Goal: Information Seeking & Learning: Learn about a topic

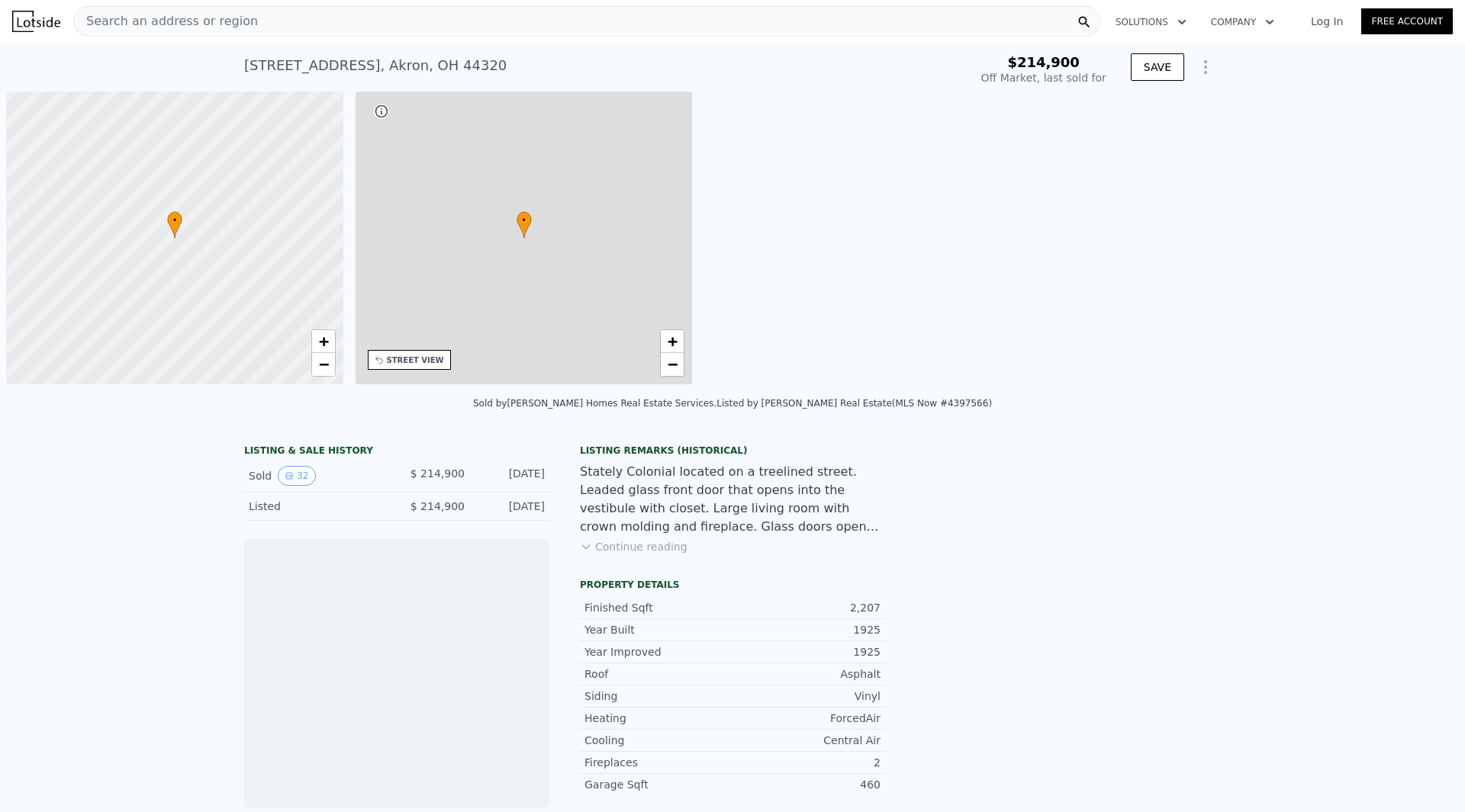
scroll to position [0, 6]
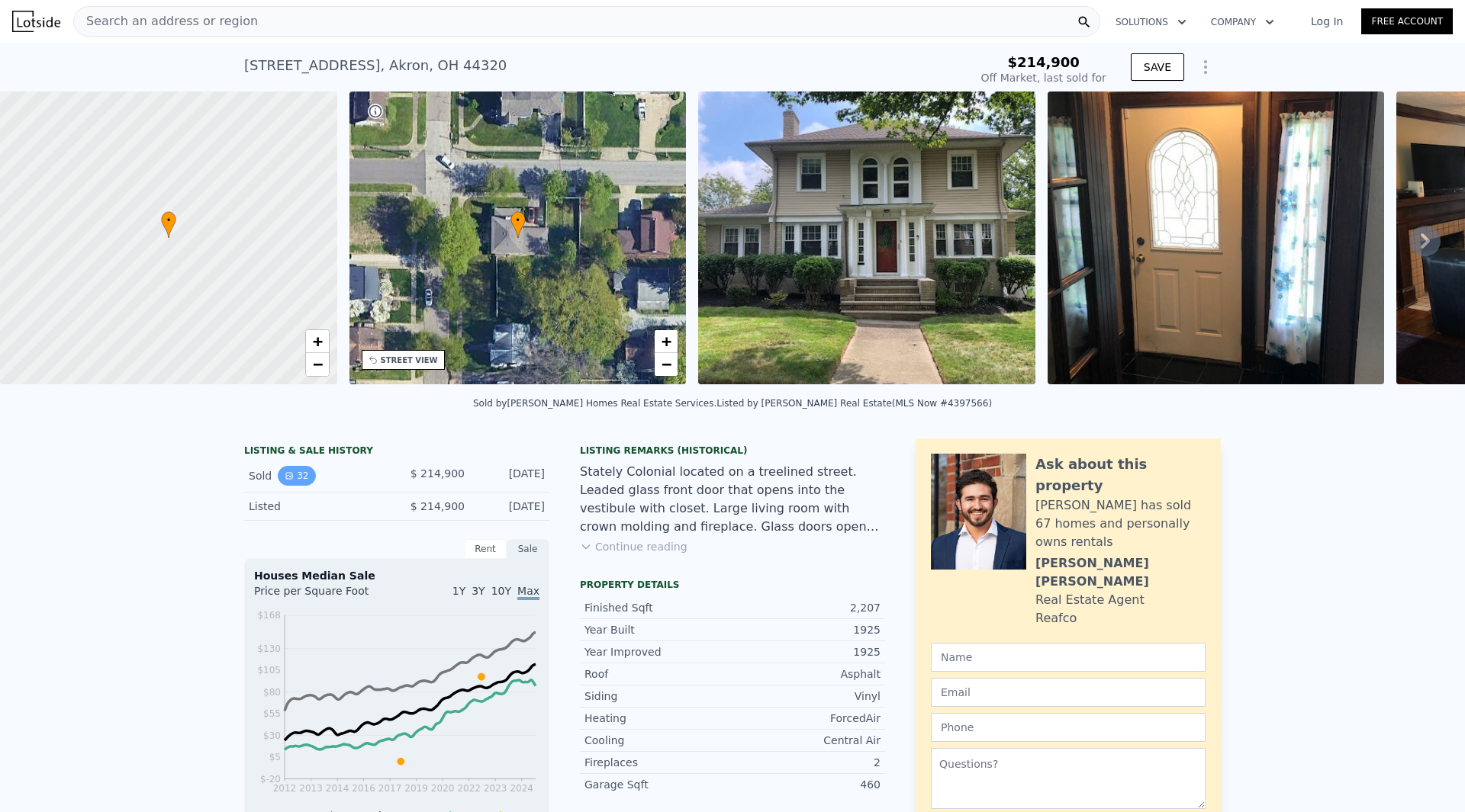
click at [298, 485] on button "32" at bounding box center [296, 475] width 37 height 20
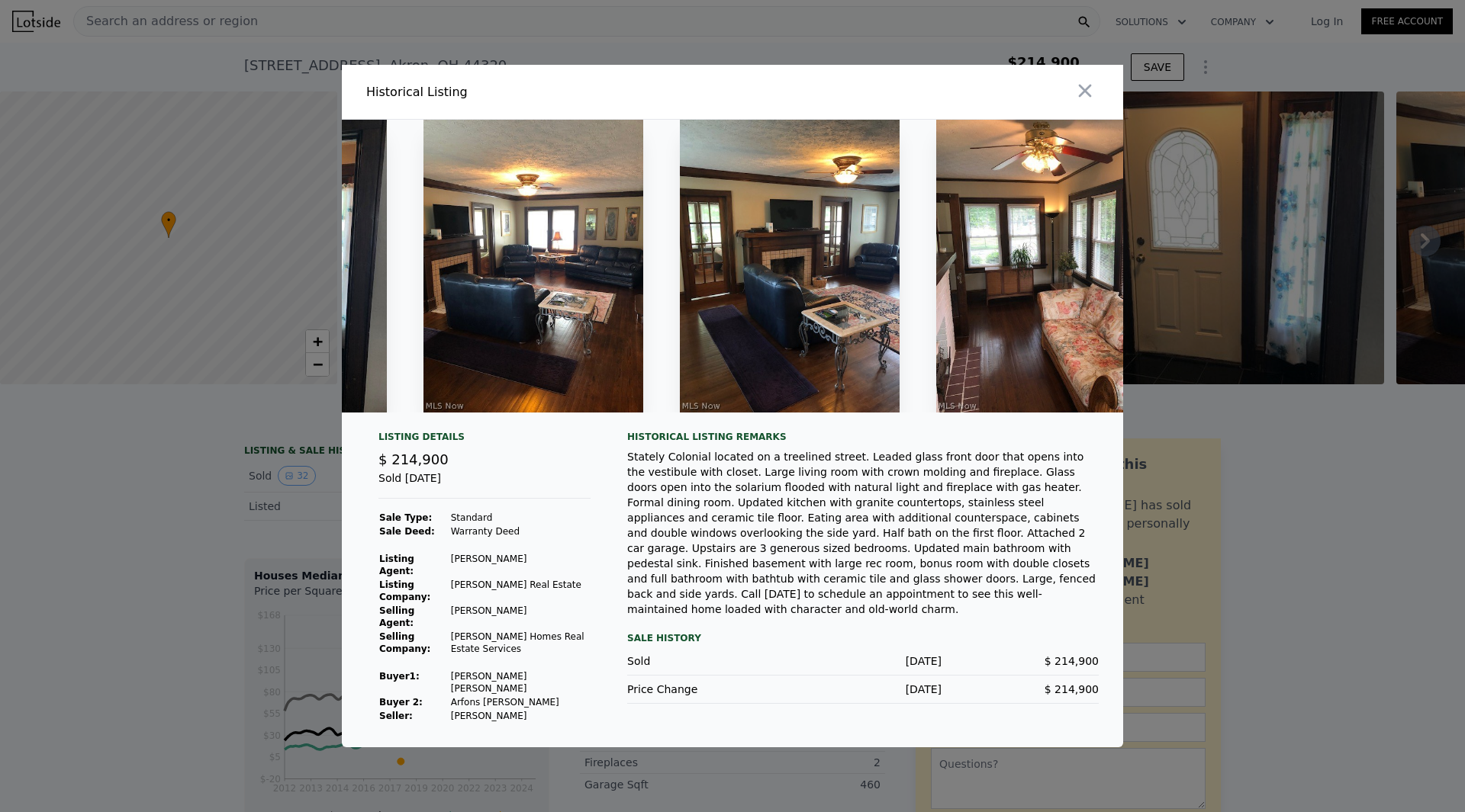
scroll to position [0, 0]
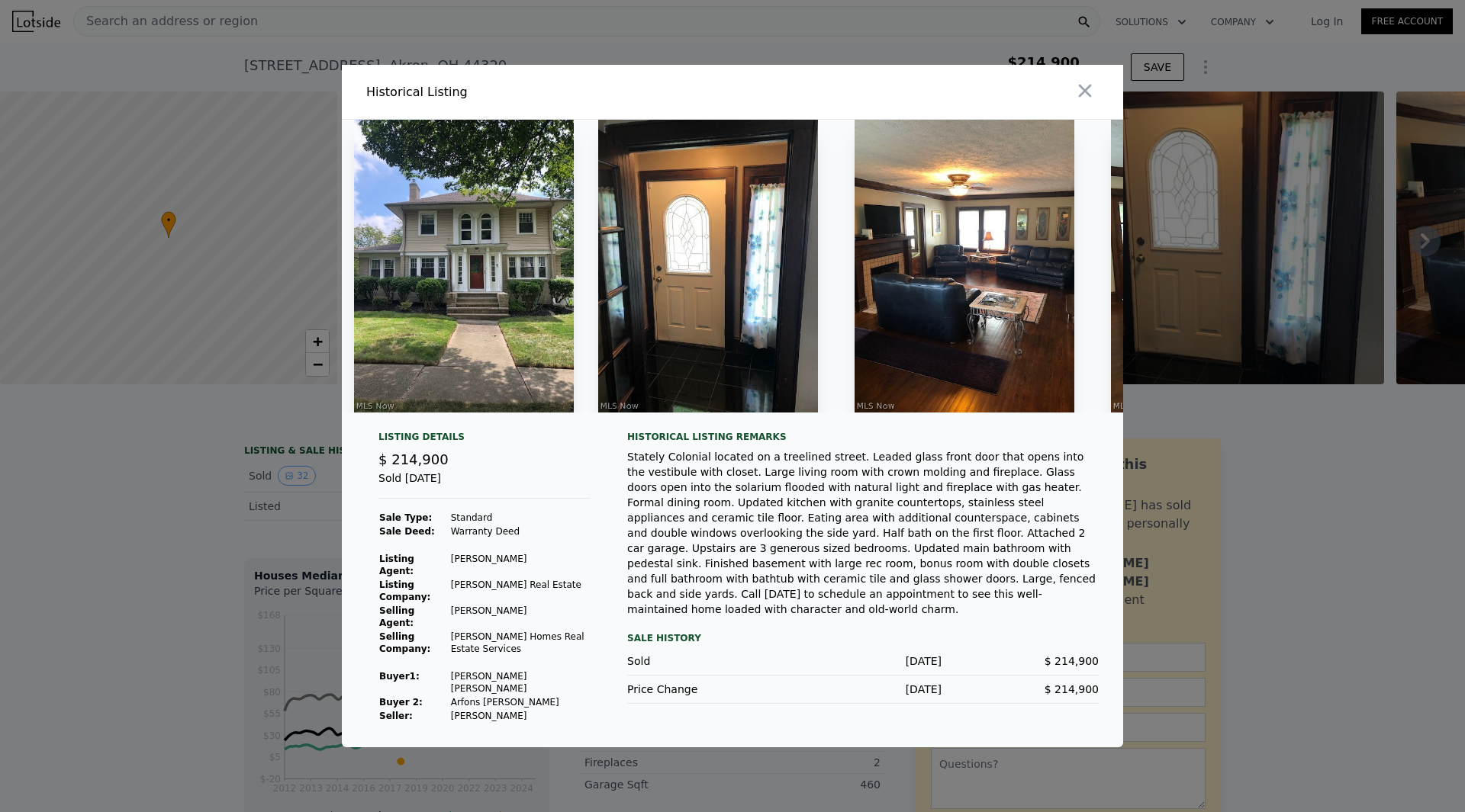
click at [437, 304] on img at bounding box center [463, 266] width 220 height 293
click at [1092, 94] on icon "button" at bounding box center [1085, 90] width 22 height 22
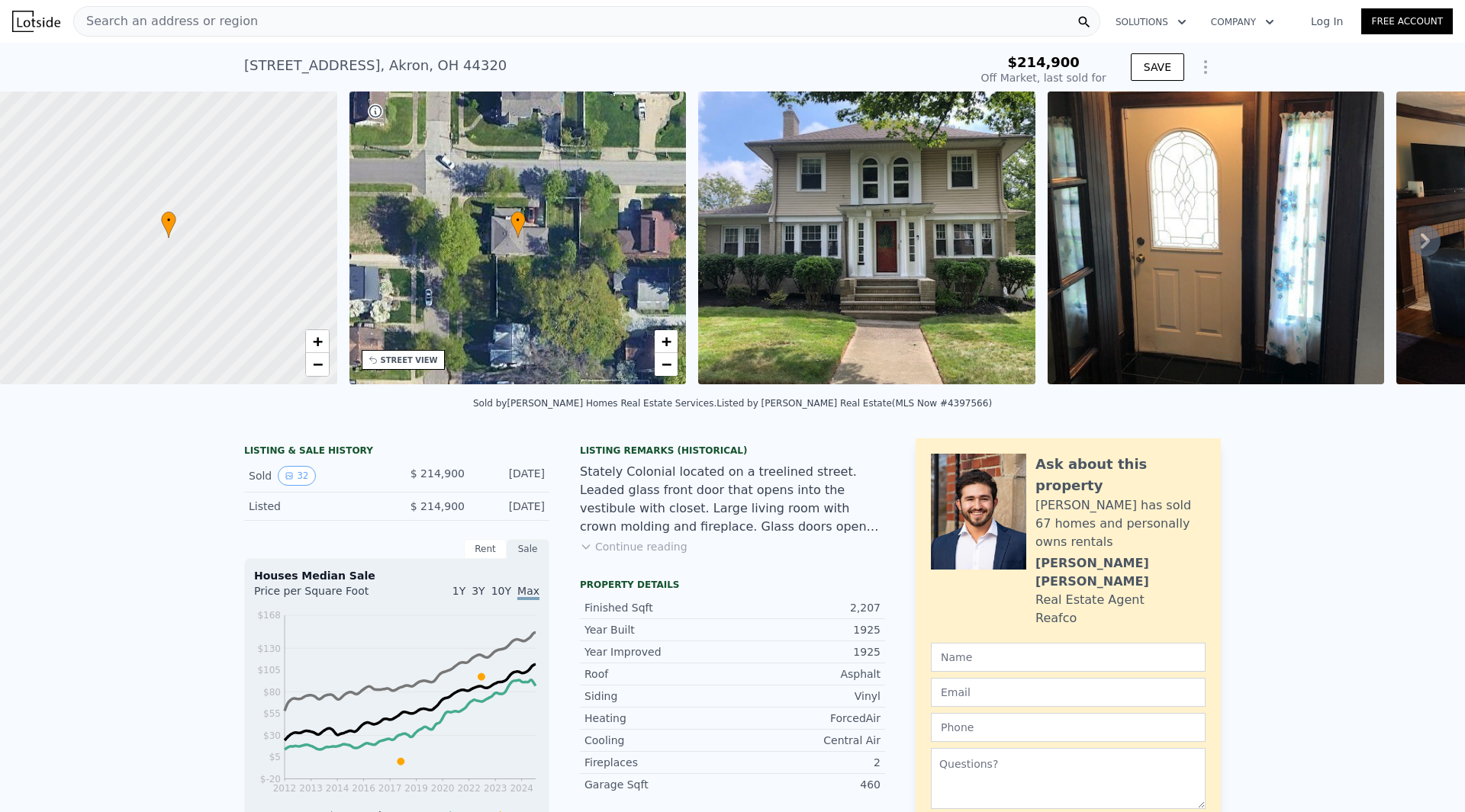
click at [887, 194] on img at bounding box center [866, 238] width 338 height 293
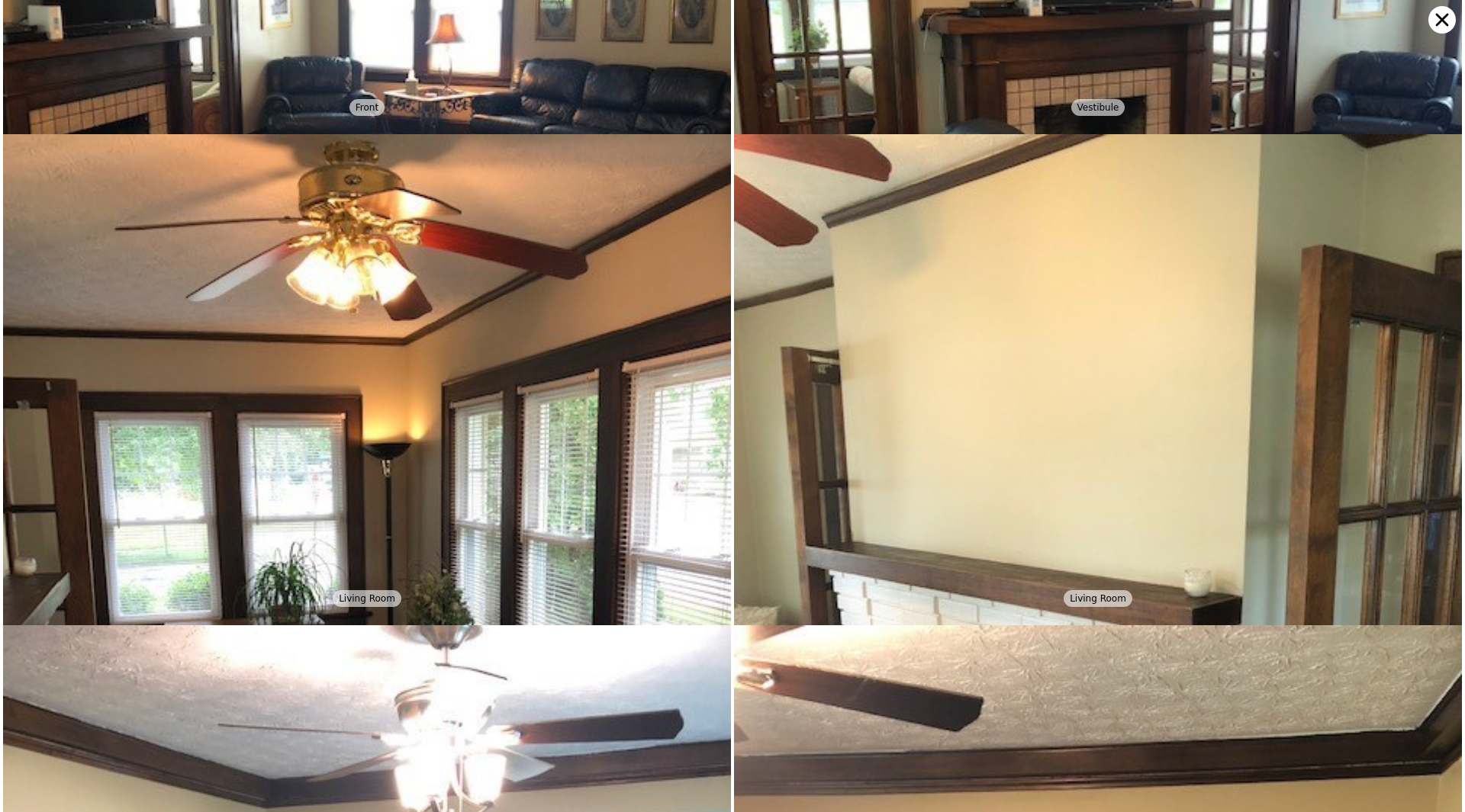
scroll to position [982, 0]
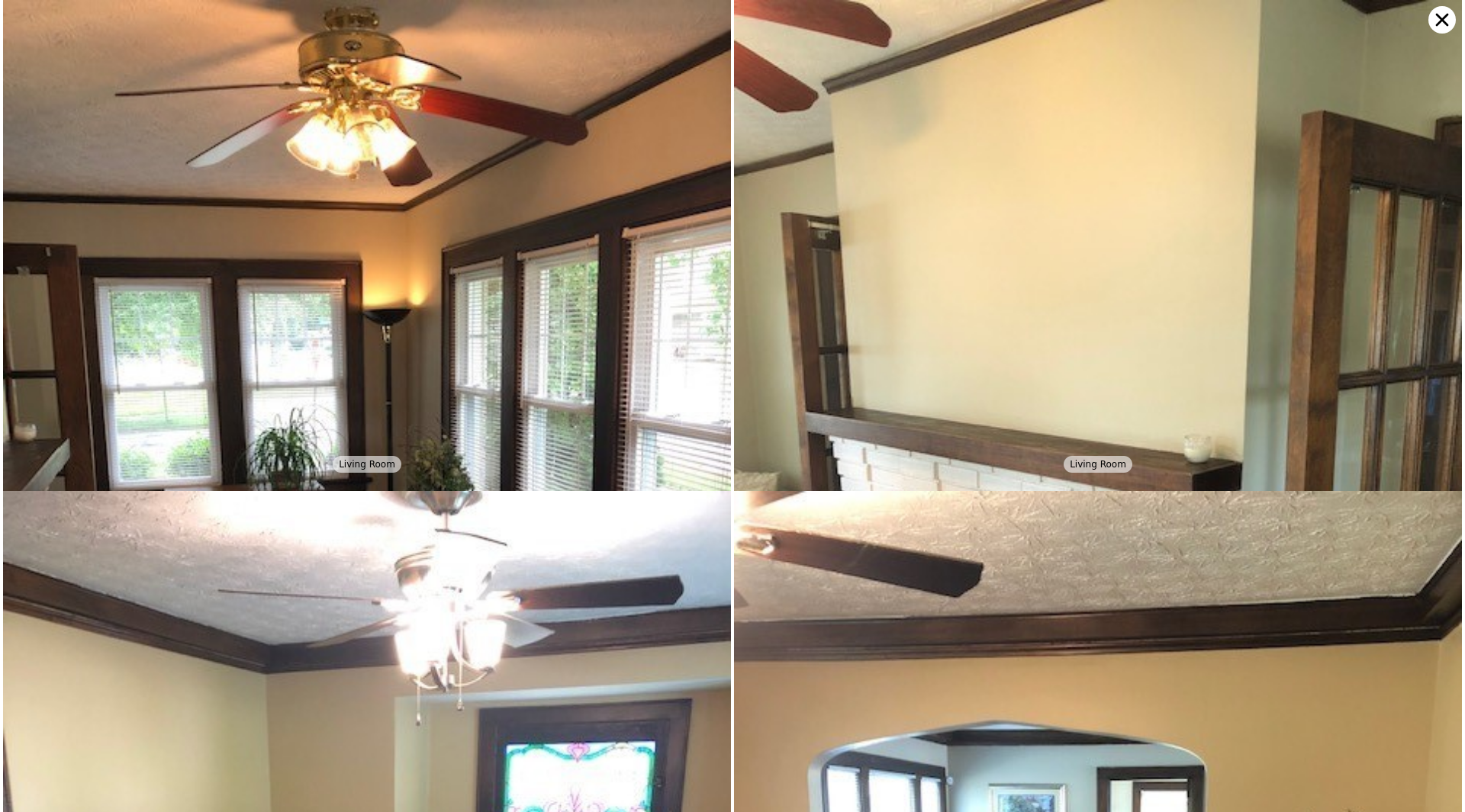
click at [873, 311] on img at bounding box center [1098, 485] width 728 height 970
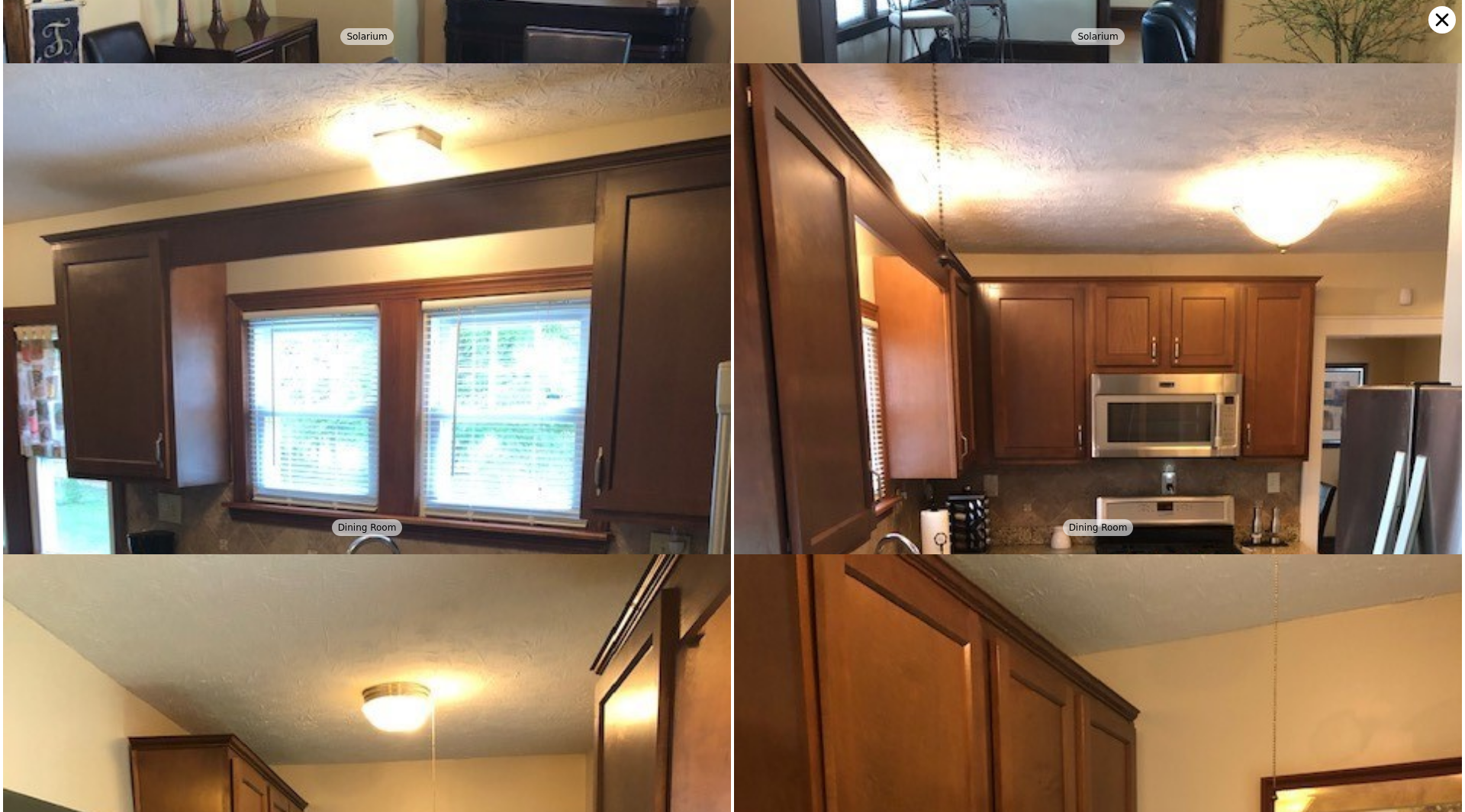
scroll to position [1922, 0]
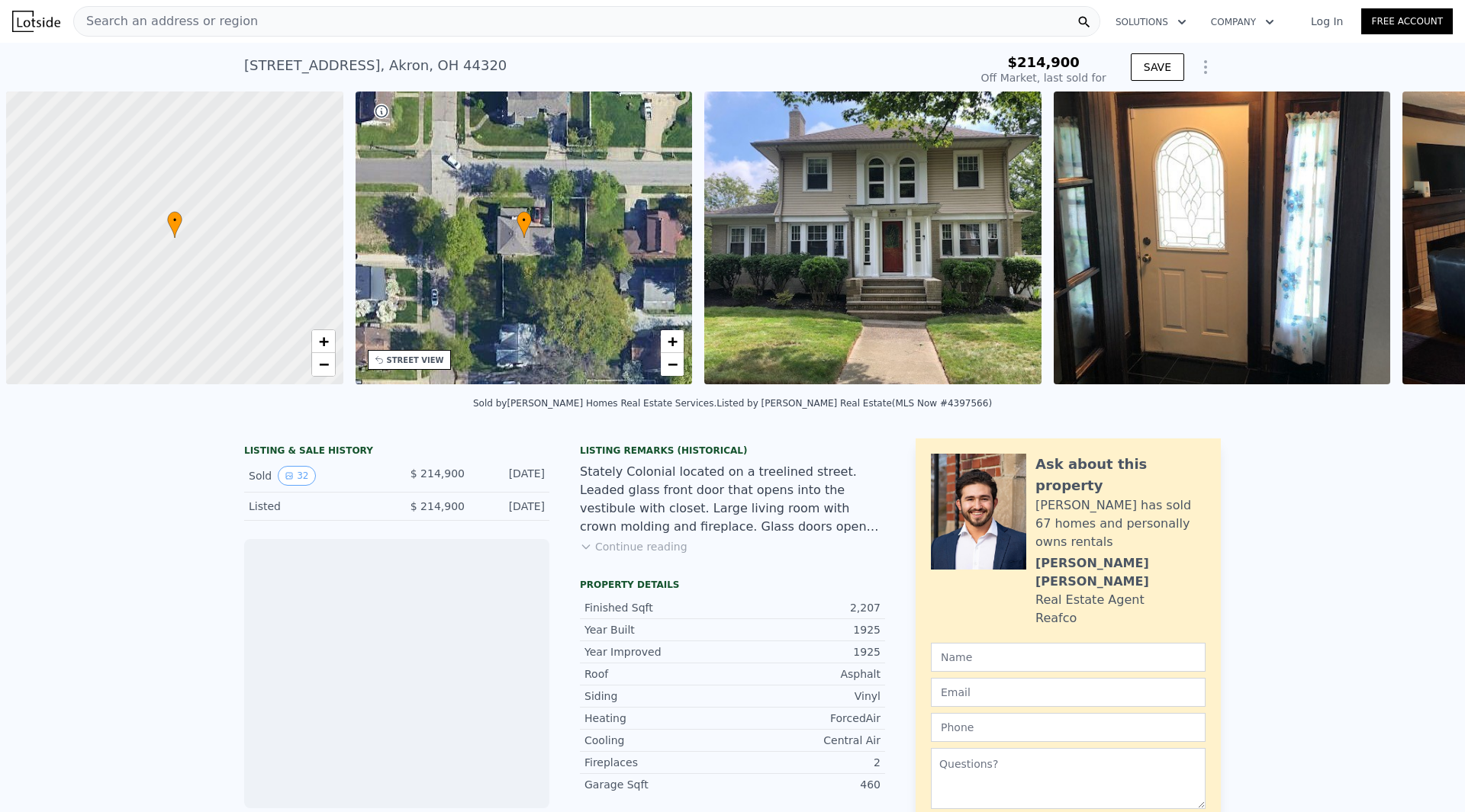
scroll to position [0, 6]
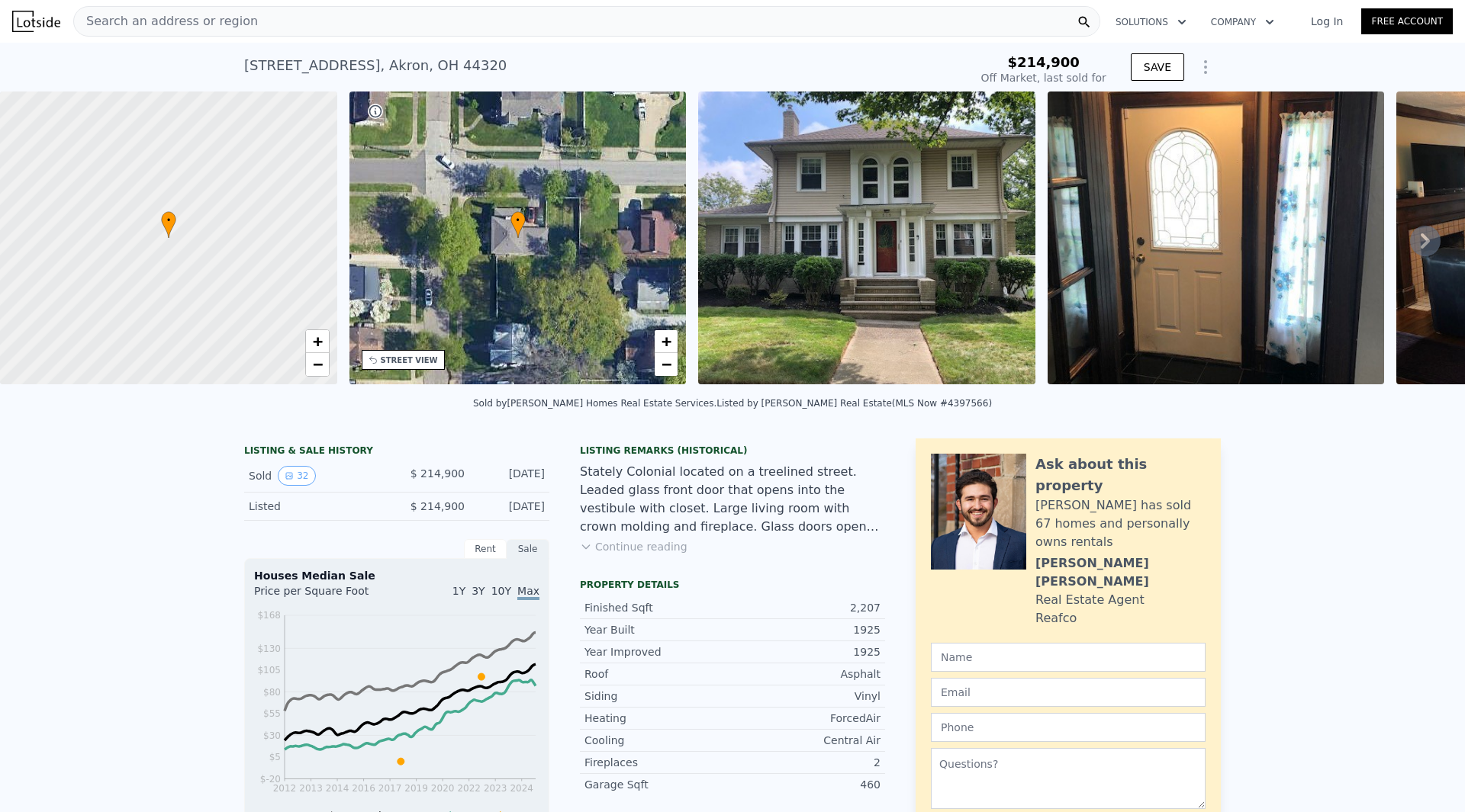
click at [1041, 264] on div at bounding box center [1216, 240] width 350 height 298
click at [1124, 268] on img at bounding box center [1216, 238] width 338 height 293
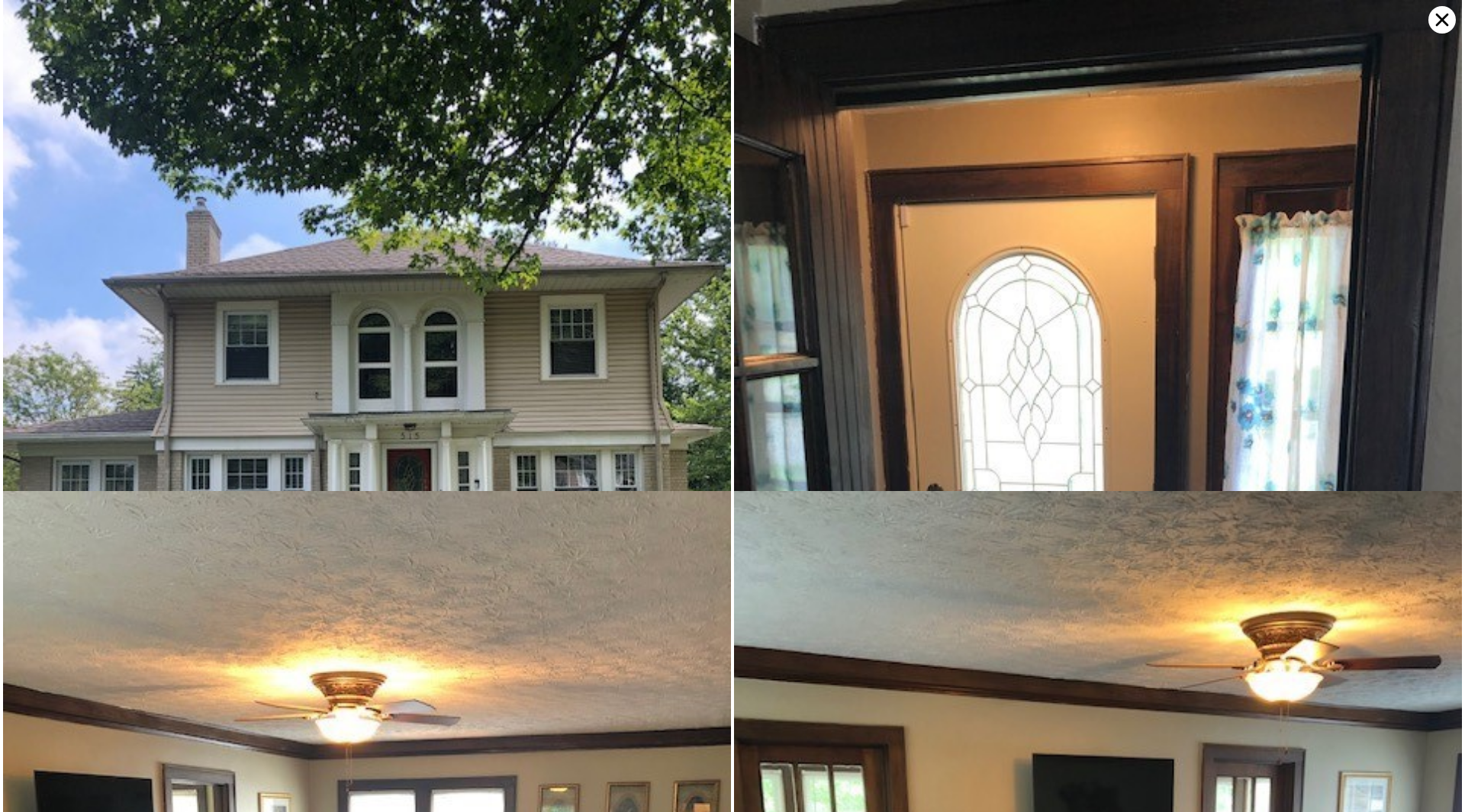
click at [1435, 27] on icon at bounding box center [1442, 20] width 28 height 28
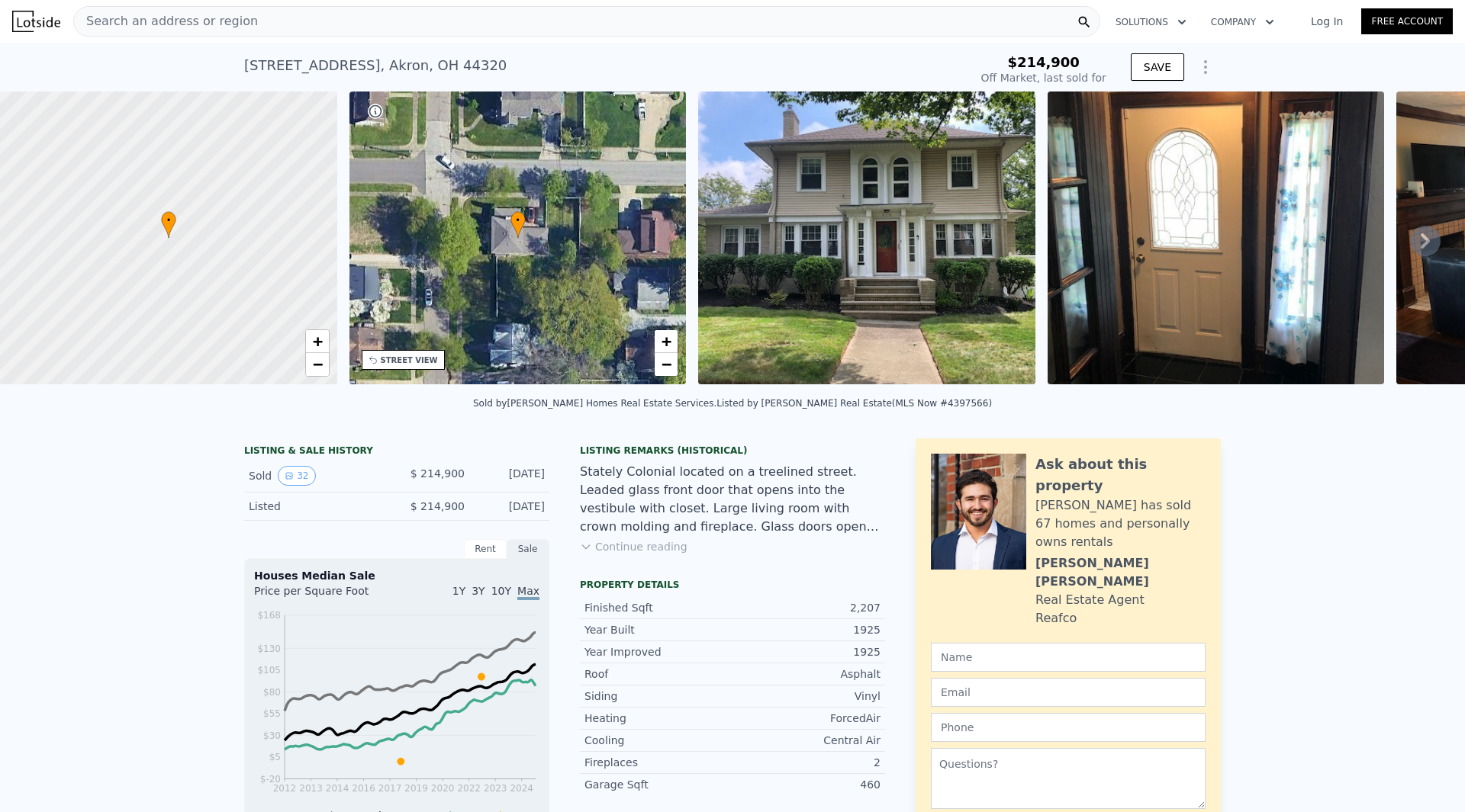
click at [1409, 242] on icon at bounding box center [1424, 240] width 30 height 30
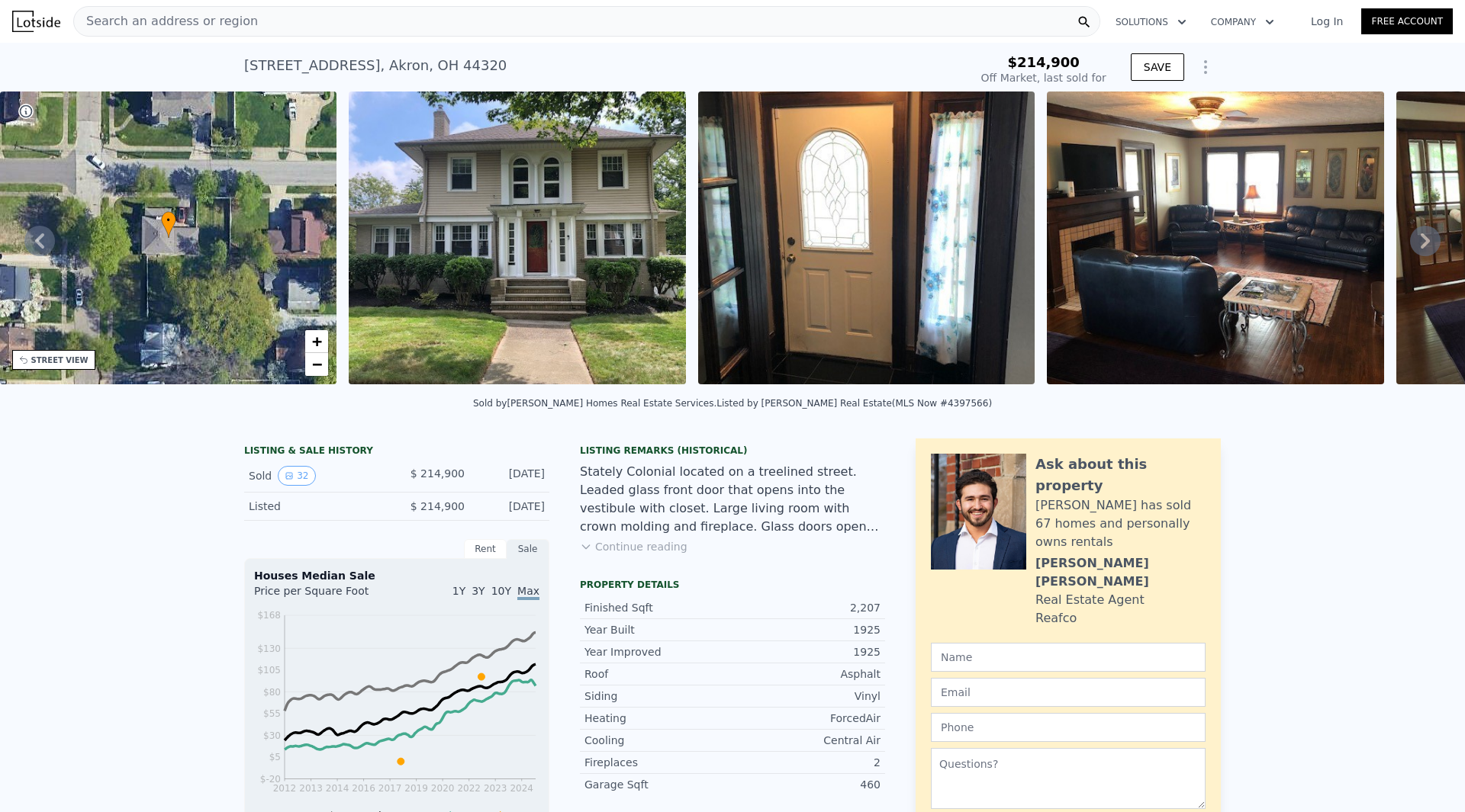
click at [1409, 242] on icon at bounding box center [1424, 240] width 30 height 30
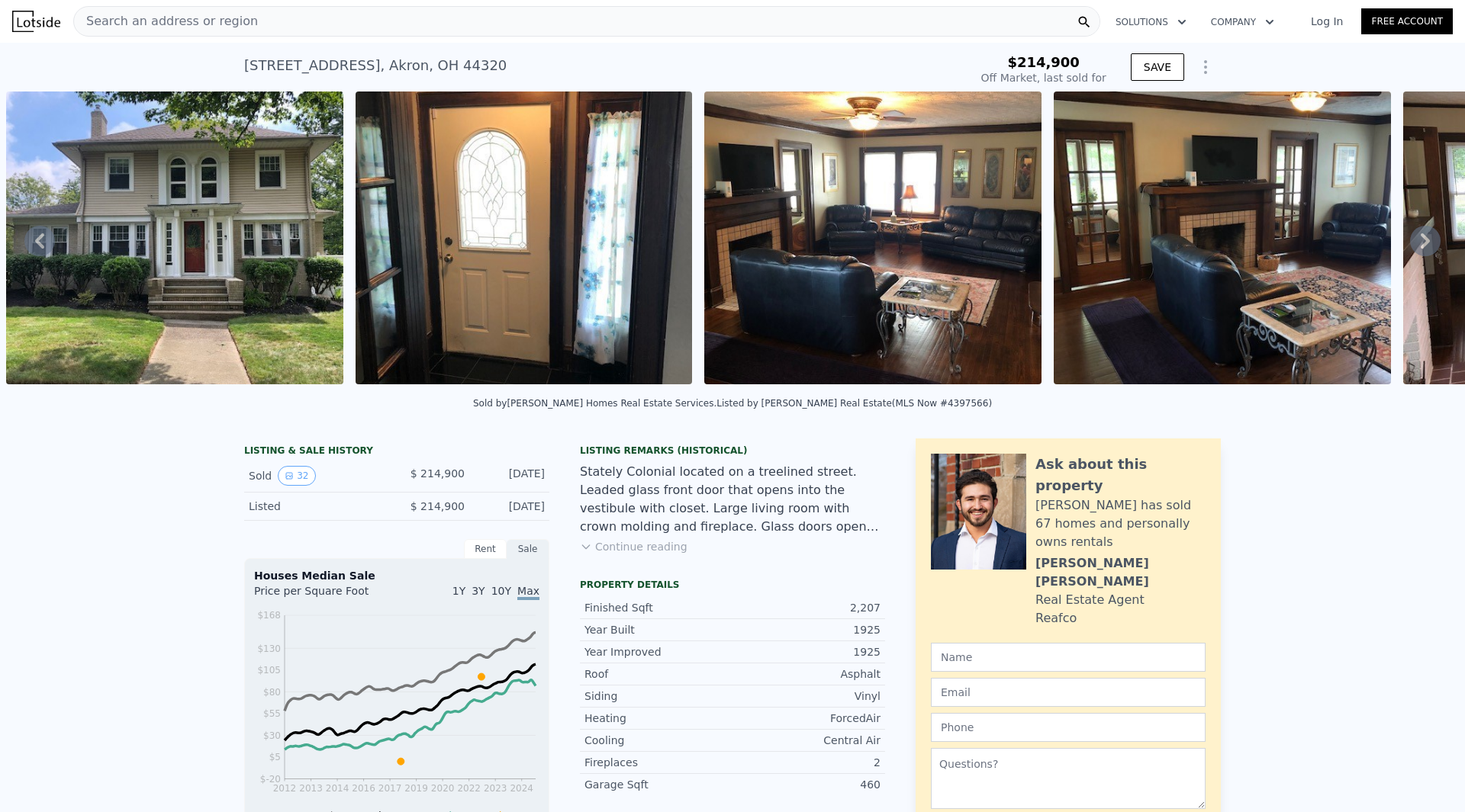
click at [1409, 242] on icon at bounding box center [1424, 240] width 30 height 30
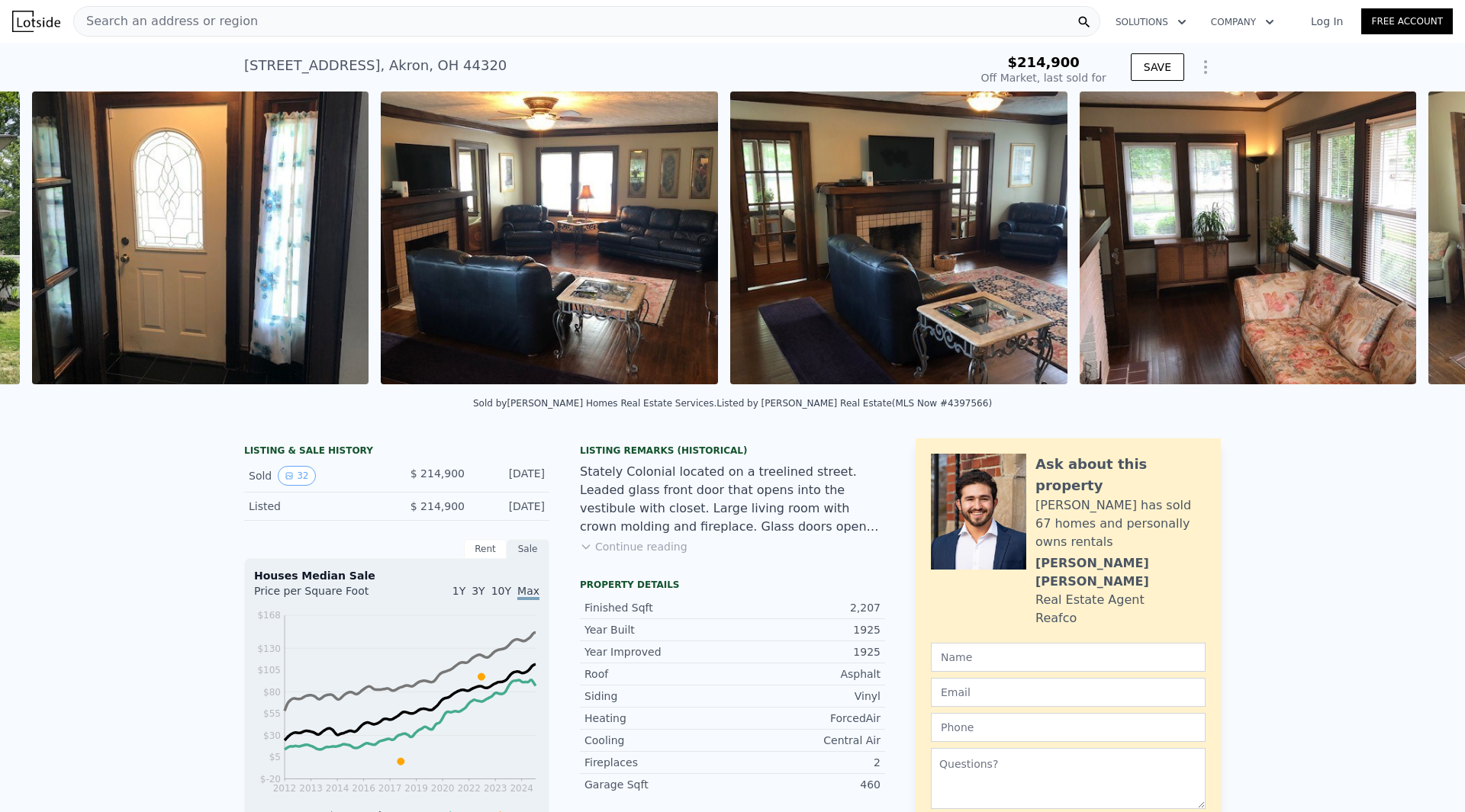
scroll to position [0, 1048]
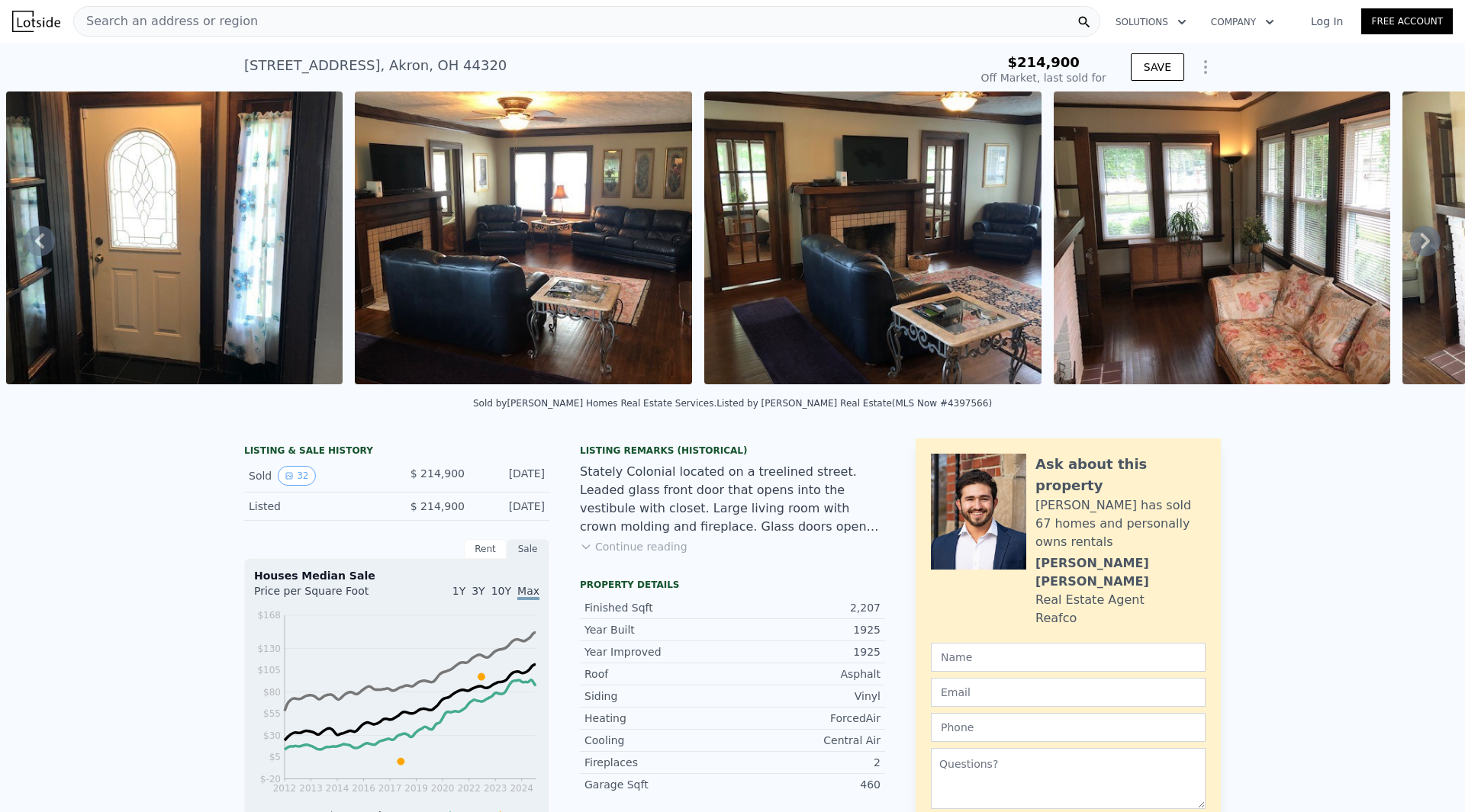
click at [1409, 242] on icon at bounding box center [1424, 240] width 30 height 30
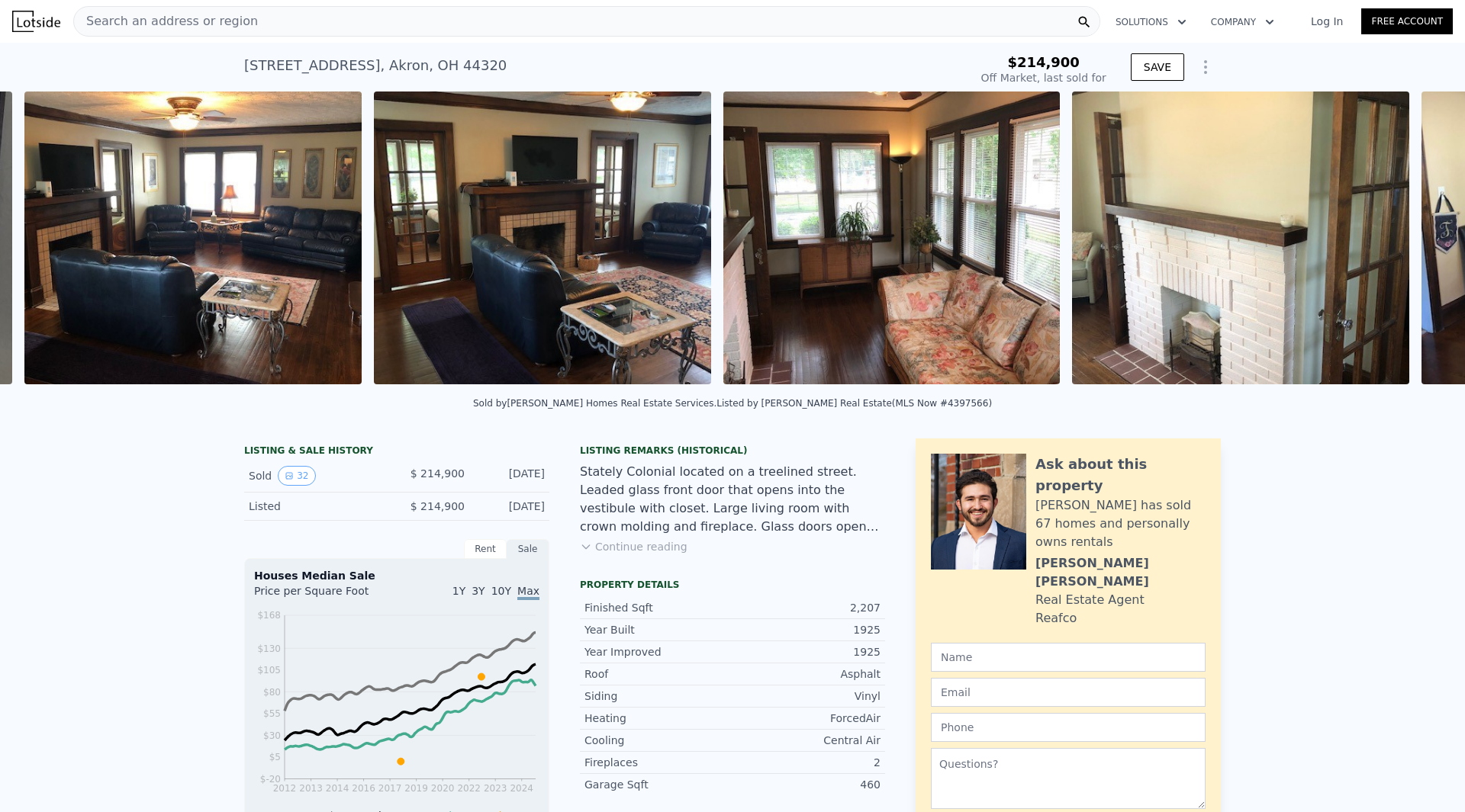
scroll to position [0, 1396]
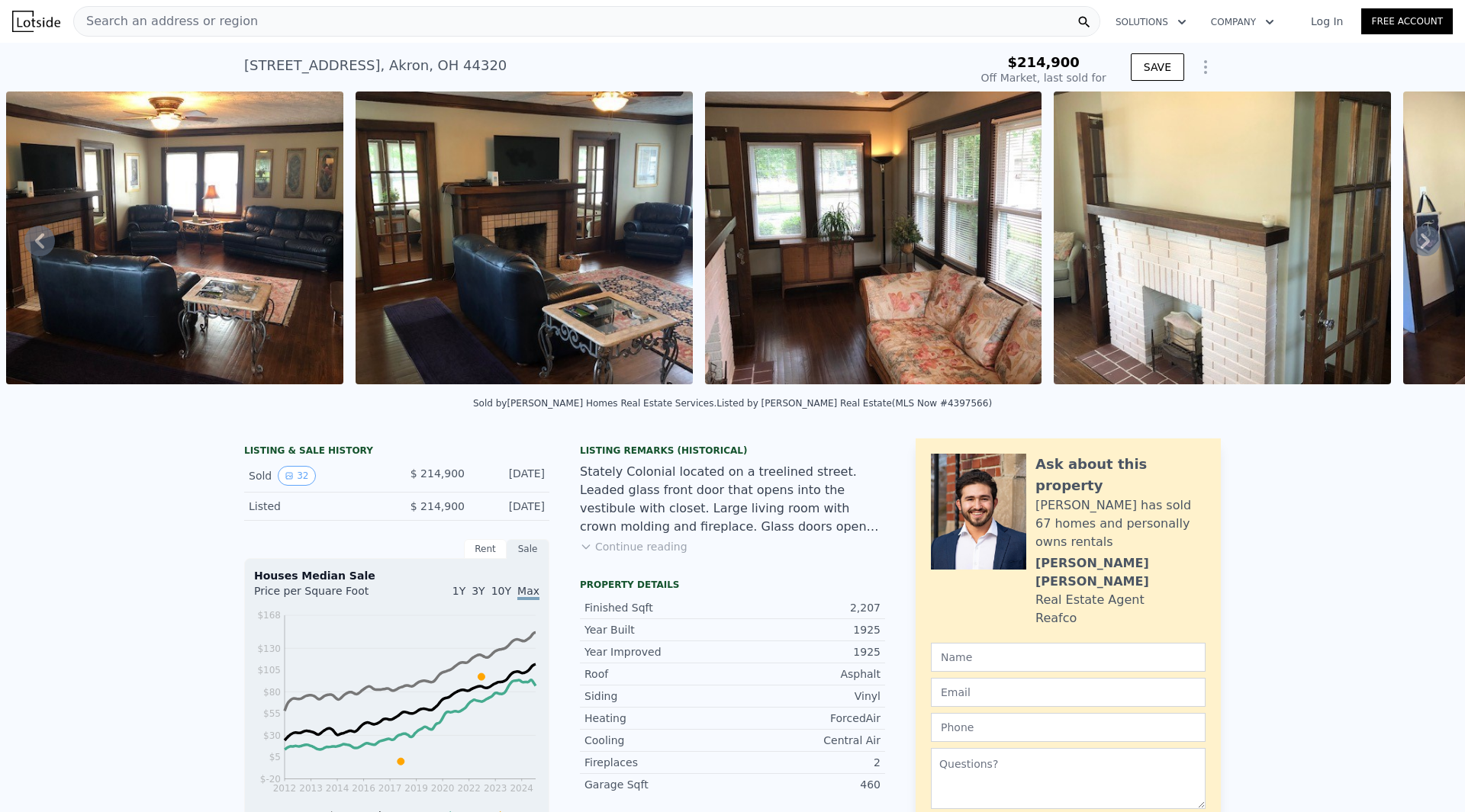
click at [1409, 242] on icon at bounding box center [1424, 240] width 30 height 30
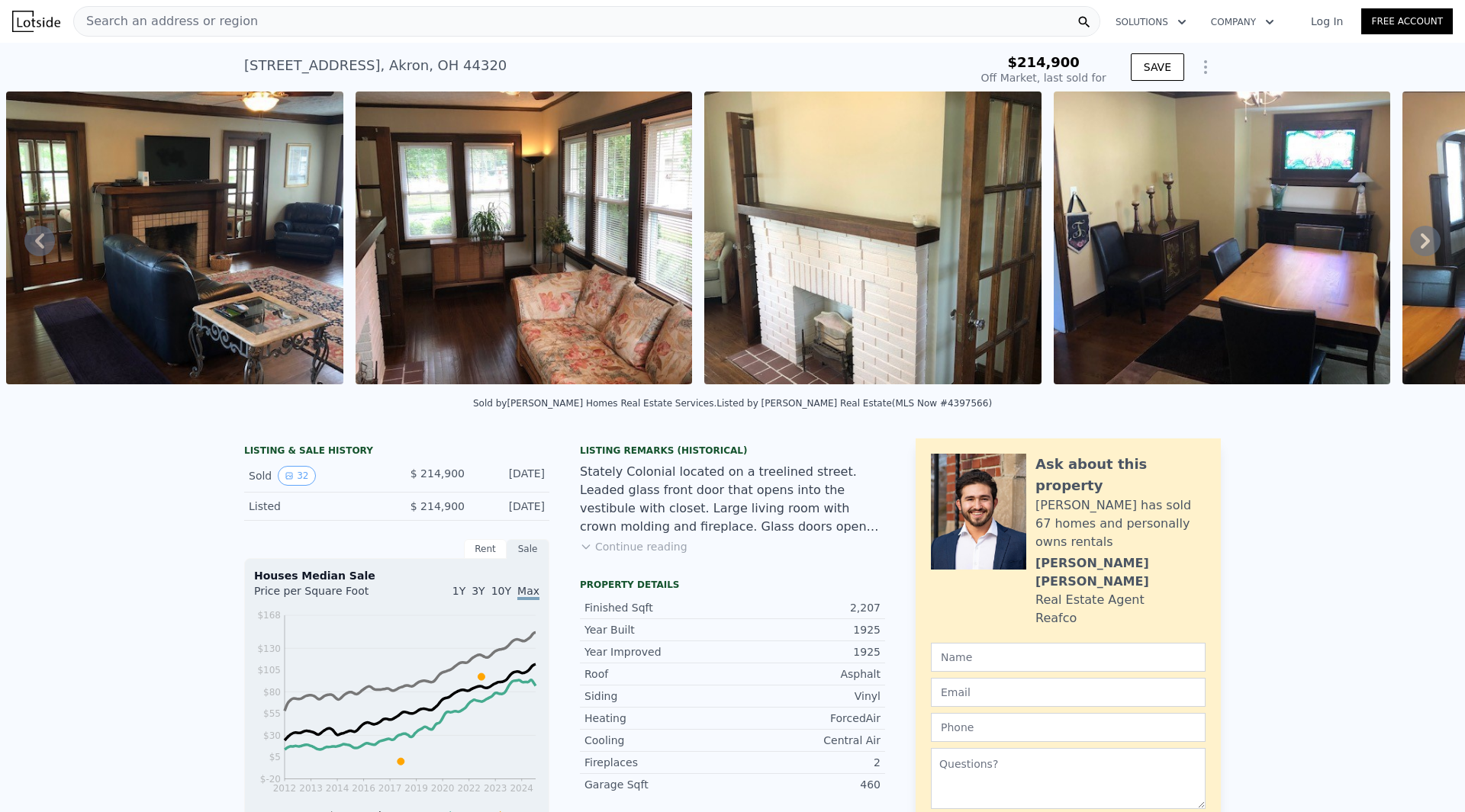
click at [1409, 242] on icon at bounding box center [1424, 240] width 30 height 30
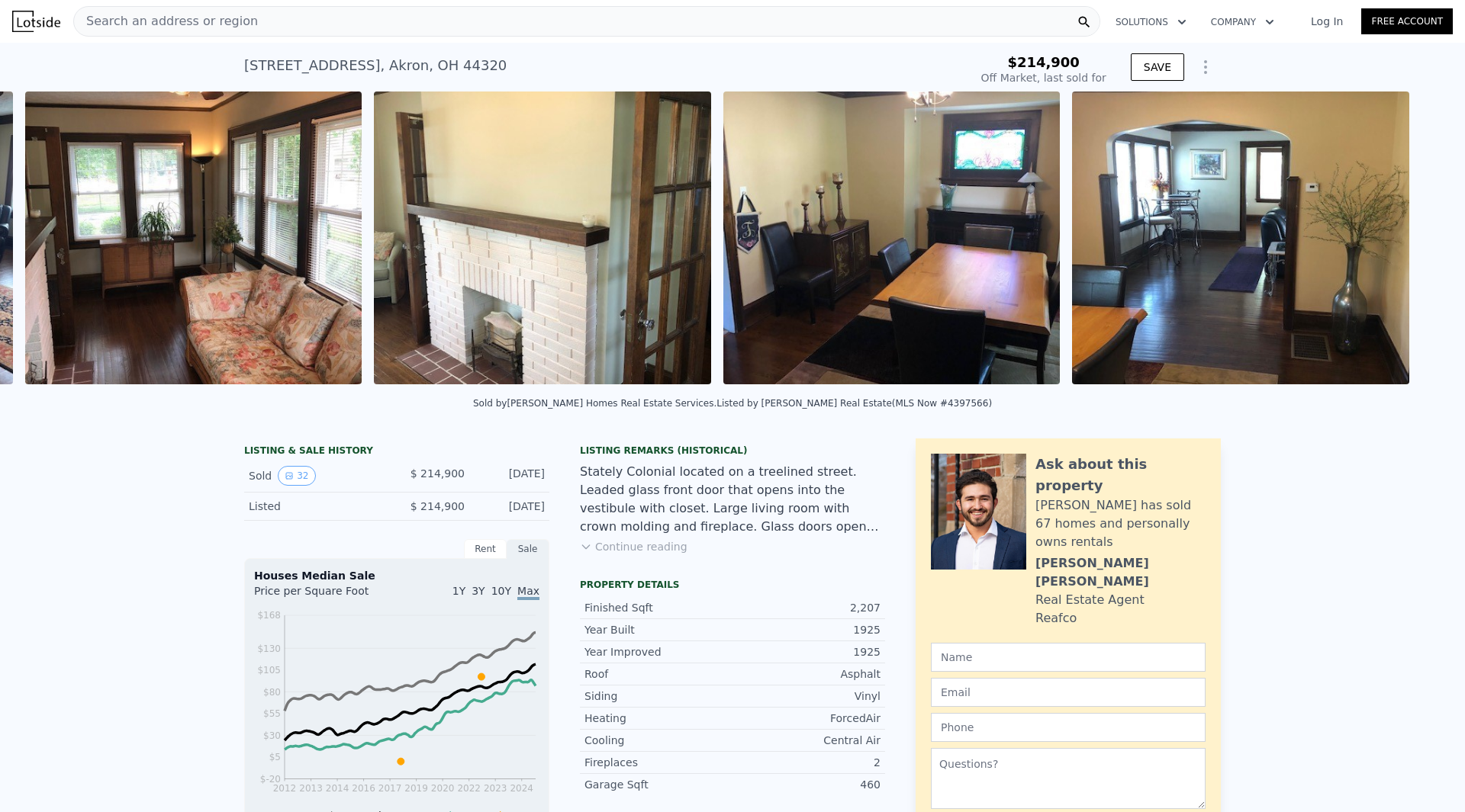
scroll to position [0, 2095]
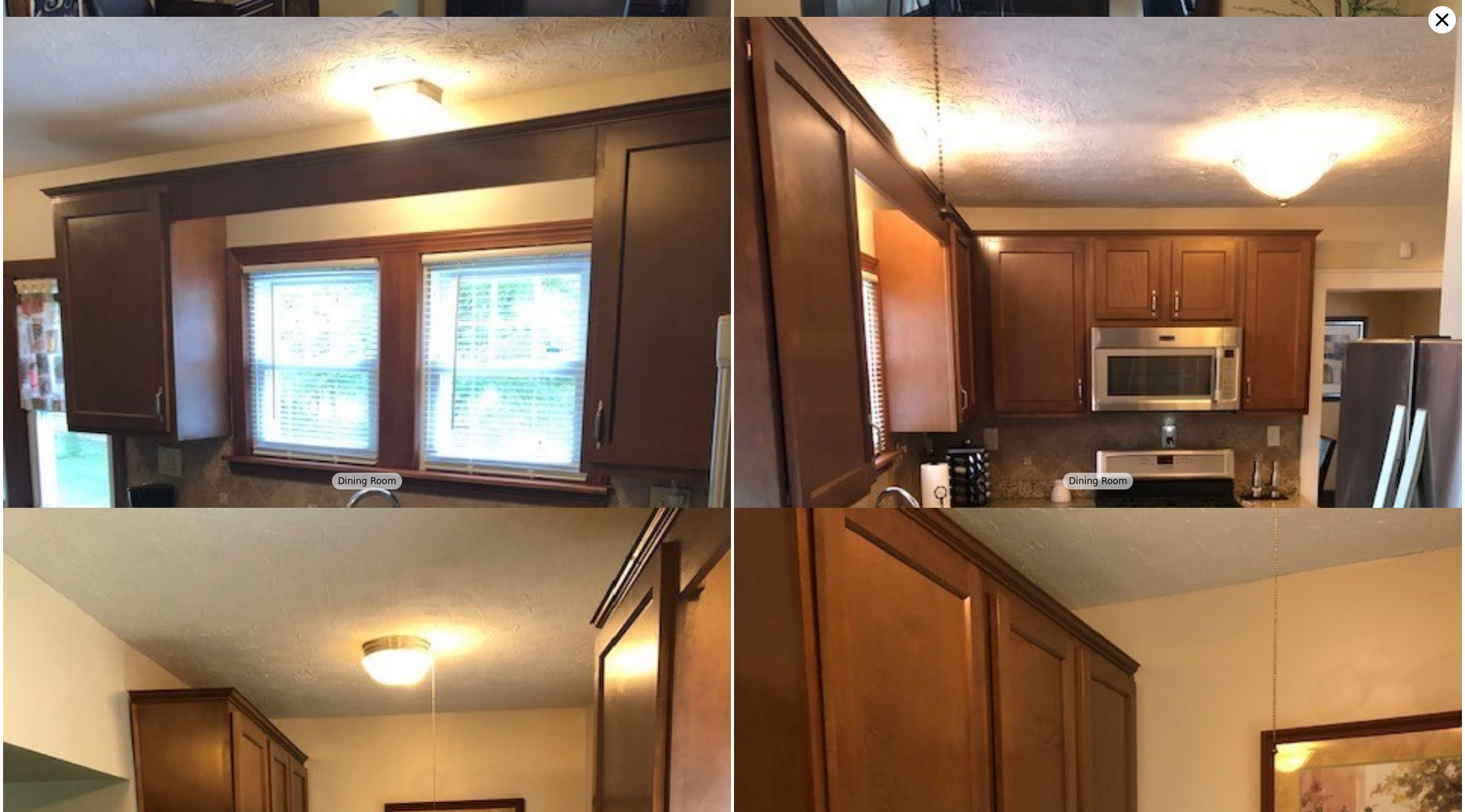
scroll to position [1964, 0]
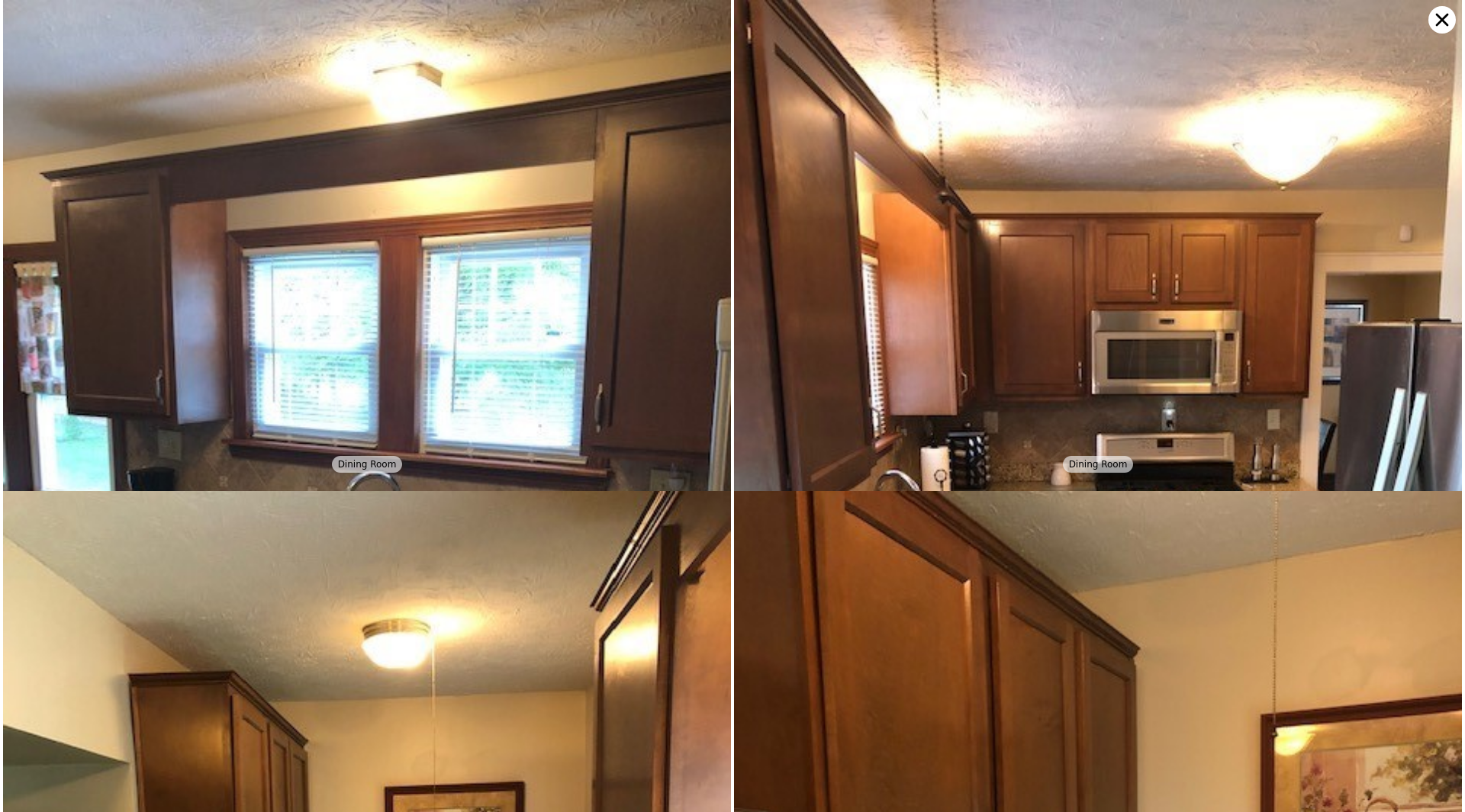
click at [1442, 23] on icon at bounding box center [1442, 20] width 28 height 28
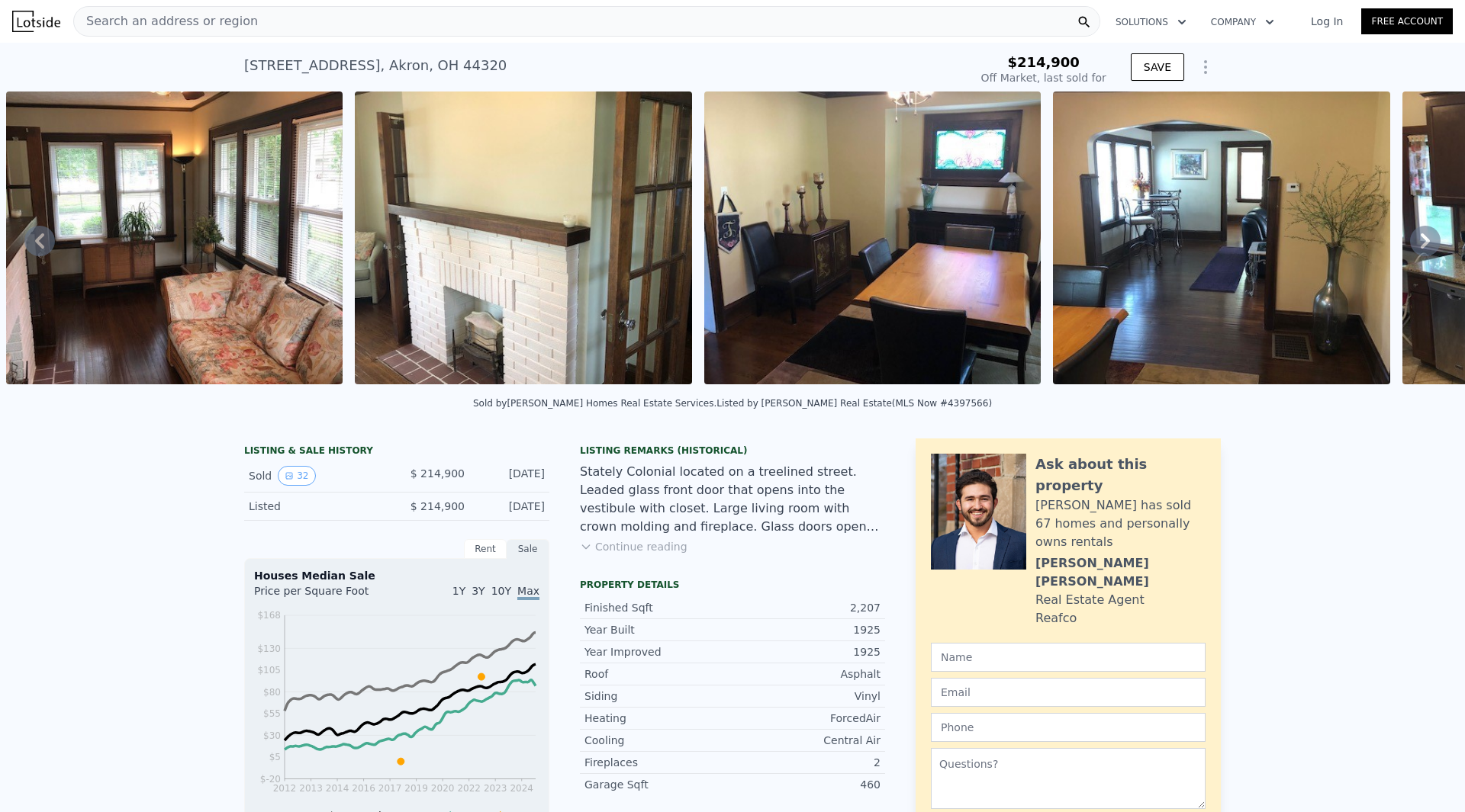
click at [1416, 239] on icon at bounding box center [1424, 240] width 30 height 30
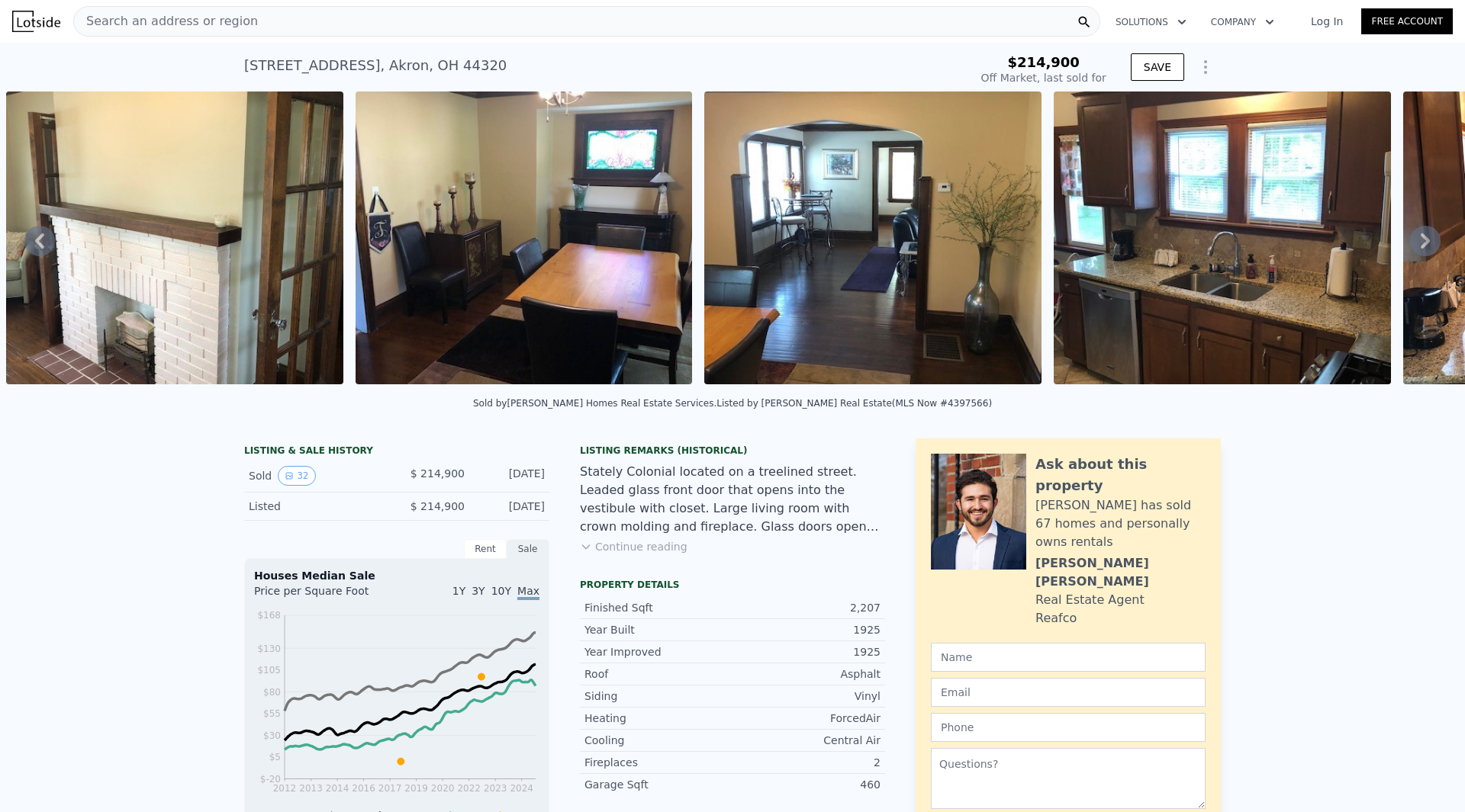
click at [1416, 239] on icon at bounding box center [1424, 240] width 30 height 30
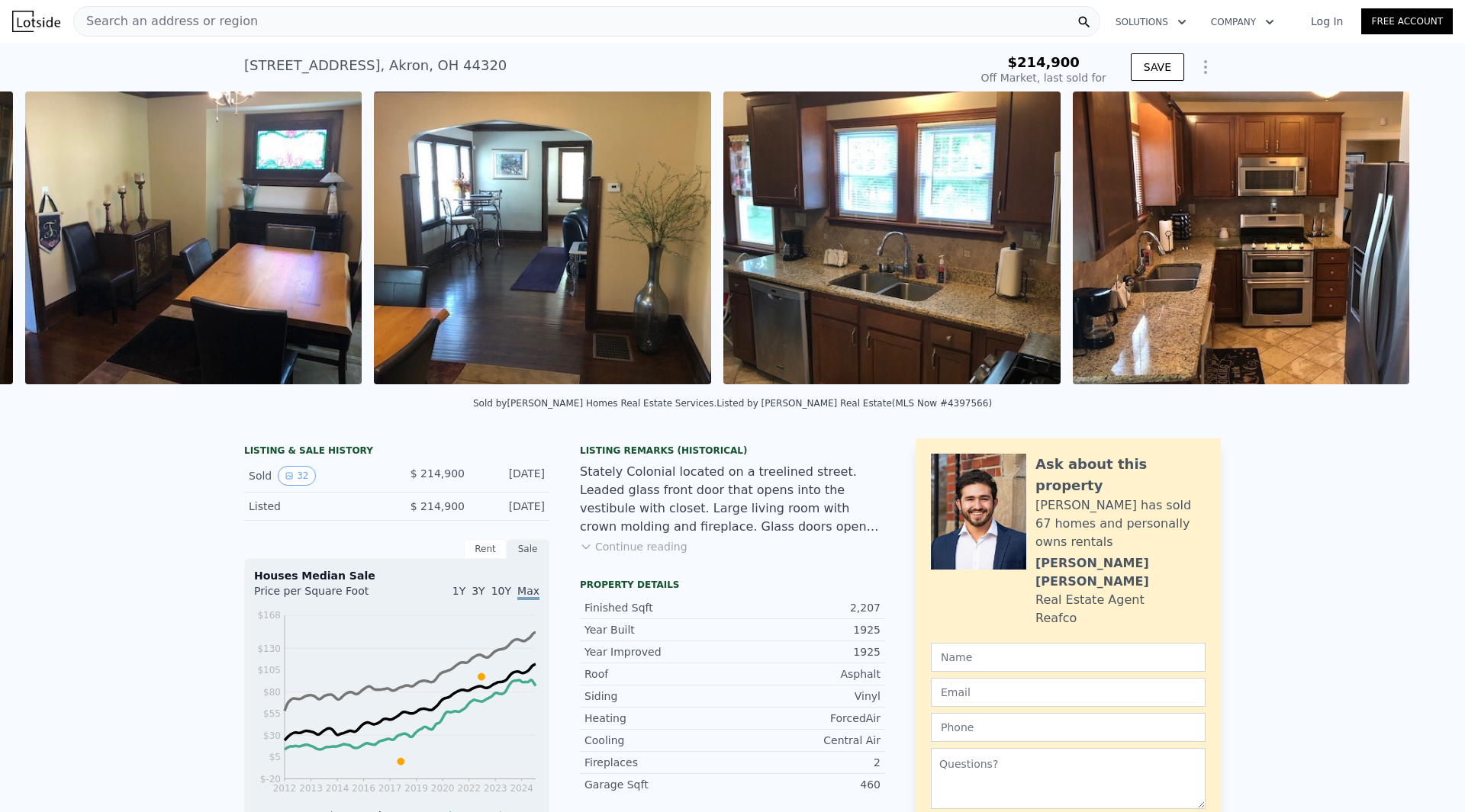
scroll to position [0, 2793]
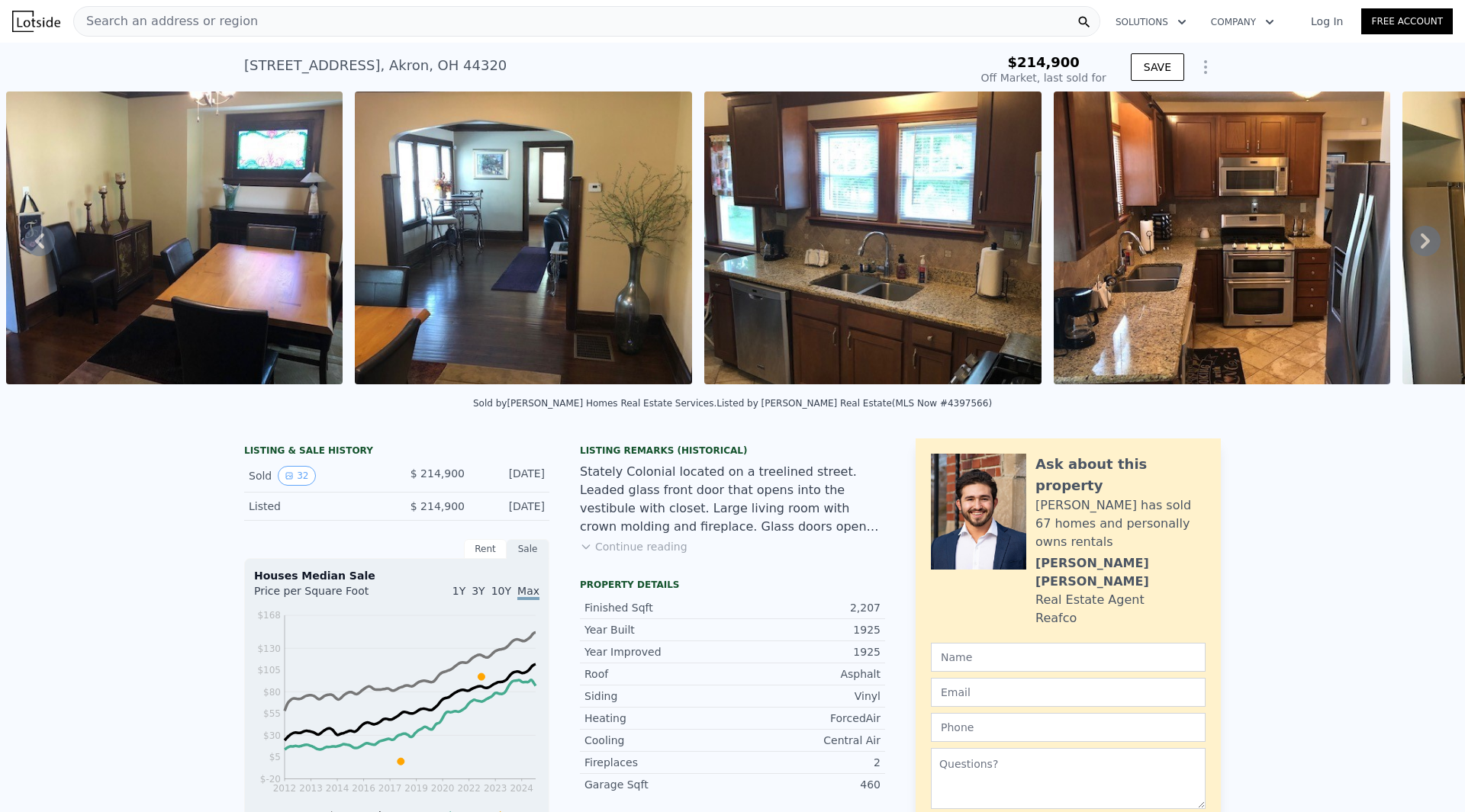
click at [1416, 239] on icon at bounding box center [1424, 240] width 30 height 30
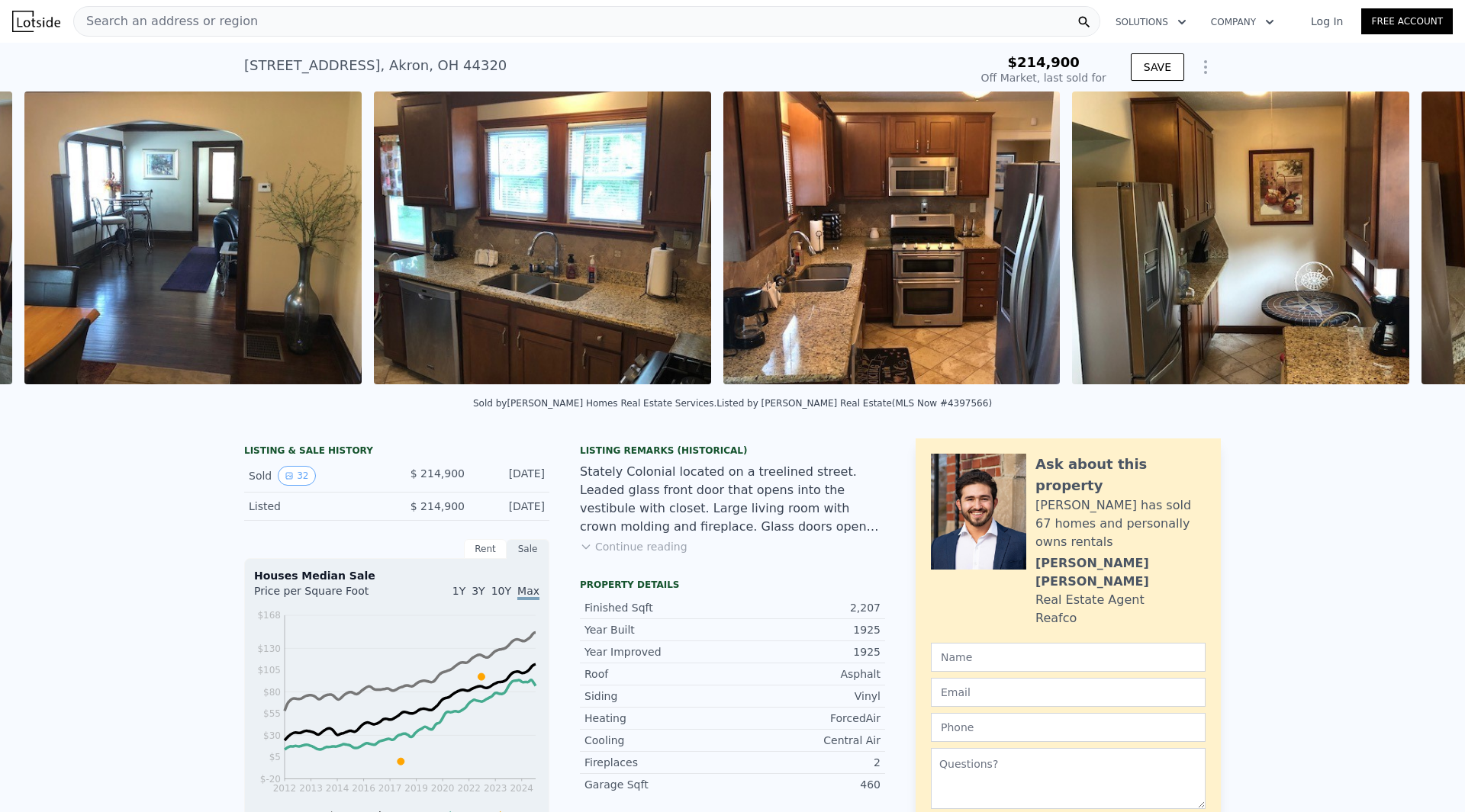
scroll to position [0, 3142]
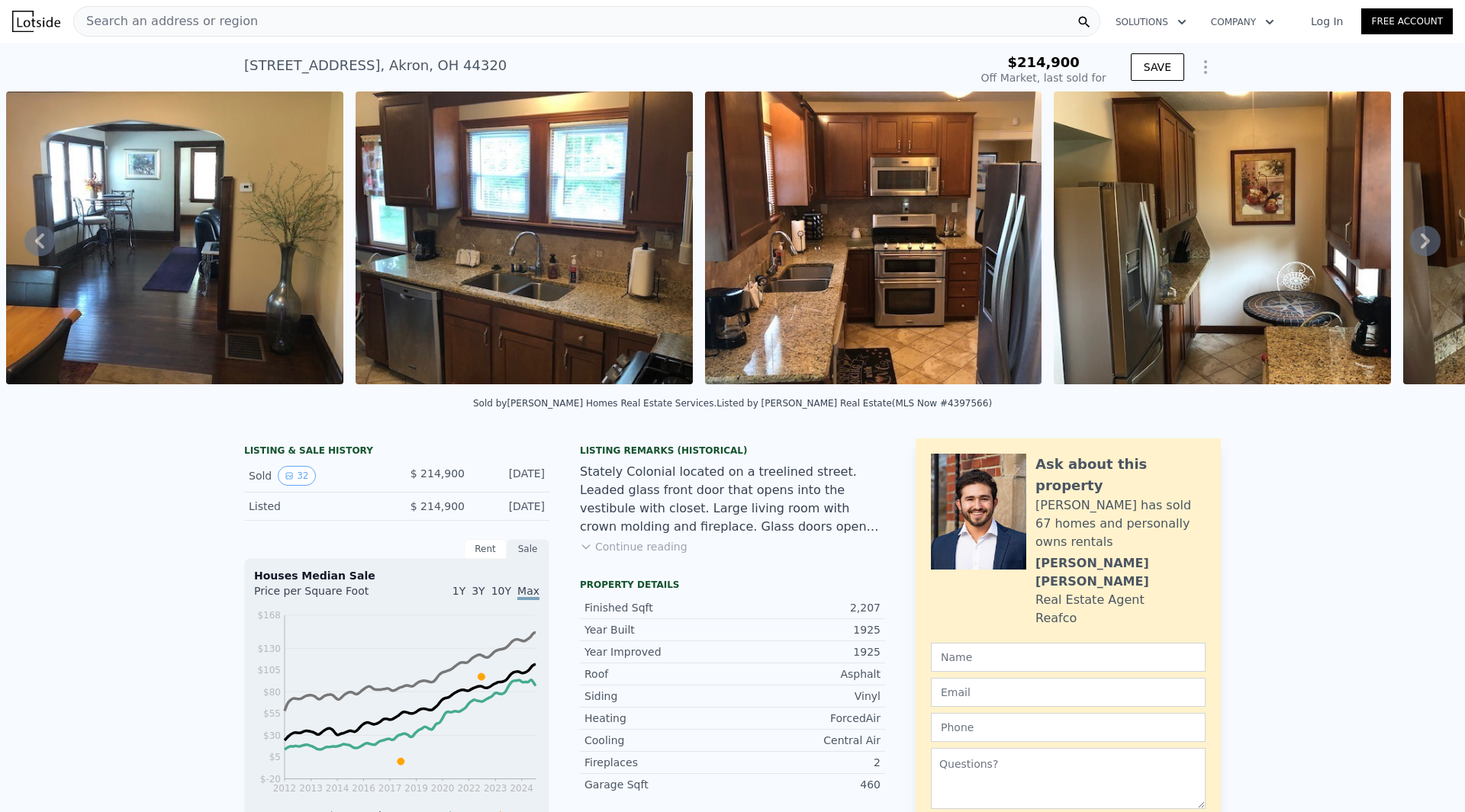
click at [1416, 239] on icon at bounding box center [1424, 240] width 30 height 30
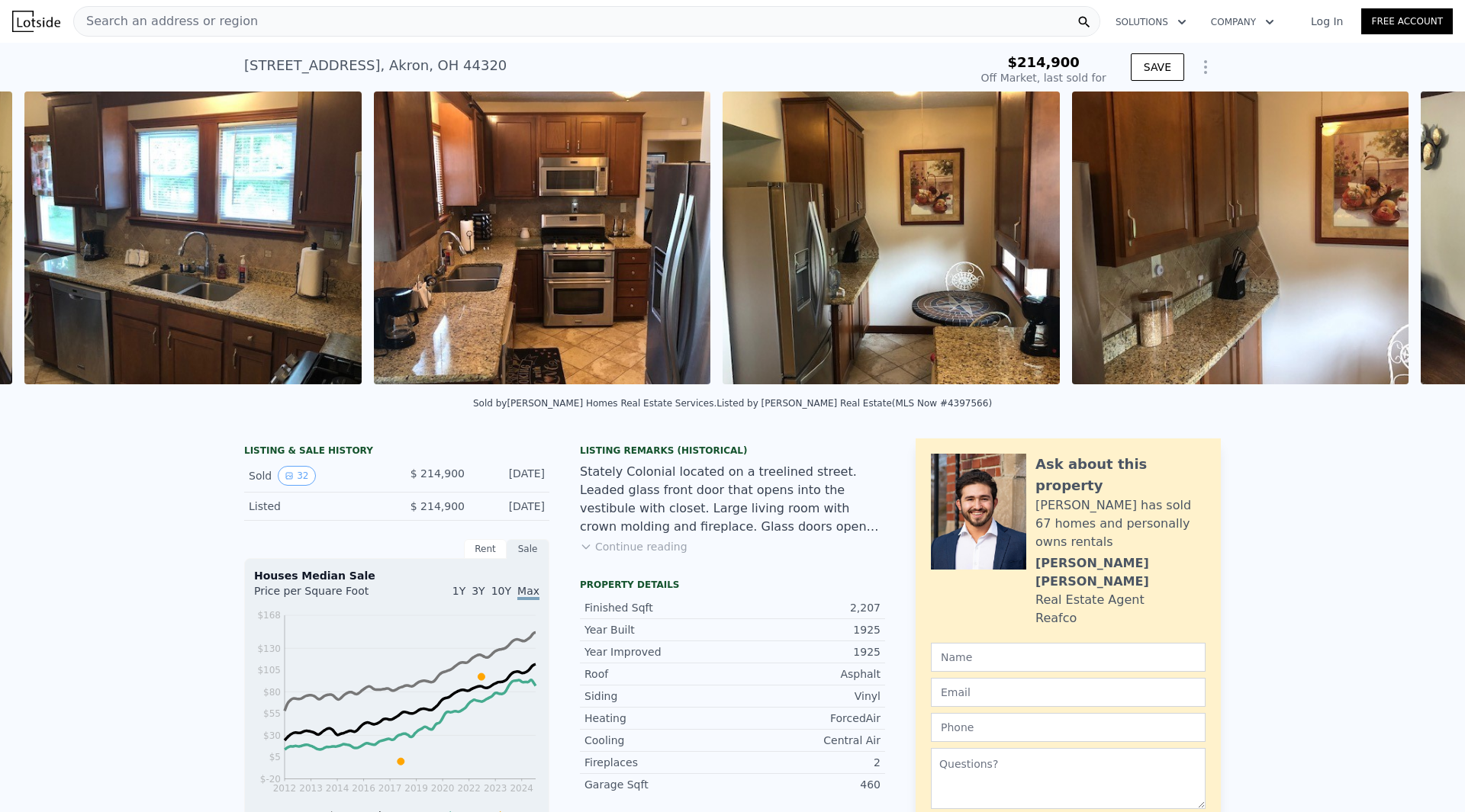
scroll to position [0, 3491]
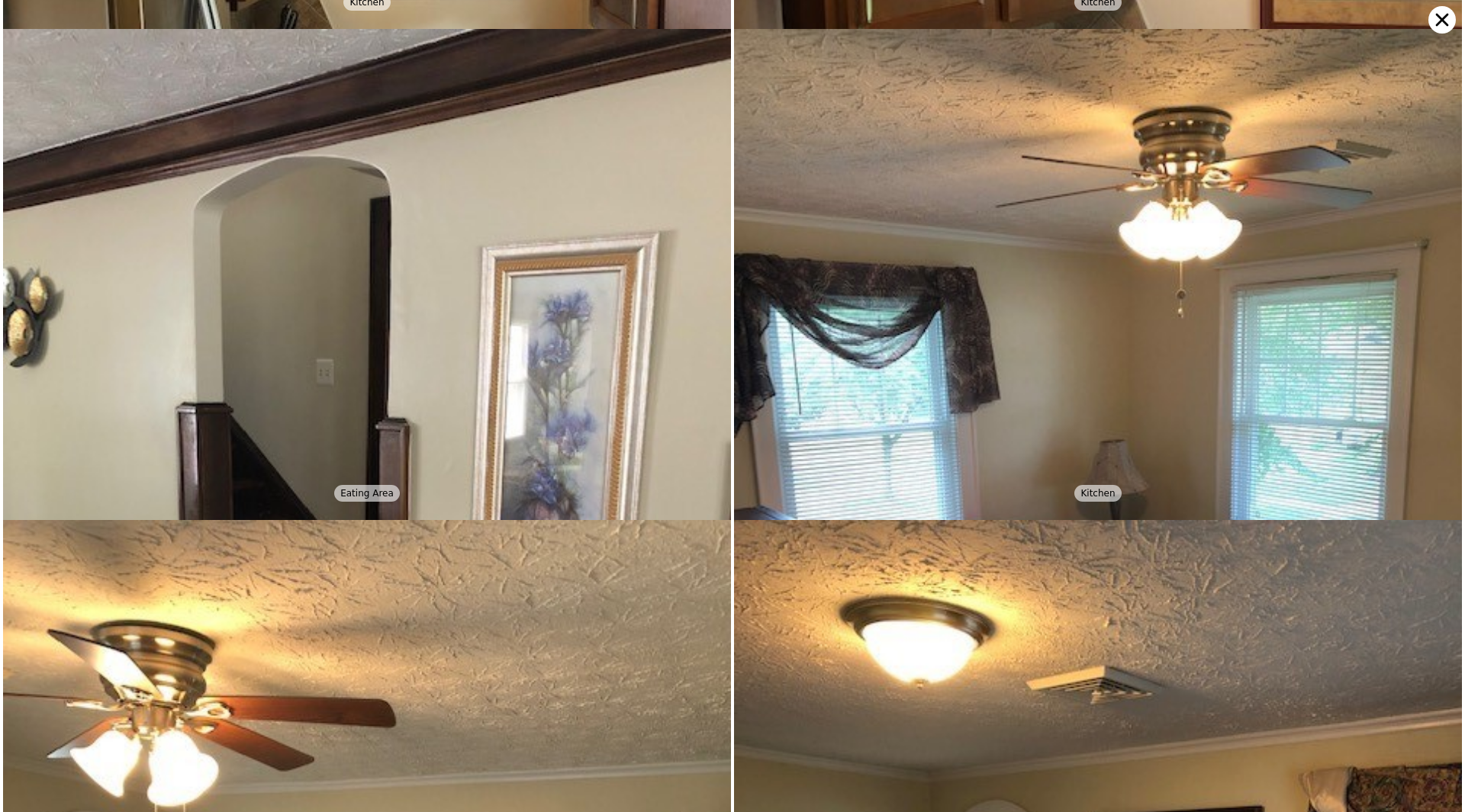
scroll to position [2946, 0]
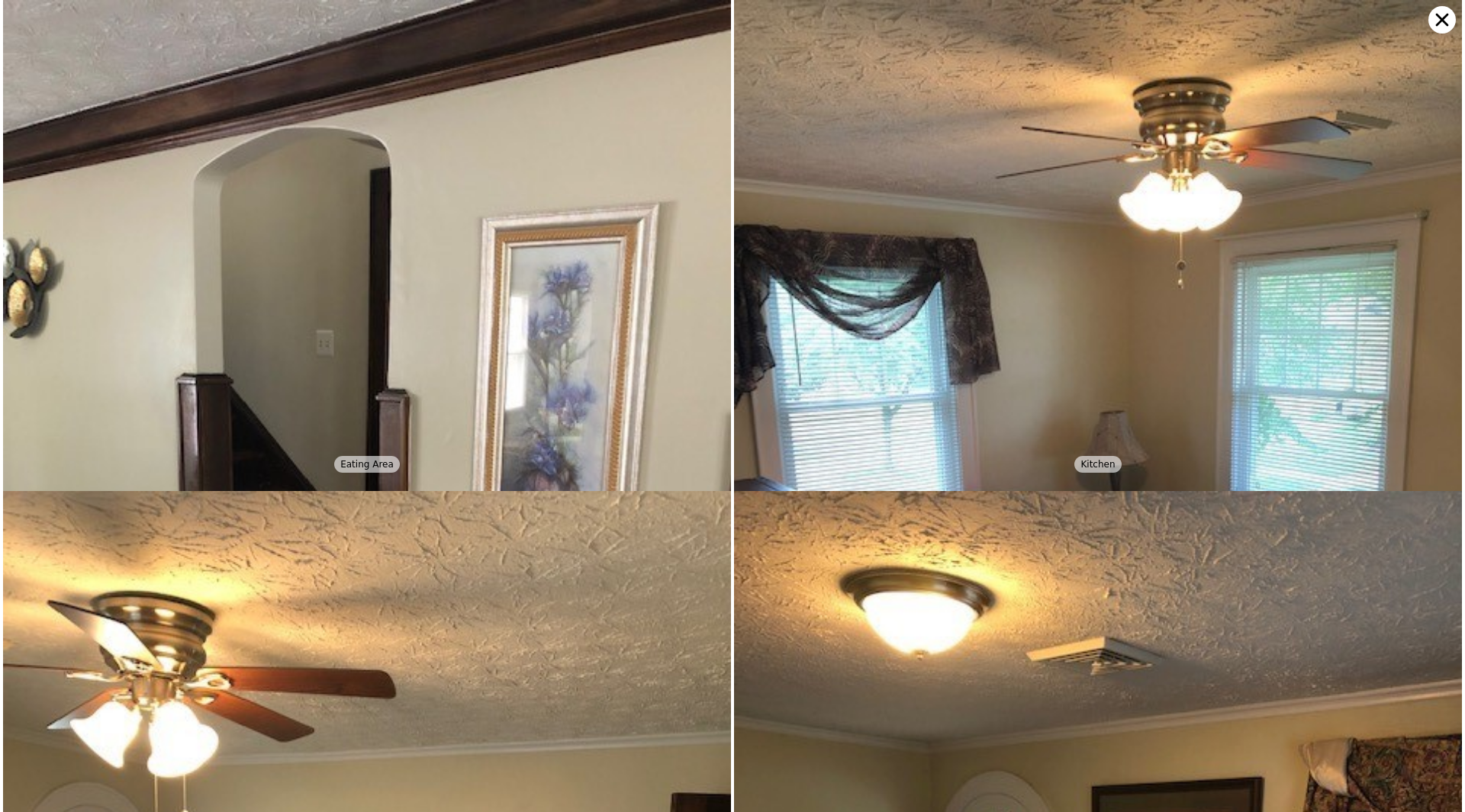
click at [1443, 23] on icon at bounding box center [1442, 20] width 28 height 28
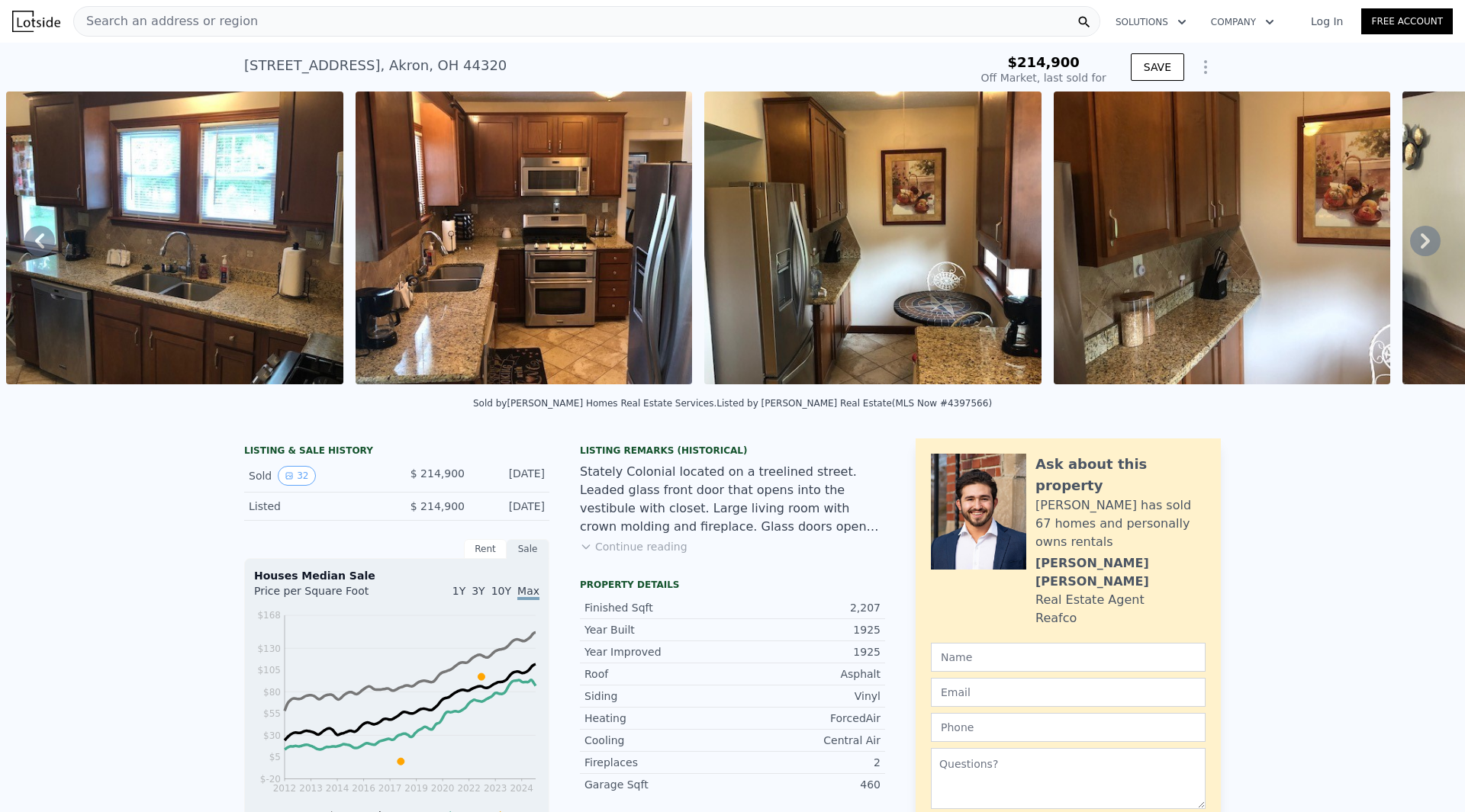
click at [1412, 246] on icon at bounding box center [1424, 240] width 30 height 30
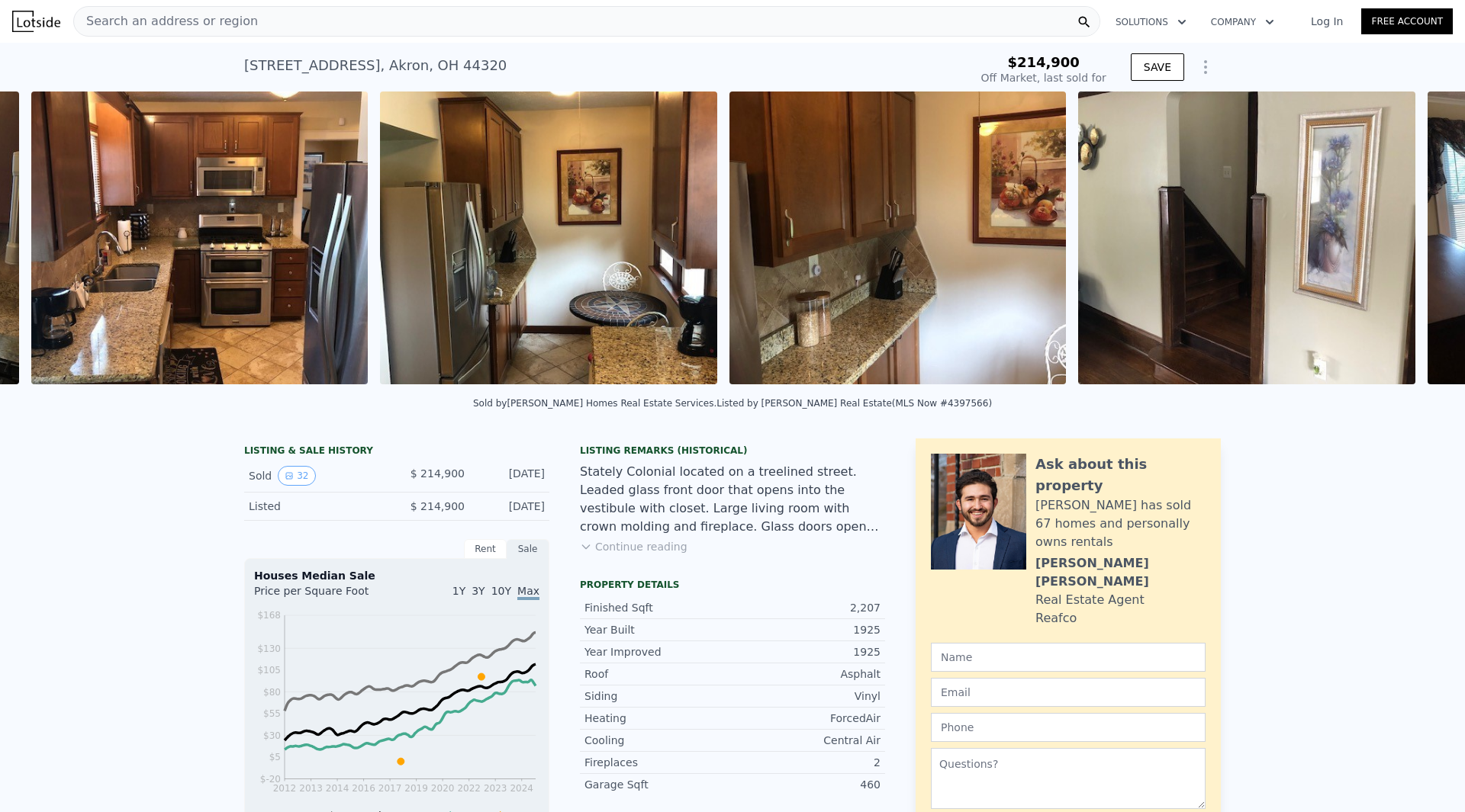
scroll to position [0, 3840]
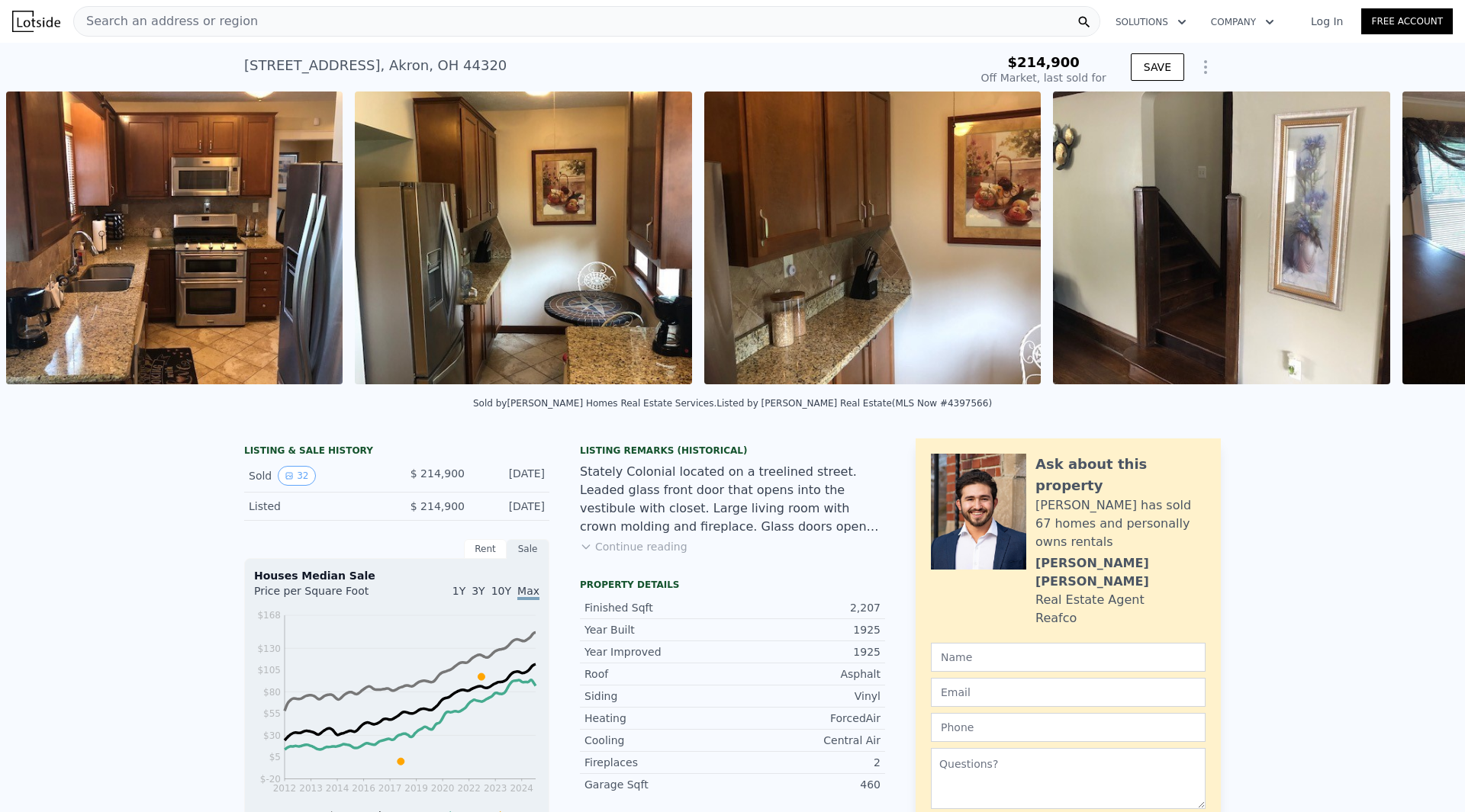
click at [1412, 246] on div "• + − • + − STREET VIEW Loading... SATELLITE VIEW" at bounding box center [732, 240] width 1465 height 298
click at [1412, 246] on icon at bounding box center [1424, 240] width 30 height 30
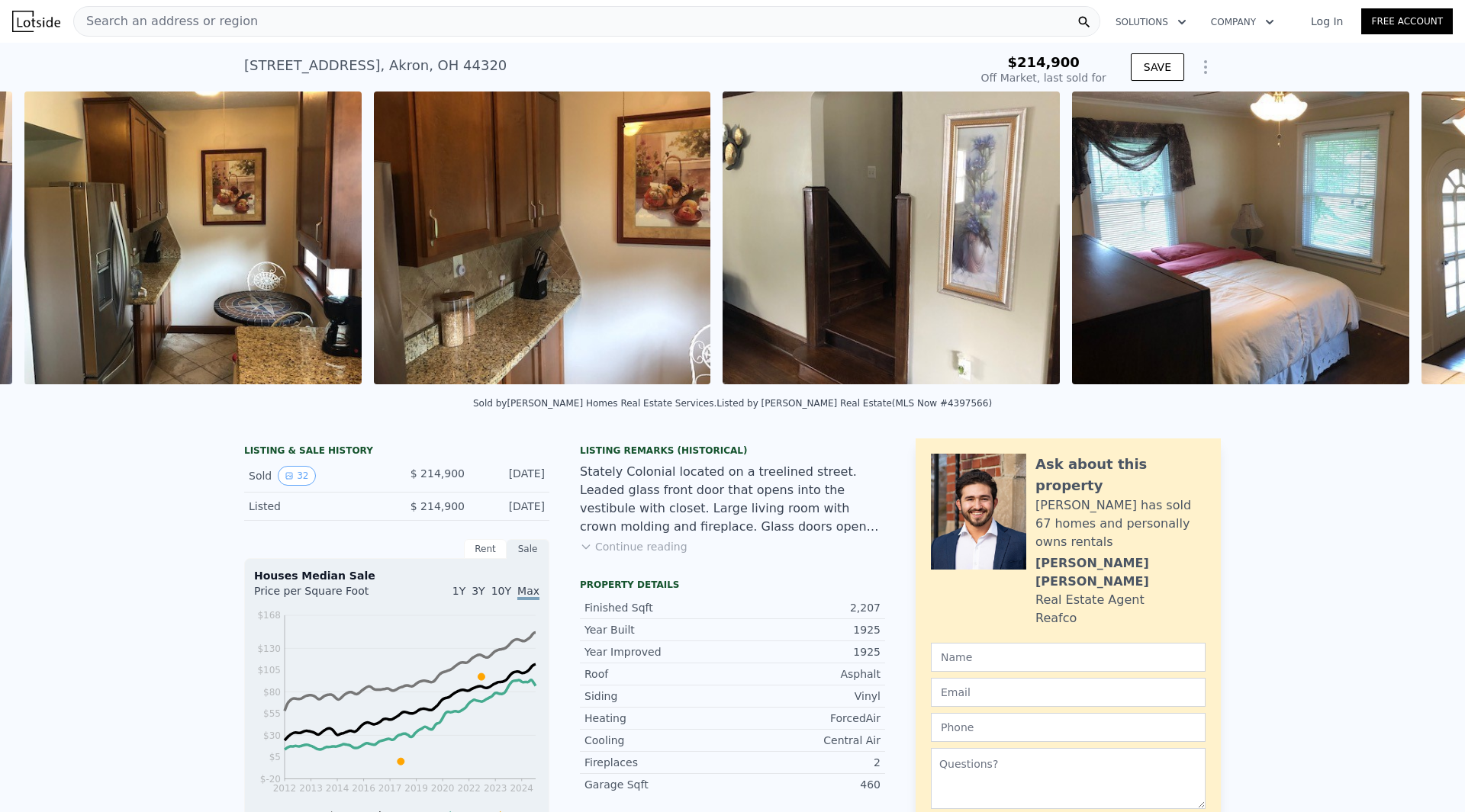
scroll to position [0, 4189]
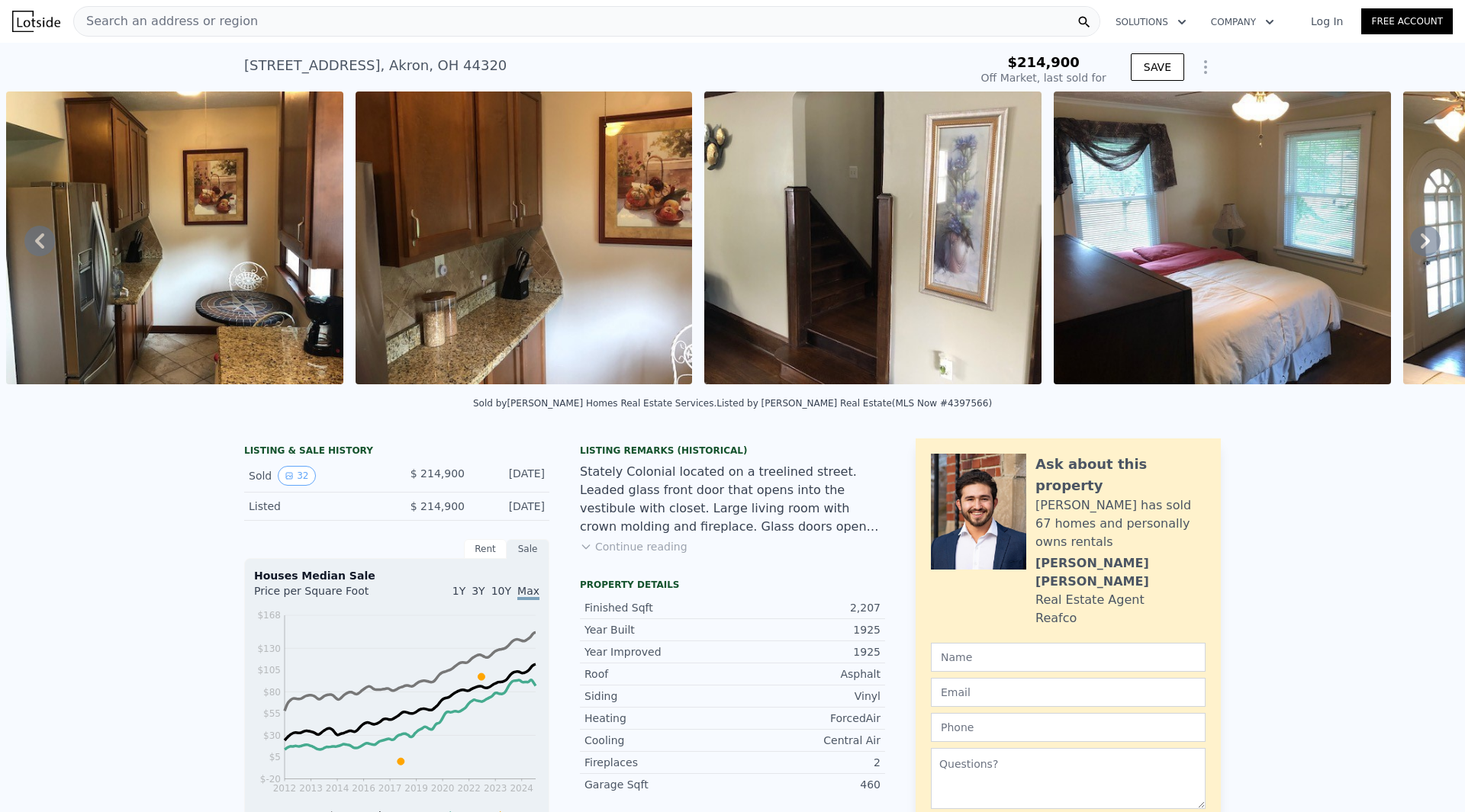
click at [1412, 246] on icon at bounding box center [1424, 240] width 30 height 30
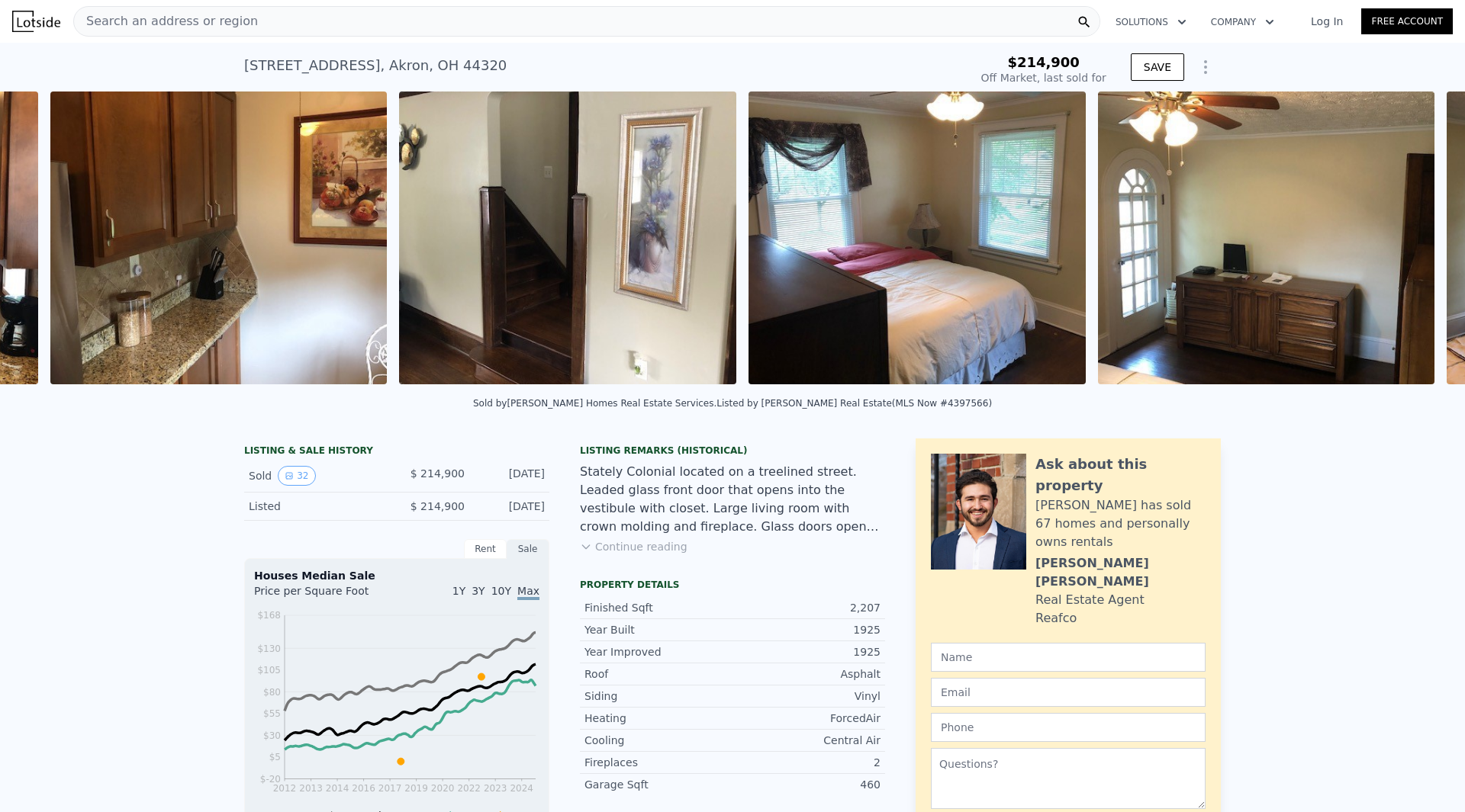
scroll to position [0, 4538]
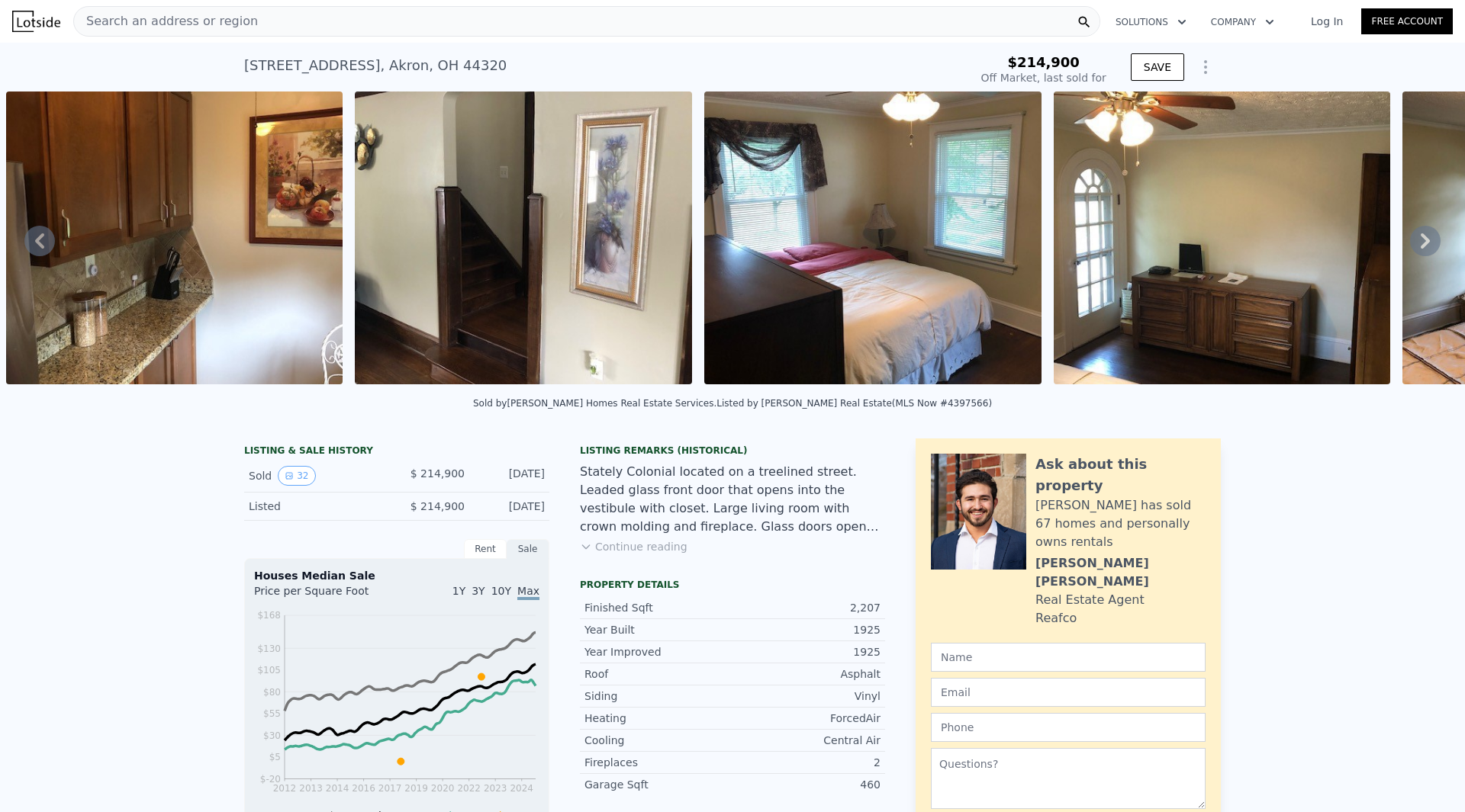
click at [1412, 246] on icon at bounding box center [1424, 240] width 30 height 30
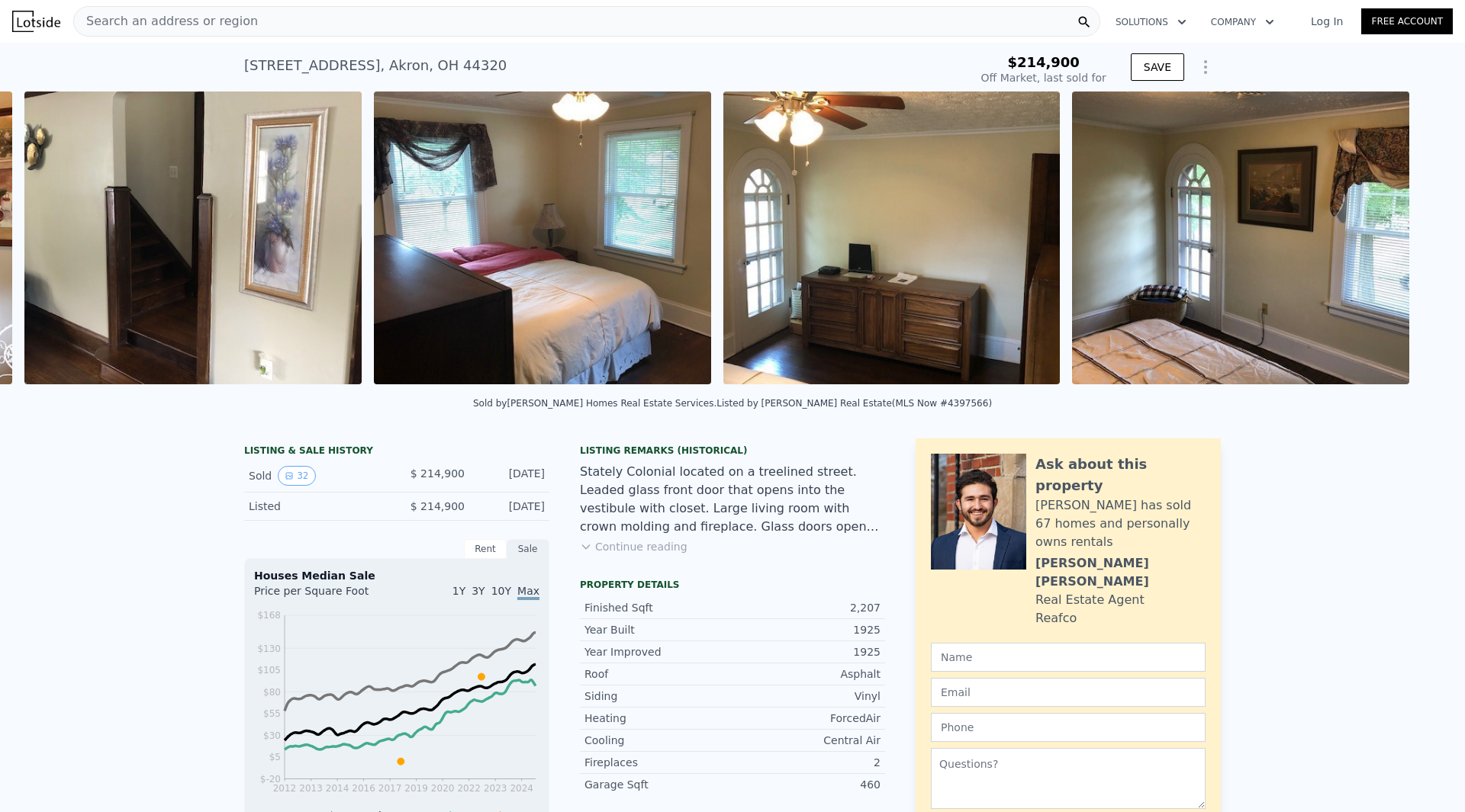
scroll to position [0, 4887]
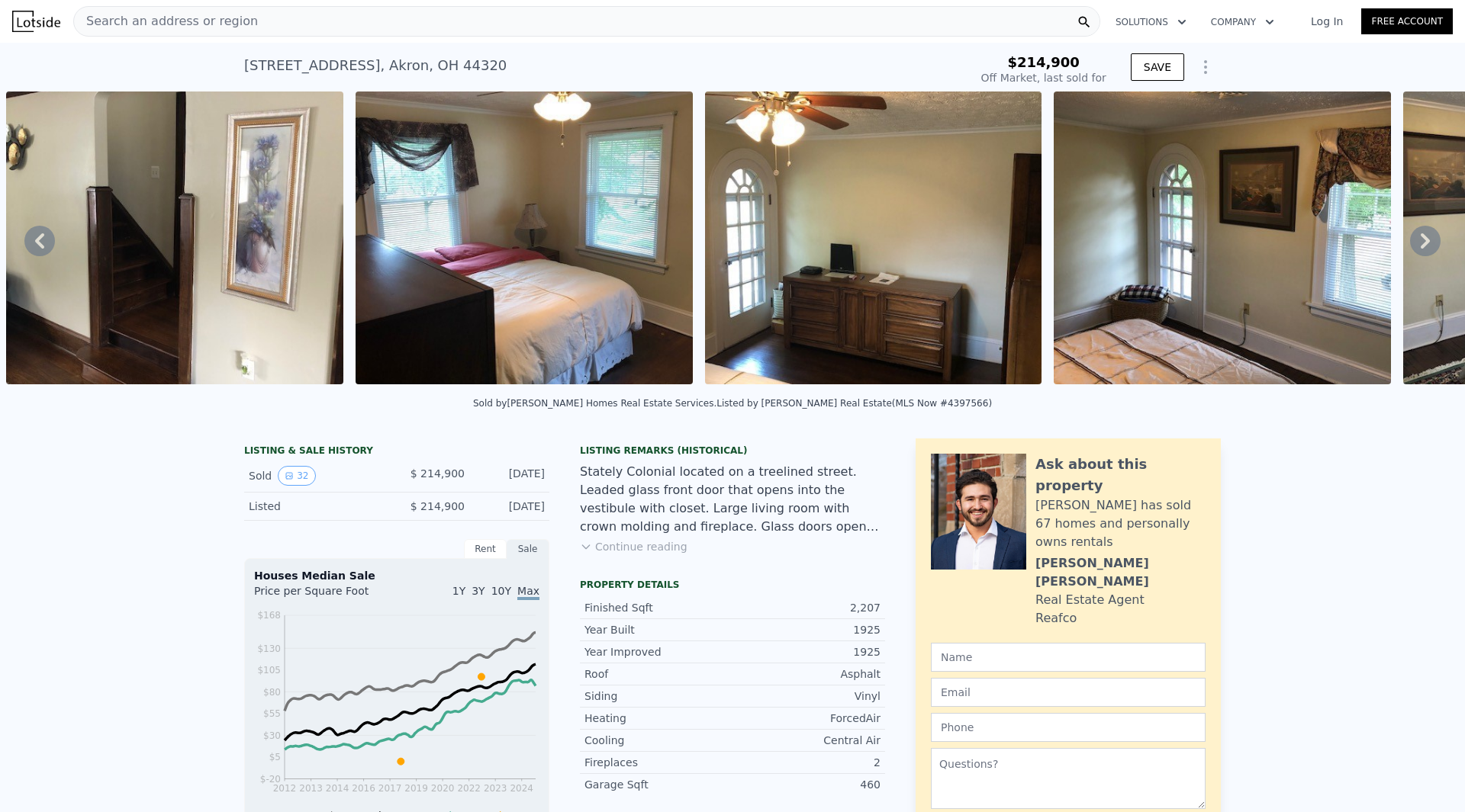
click at [1412, 246] on icon at bounding box center [1424, 240] width 30 height 30
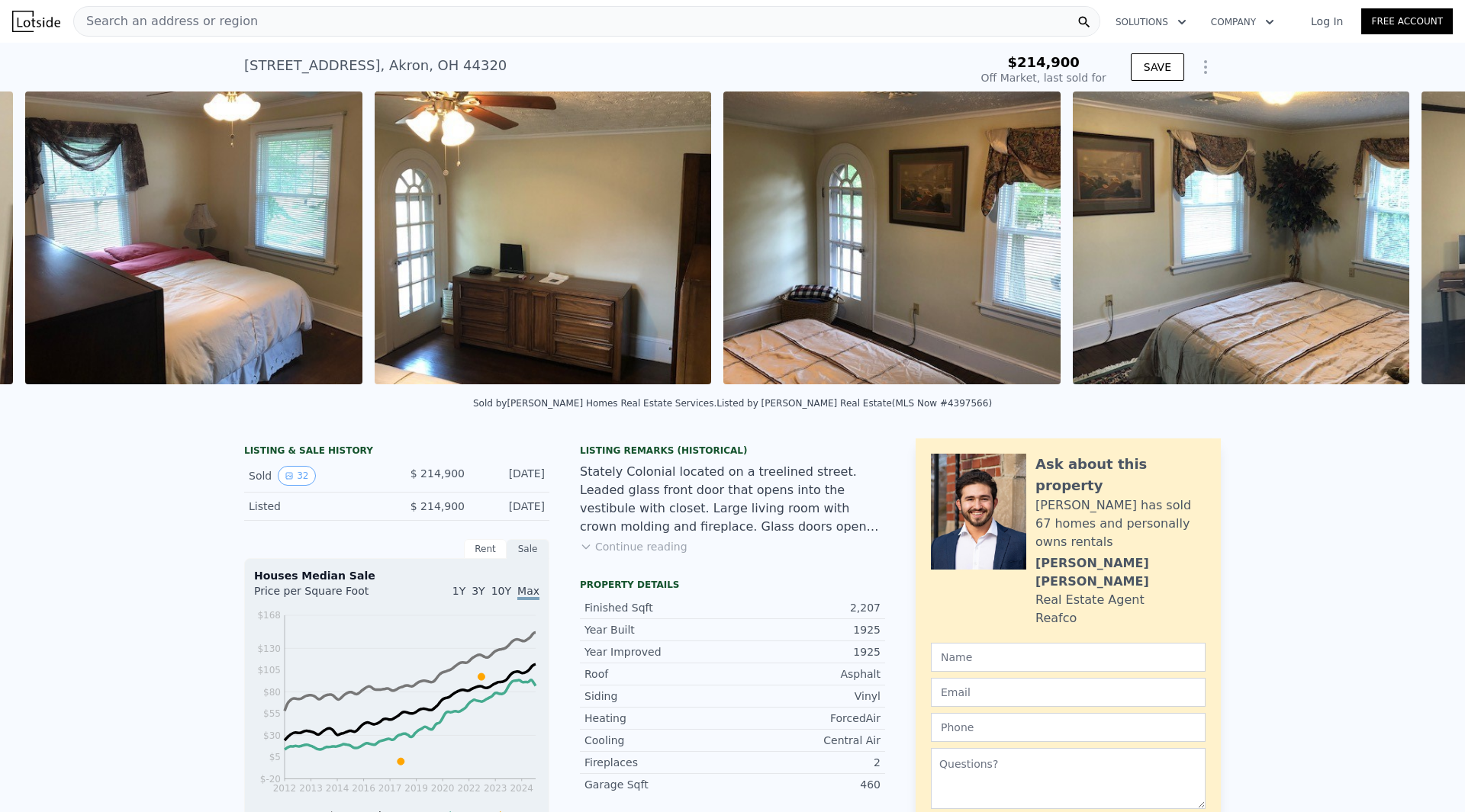
scroll to position [0, 5236]
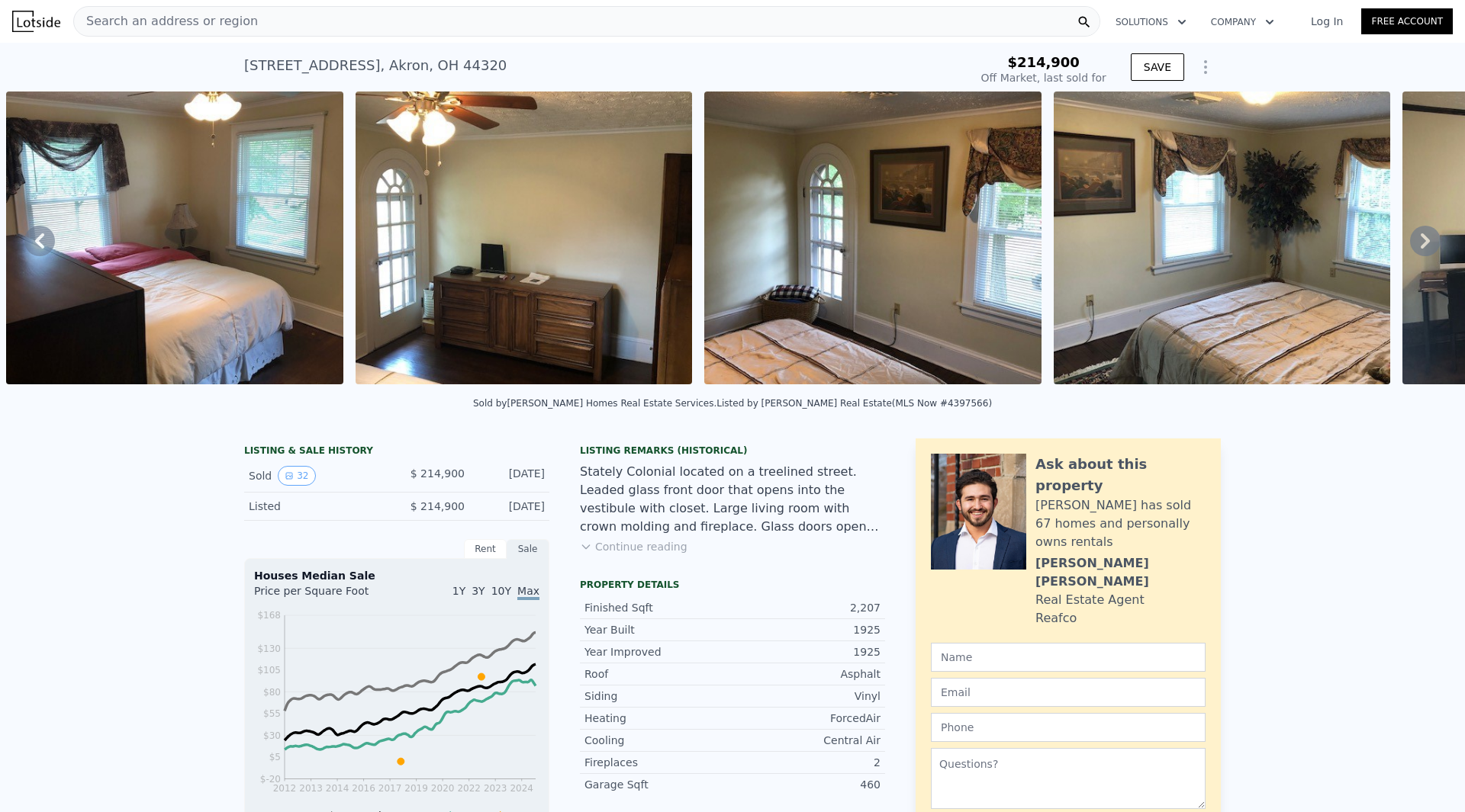
click at [1412, 246] on icon at bounding box center [1424, 240] width 30 height 30
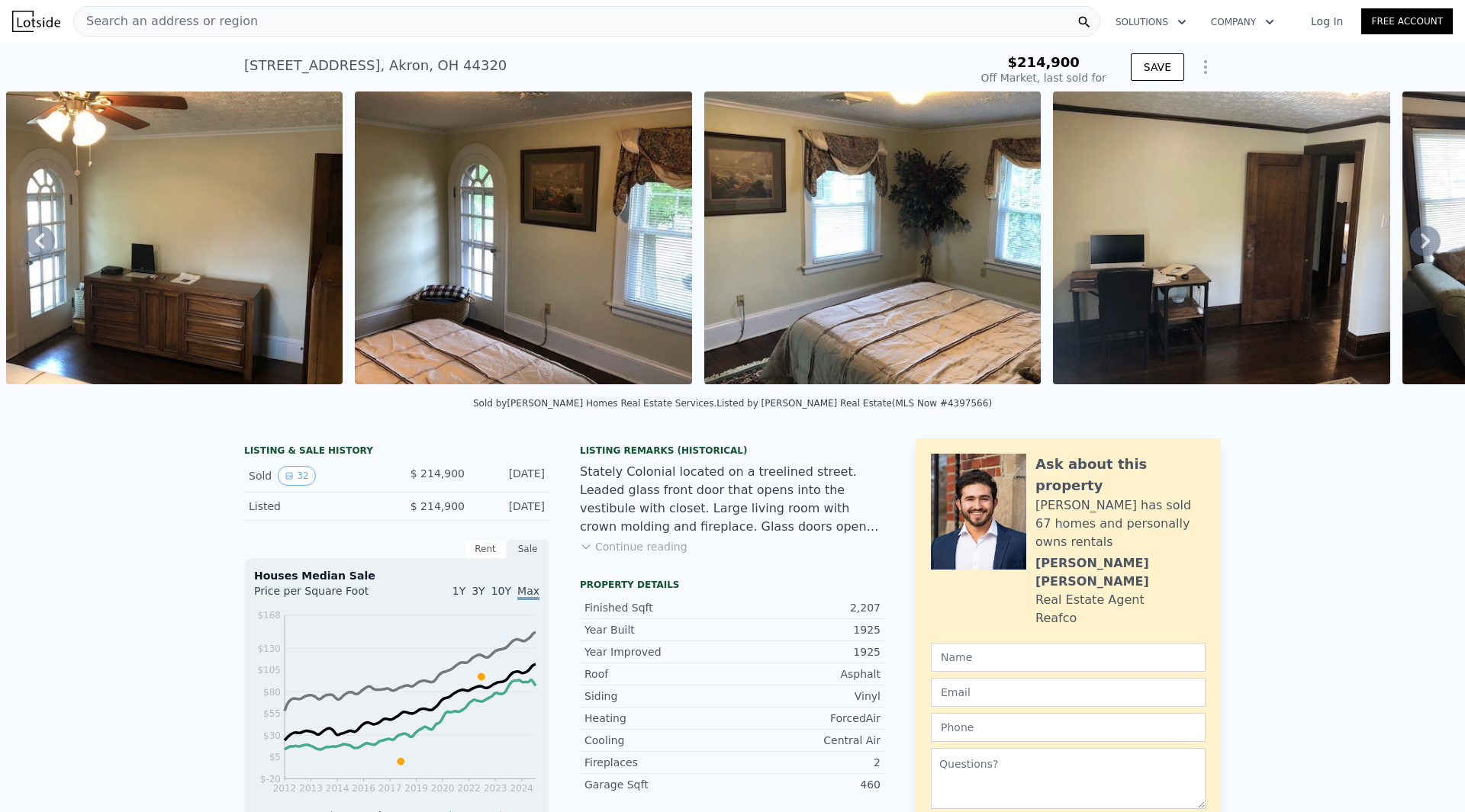
click at [1412, 246] on icon at bounding box center [1424, 240] width 30 height 30
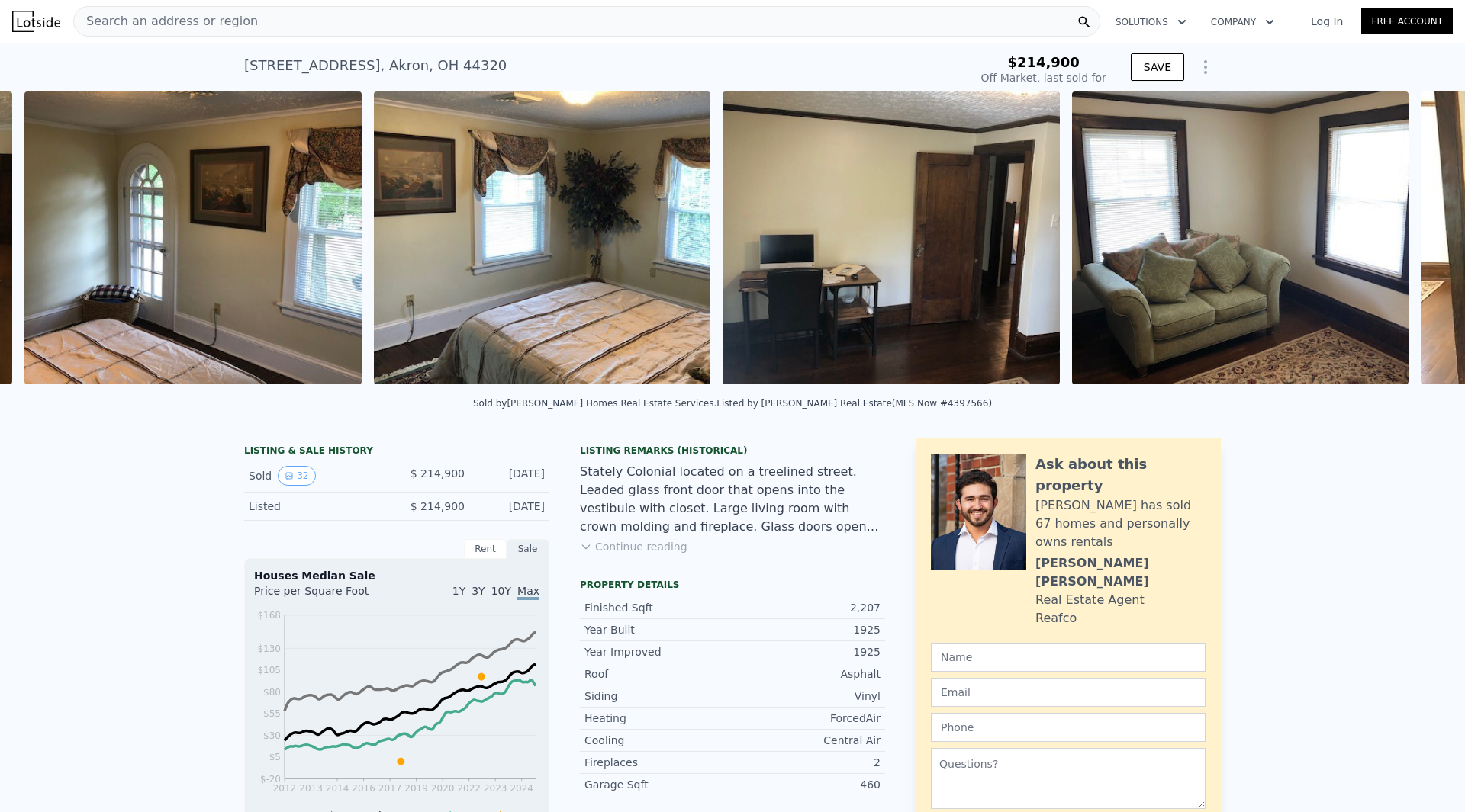
scroll to position [0, 5935]
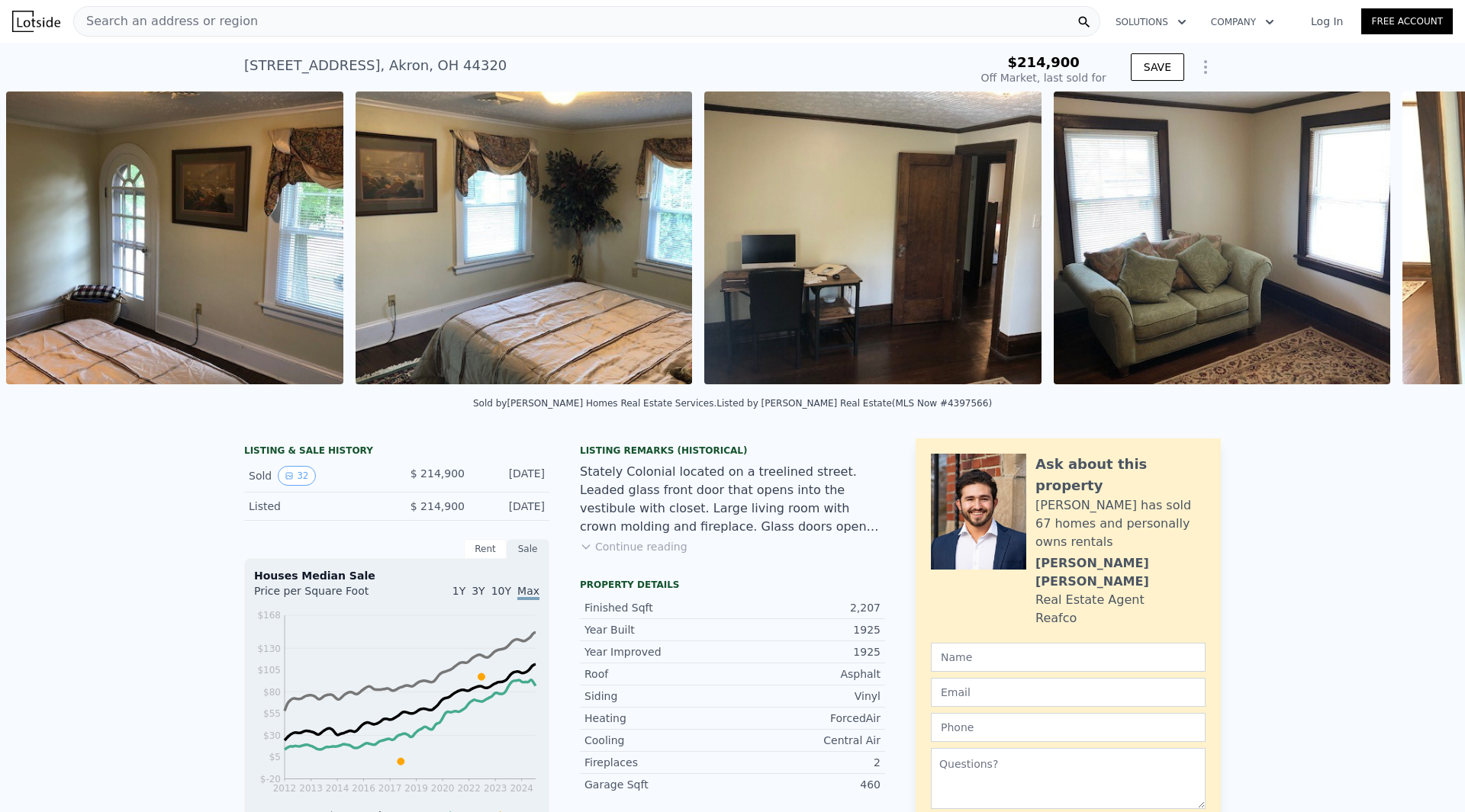
click at [1412, 246] on div "• + − • + − STREET VIEW Loading... SATELLITE VIEW" at bounding box center [732, 240] width 1465 height 298
click at [1412, 246] on icon at bounding box center [1424, 240] width 30 height 30
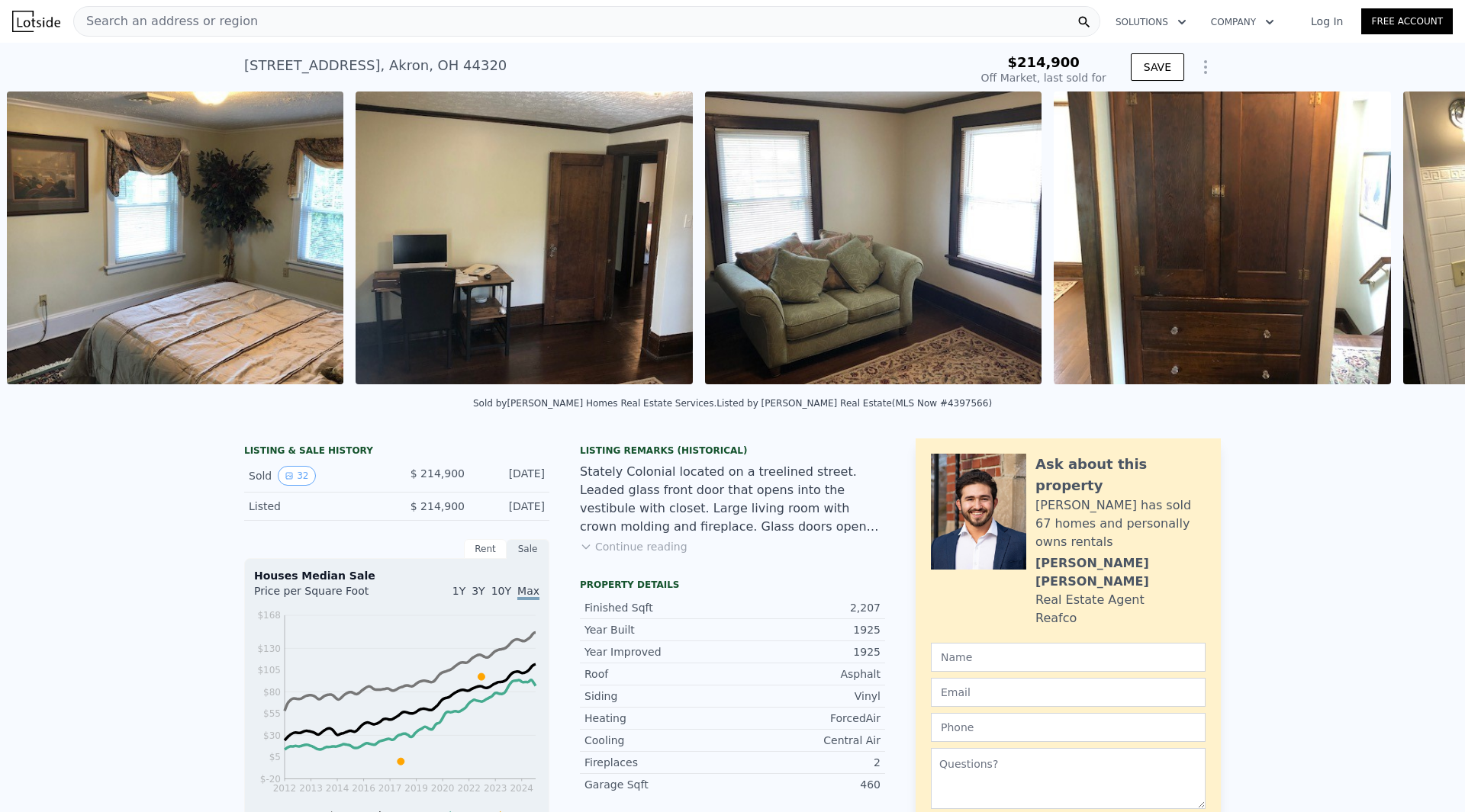
scroll to position [0, 6284]
click at [1412, 246] on icon at bounding box center [1424, 240] width 30 height 30
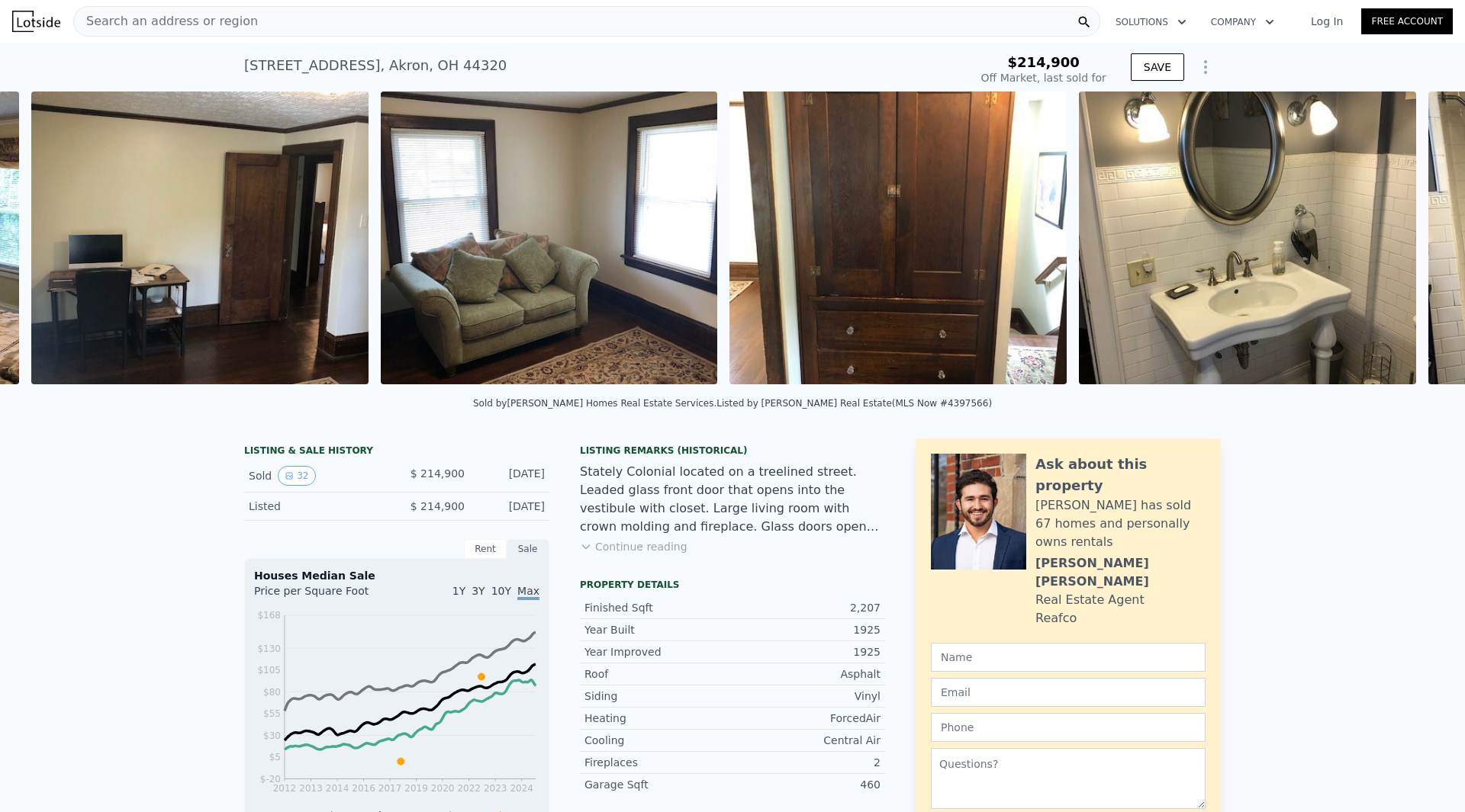
scroll to position [0, 6632]
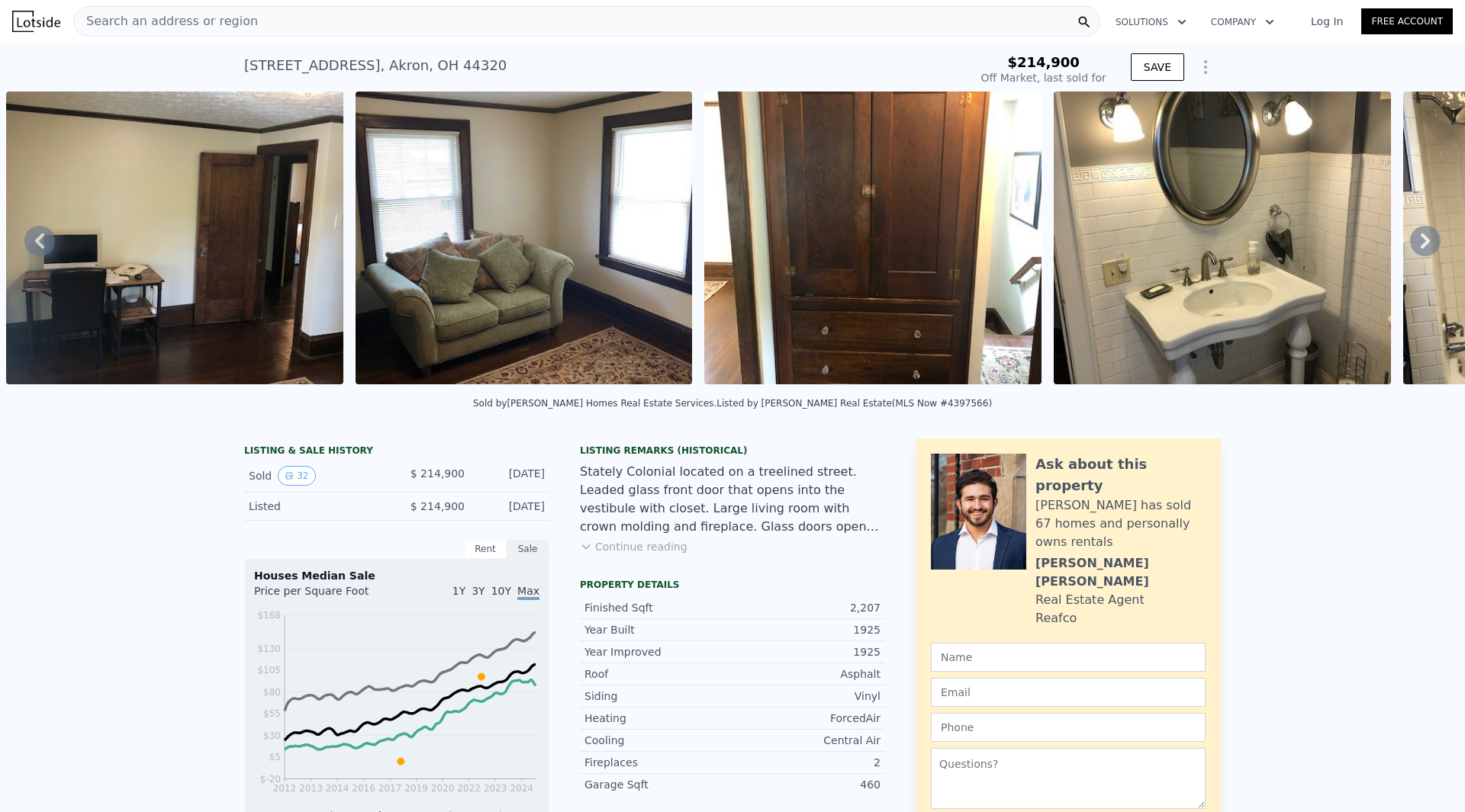
click at [1412, 246] on icon at bounding box center [1424, 240] width 30 height 30
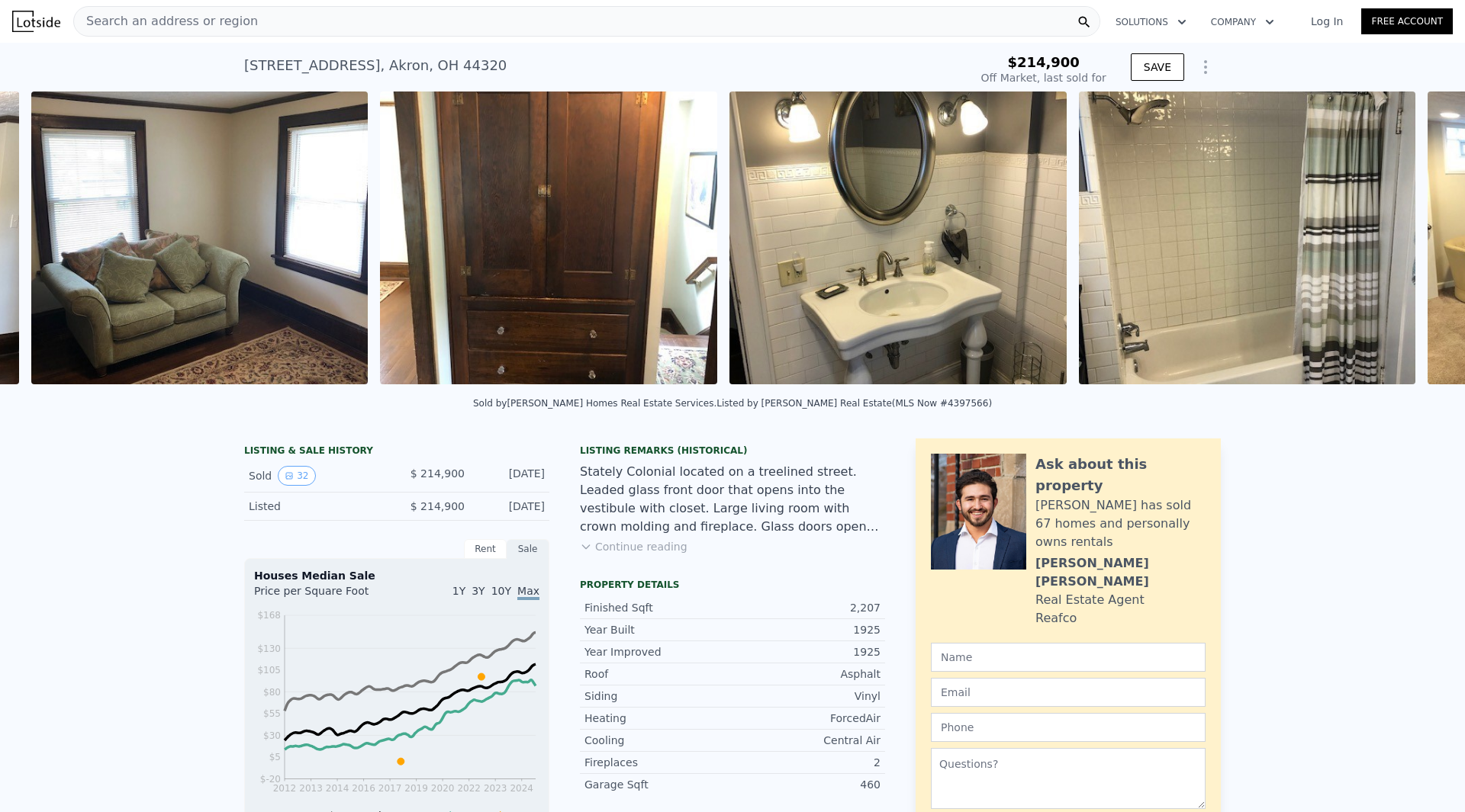
scroll to position [0, 6982]
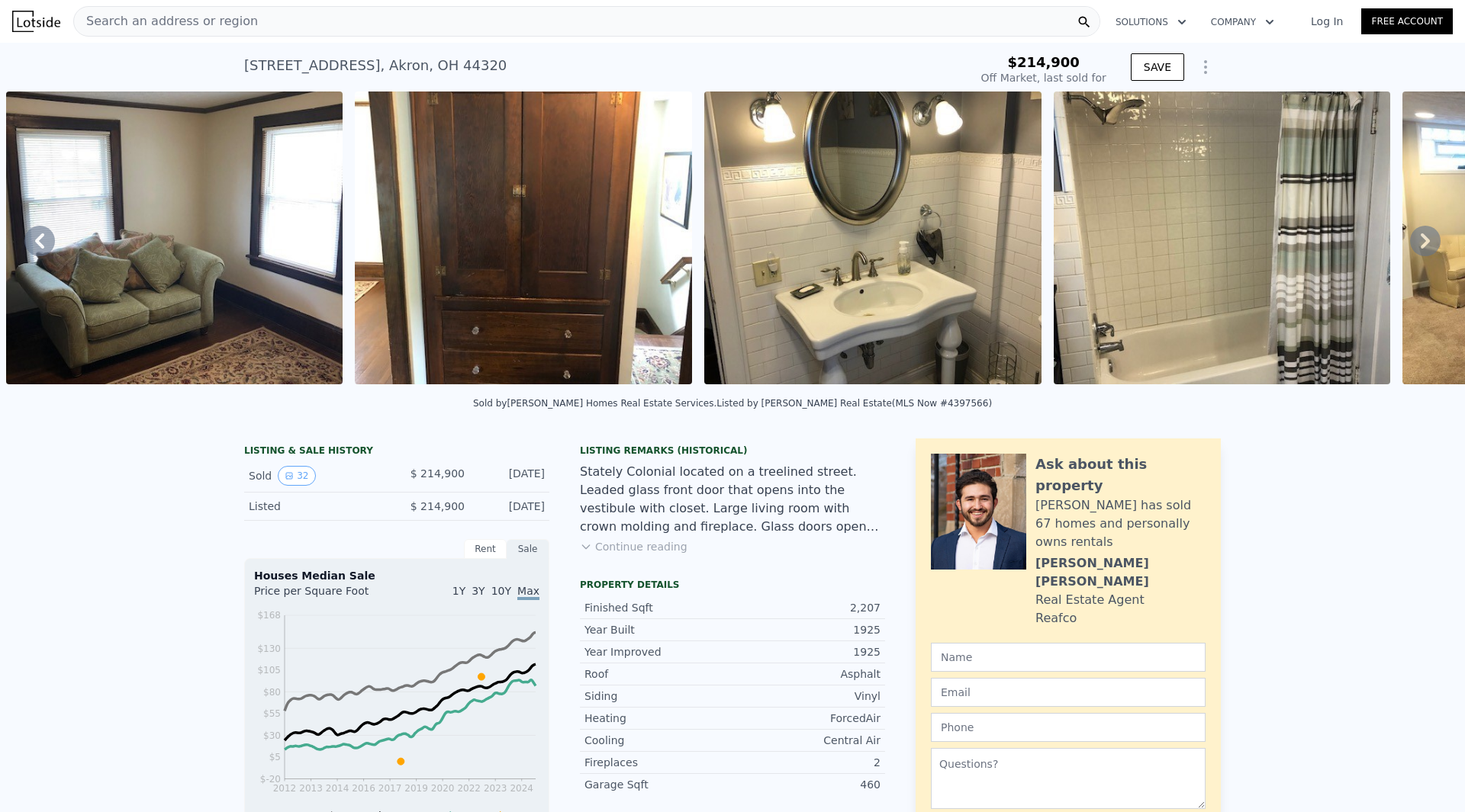
click at [1412, 246] on icon at bounding box center [1424, 240] width 30 height 30
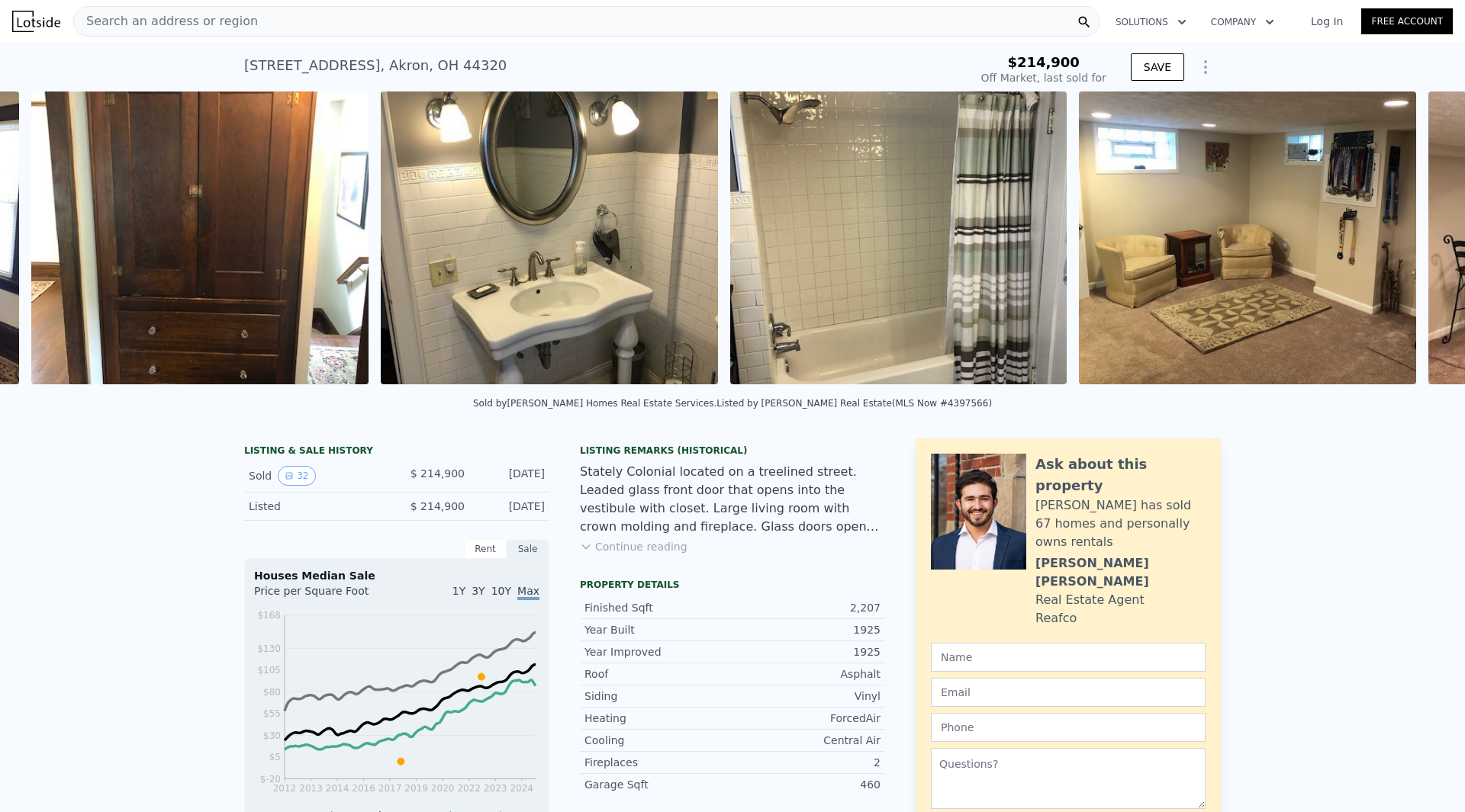
scroll to position [0, 7330]
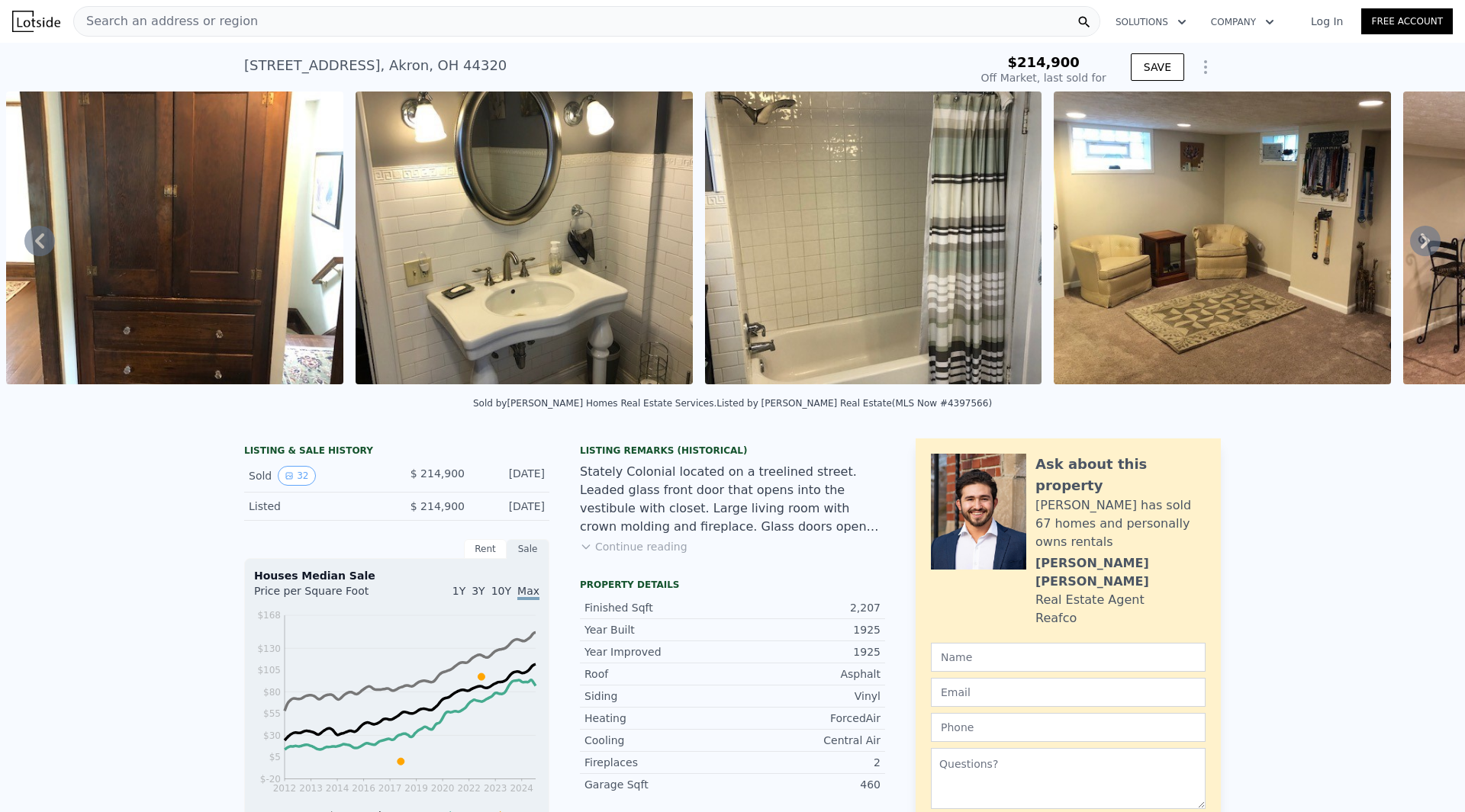
click at [1412, 246] on icon at bounding box center [1424, 240] width 30 height 30
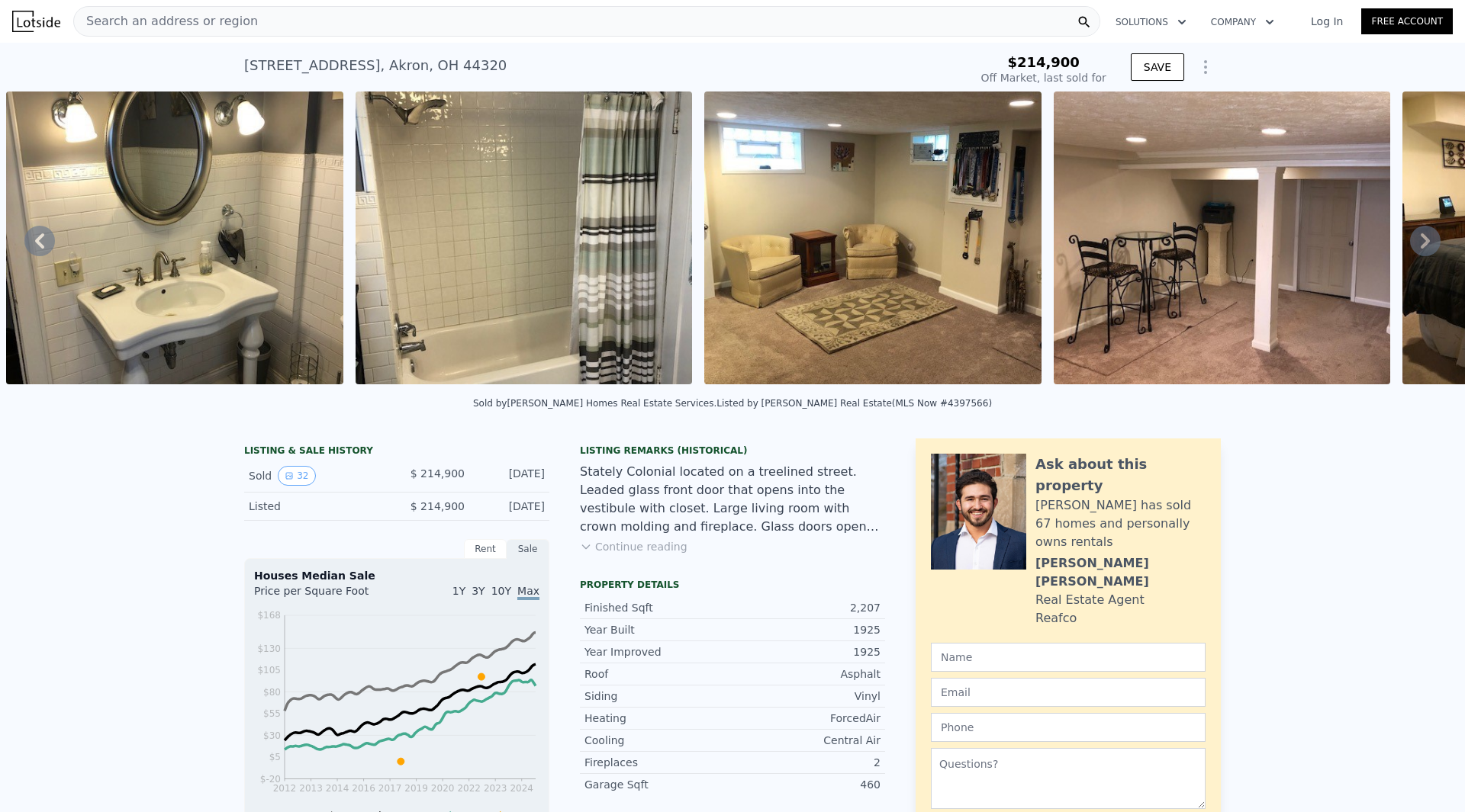
click at [1412, 246] on icon at bounding box center [1424, 240] width 30 height 30
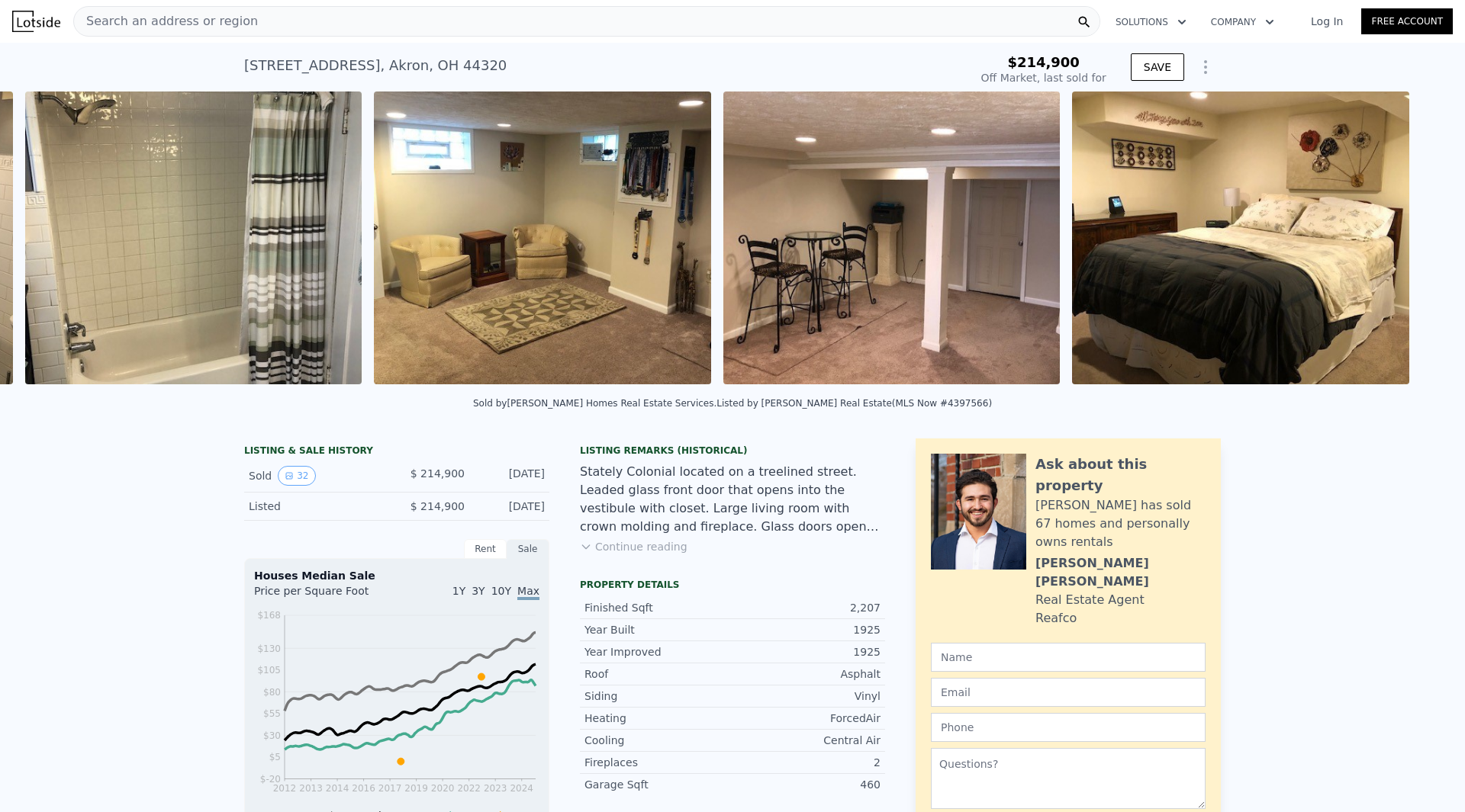
scroll to position [0, 8030]
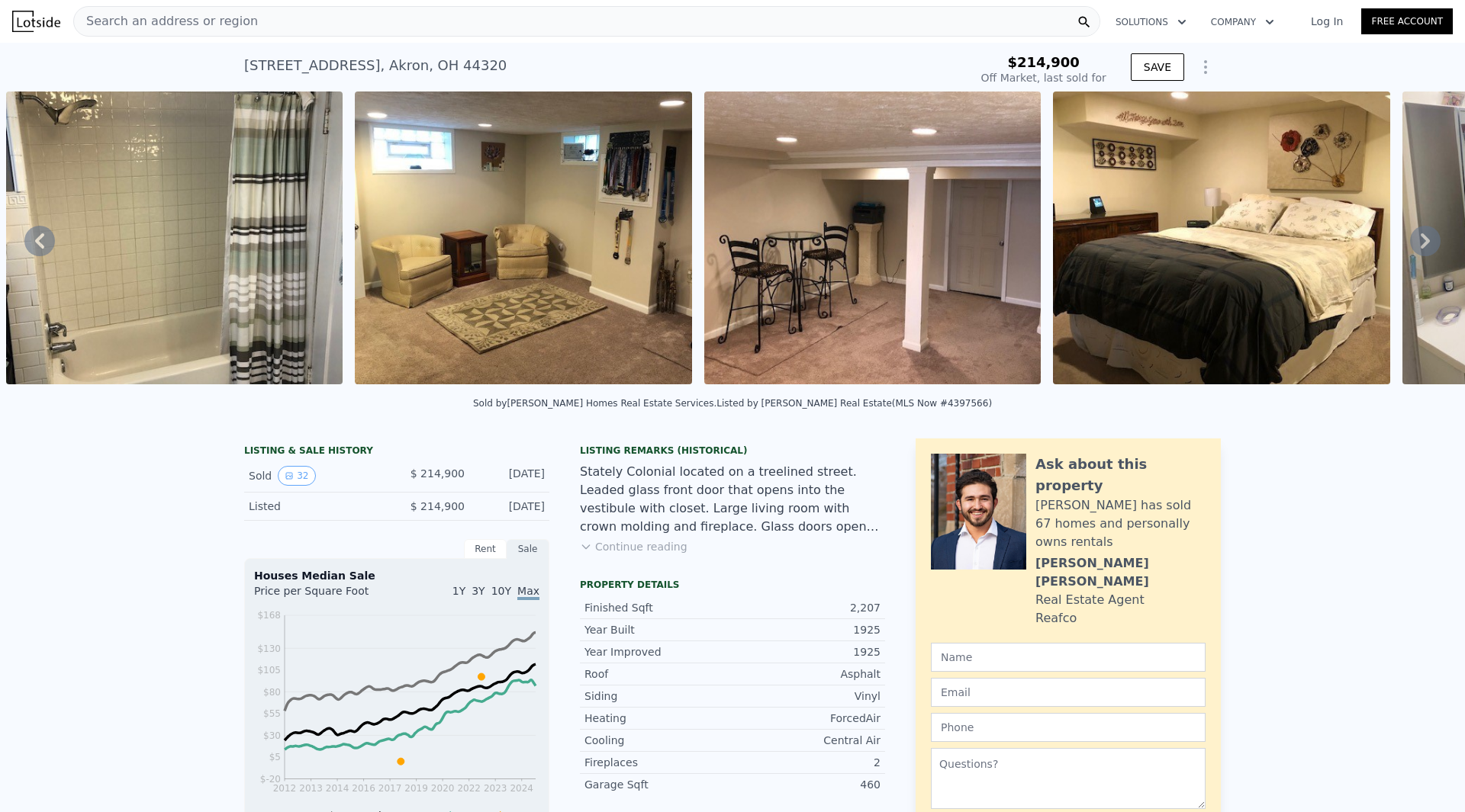
click at [1412, 246] on icon at bounding box center [1424, 240] width 30 height 30
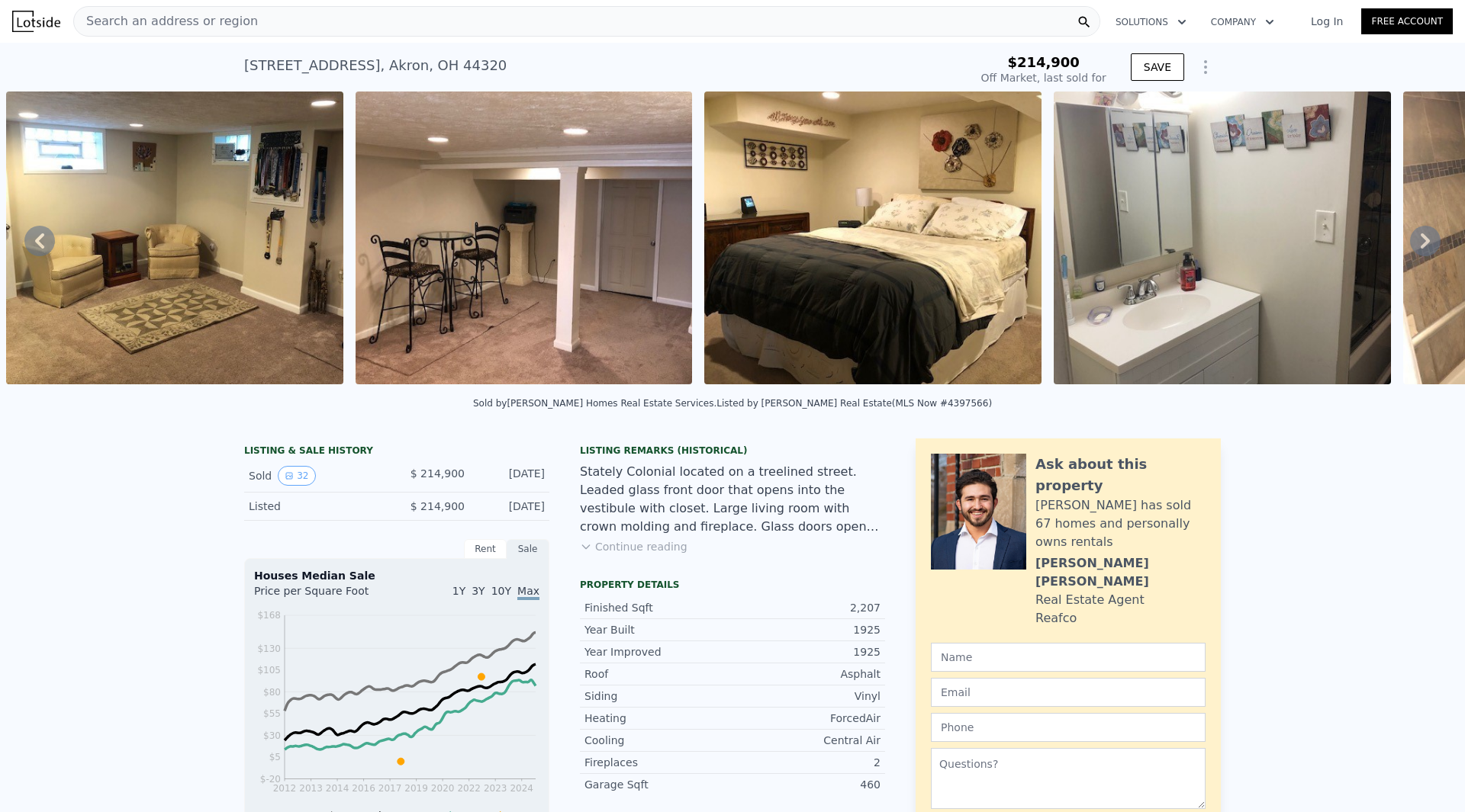
click at [1412, 246] on icon at bounding box center [1424, 240] width 30 height 30
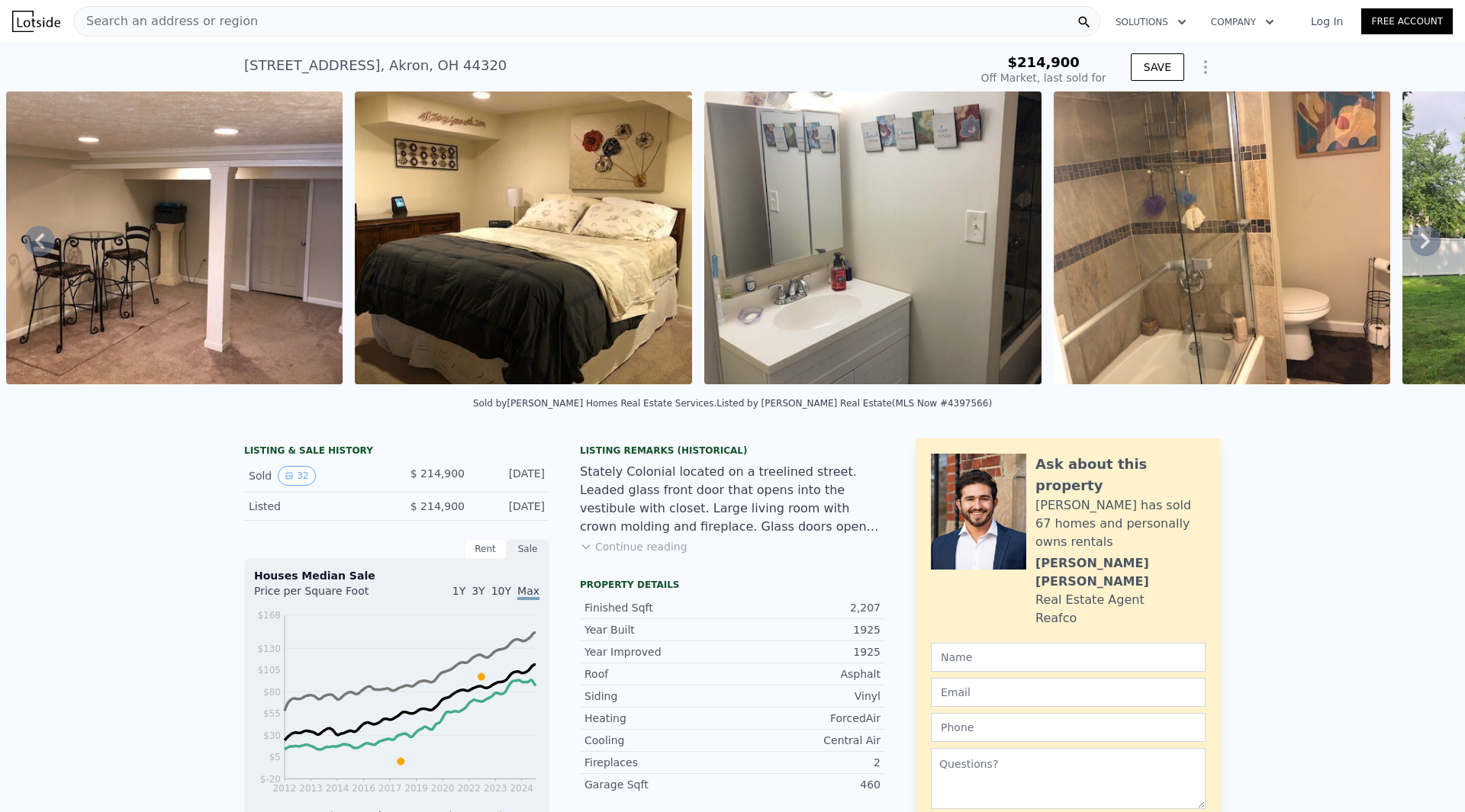
click at [1412, 246] on icon at bounding box center [1424, 240] width 30 height 30
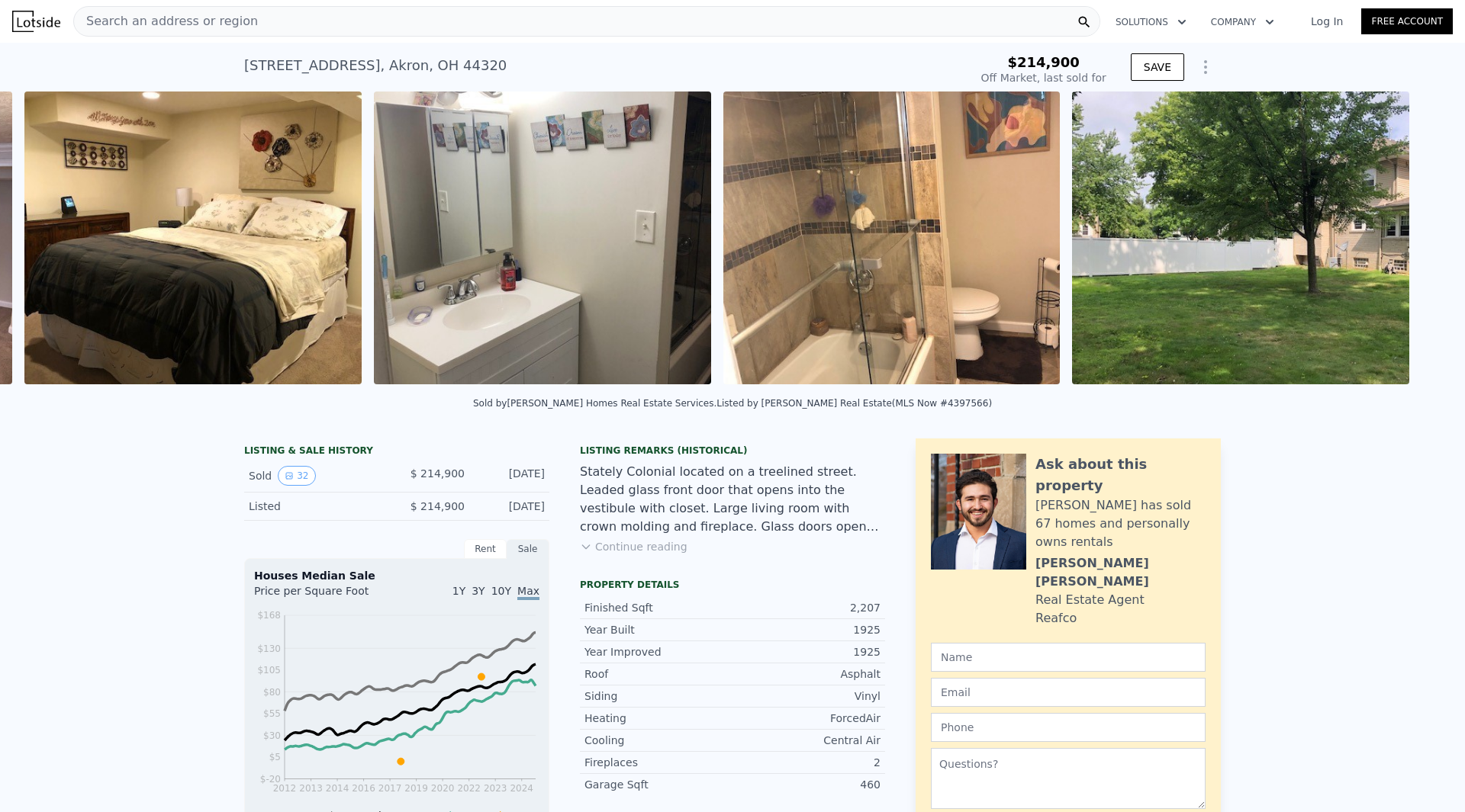
scroll to position [0, 9076]
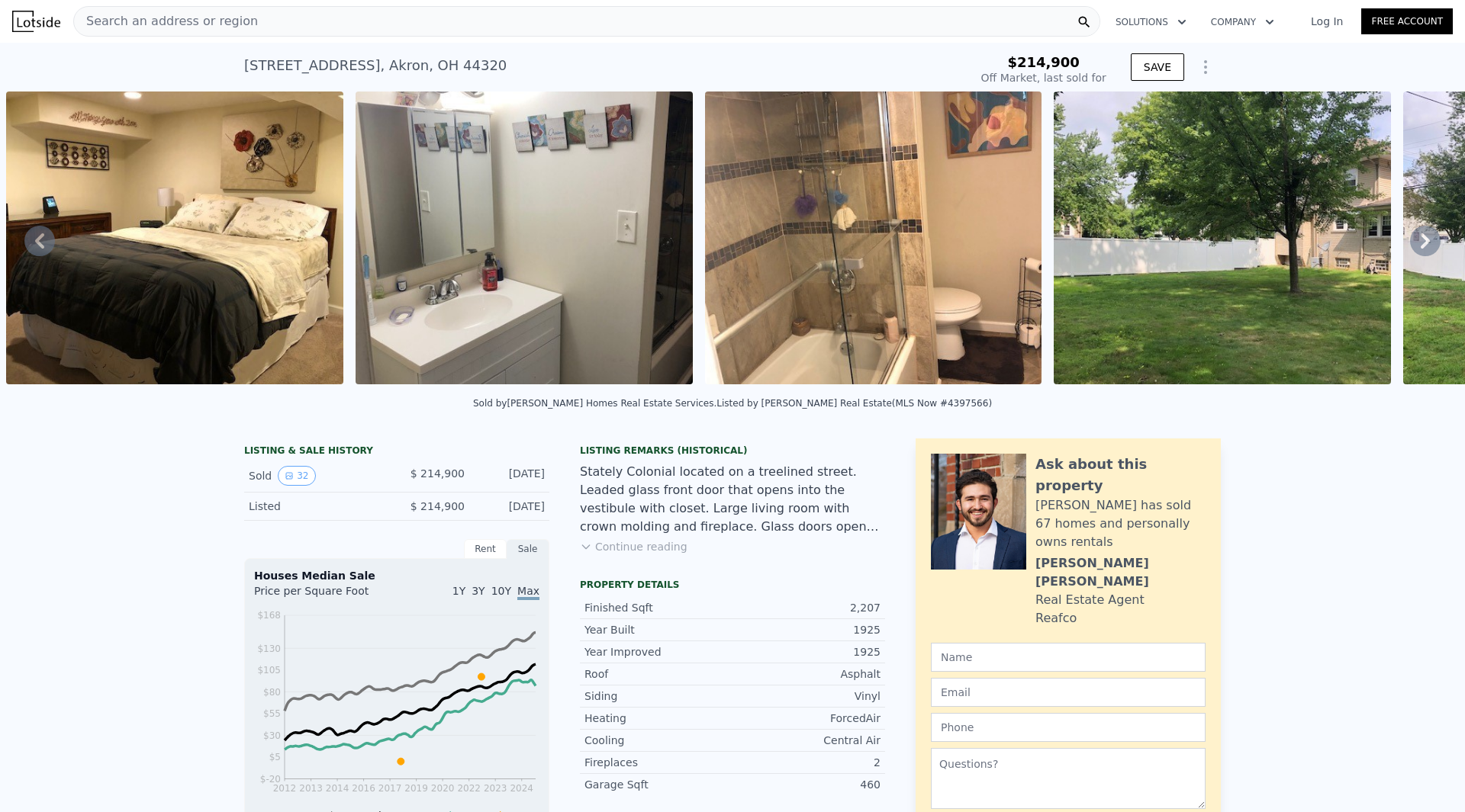
click at [1348, 238] on img at bounding box center [1222, 238] width 338 height 293
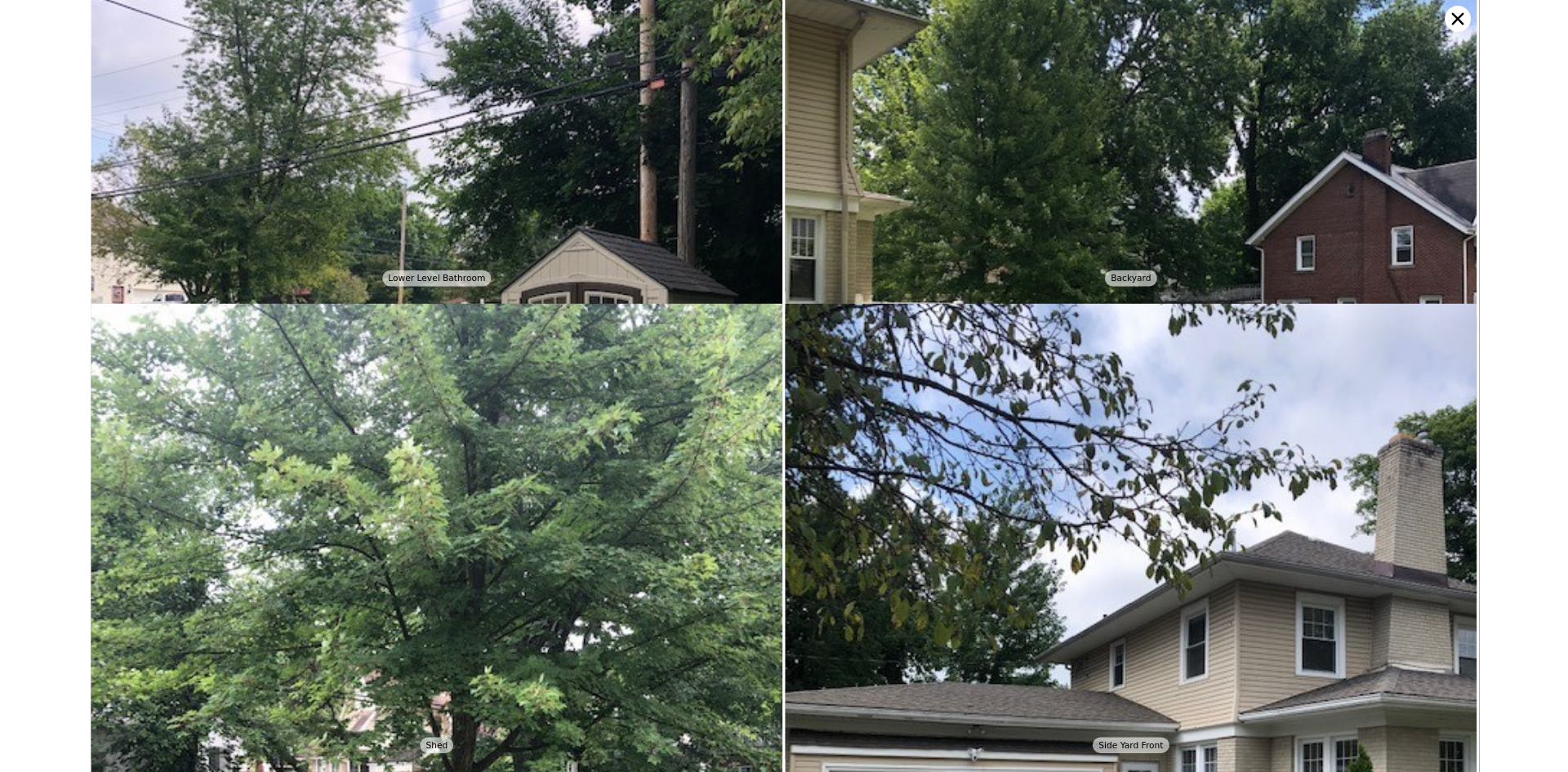
scroll to position [7549, 0]
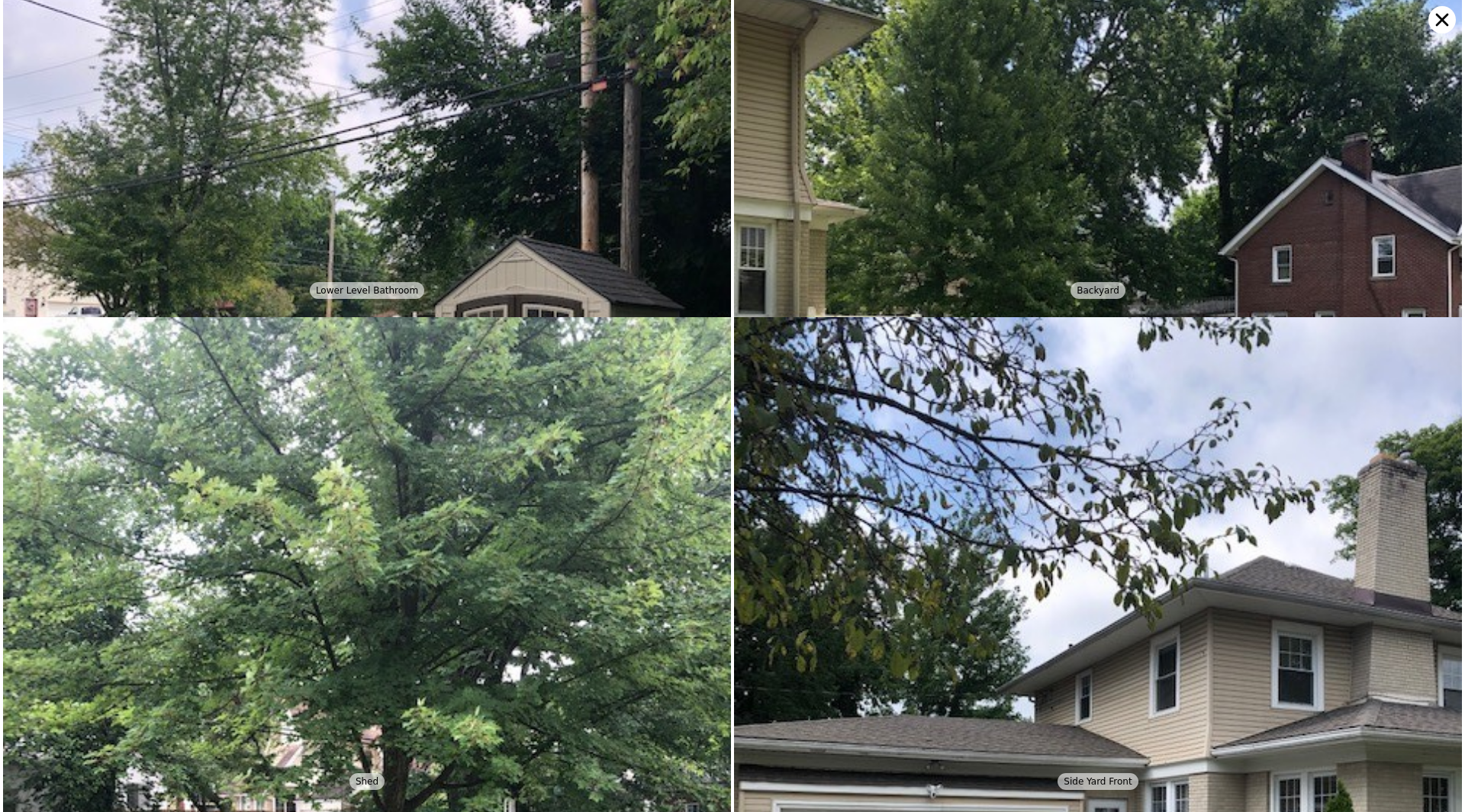
click at [1441, 15] on icon at bounding box center [1442, 20] width 28 height 28
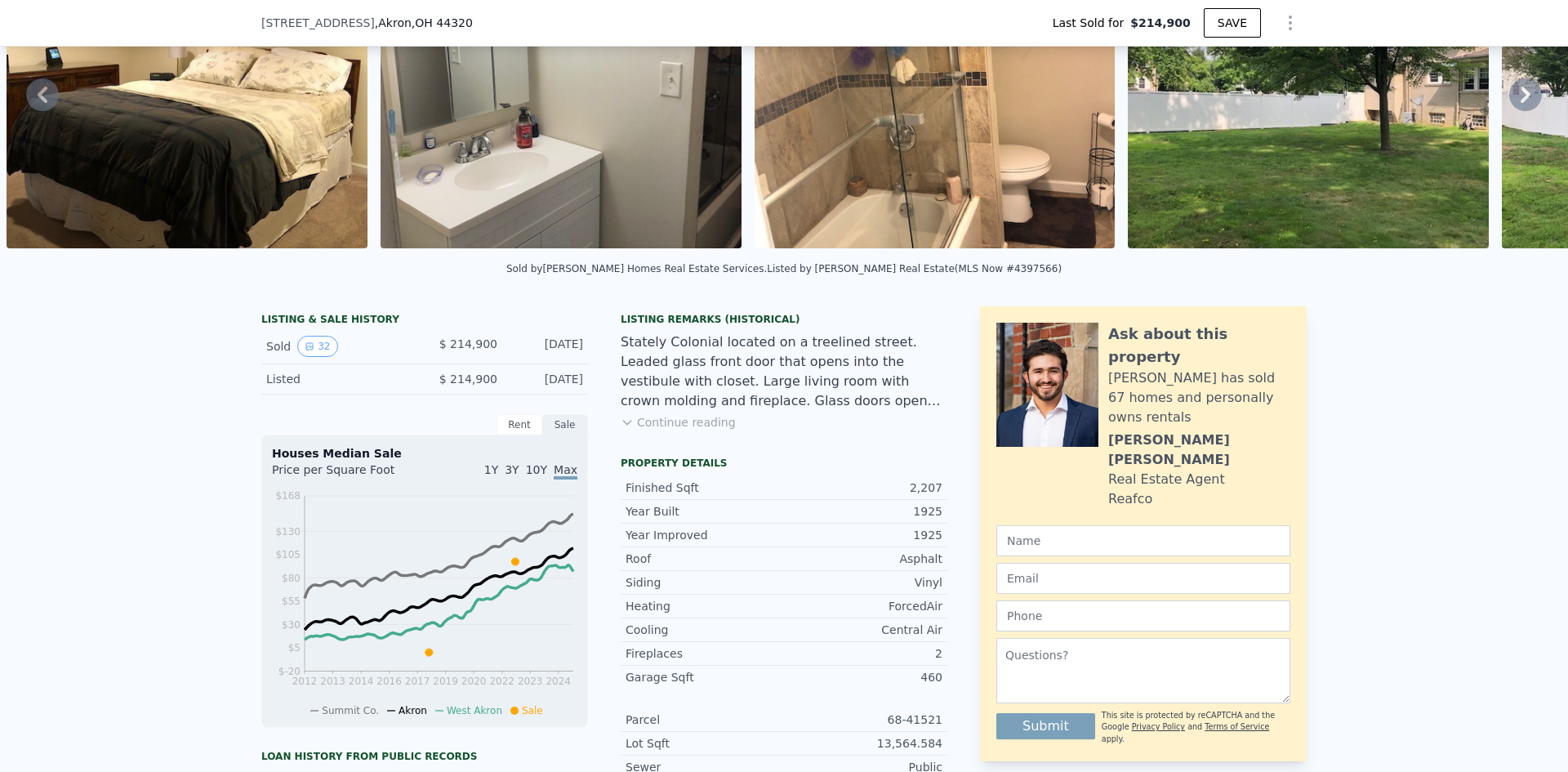
scroll to position [76, 0]
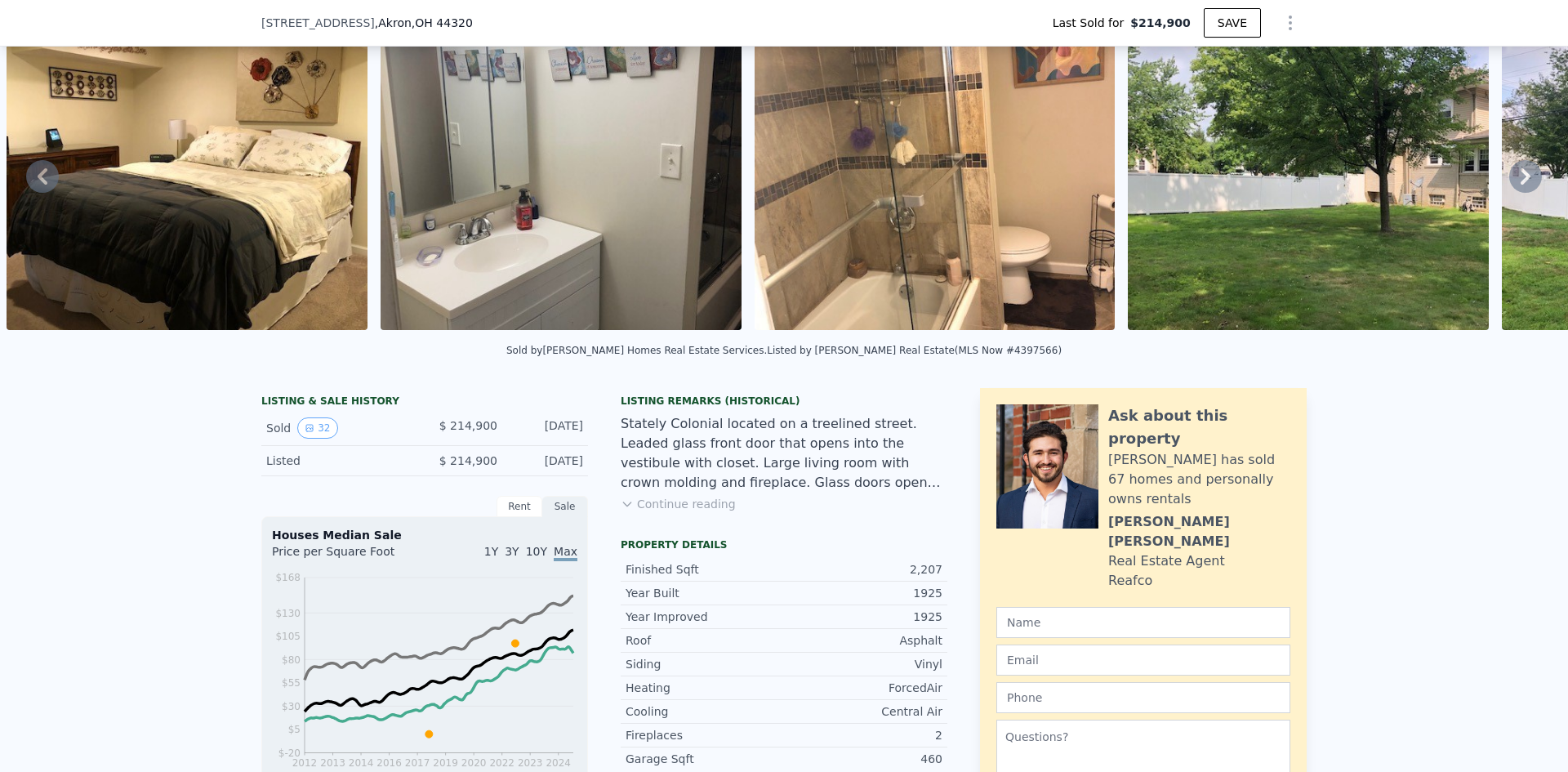
click at [1511, 179] on icon at bounding box center [1524, 176] width 33 height 33
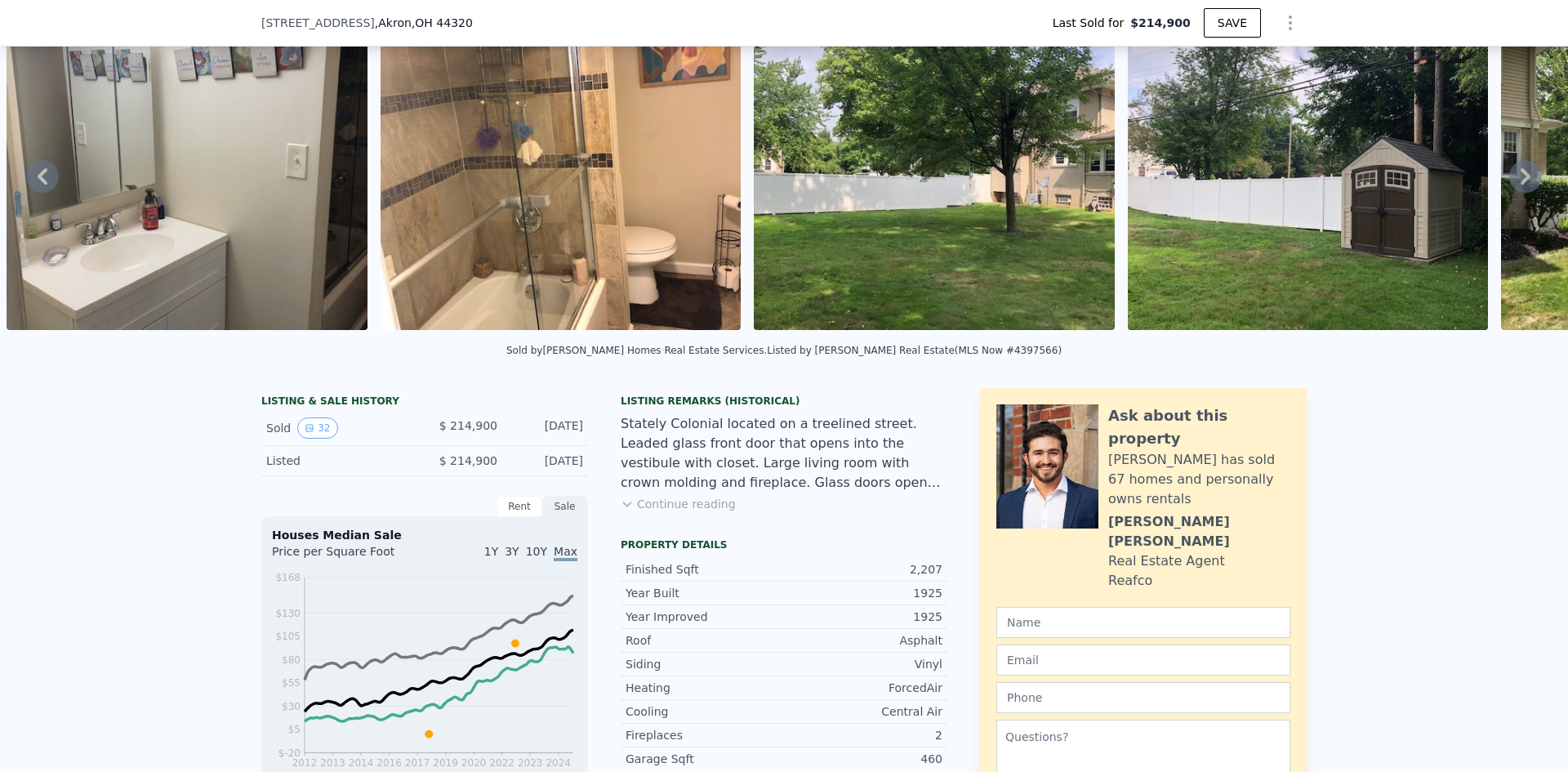
click at [1511, 179] on icon at bounding box center [1524, 176] width 33 height 33
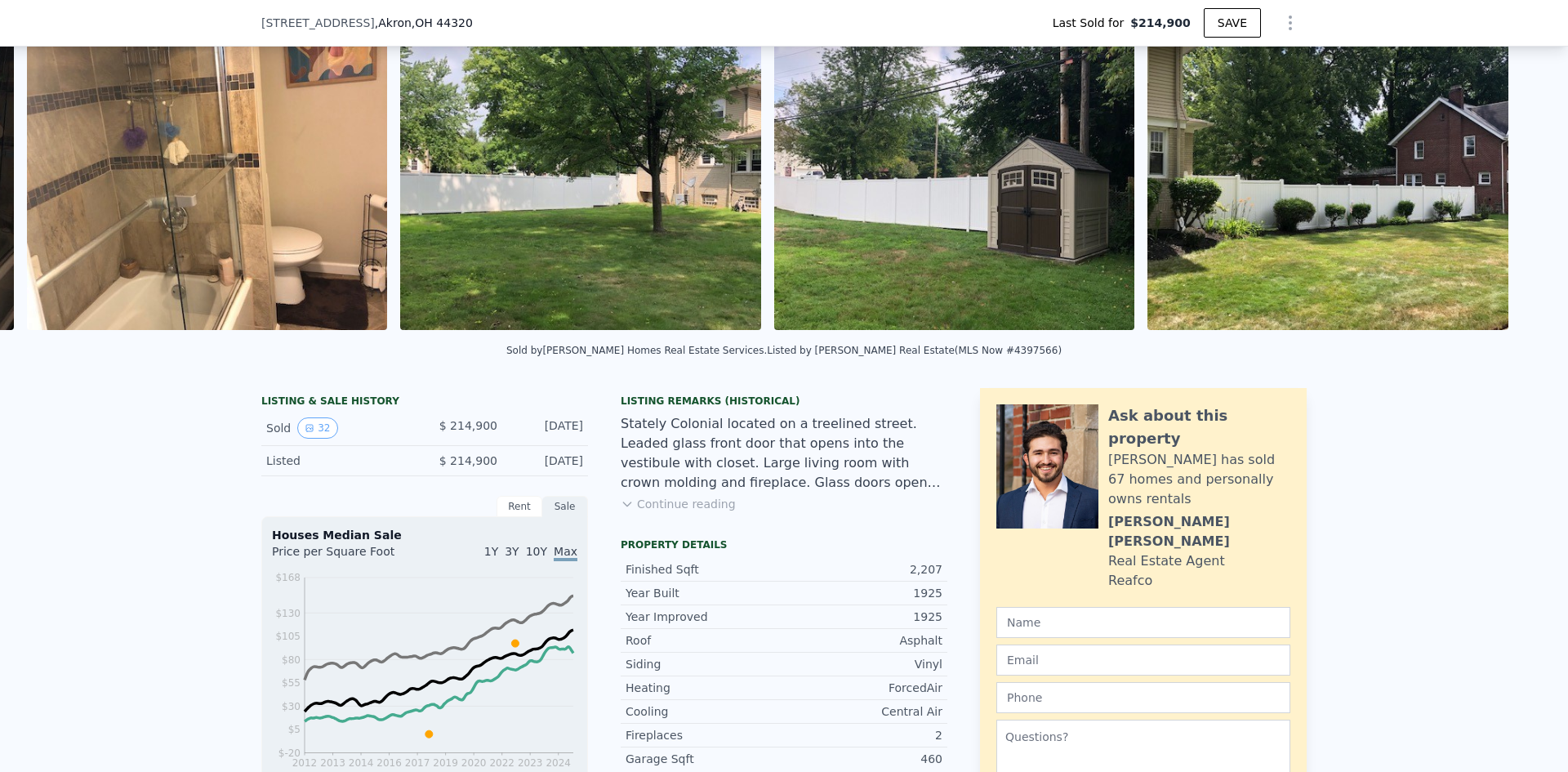
scroll to position [0, 10462]
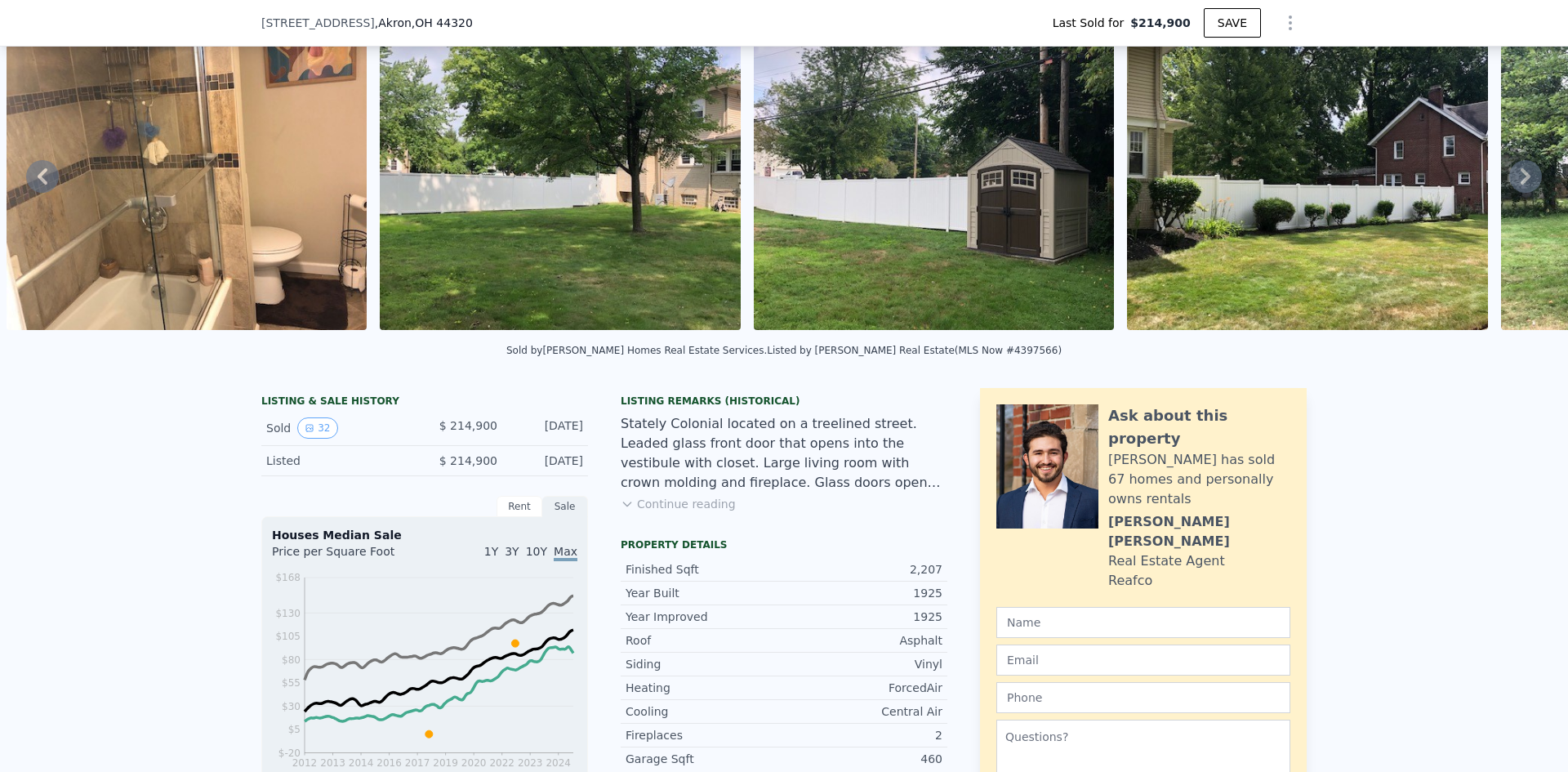
click at [1511, 179] on icon at bounding box center [1524, 176] width 33 height 33
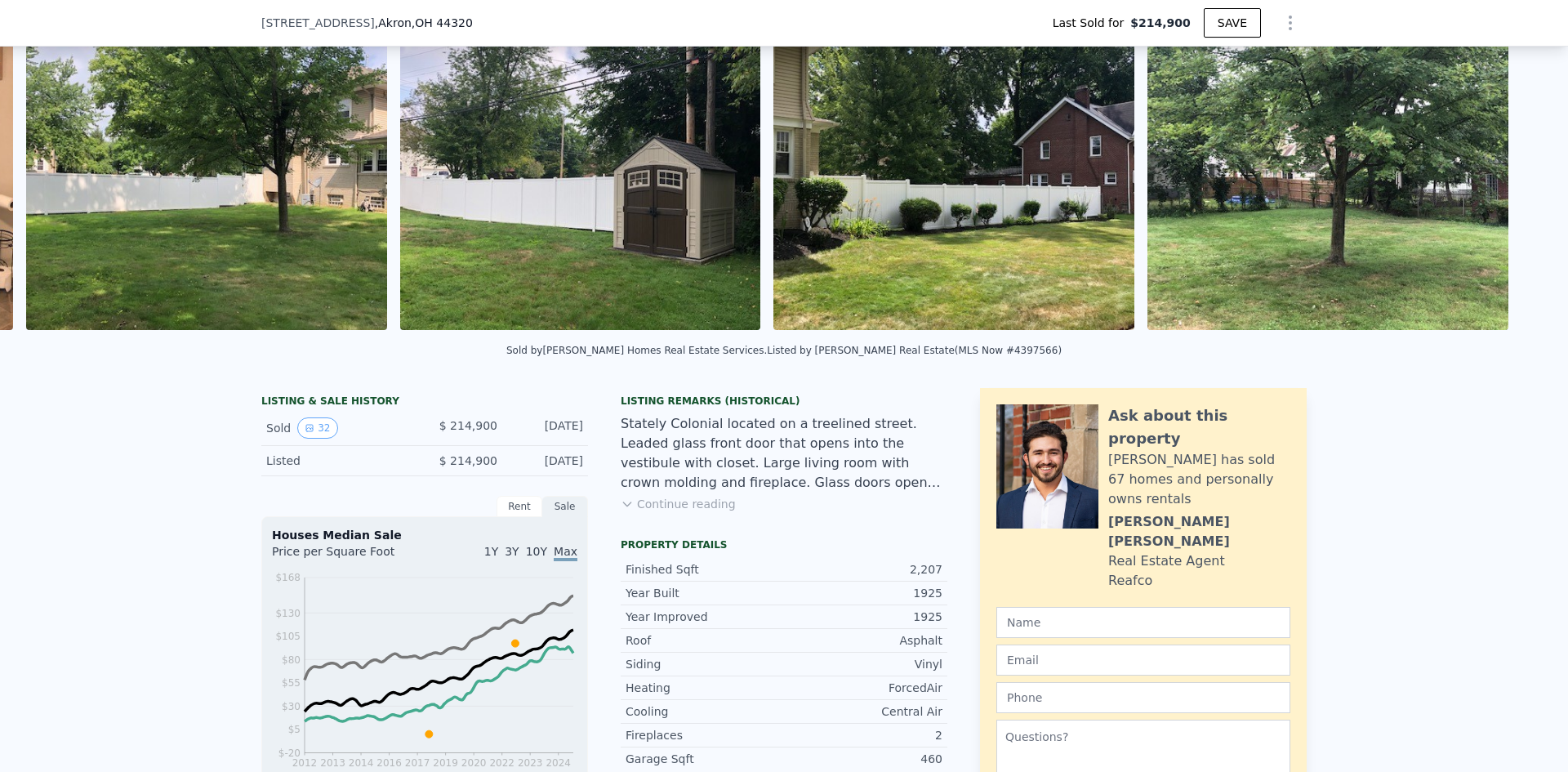
scroll to position [0, 10835]
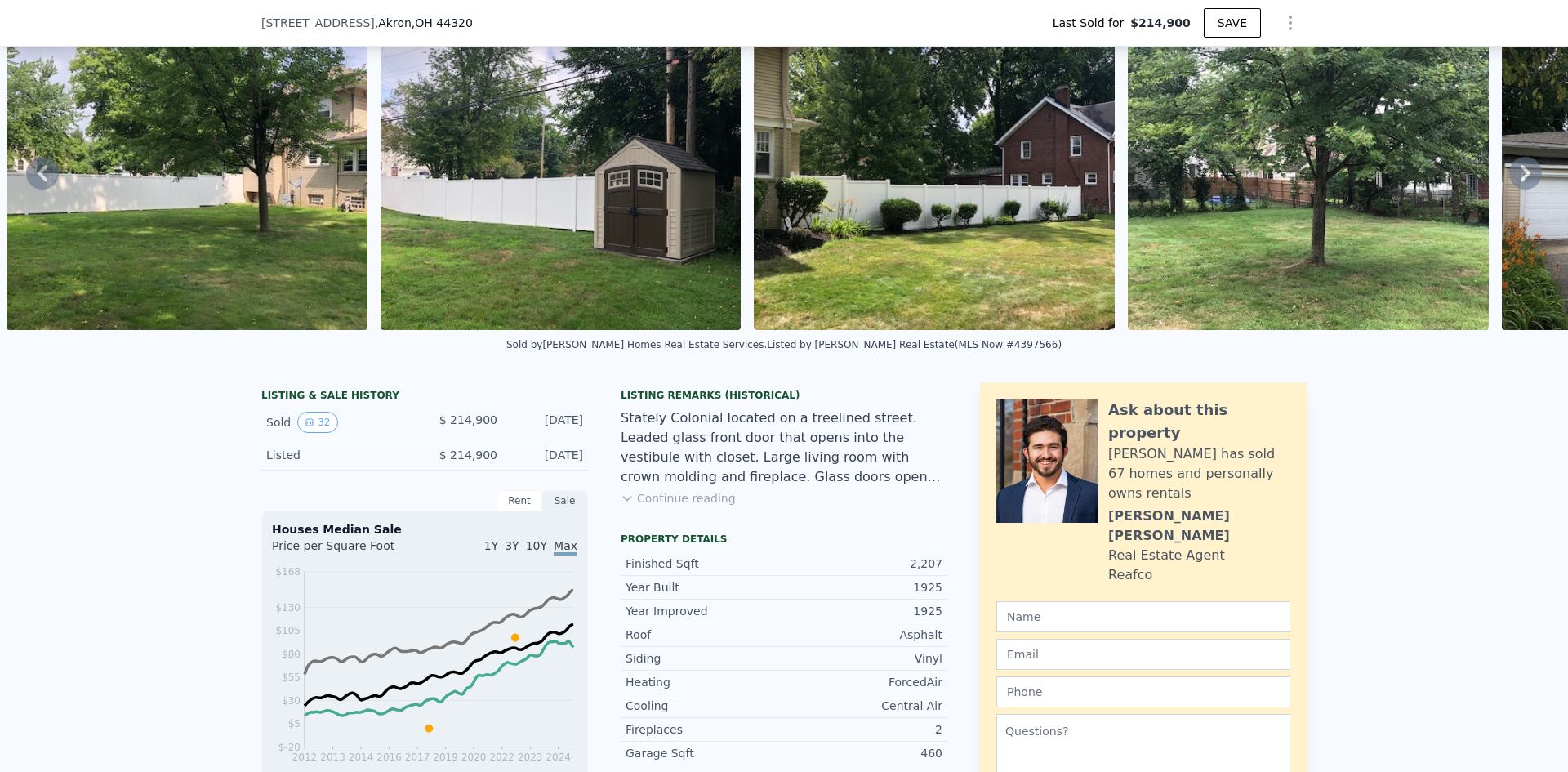
click at [1509, 180] on icon at bounding box center [1524, 173] width 33 height 33
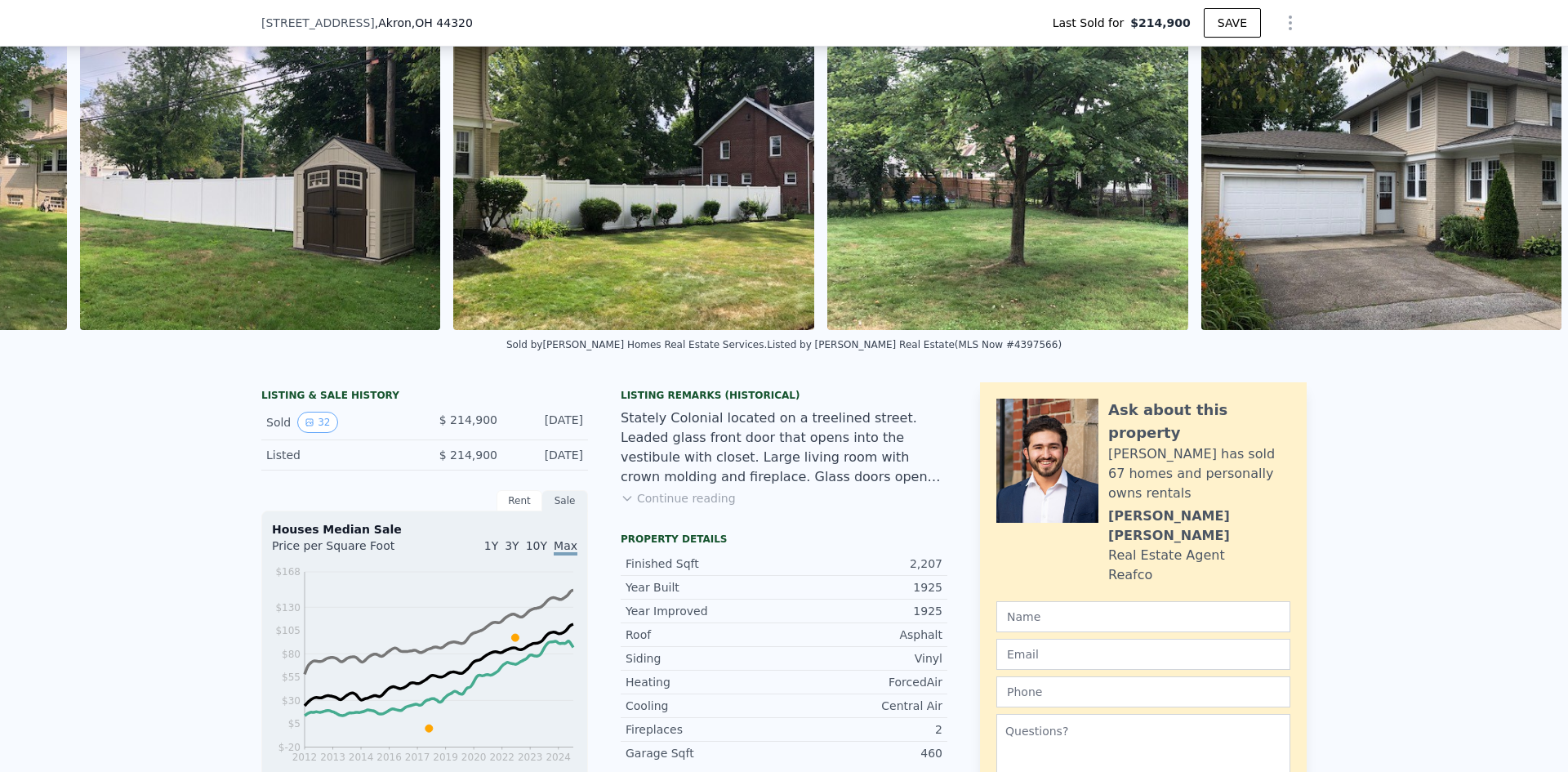
scroll to position [0, 11148]
click at [1504, 180] on img at bounding box center [1381, 174] width 361 height 314
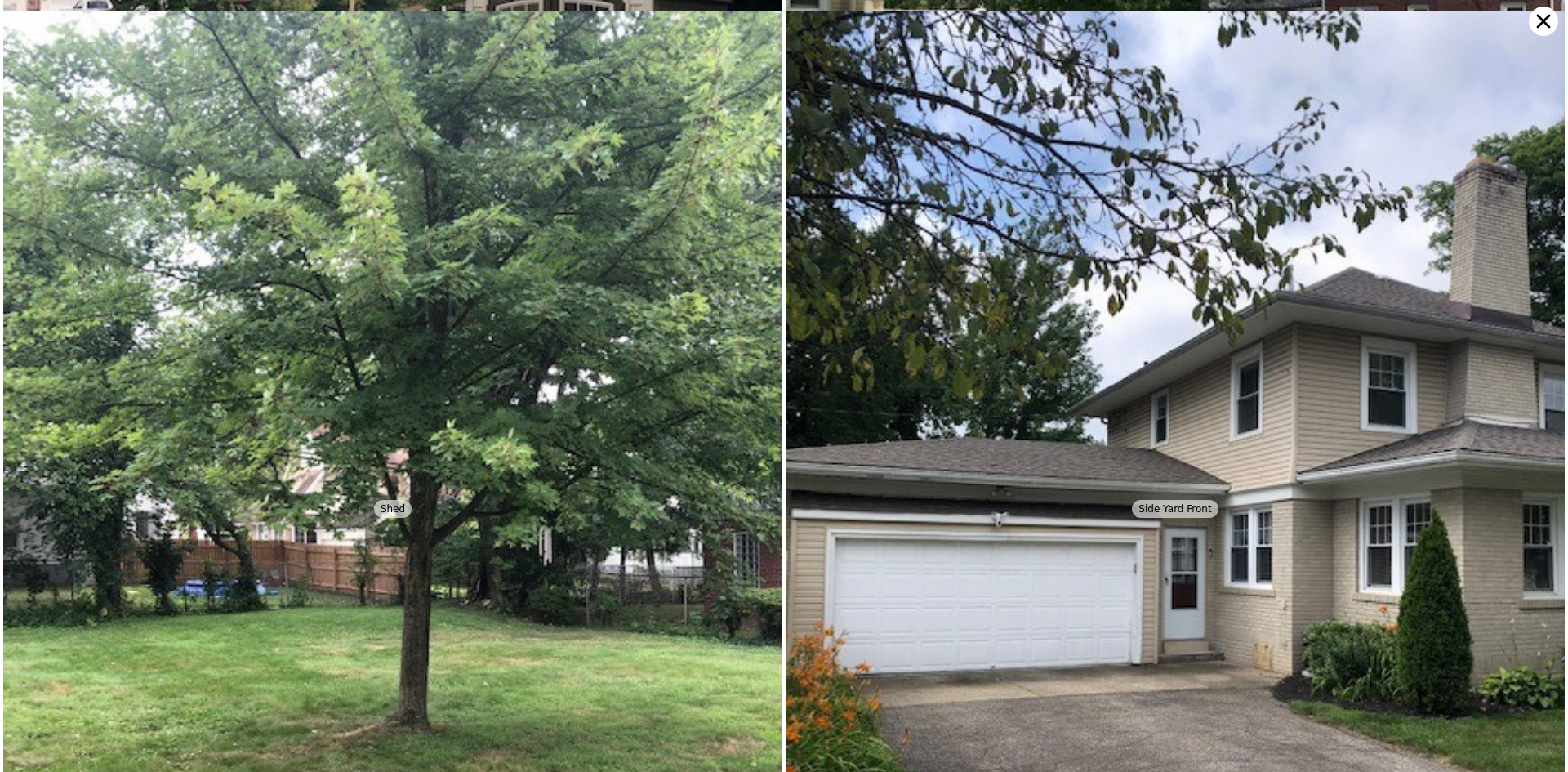
scroll to position [7888, 0]
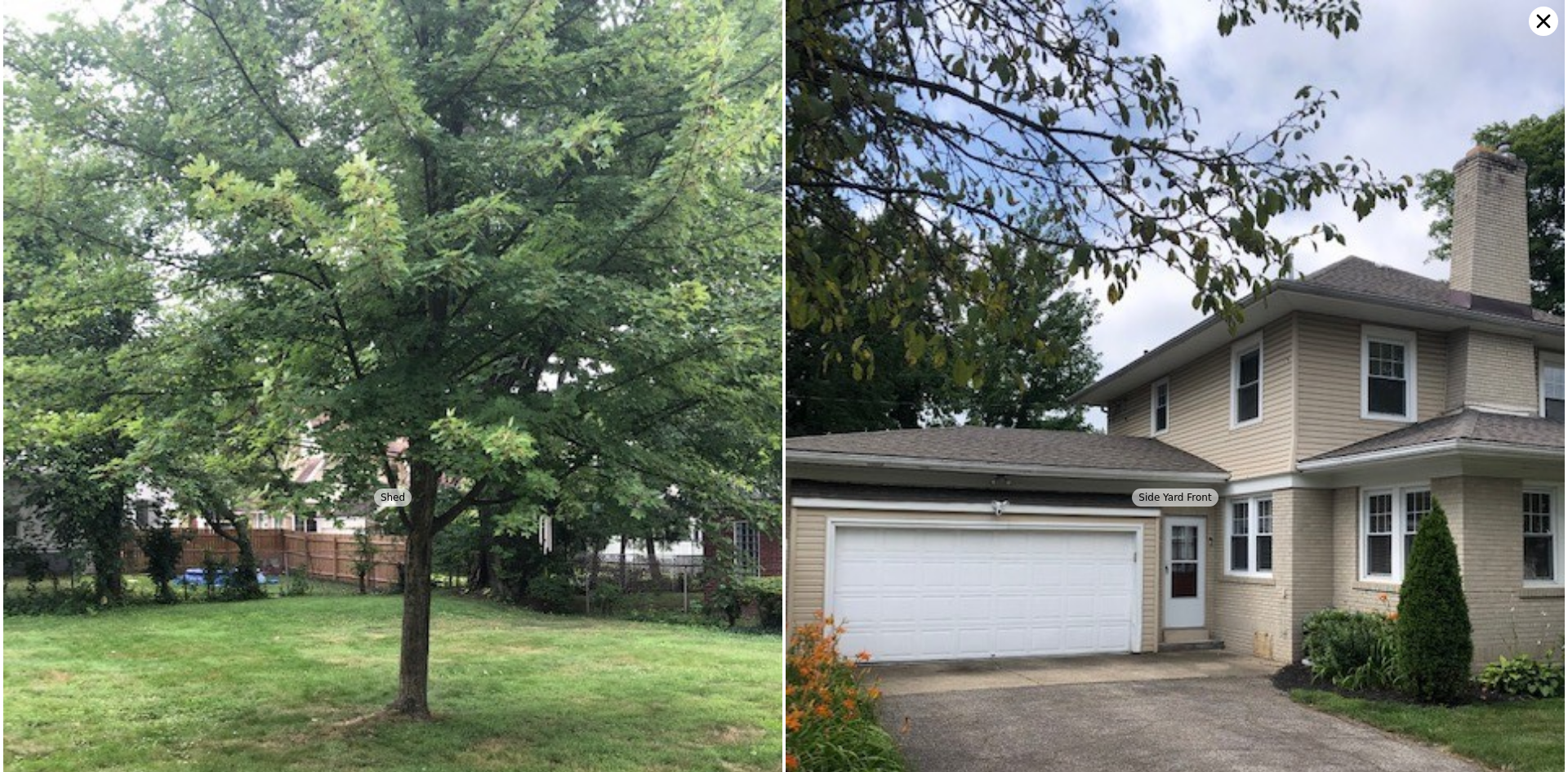
click at [1545, 32] on icon at bounding box center [1543, 21] width 30 height 30
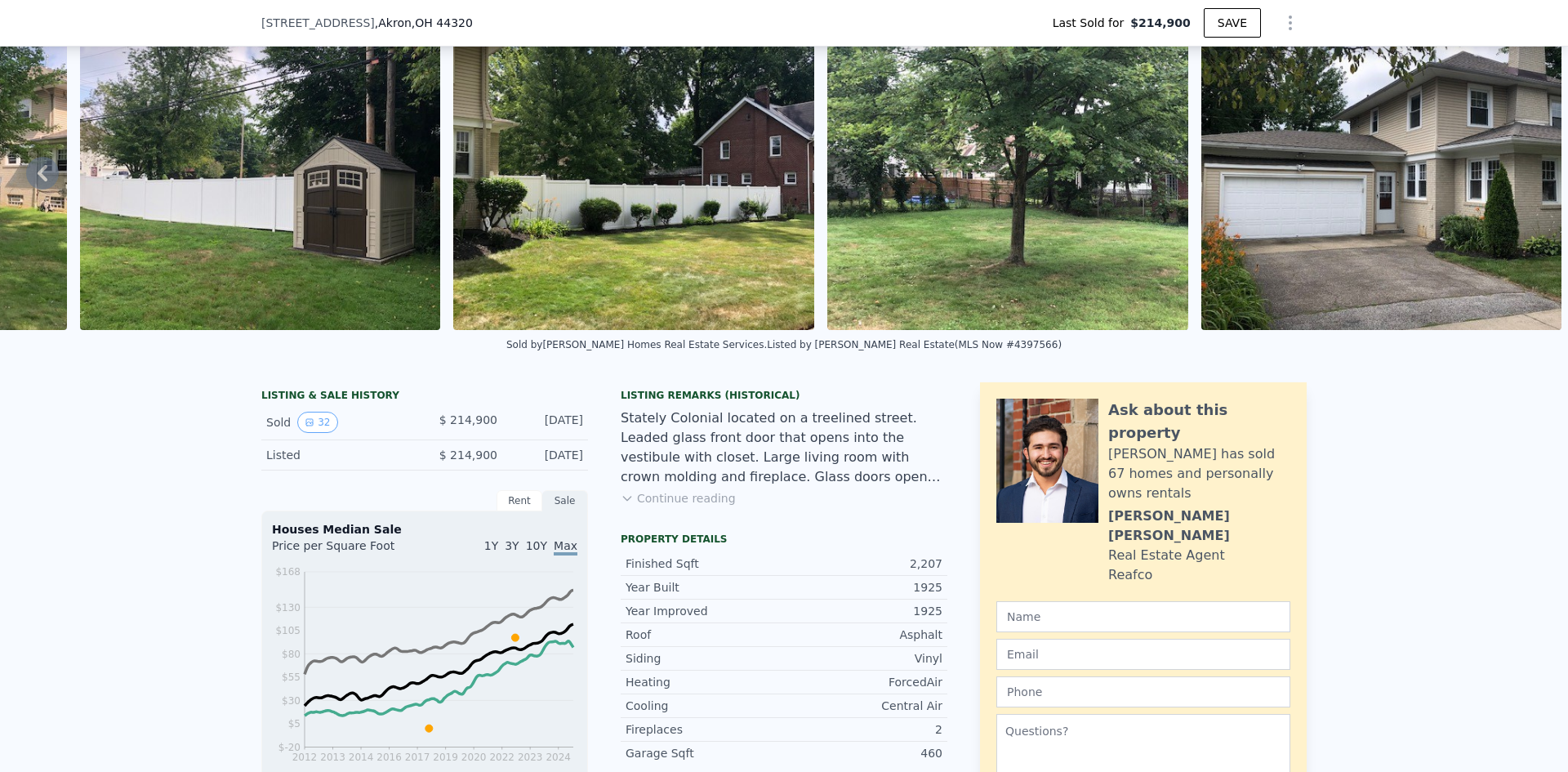
click at [51, 177] on icon at bounding box center [42, 173] width 33 height 33
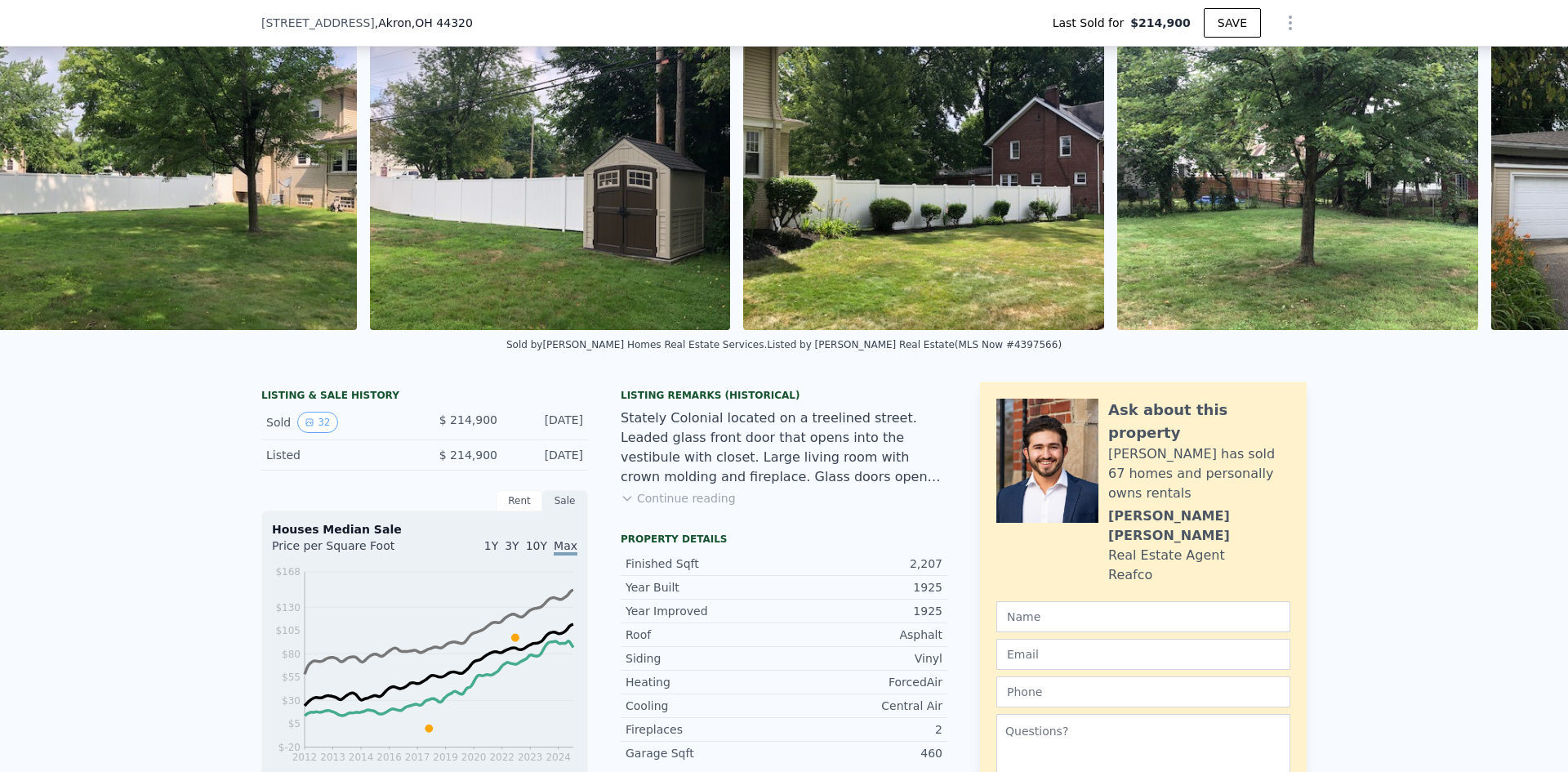
scroll to position [0, 10835]
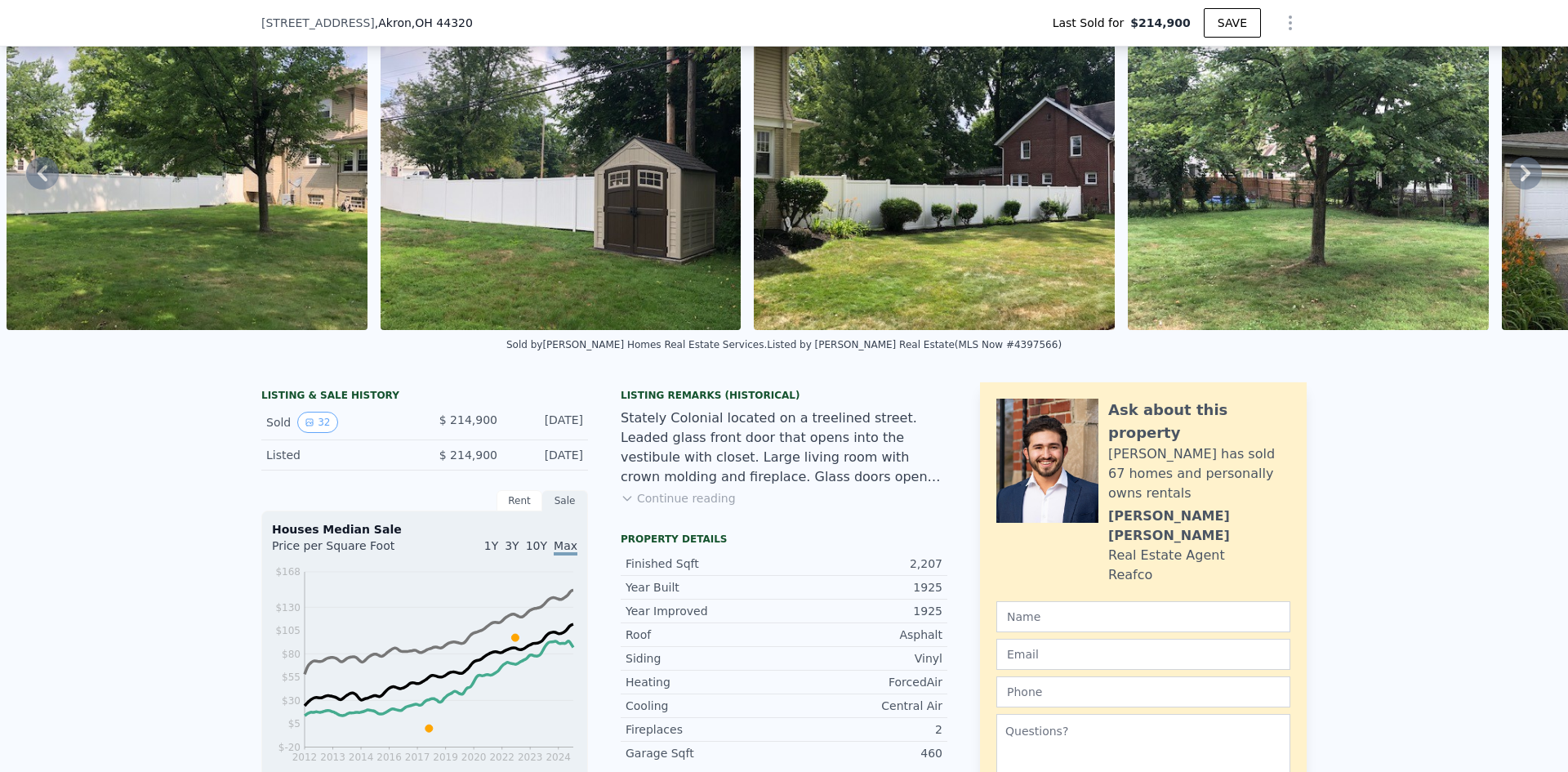
click at [51, 177] on icon at bounding box center [42, 173] width 33 height 33
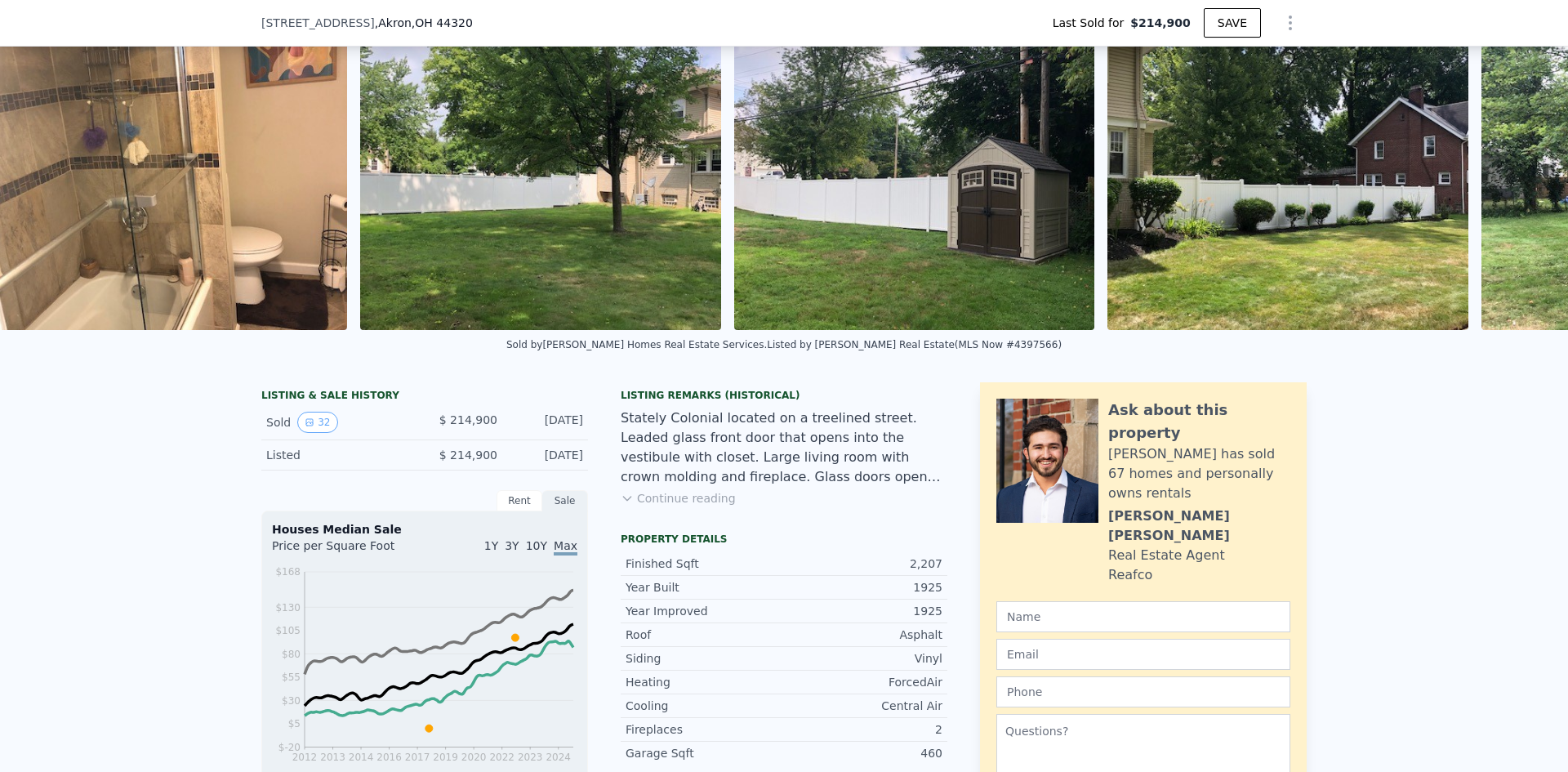
scroll to position [0, 10462]
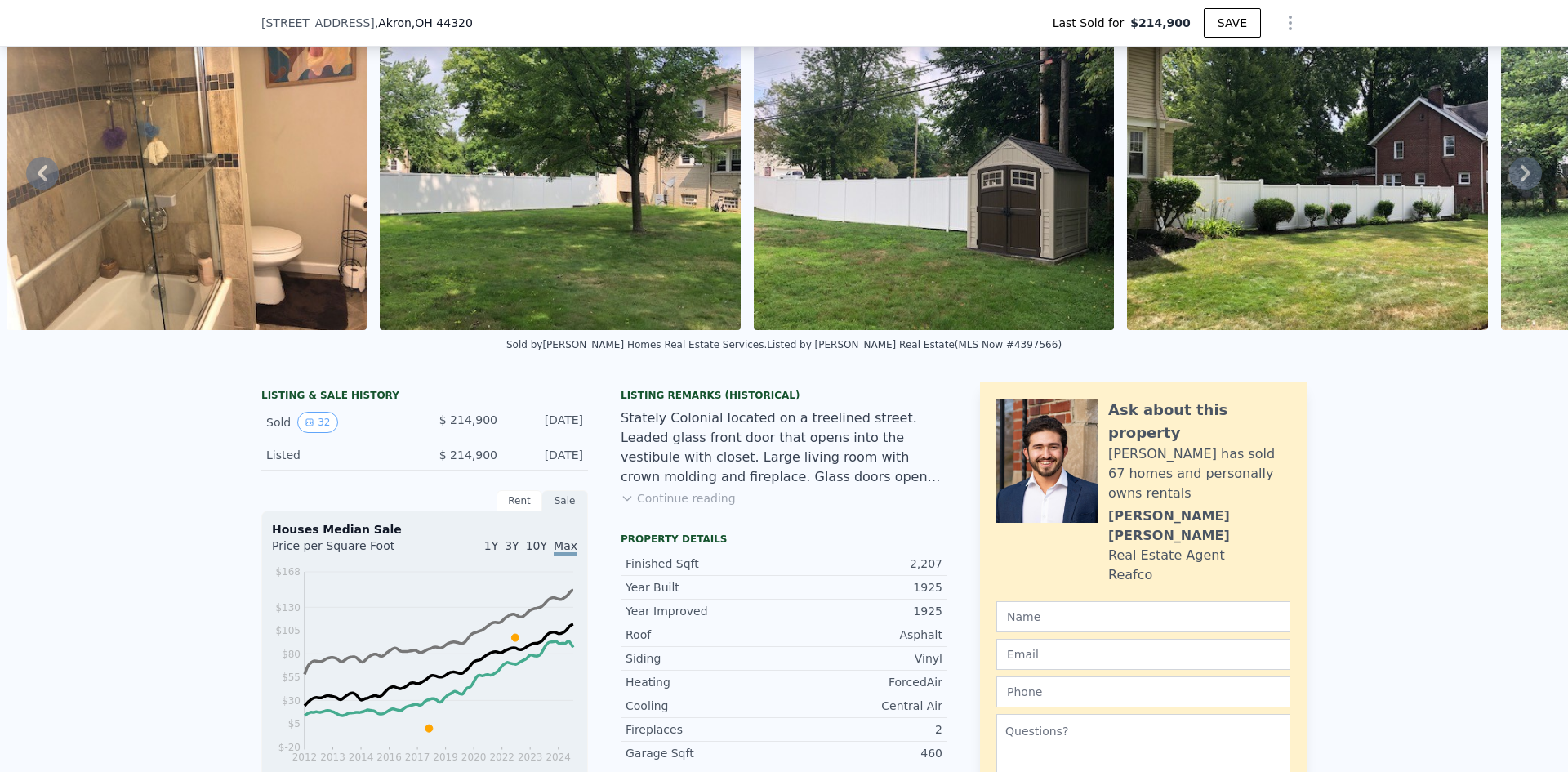
click at [51, 177] on icon at bounding box center [42, 173] width 33 height 33
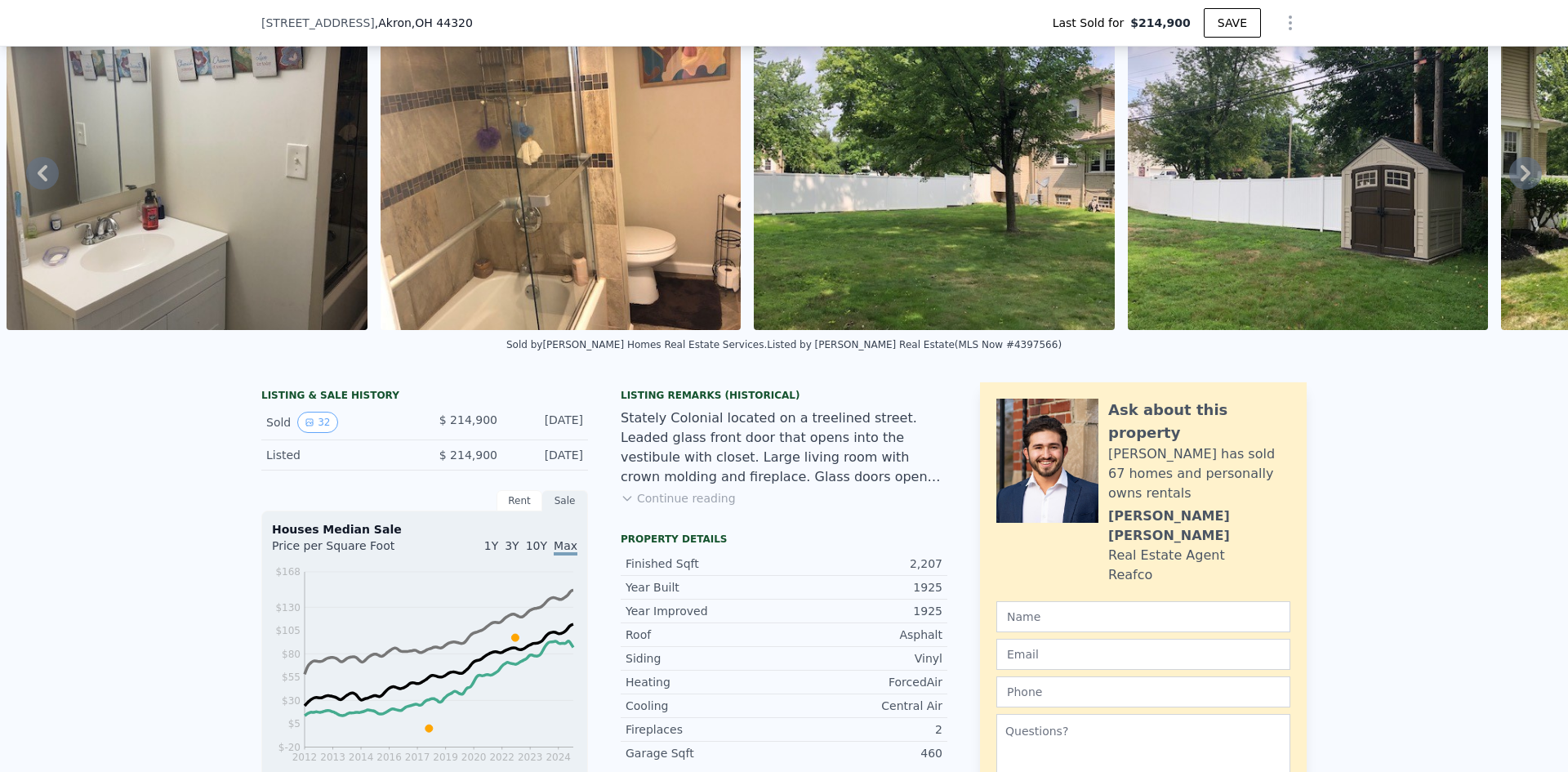
click at [51, 177] on icon at bounding box center [42, 173] width 33 height 33
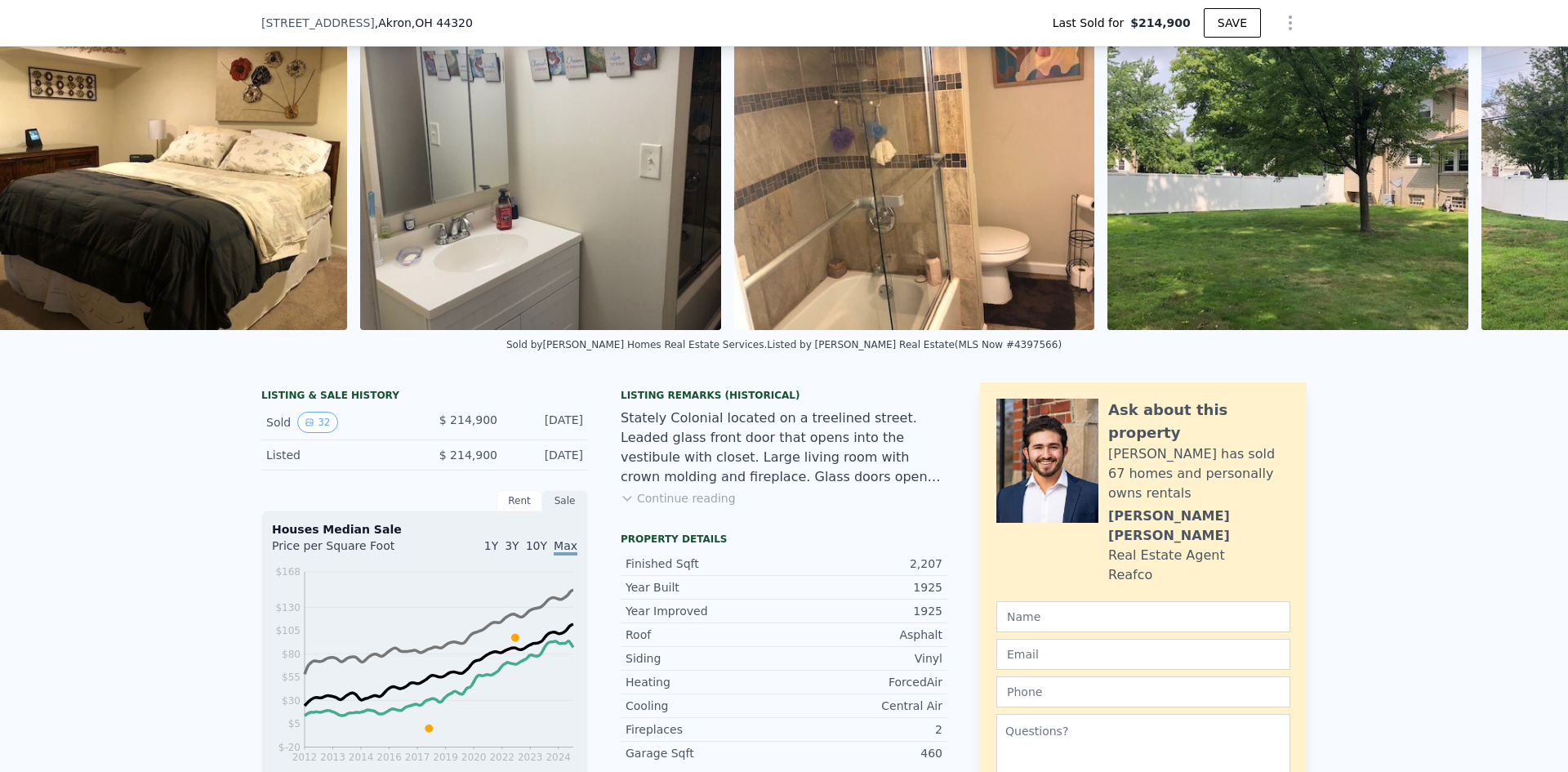
scroll to position [0, 9715]
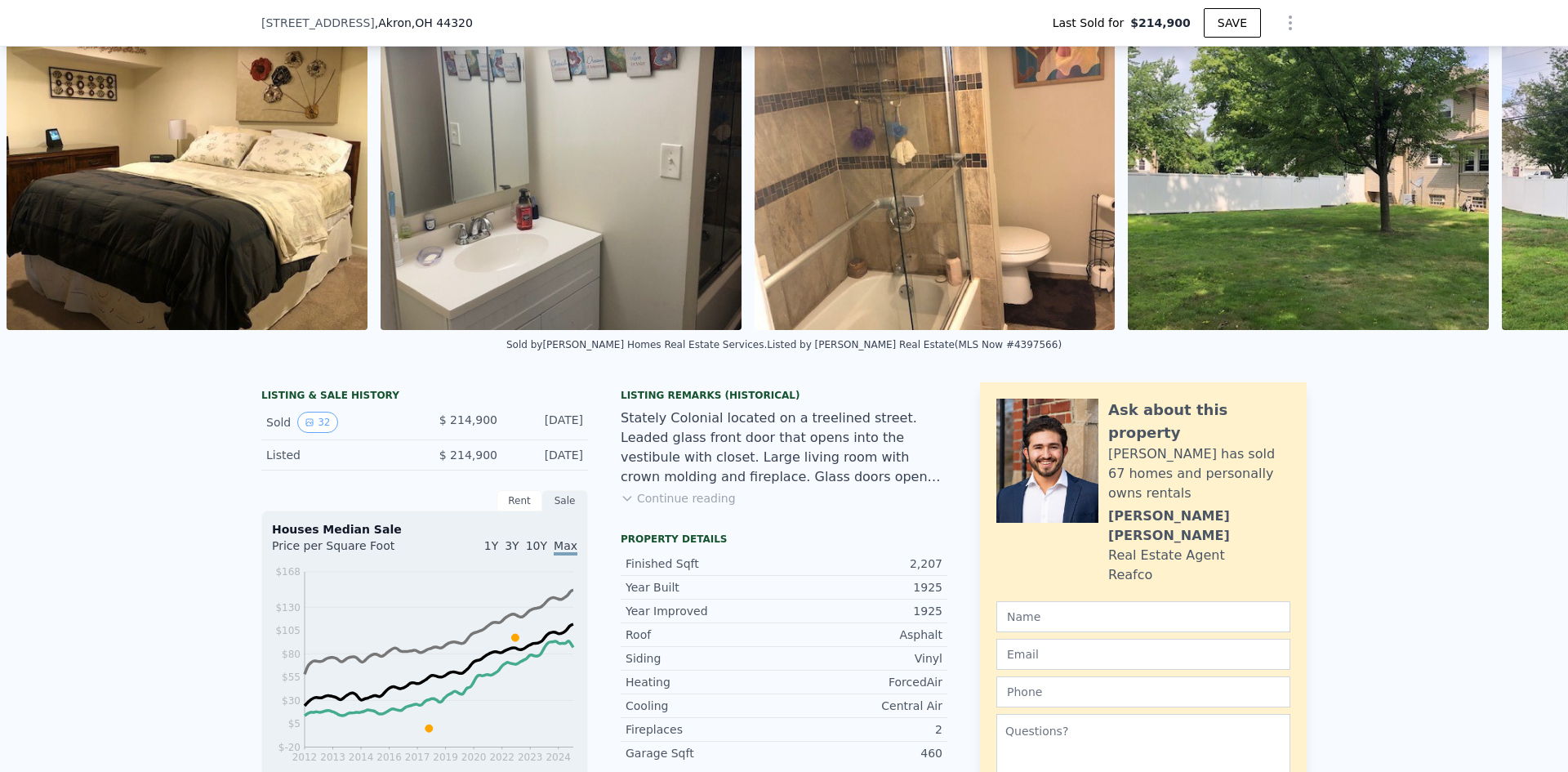
click at [51, 177] on img at bounding box center [187, 174] width 361 height 314
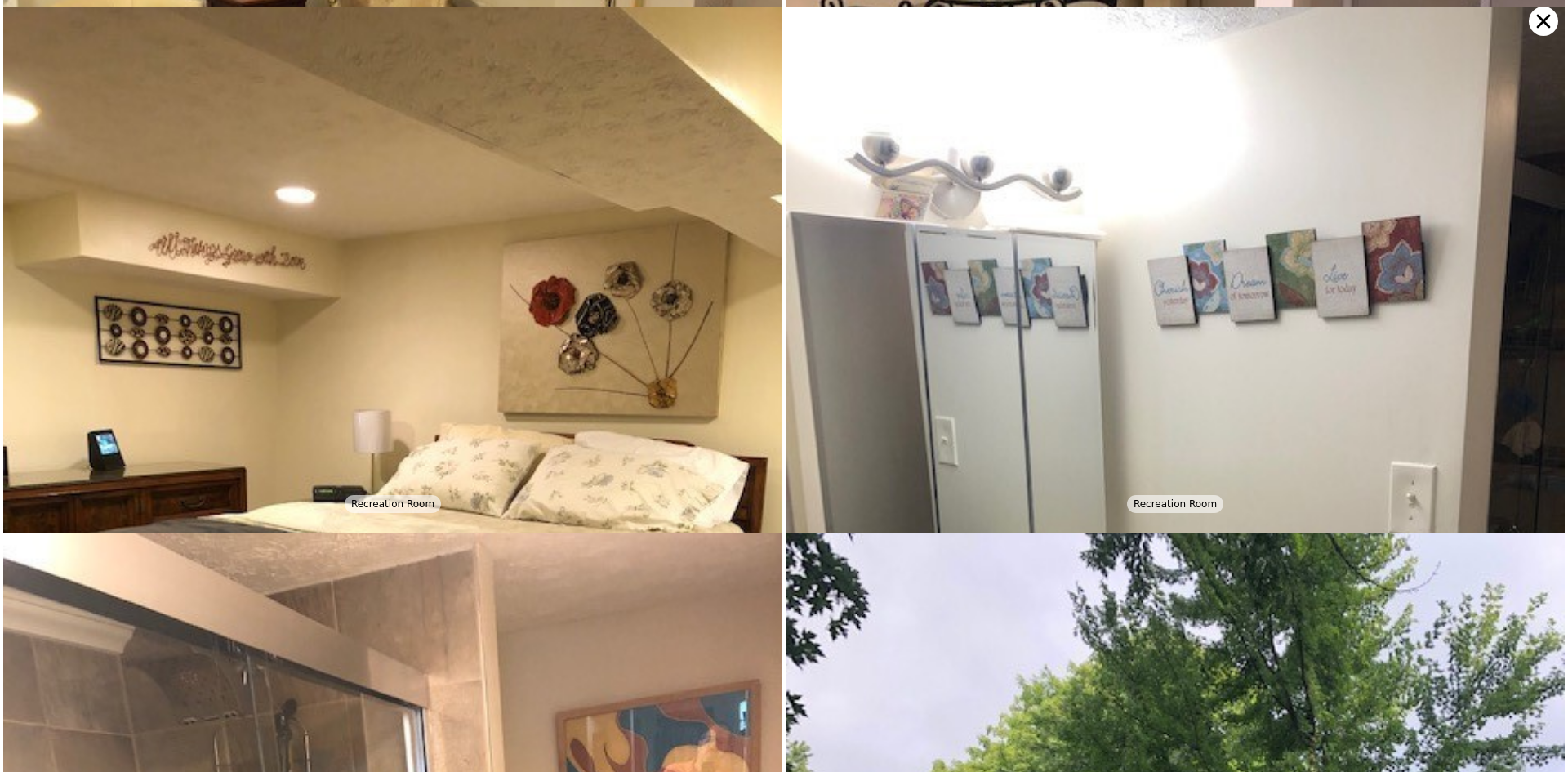
scroll to position [6311, 0]
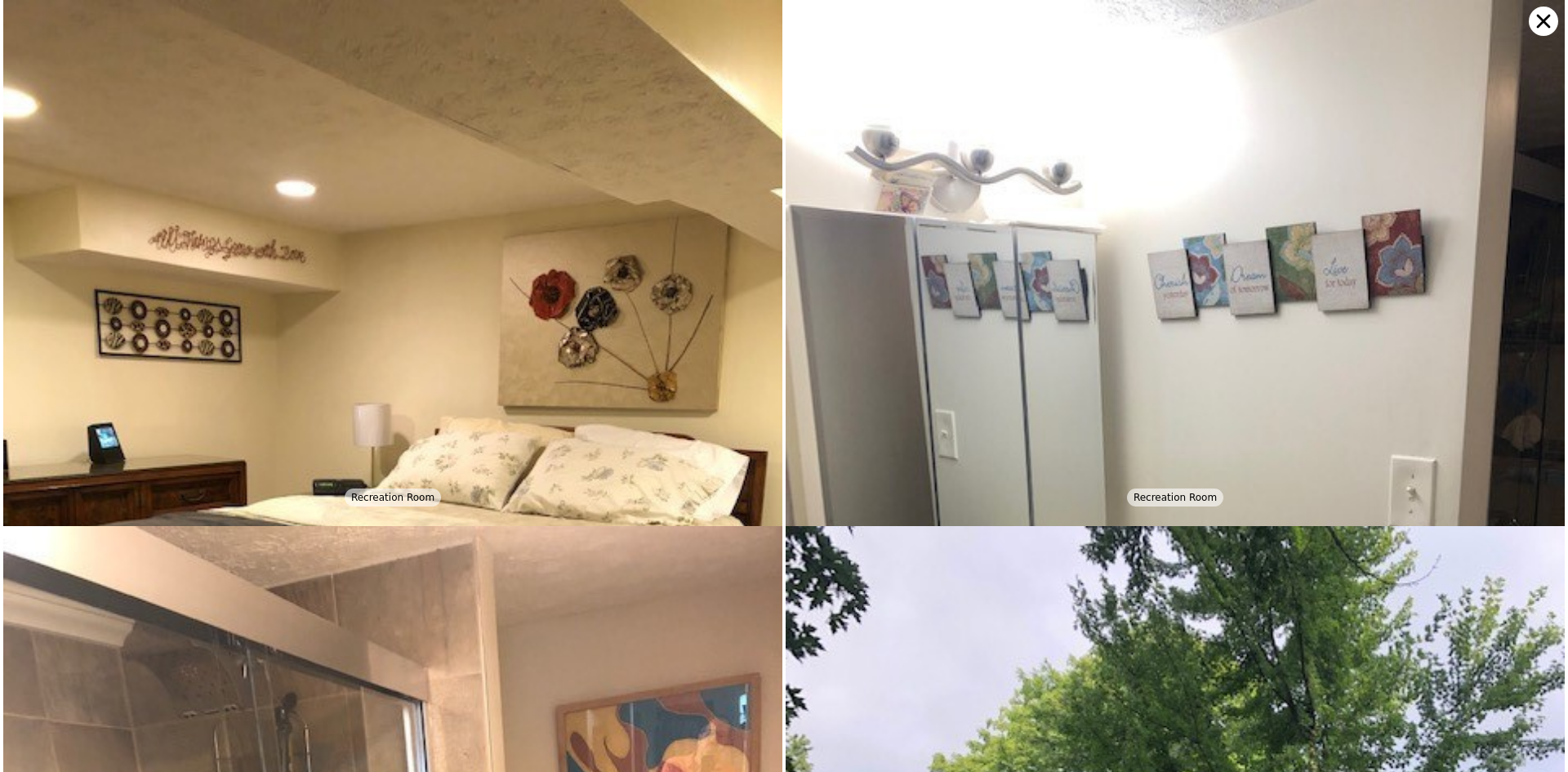
click at [1538, 23] on icon at bounding box center [1543, 21] width 30 height 30
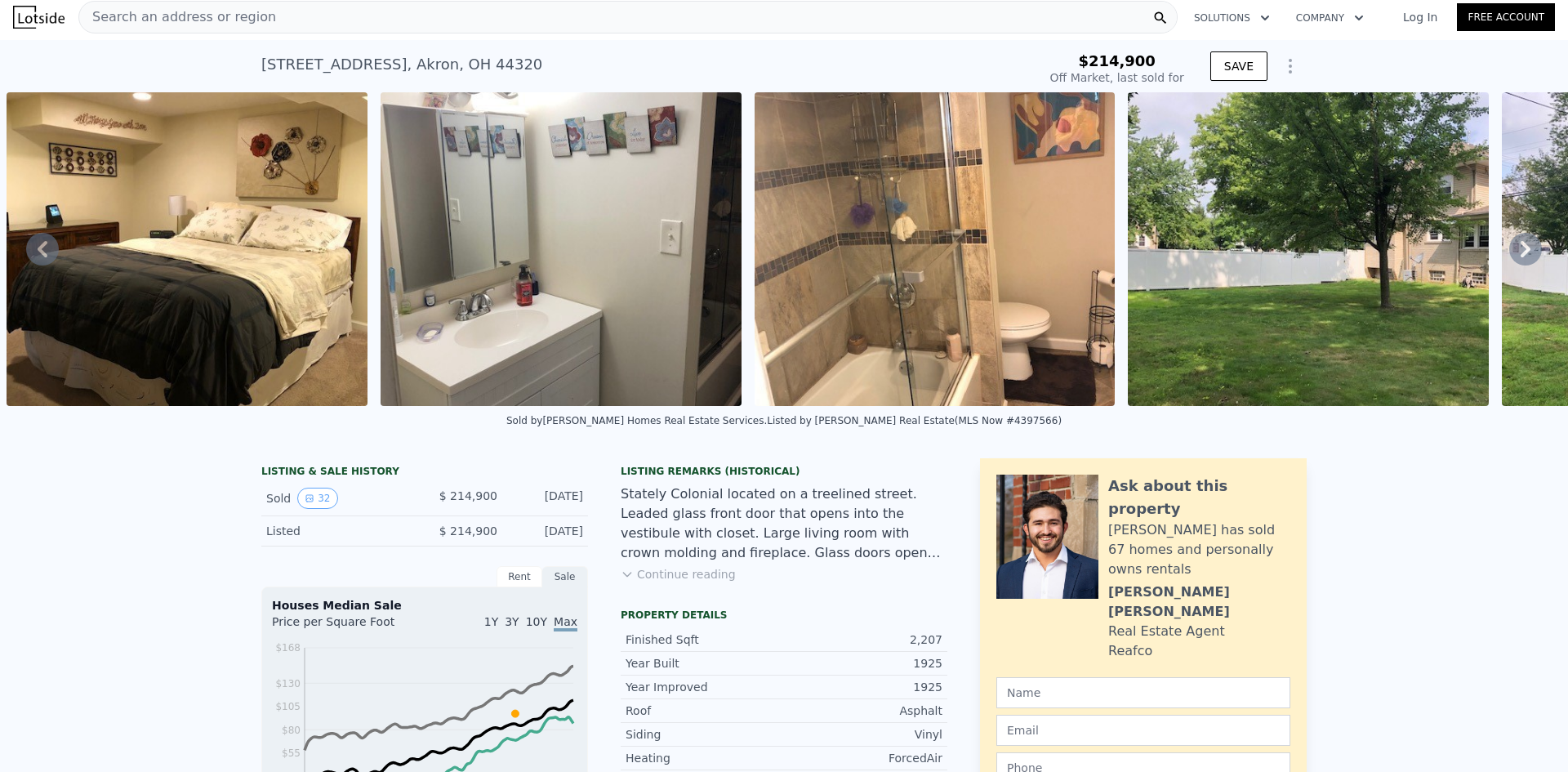
scroll to position [0, 0]
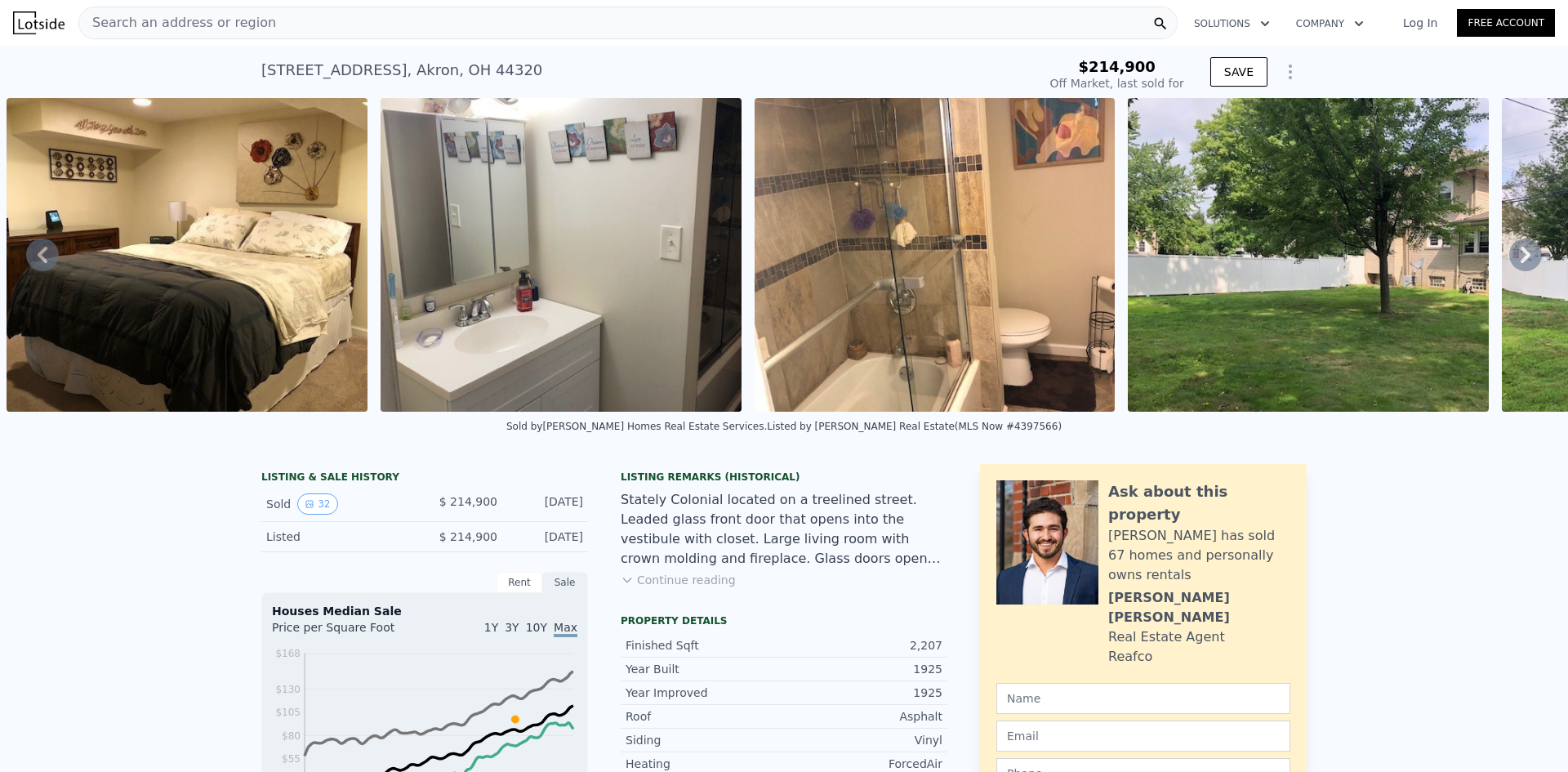
click at [41, 263] on icon at bounding box center [42, 255] width 10 height 17
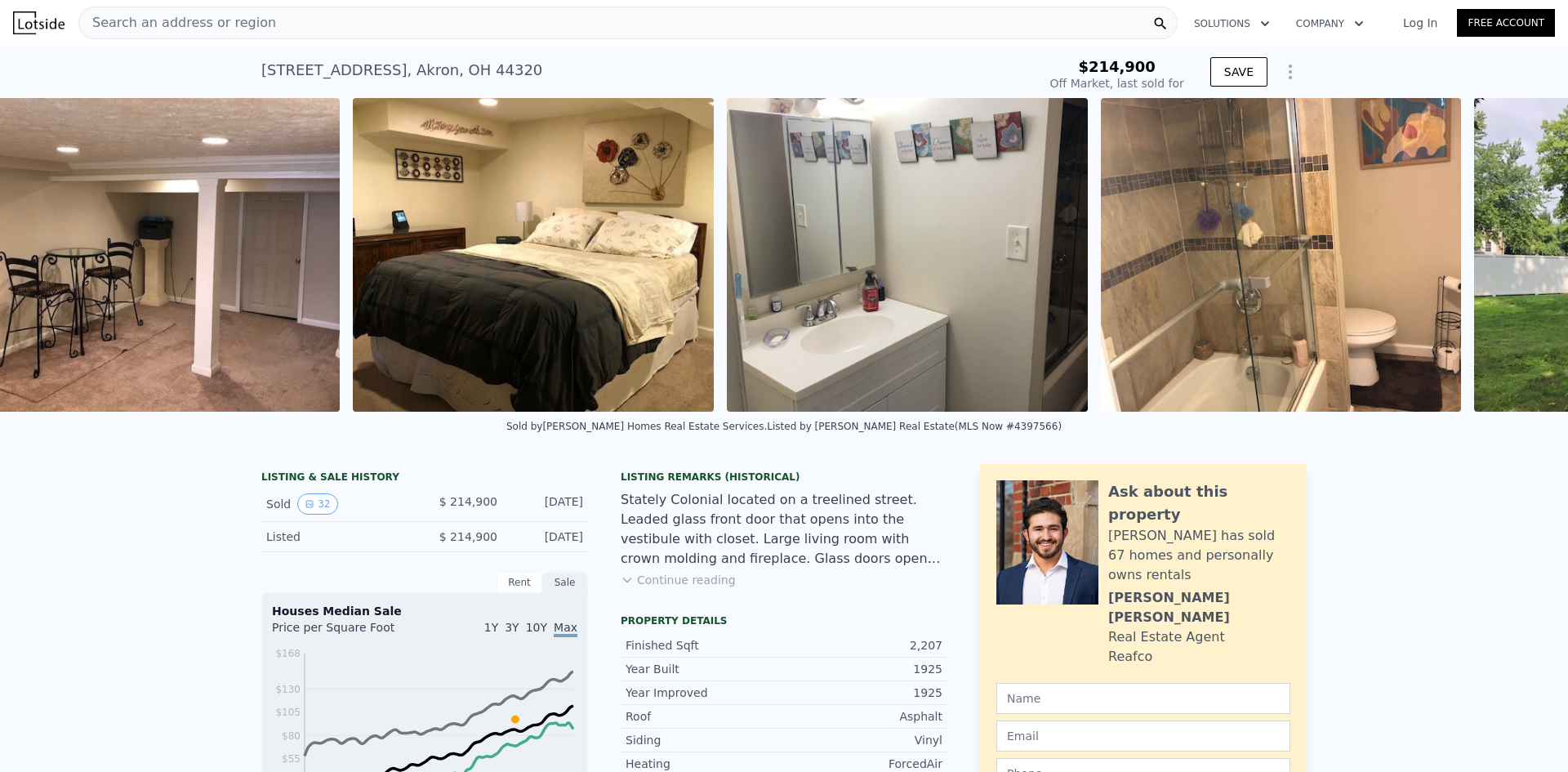
scroll to position [0, 9341]
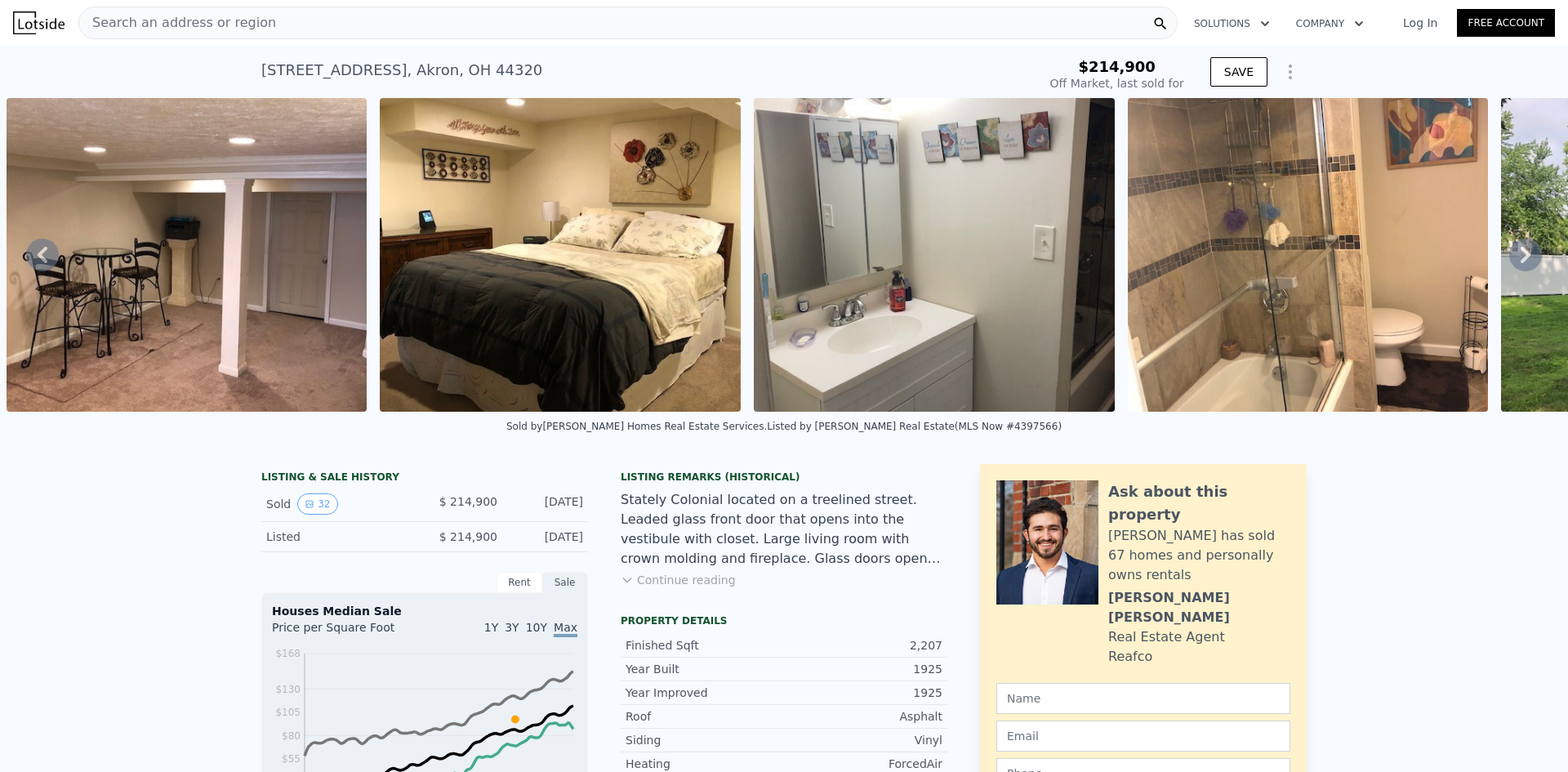
click at [41, 263] on icon at bounding box center [42, 255] width 10 height 17
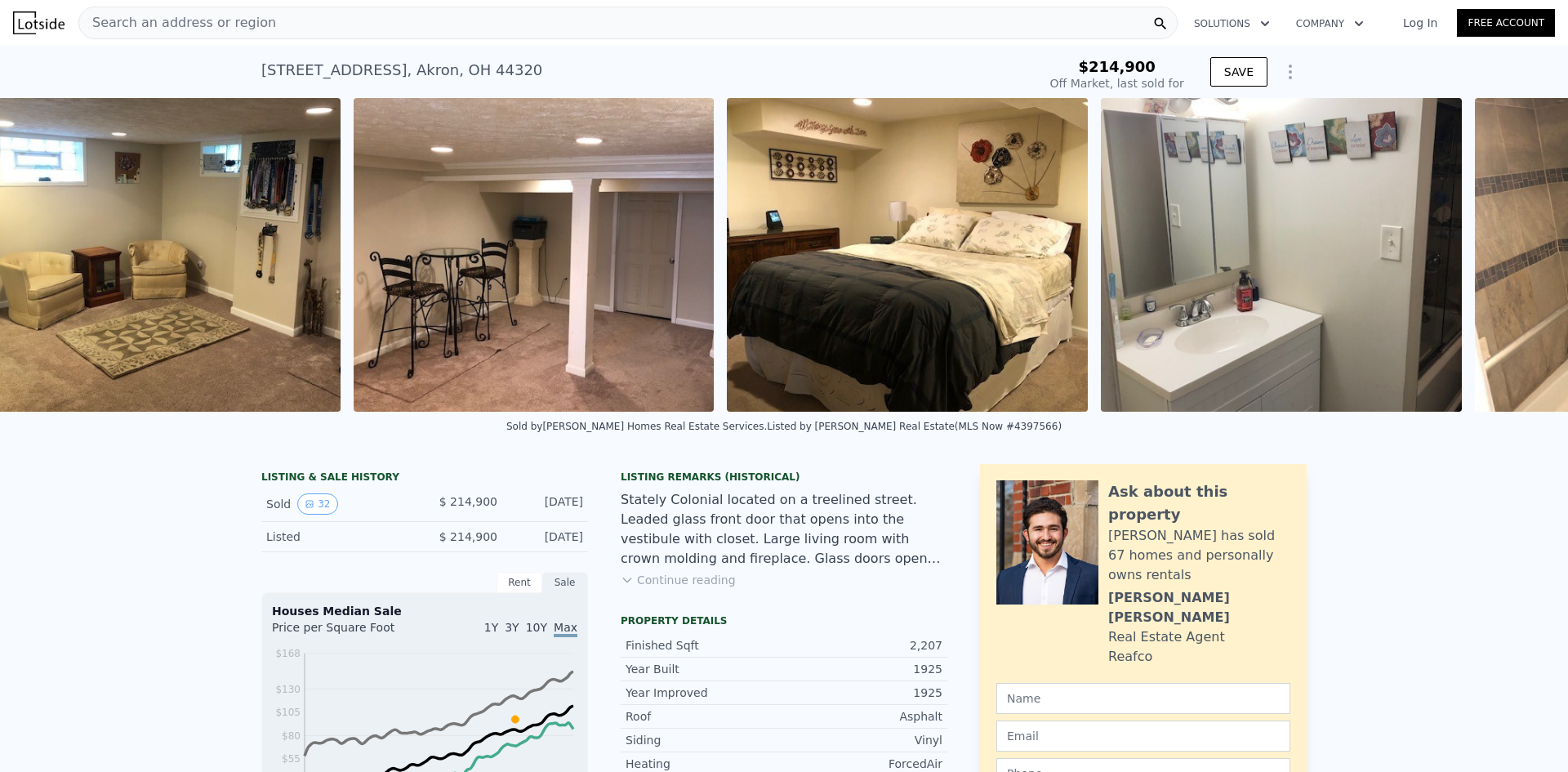
scroll to position [0, 8967]
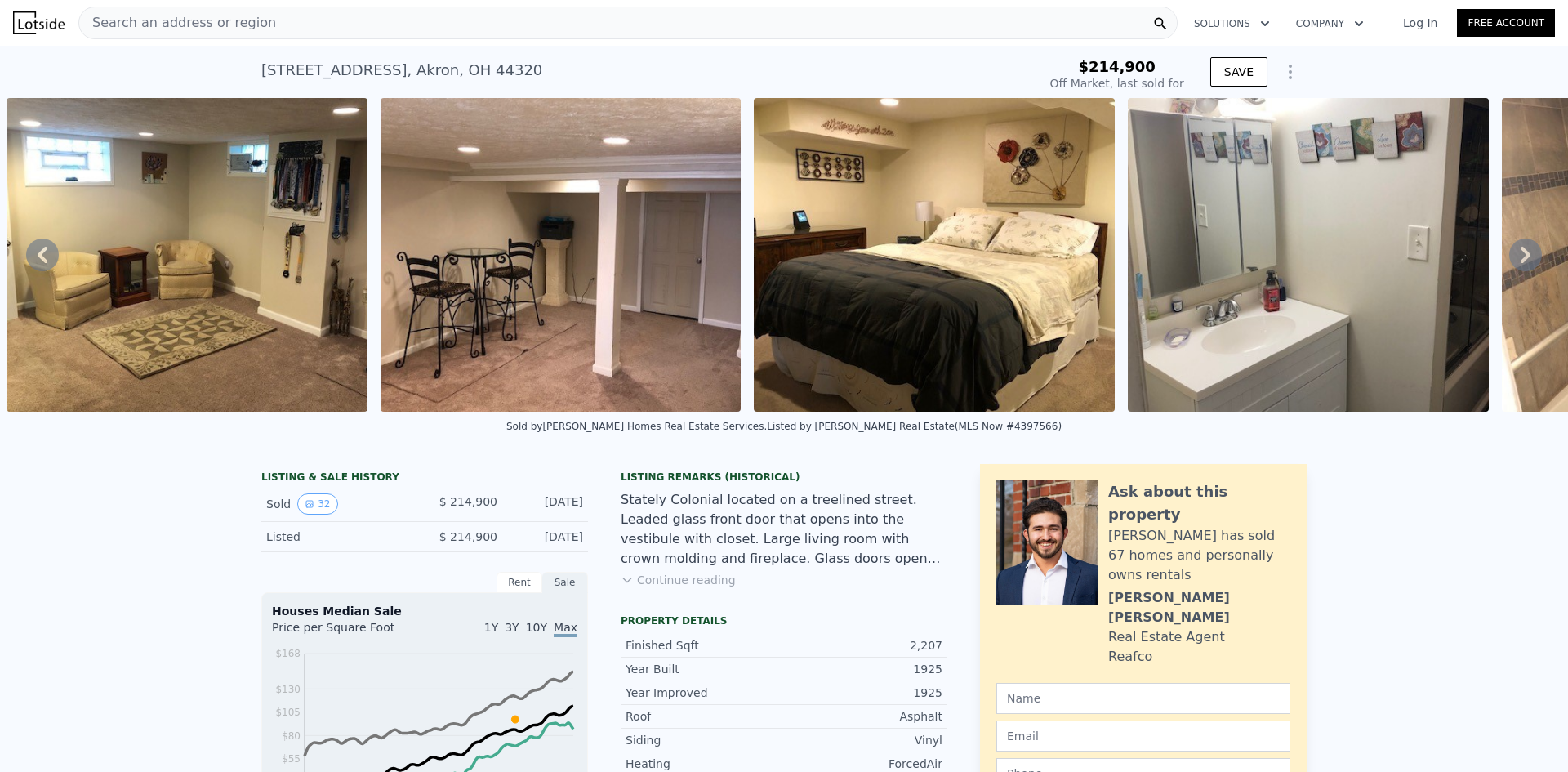
click at [41, 263] on icon at bounding box center [42, 255] width 10 height 17
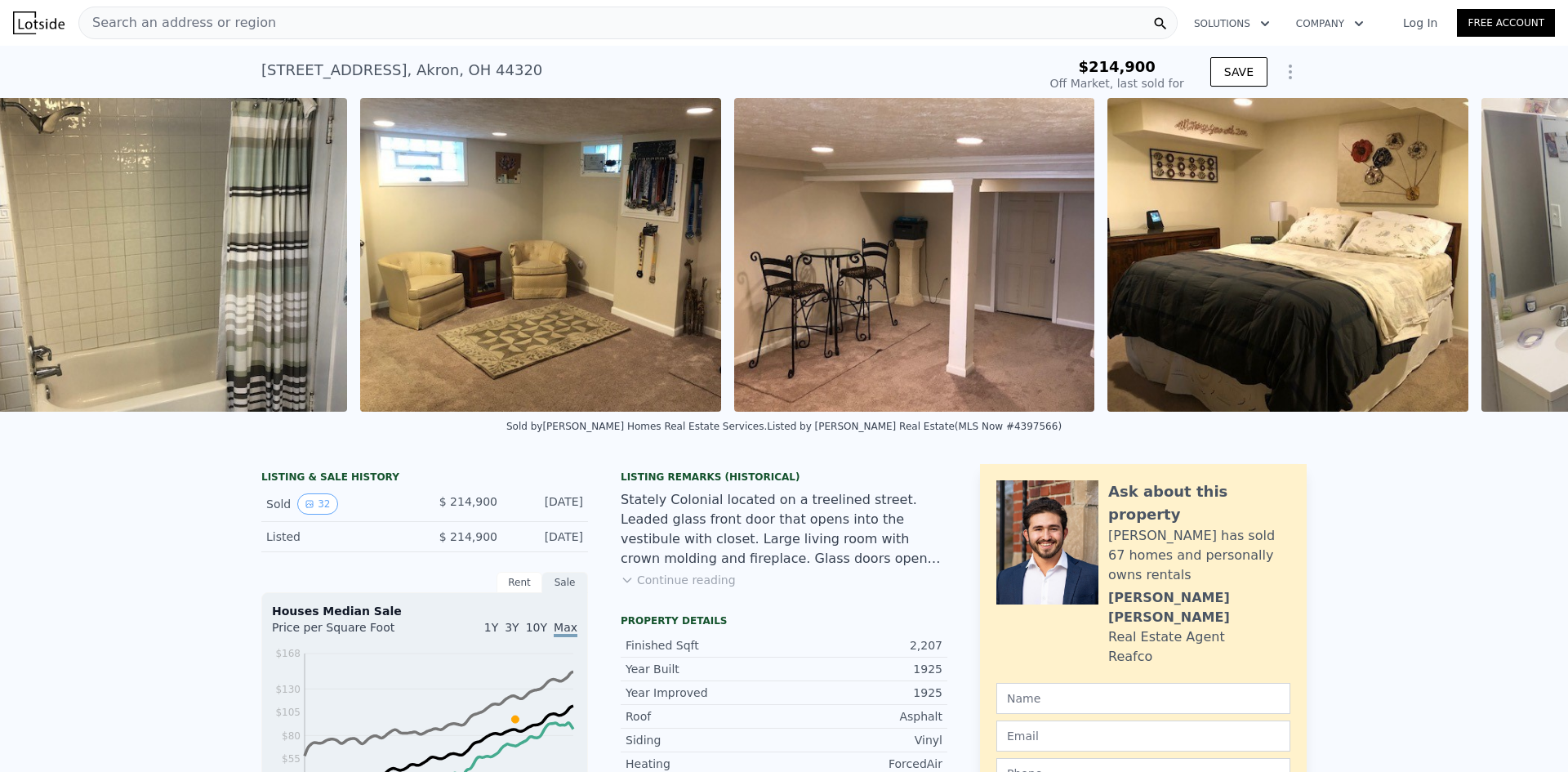
scroll to position [0, 8594]
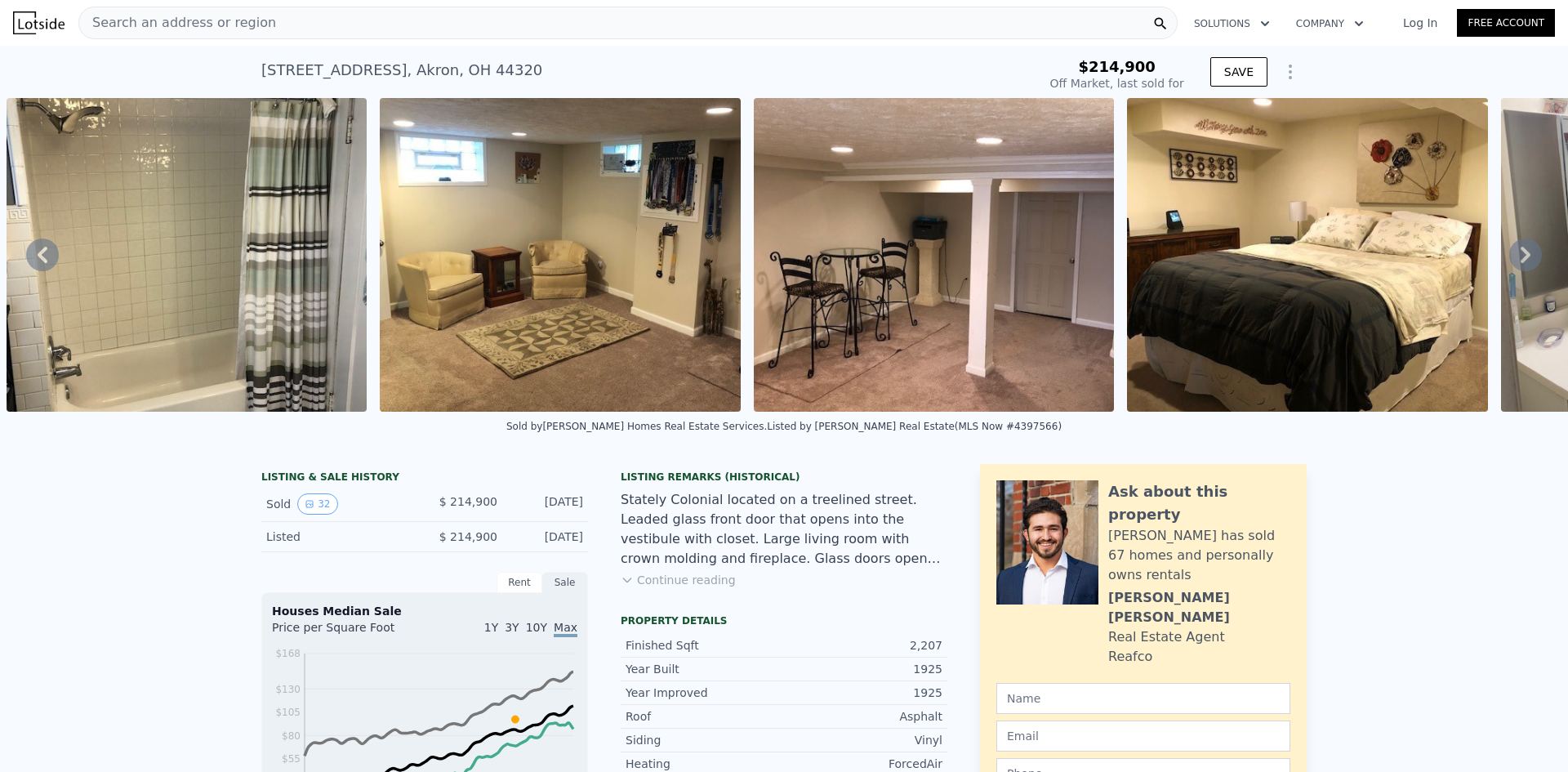
click at [41, 263] on icon at bounding box center [42, 255] width 10 height 17
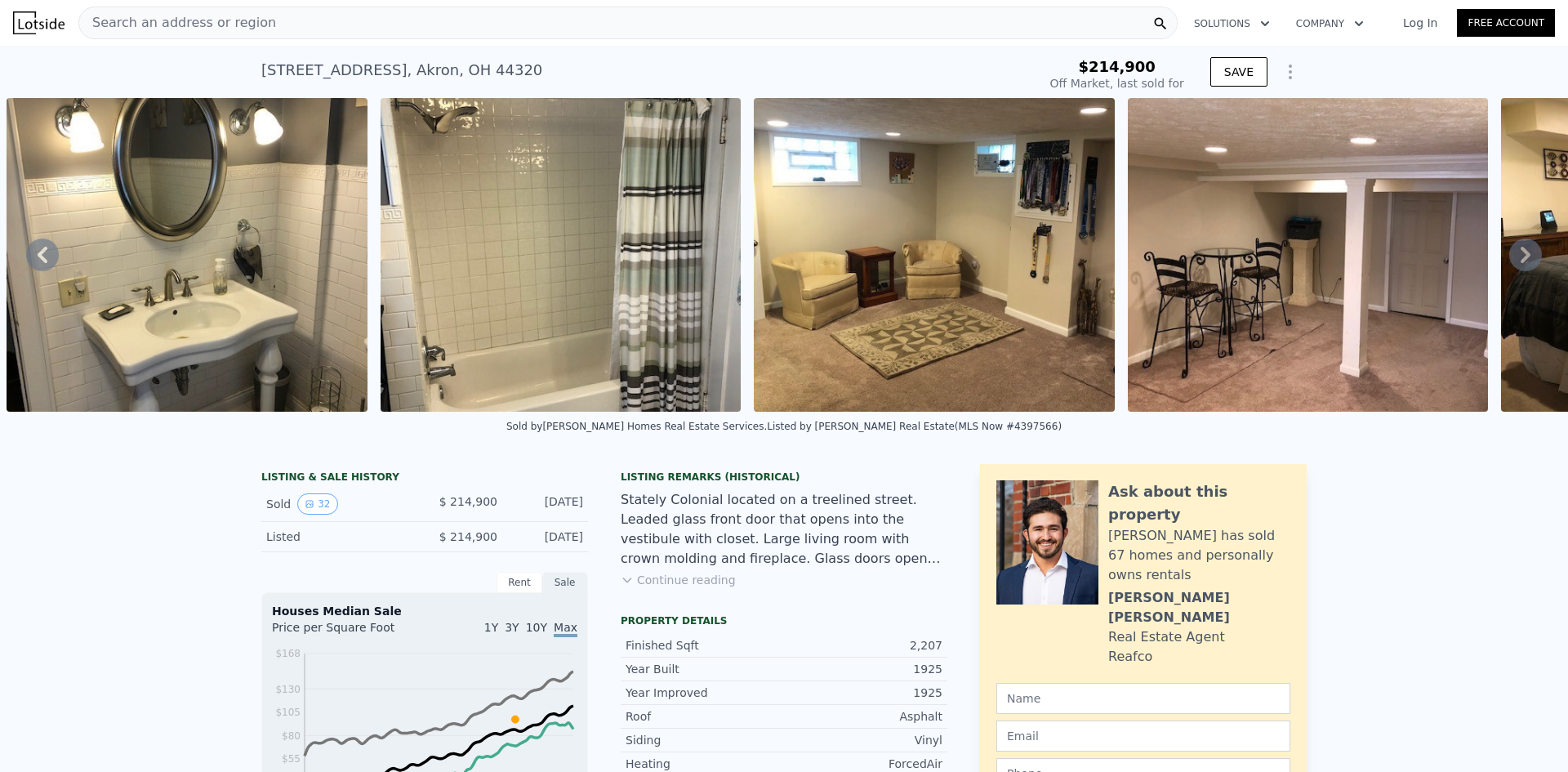
click at [41, 263] on icon at bounding box center [42, 255] width 10 height 17
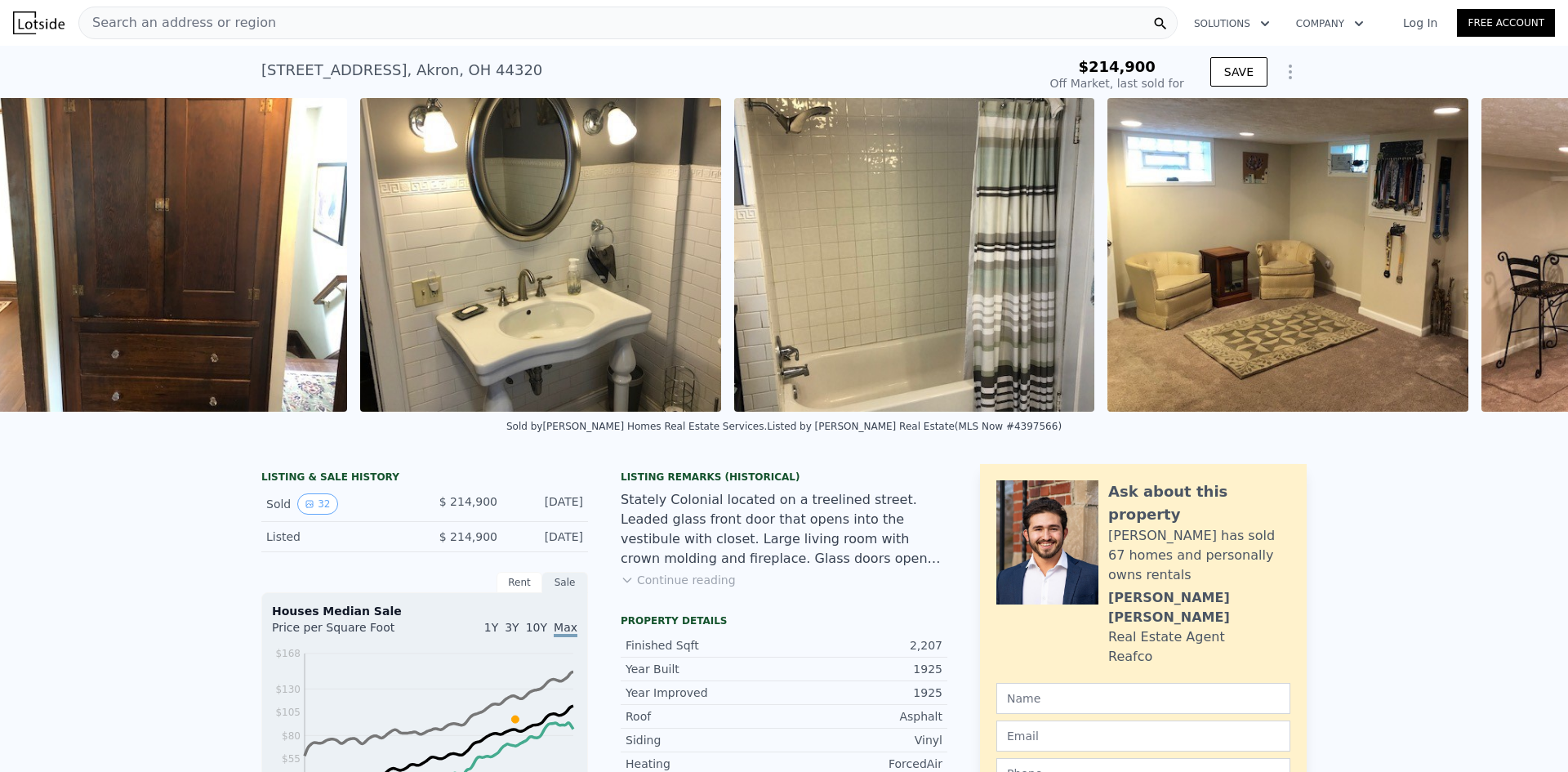
scroll to position [0, 7846]
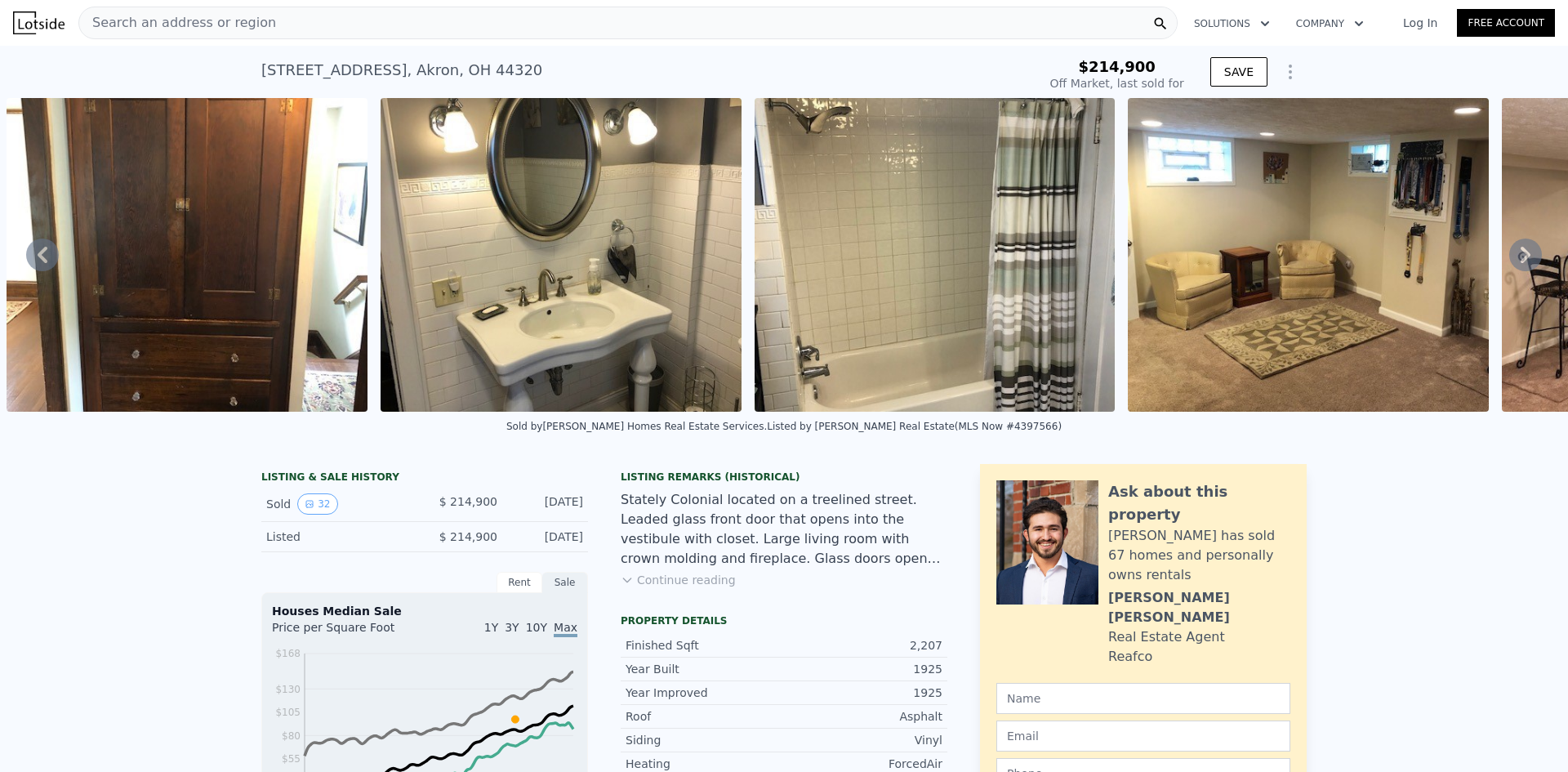
click at [41, 263] on icon at bounding box center [42, 255] width 10 height 17
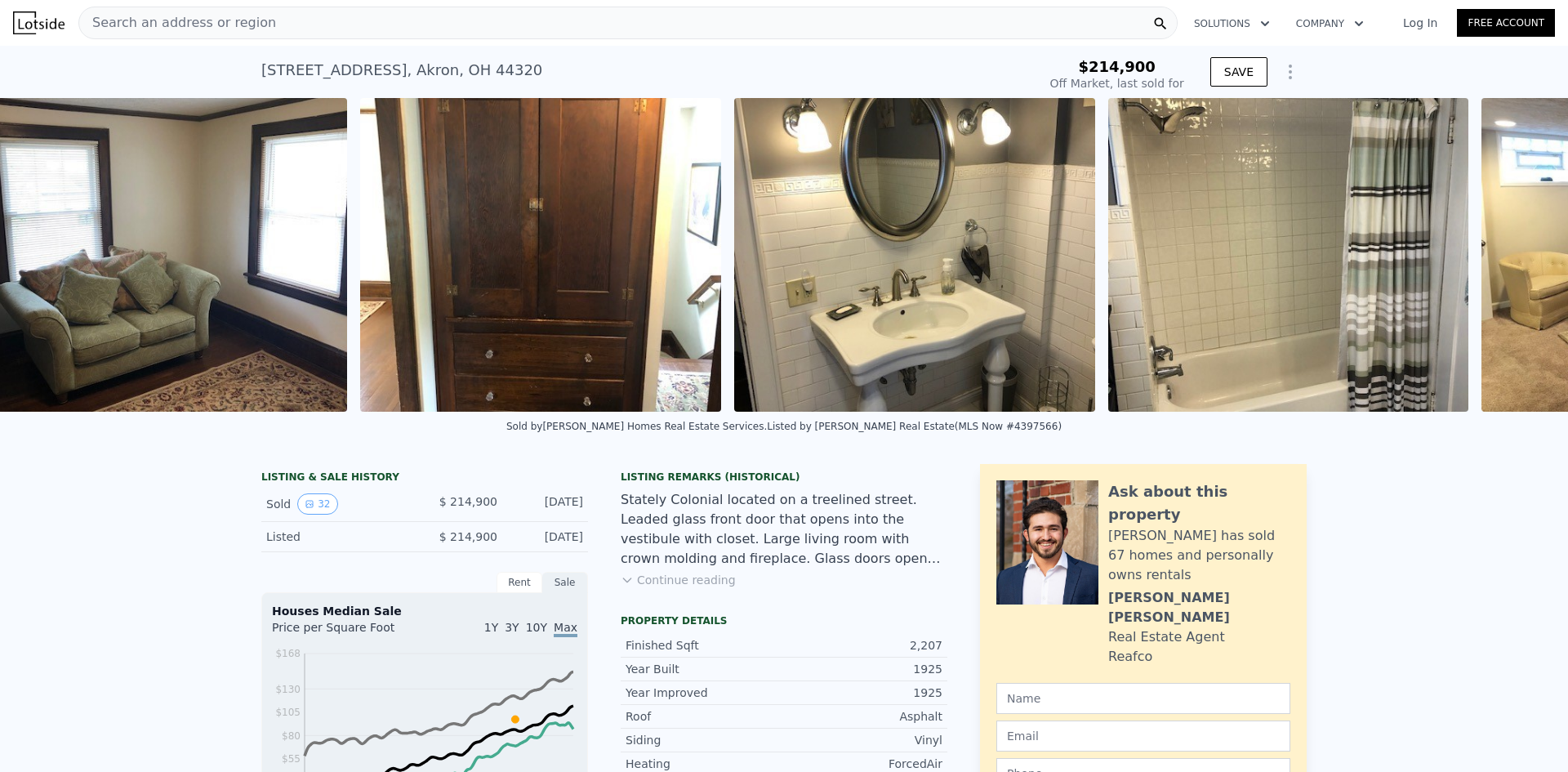
scroll to position [0, 7473]
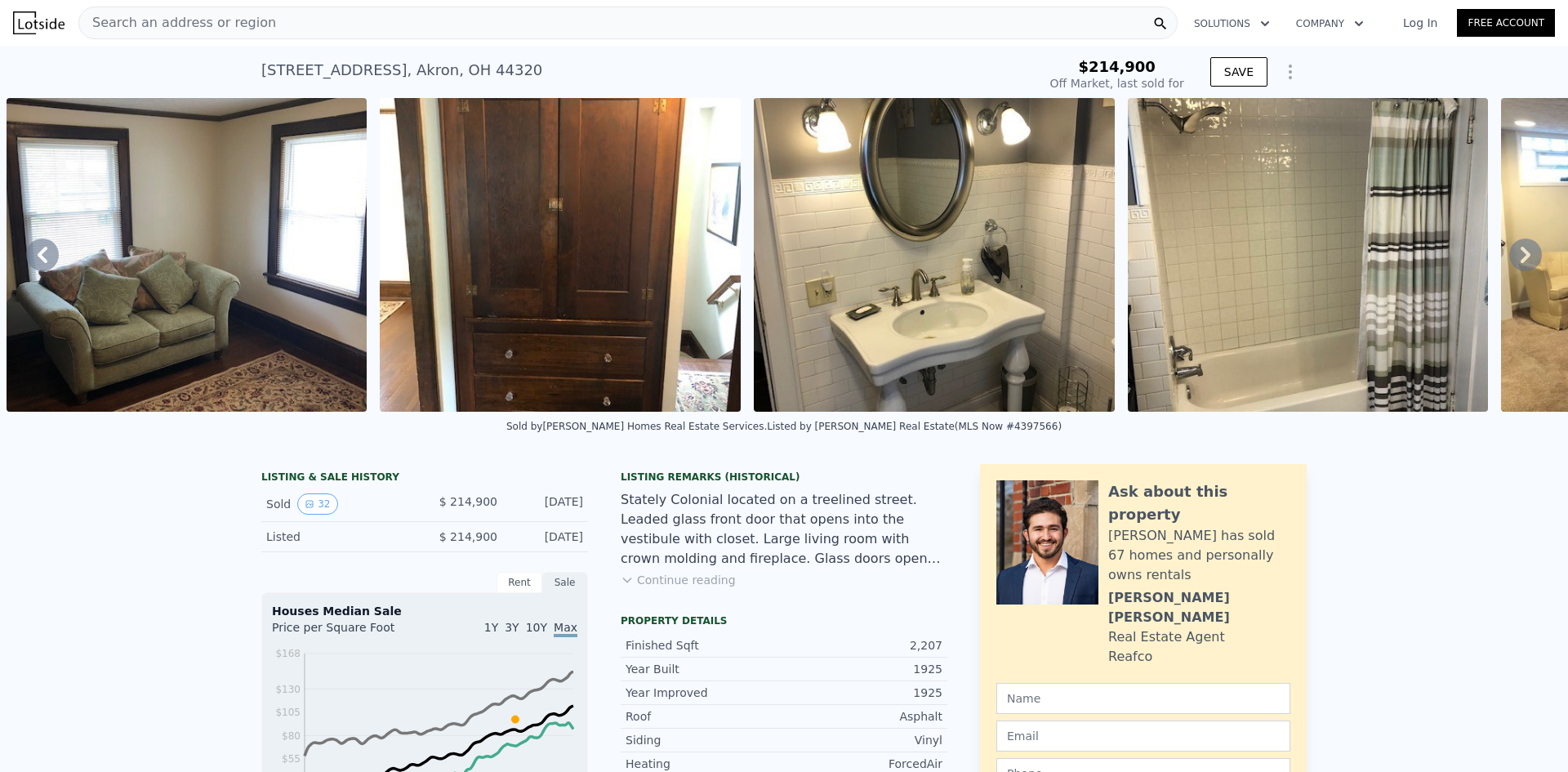
click at [41, 263] on icon at bounding box center [42, 255] width 10 height 17
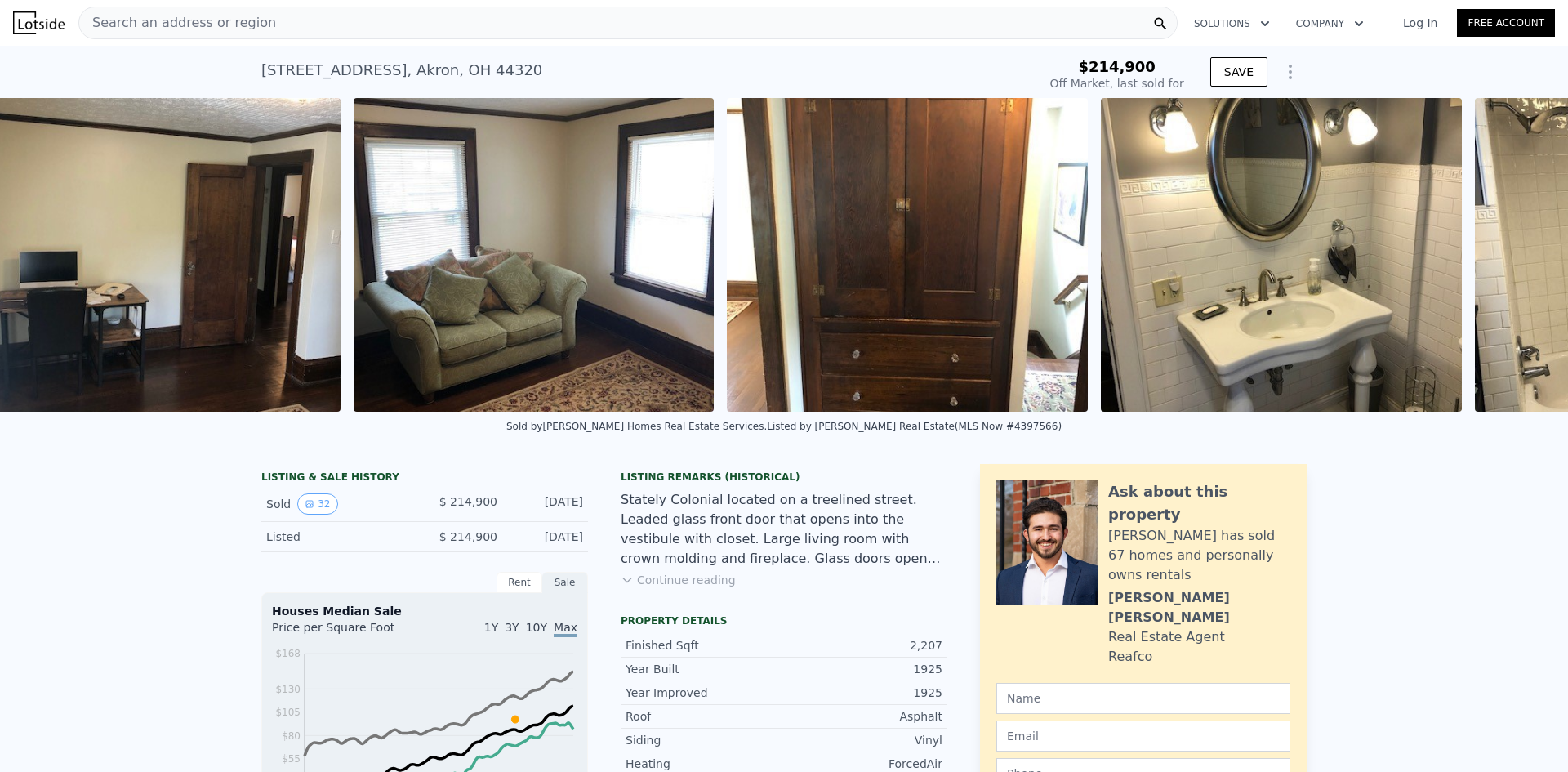
scroll to position [0, 7099]
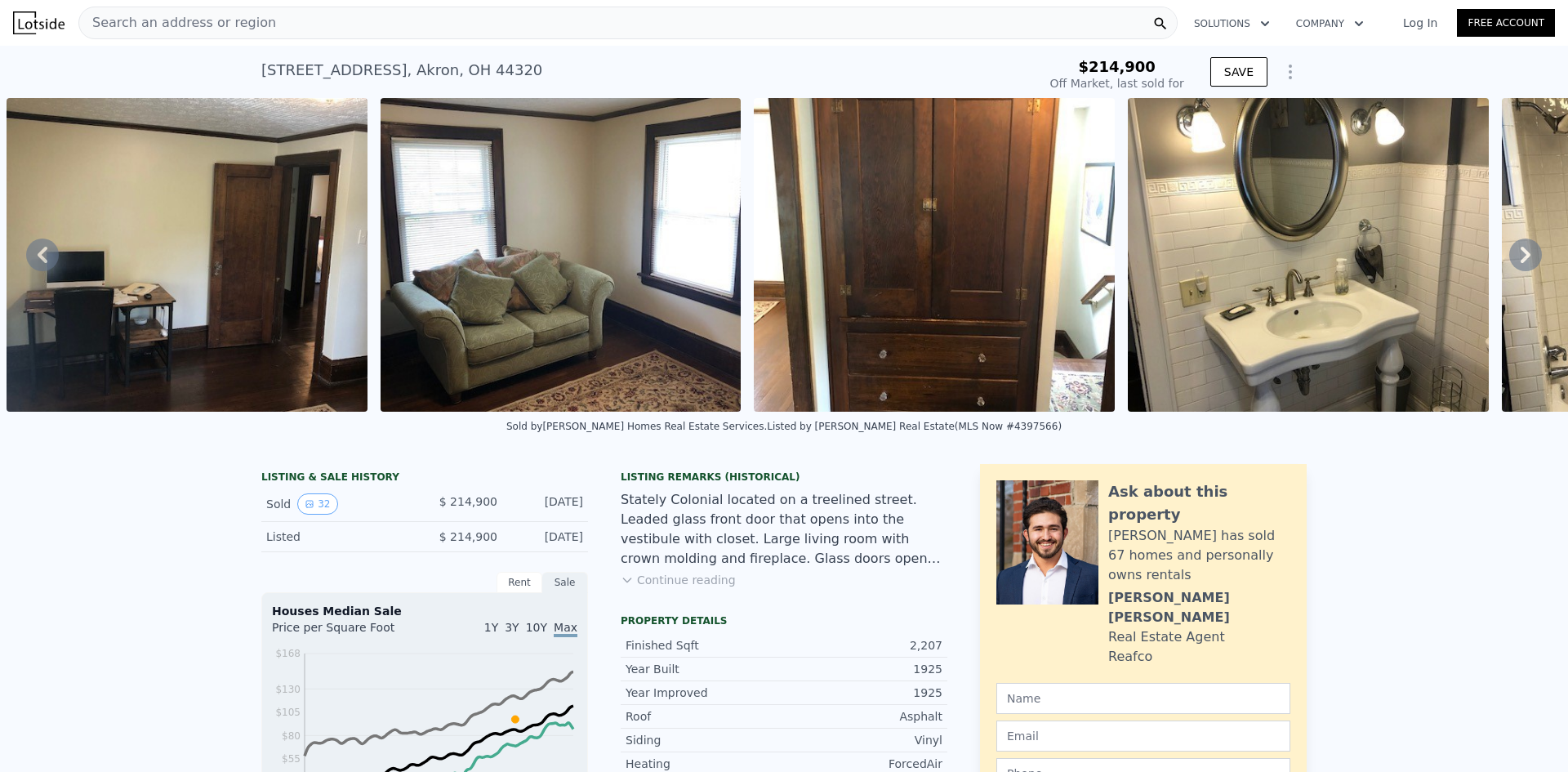
click at [41, 263] on icon at bounding box center [42, 255] width 10 height 17
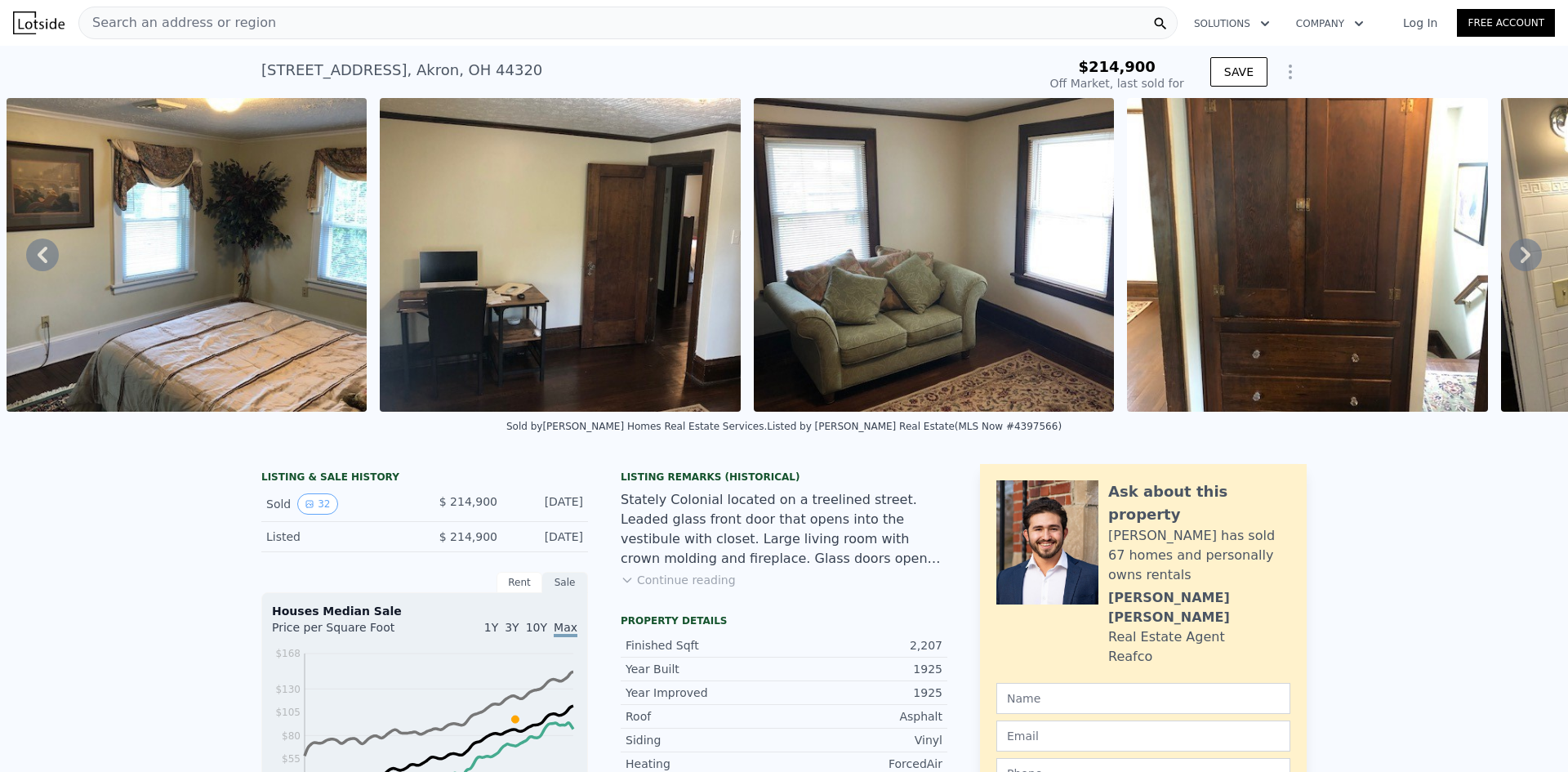
click at [41, 263] on icon at bounding box center [42, 255] width 10 height 17
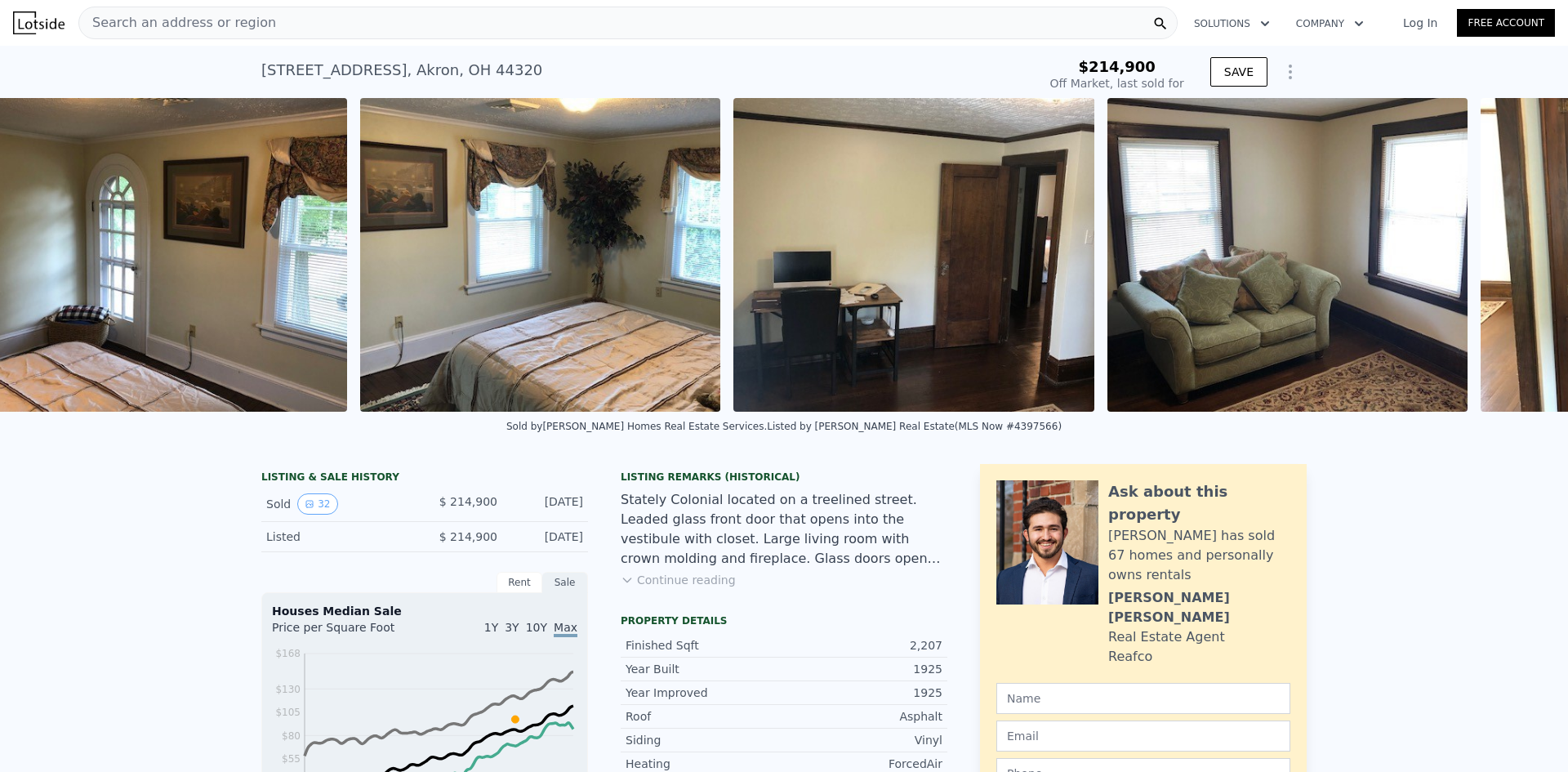
scroll to position [0, 6352]
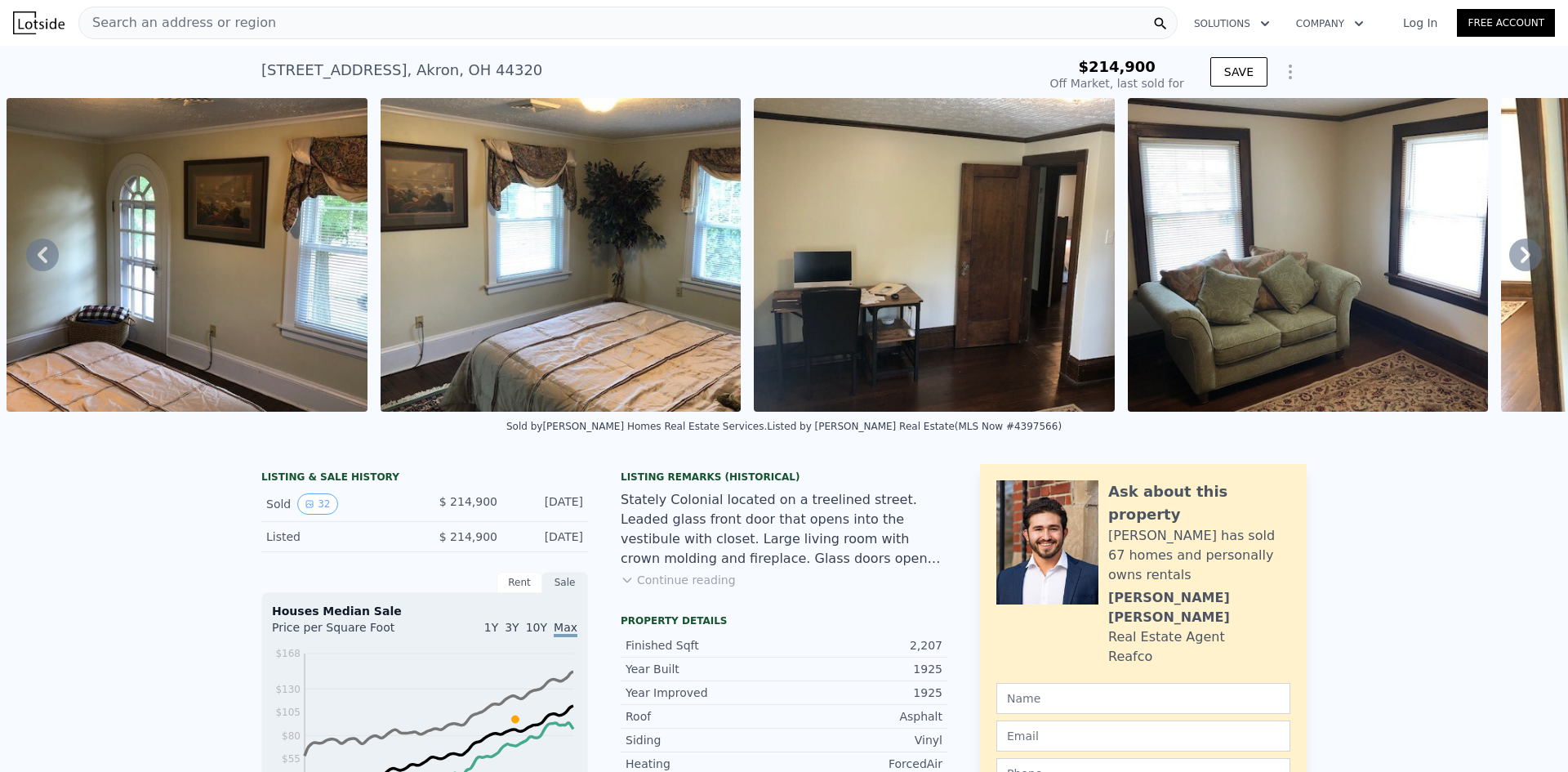
click at [41, 263] on icon at bounding box center [42, 255] width 10 height 17
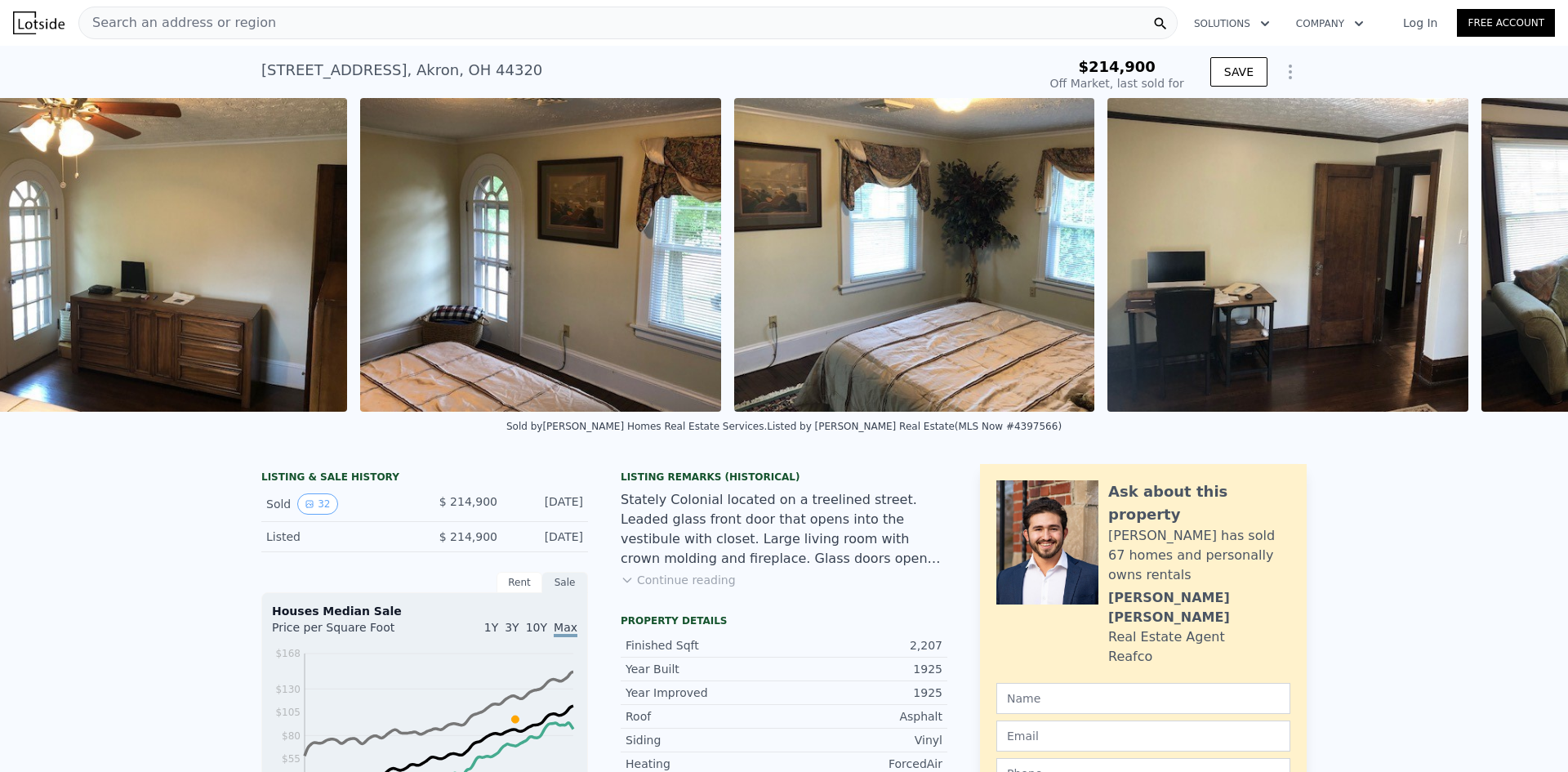
scroll to position [0, 5978]
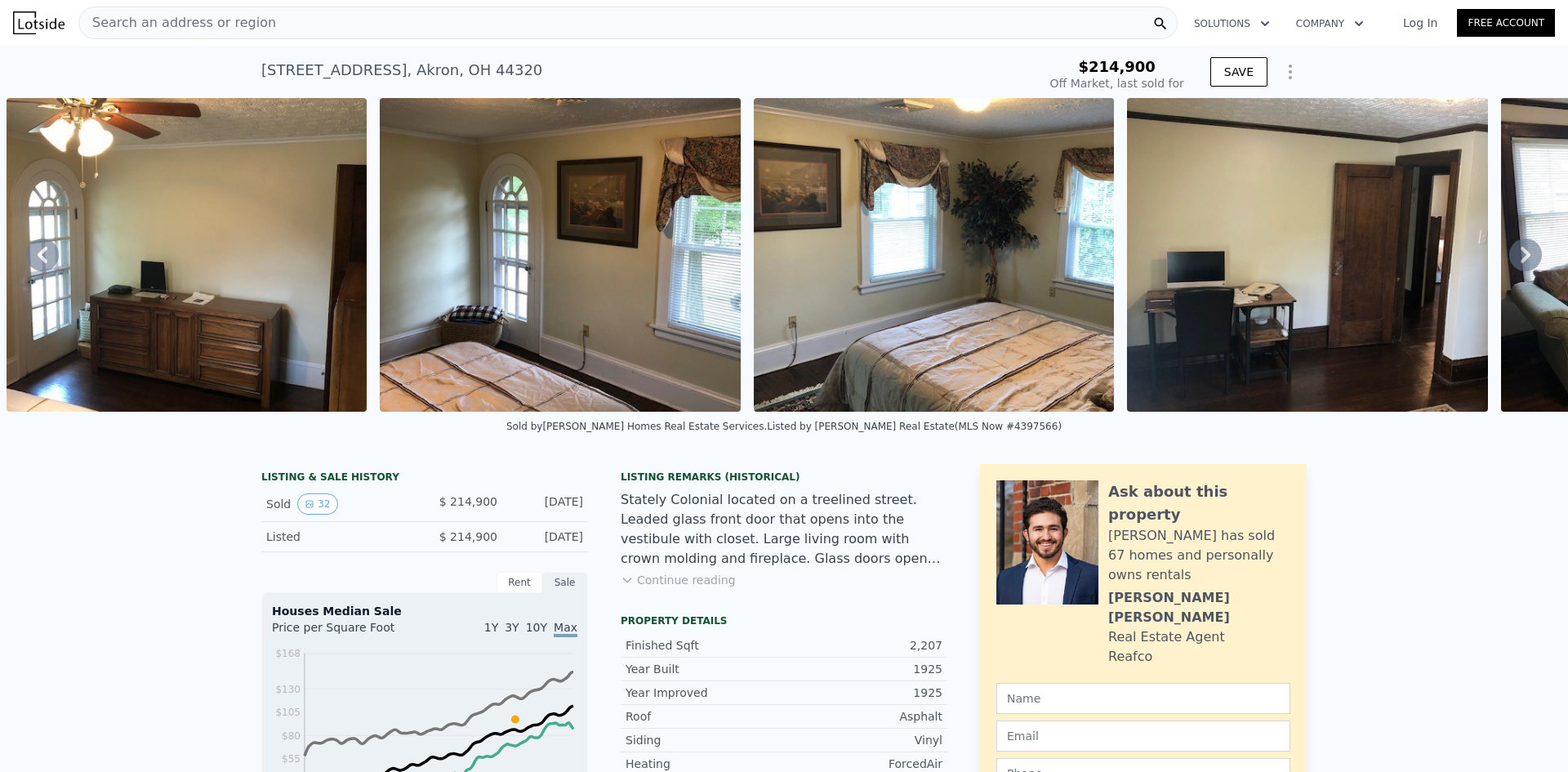
click at [41, 263] on icon at bounding box center [42, 255] width 10 height 17
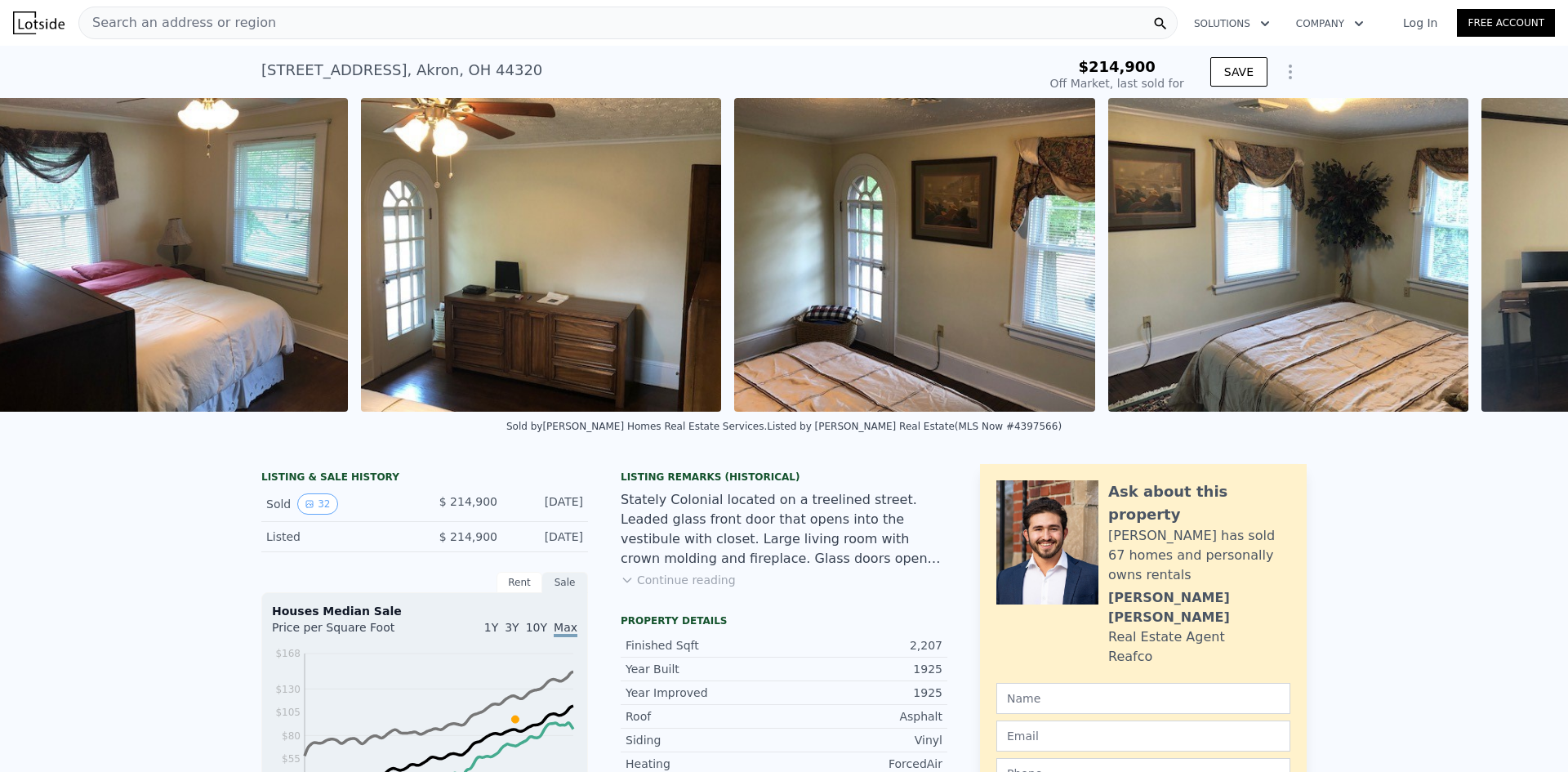
scroll to position [0, 5604]
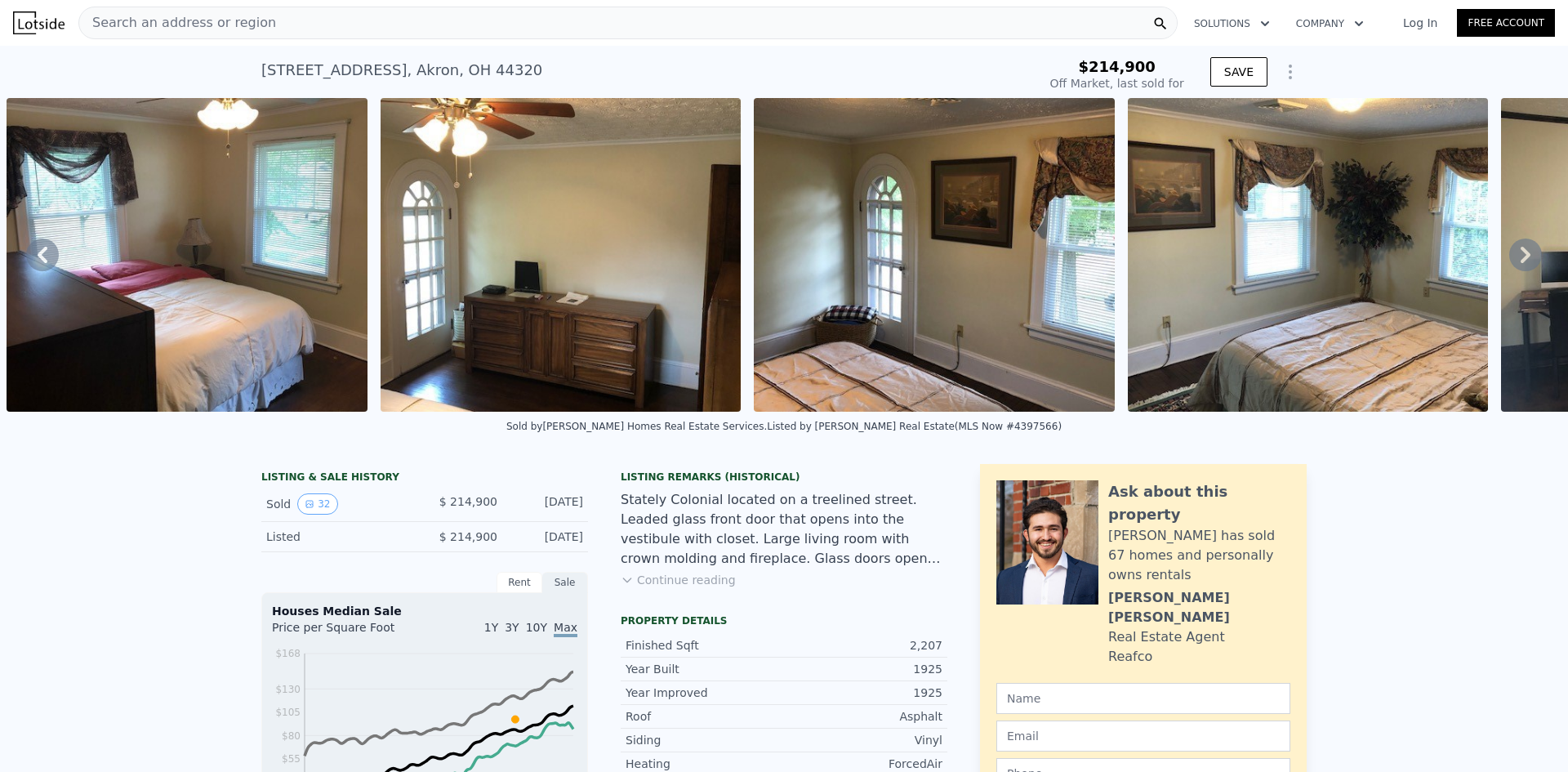
click at [41, 263] on icon at bounding box center [42, 255] width 10 height 17
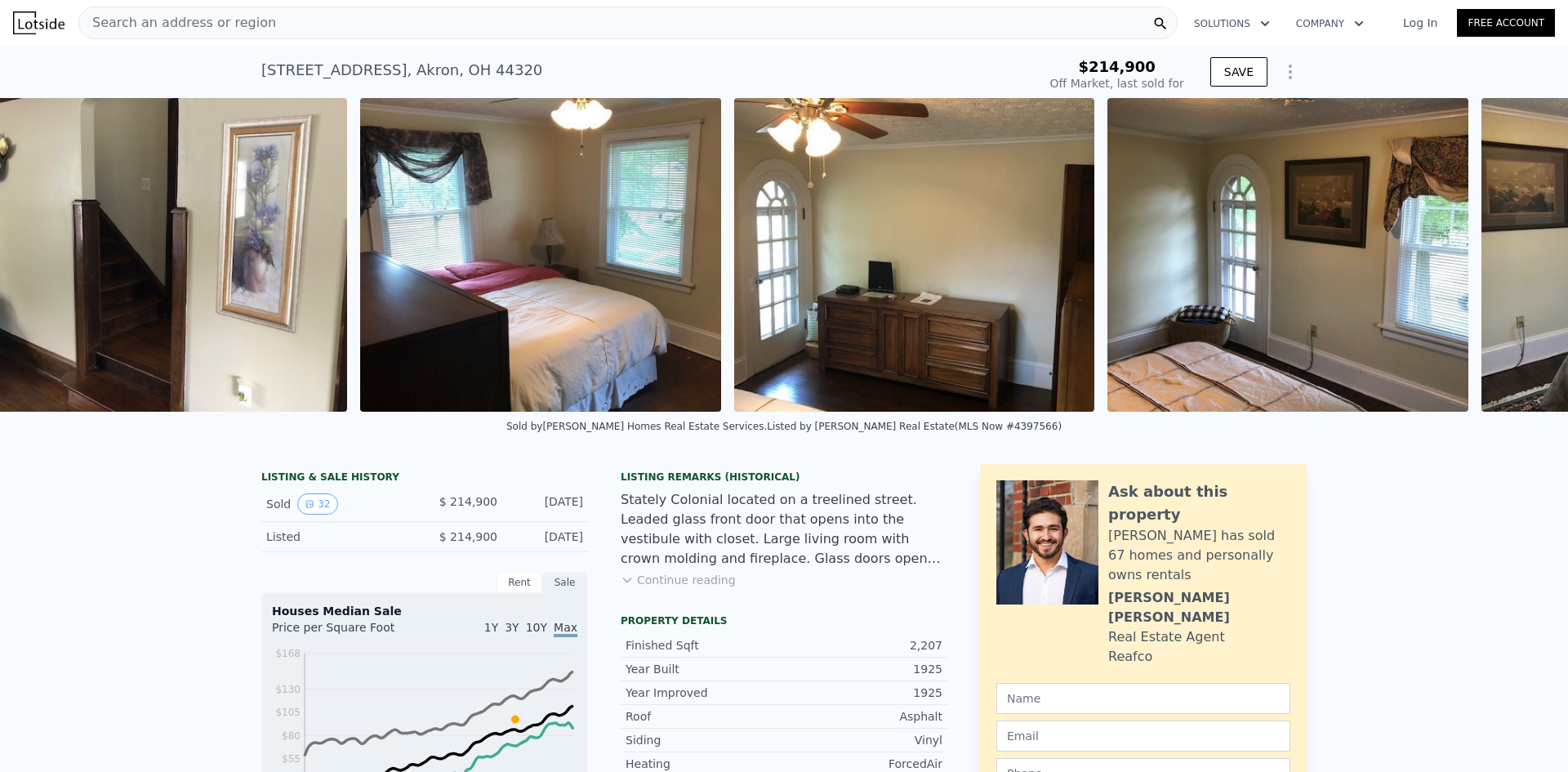
scroll to position [0, 5231]
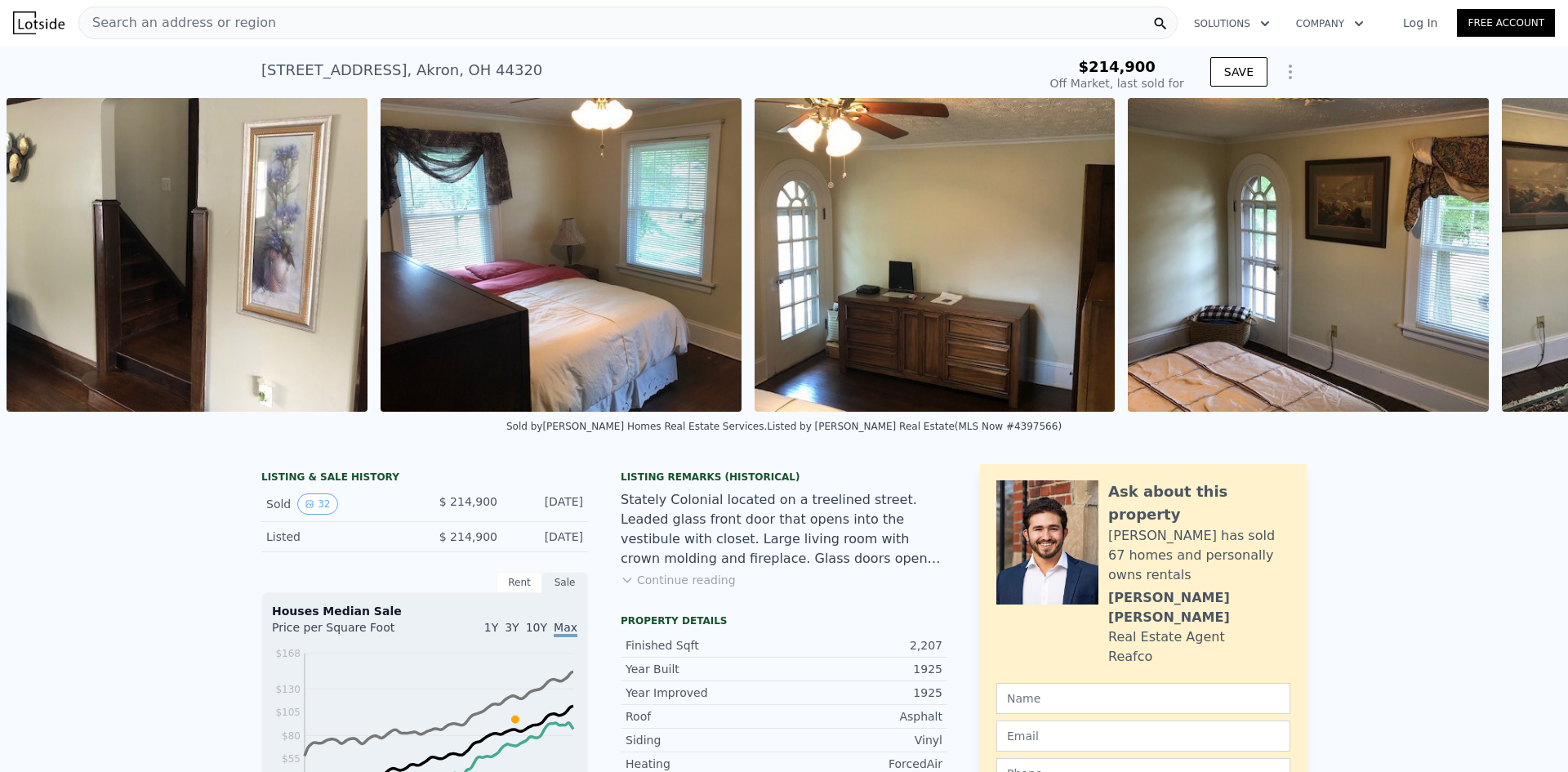
click at [41, 263] on div "• + − • + − STREET VIEW Loading... SATELLITE VIEW" at bounding box center [784, 255] width 1568 height 314
click at [41, 263] on icon at bounding box center [42, 255] width 10 height 17
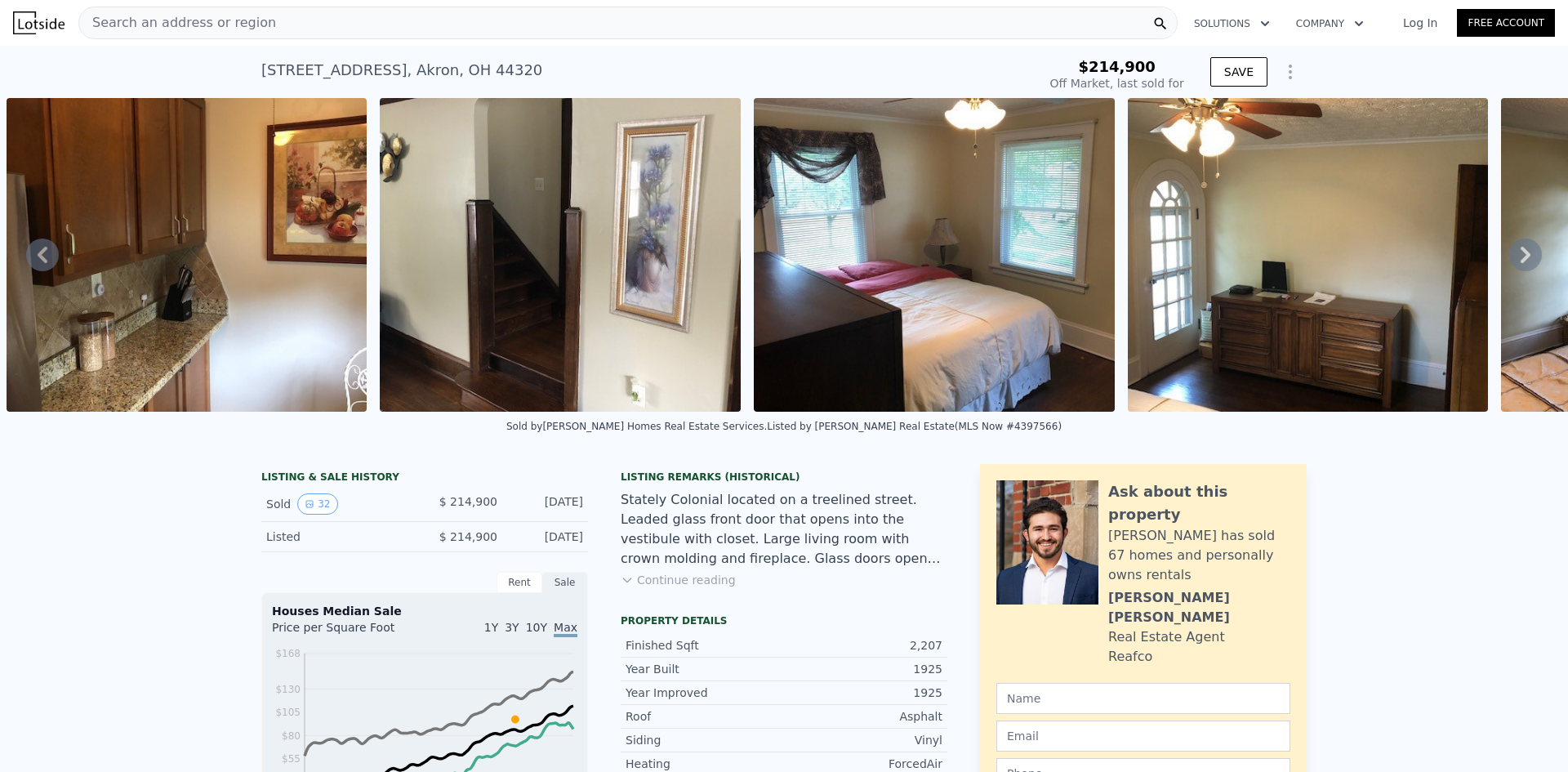
click at [41, 263] on icon at bounding box center [42, 255] width 10 height 17
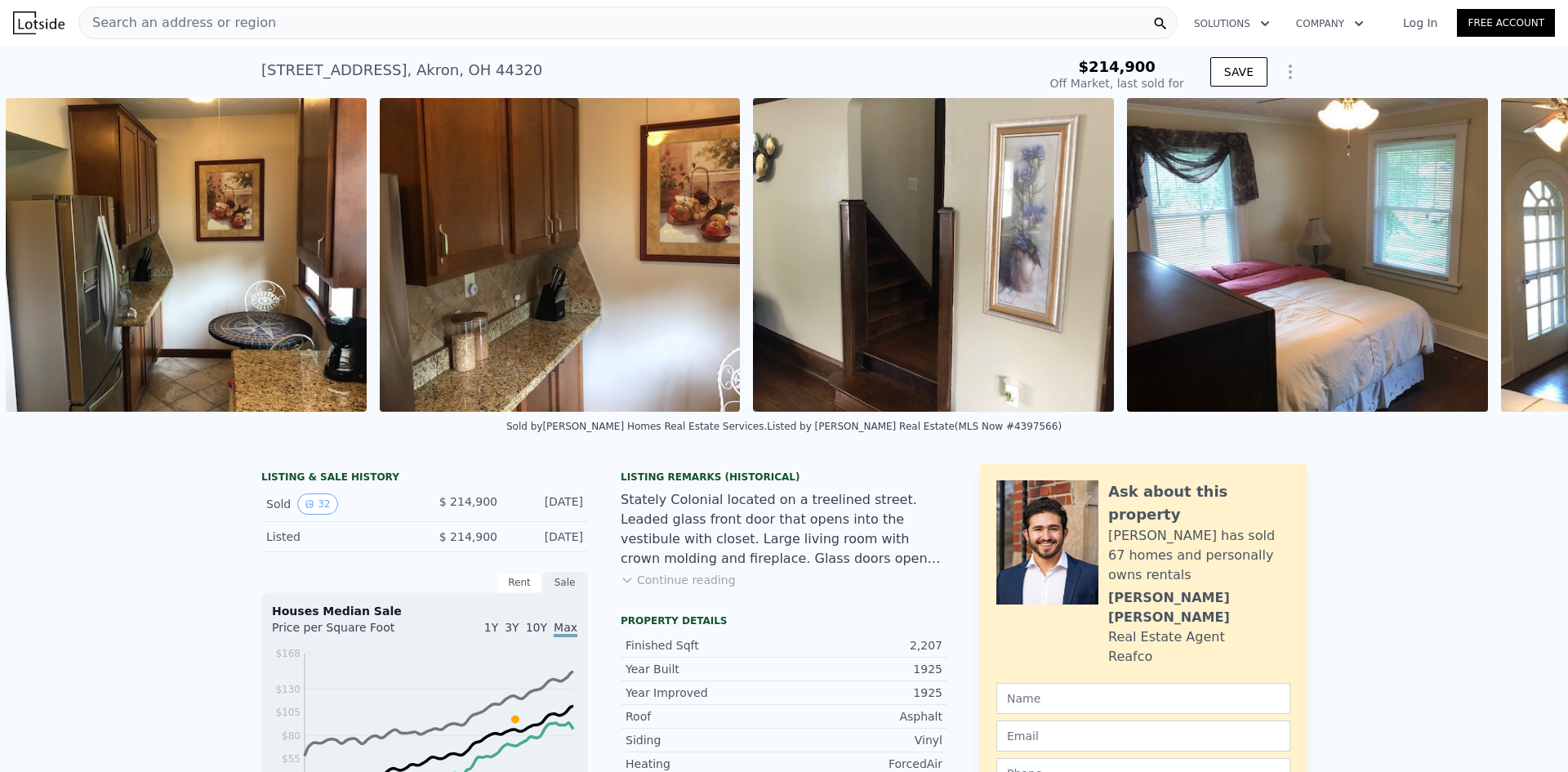
scroll to position [0, 4484]
click at [41, 263] on icon at bounding box center [42, 255] width 10 height 17
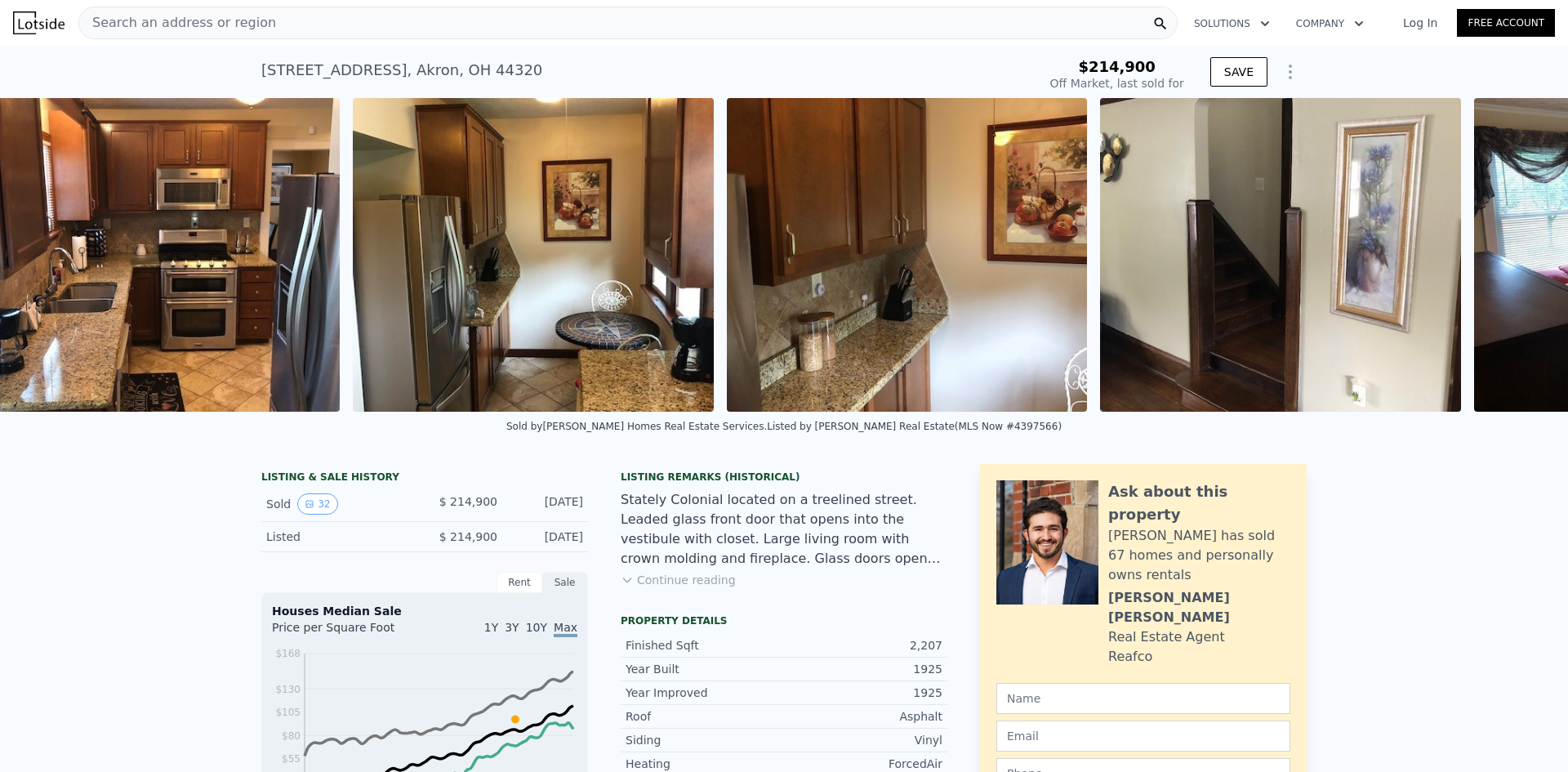
scroll to position [0, 4110]
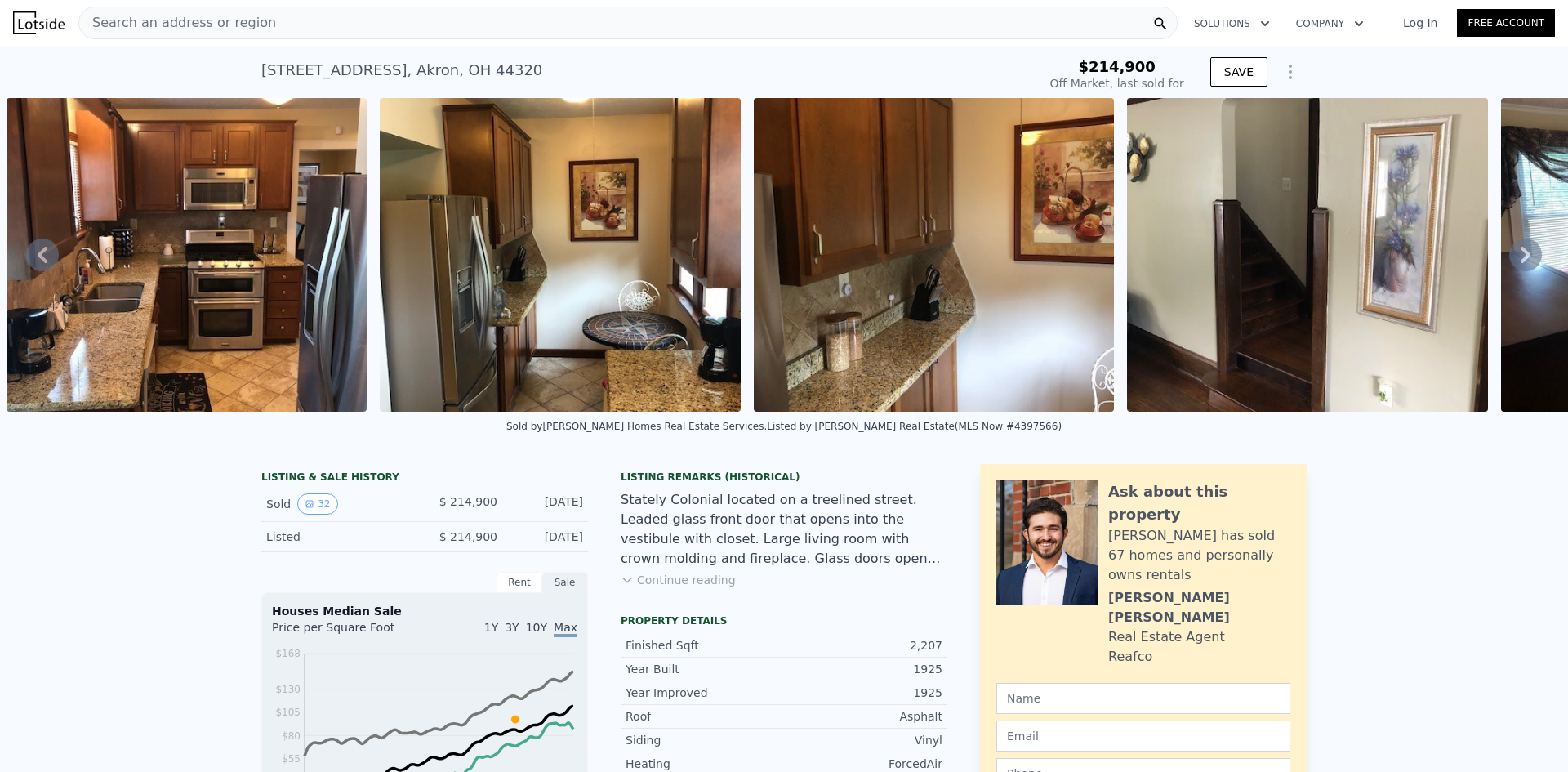
click at [41, 263] on icon at bounding box center [42, 255] width 10 height 17
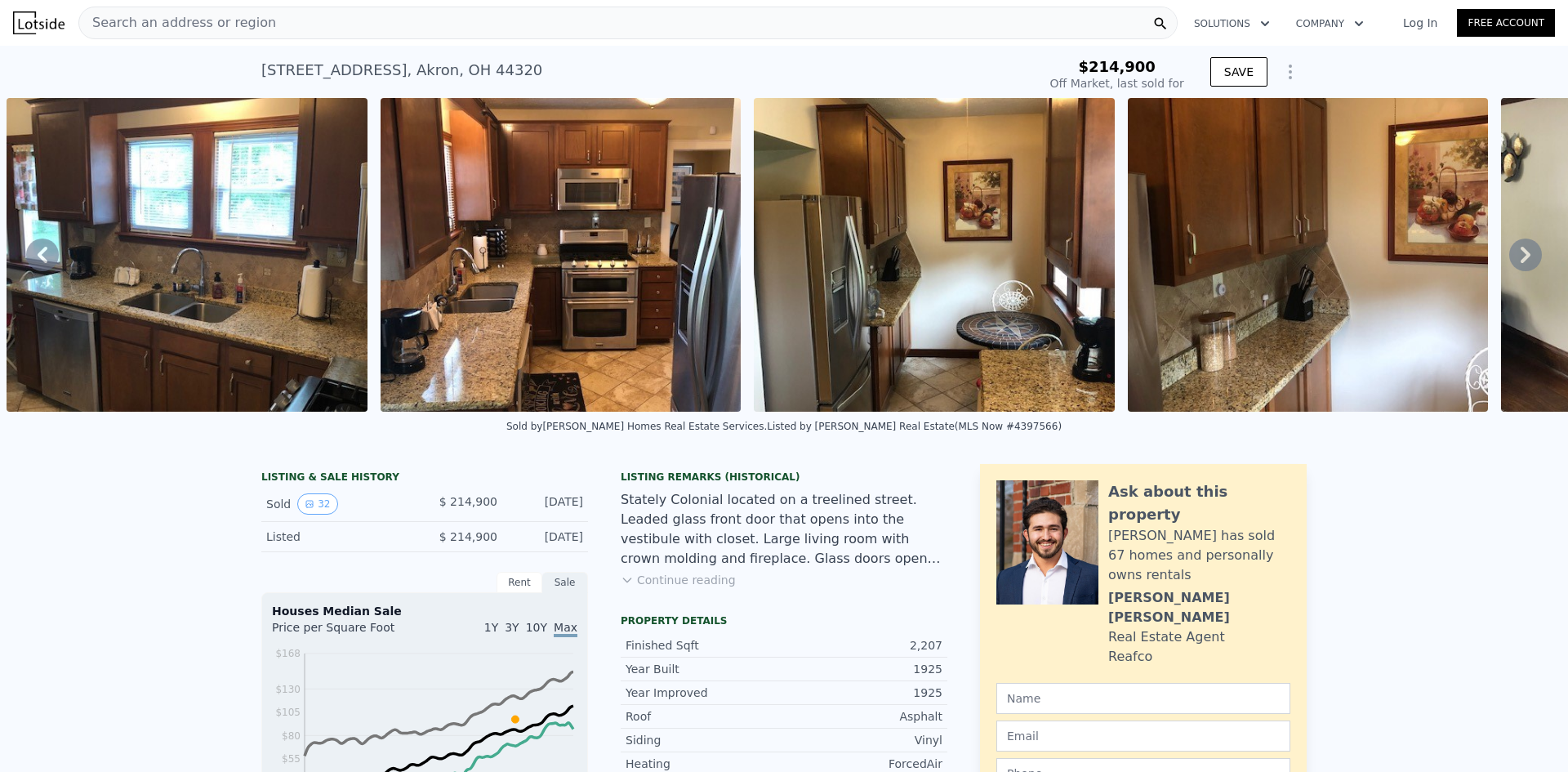
click at [41, 263] on icon at bounding box center [42, 255] width 10 height 17
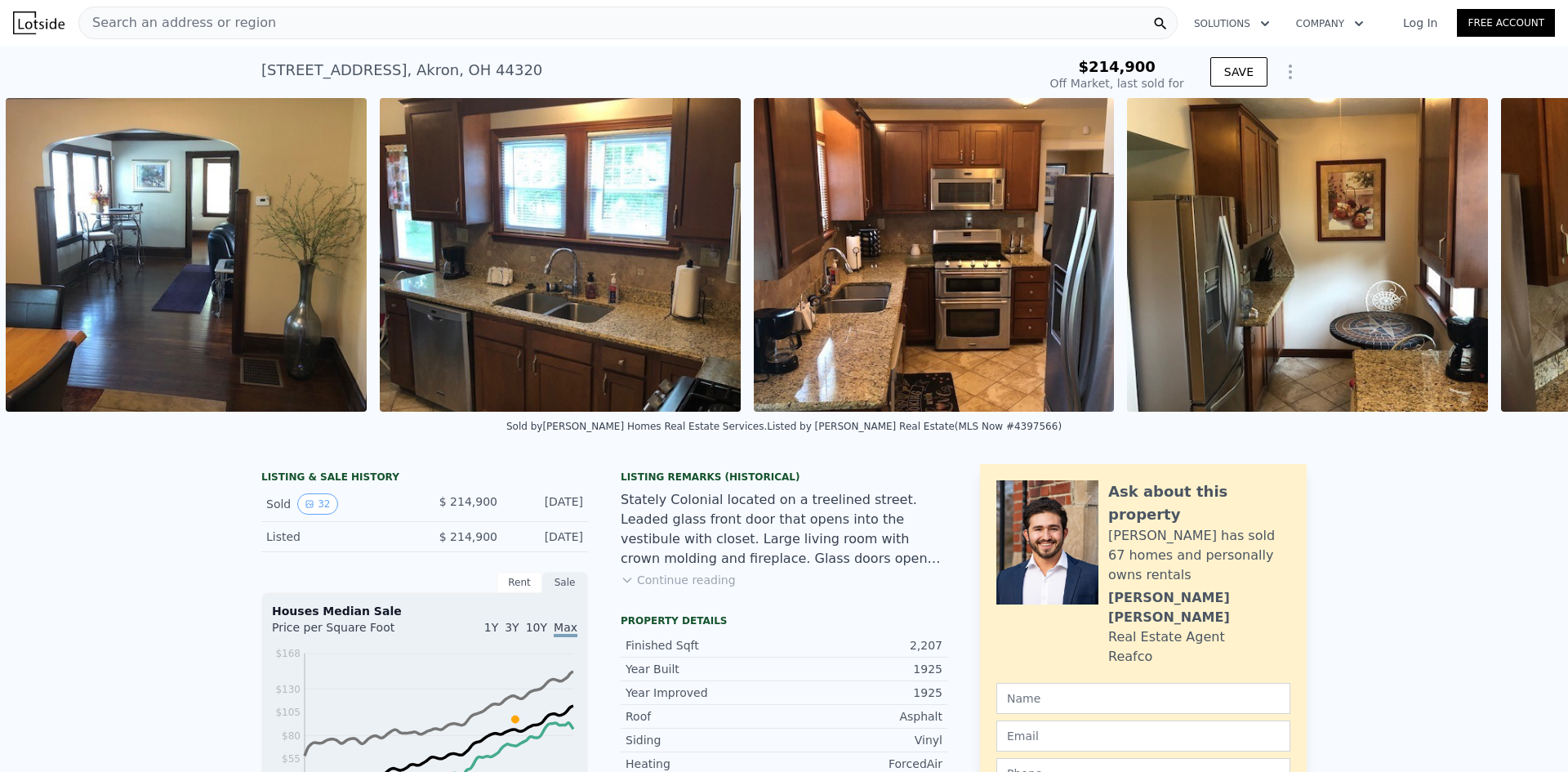
scroll to position [0, 3363]
click at [41, 263] on icon at bounding box center [42, 255] width 10 height 17
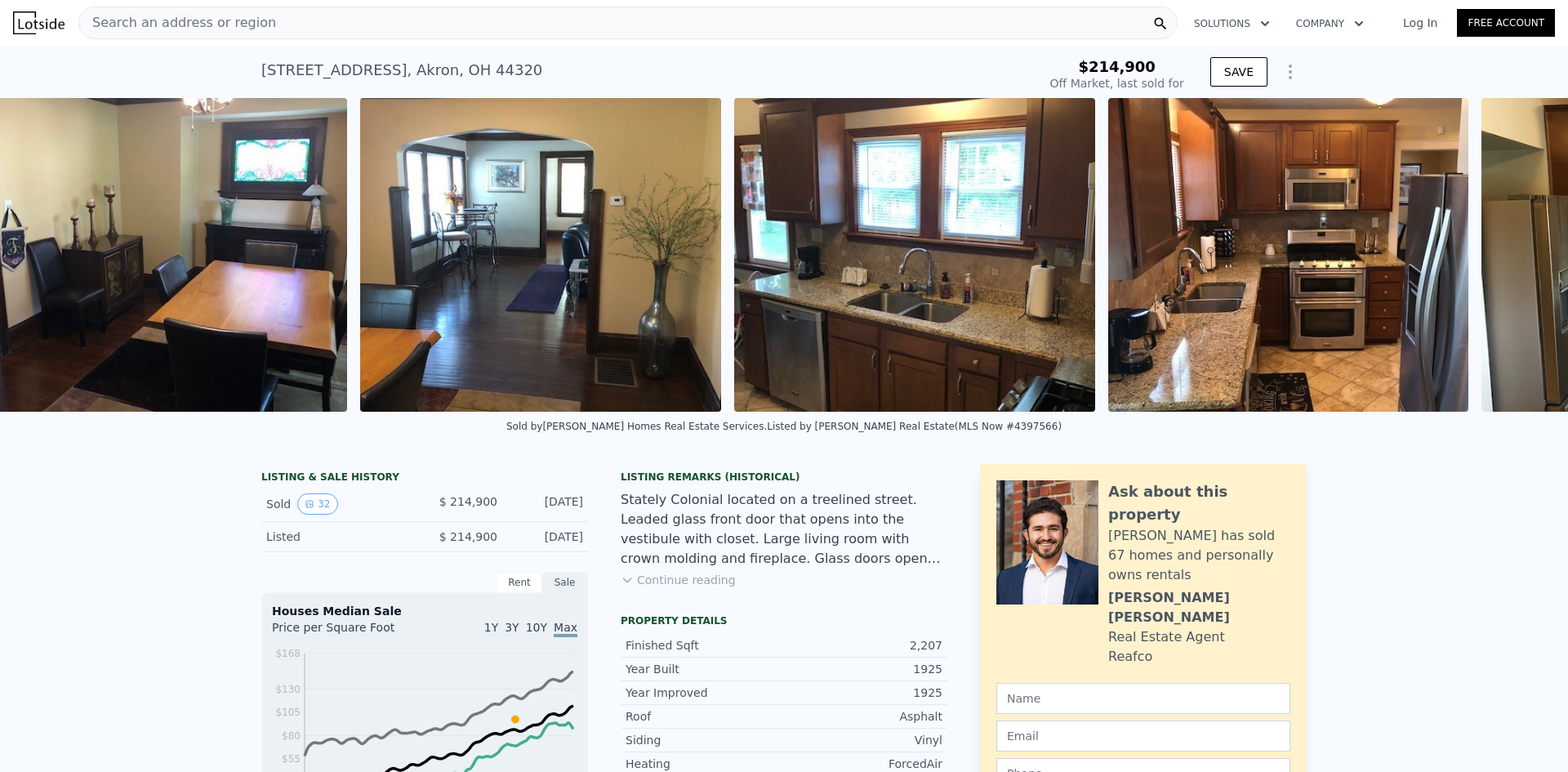
scroll to position [0, 2989]
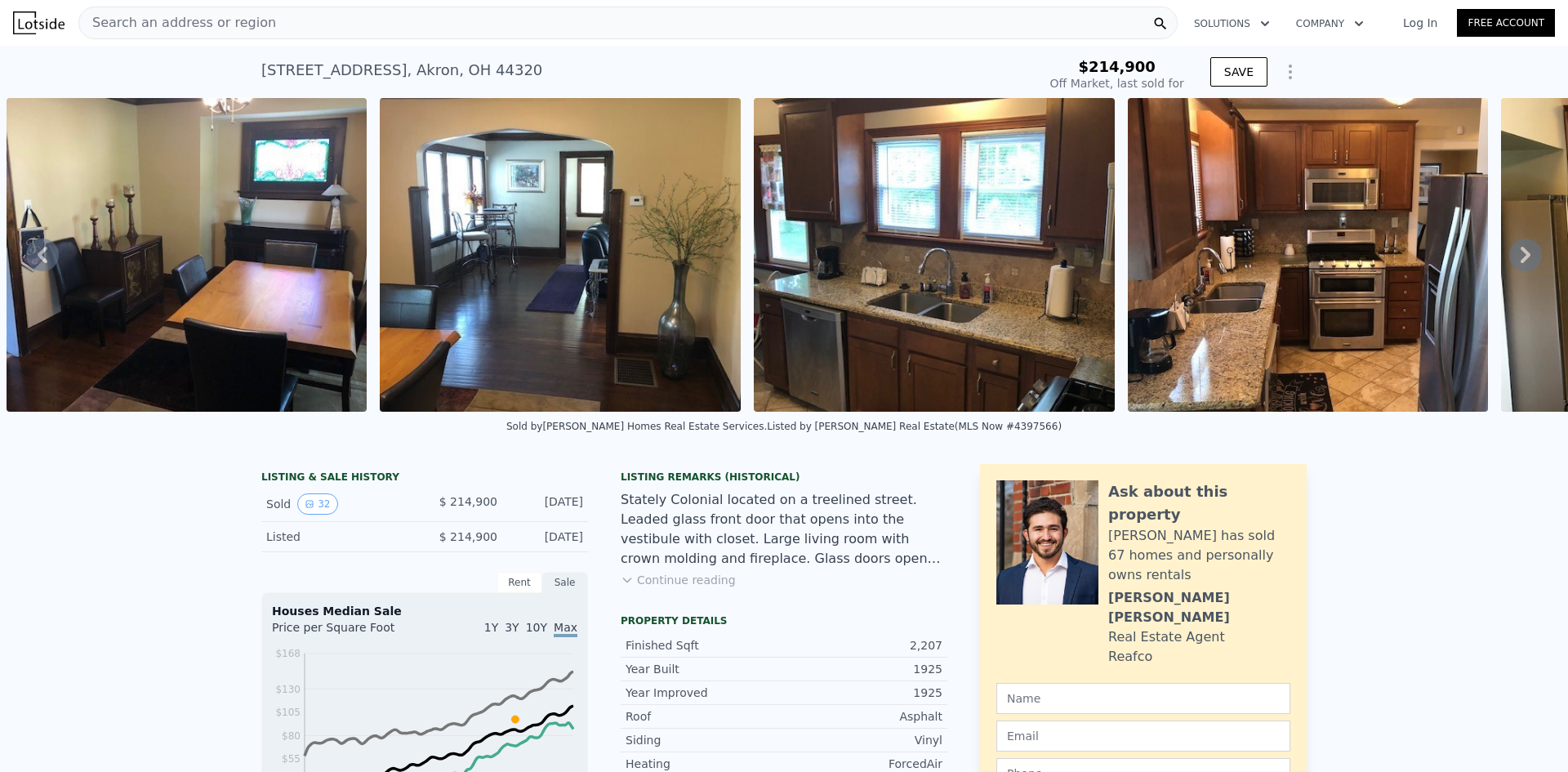
click at [41, 263] on icon at bounding box center [42, 255] width 10 height 17
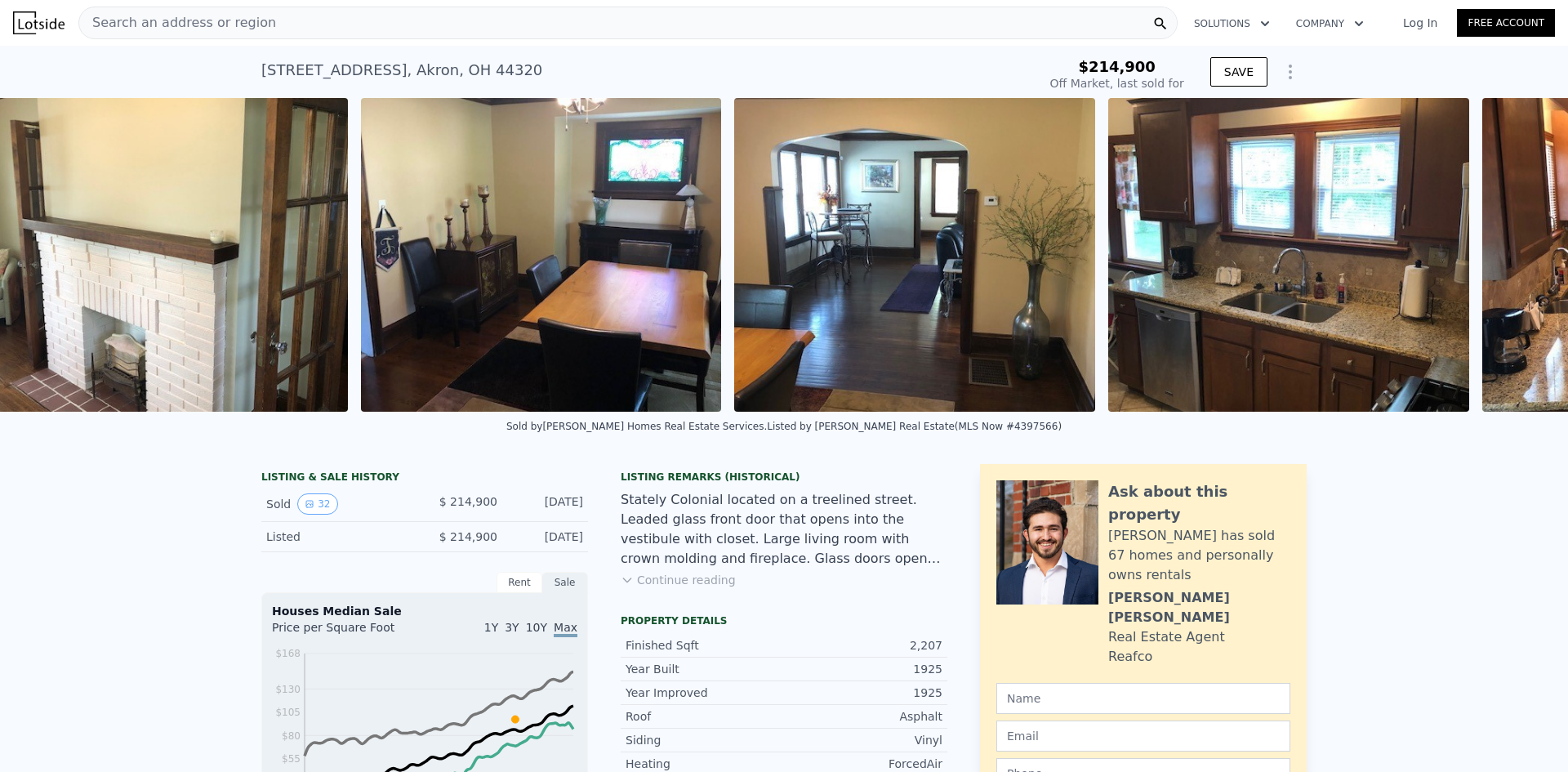
scroll to position [0, 2615]
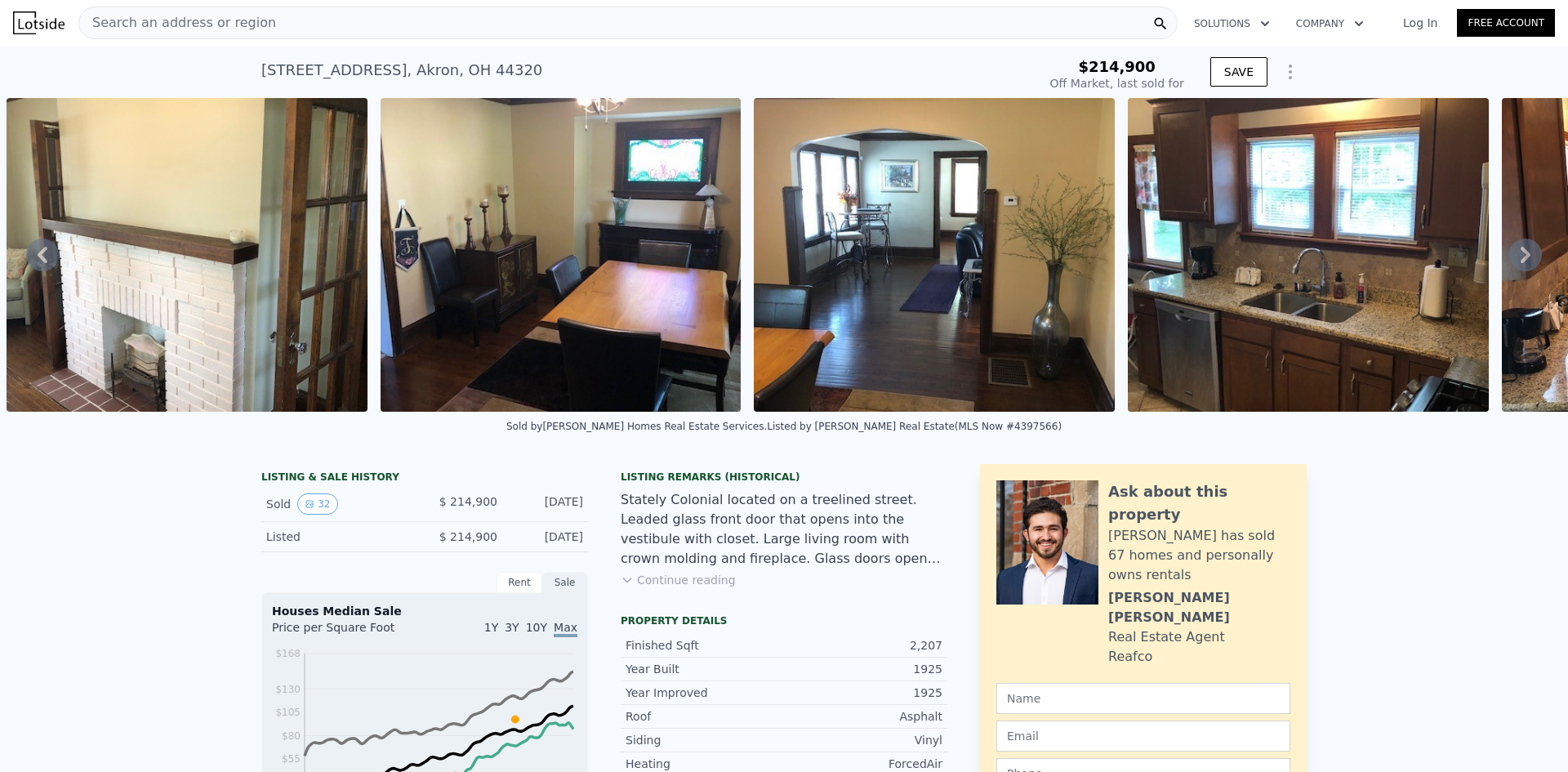
click at [41, 263] on icon at bounding box center [42, 255] width 10 height 17
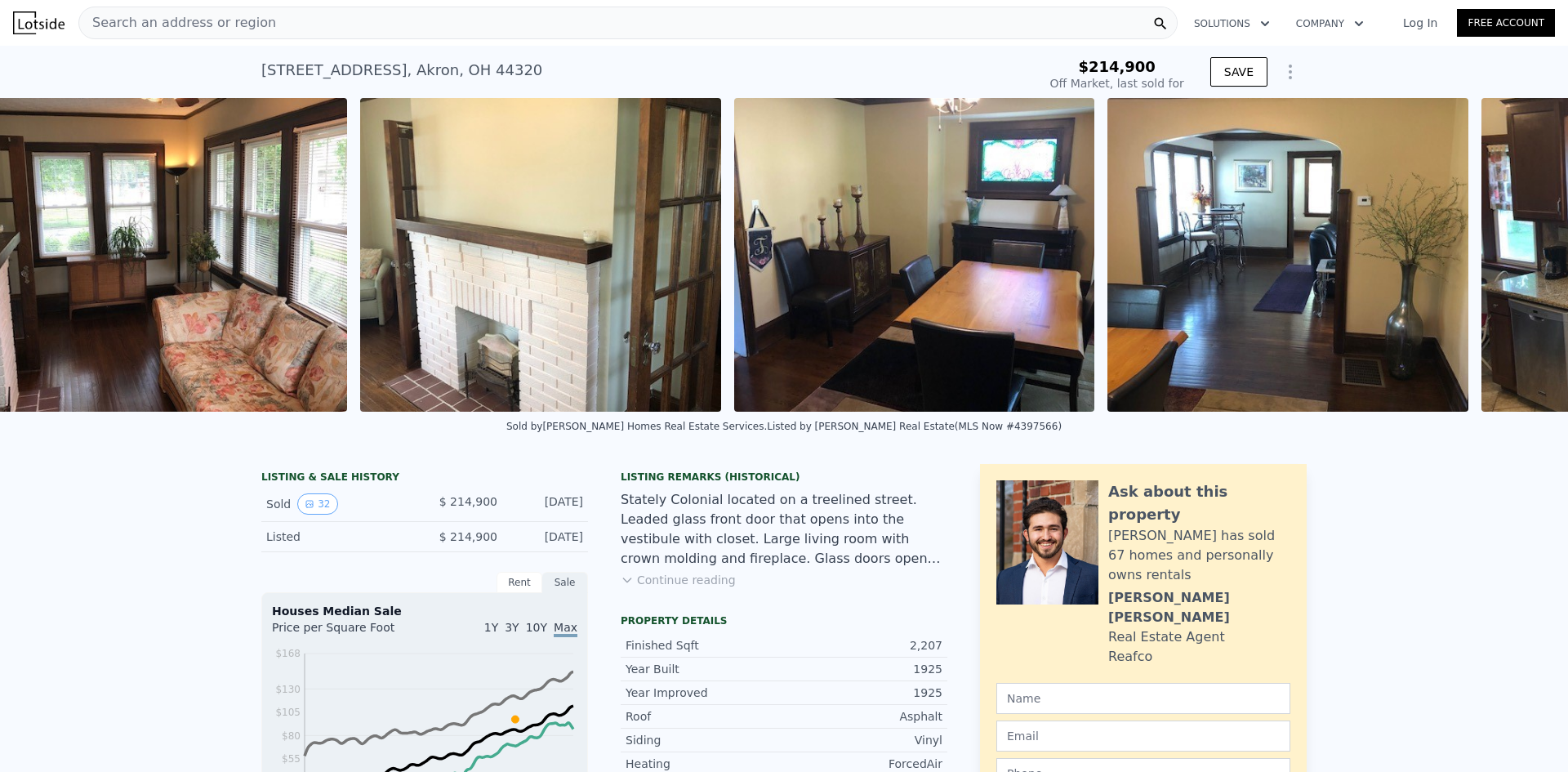
scroll to position [0, 2242]
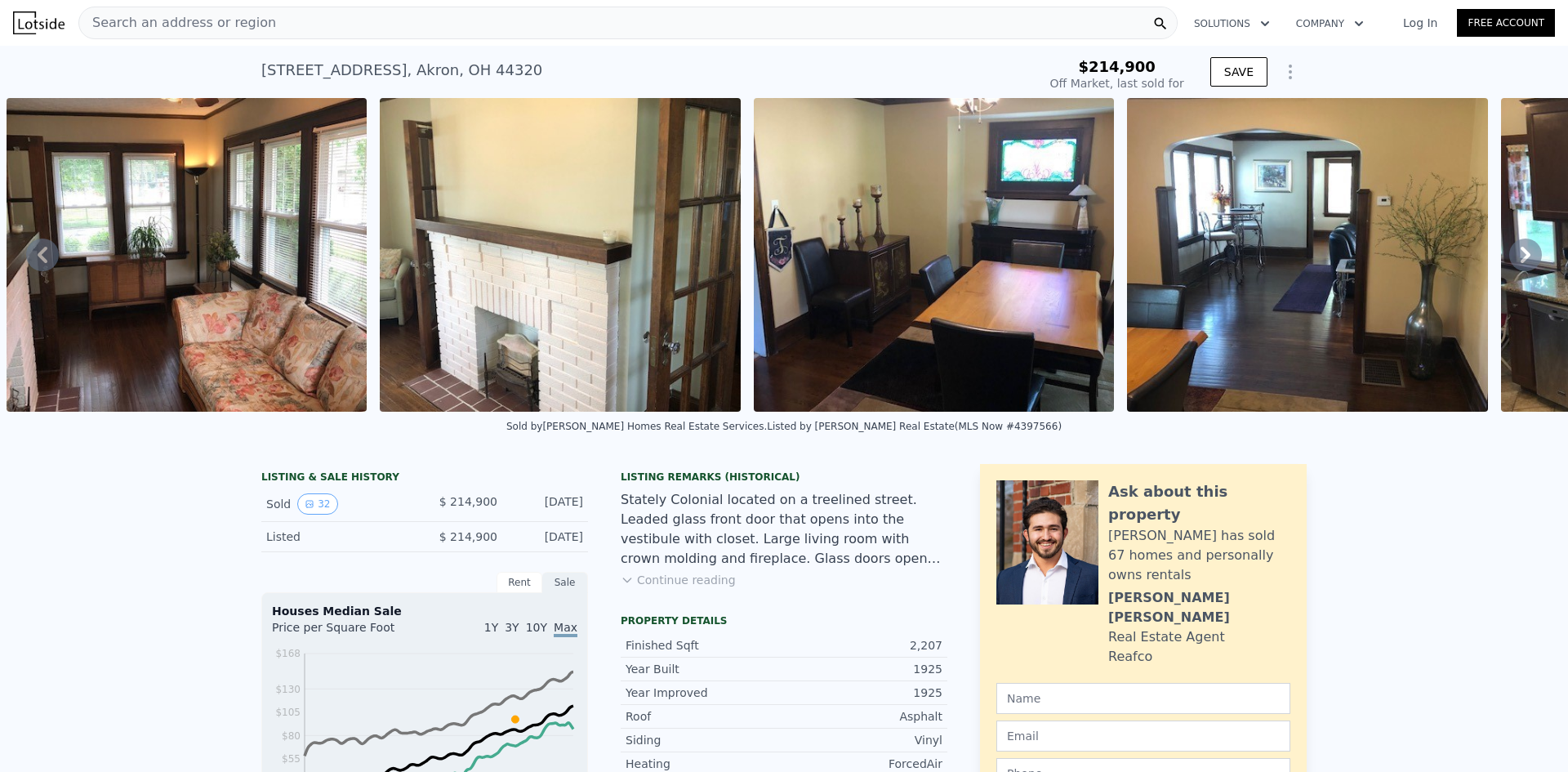
click at [41, 263] on icon at bounding box center [42, 255] width 10 height 17
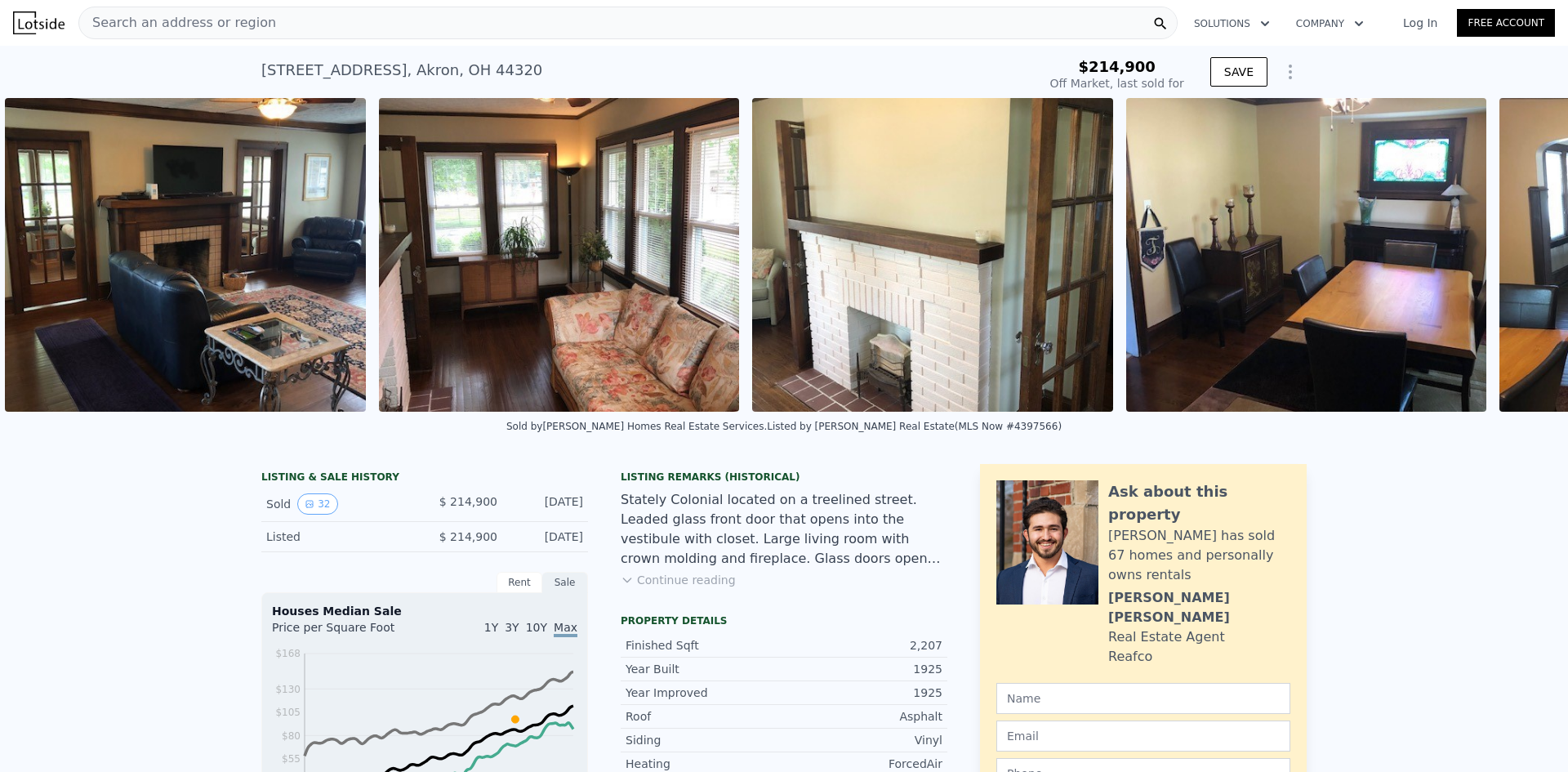
scroll to position [0, 1868]
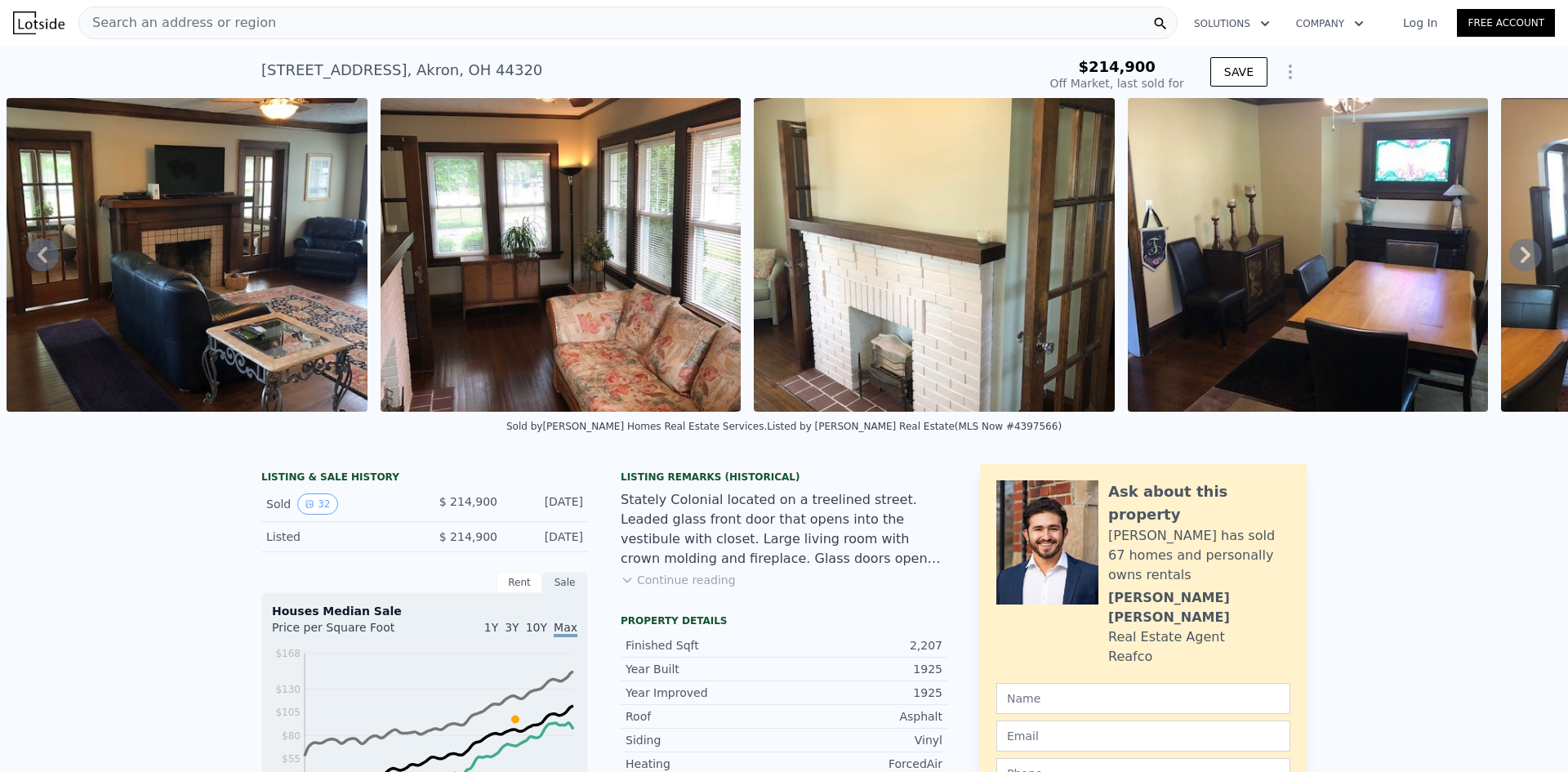
click at [41, 263] on icon at bounding box center [42, 255] width 10 height 17
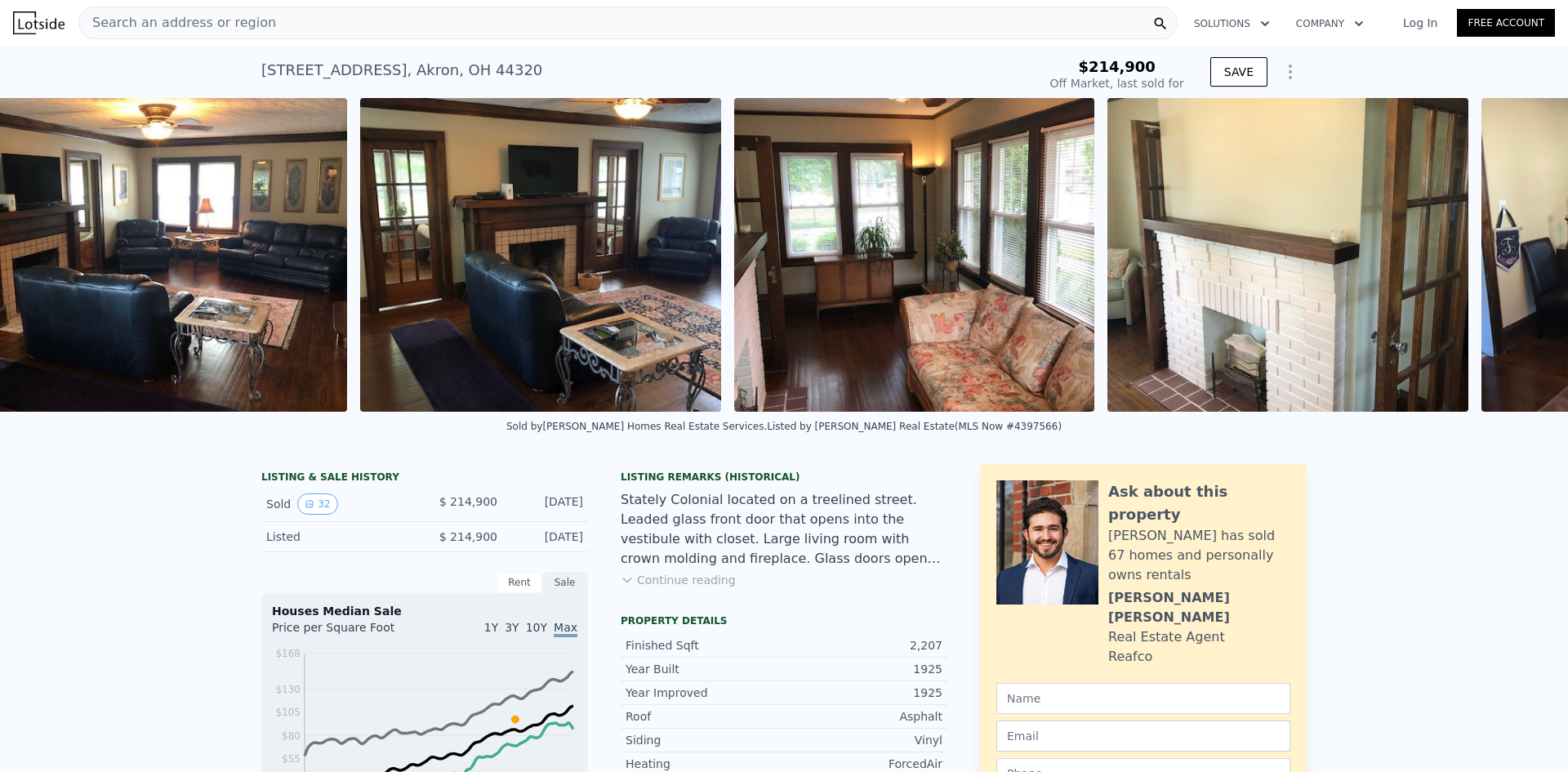
scroll to position [0, 1495]
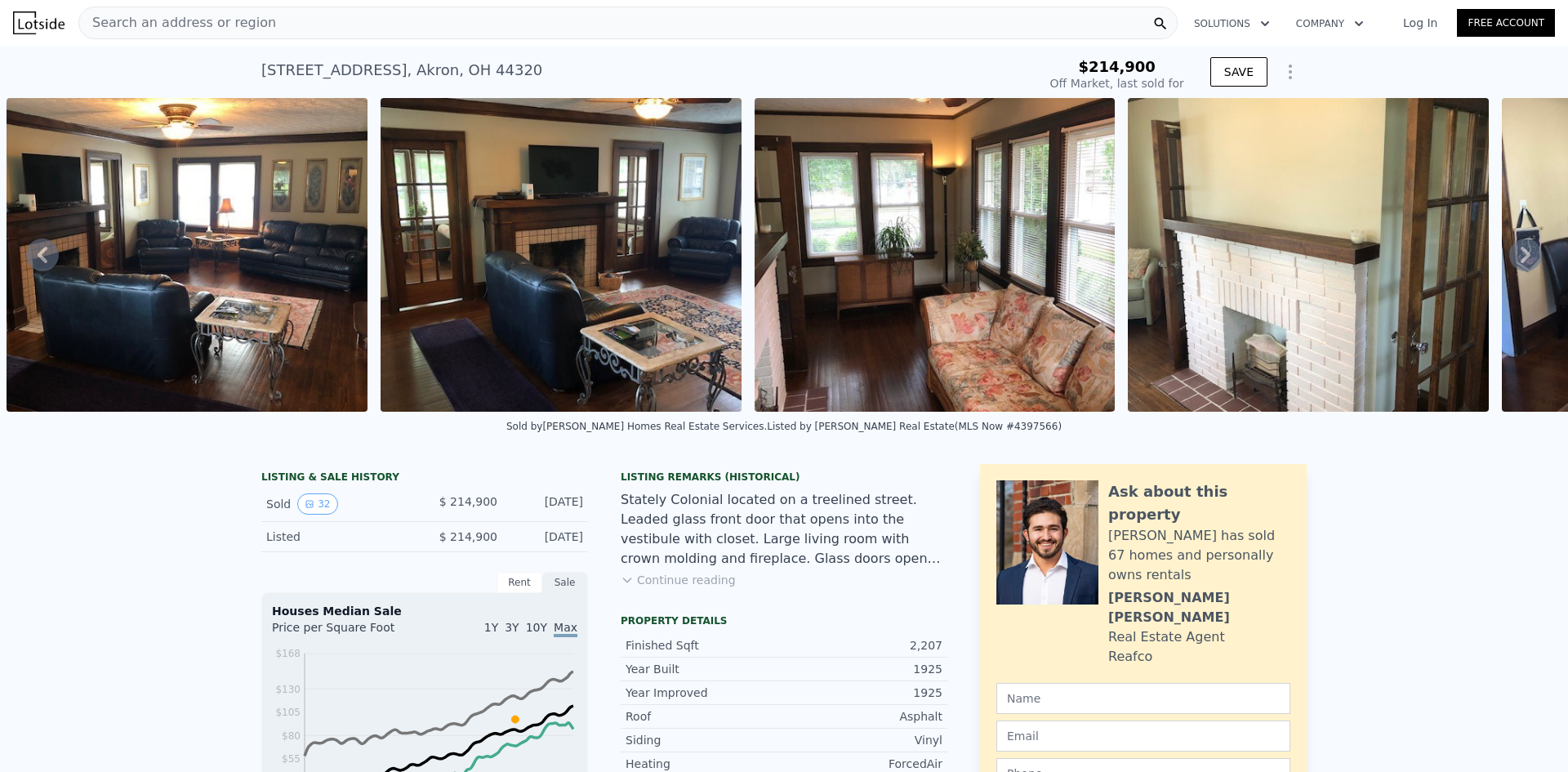
click at [50, 264] on icon at bounding box center [42, 255] width 33 height 33
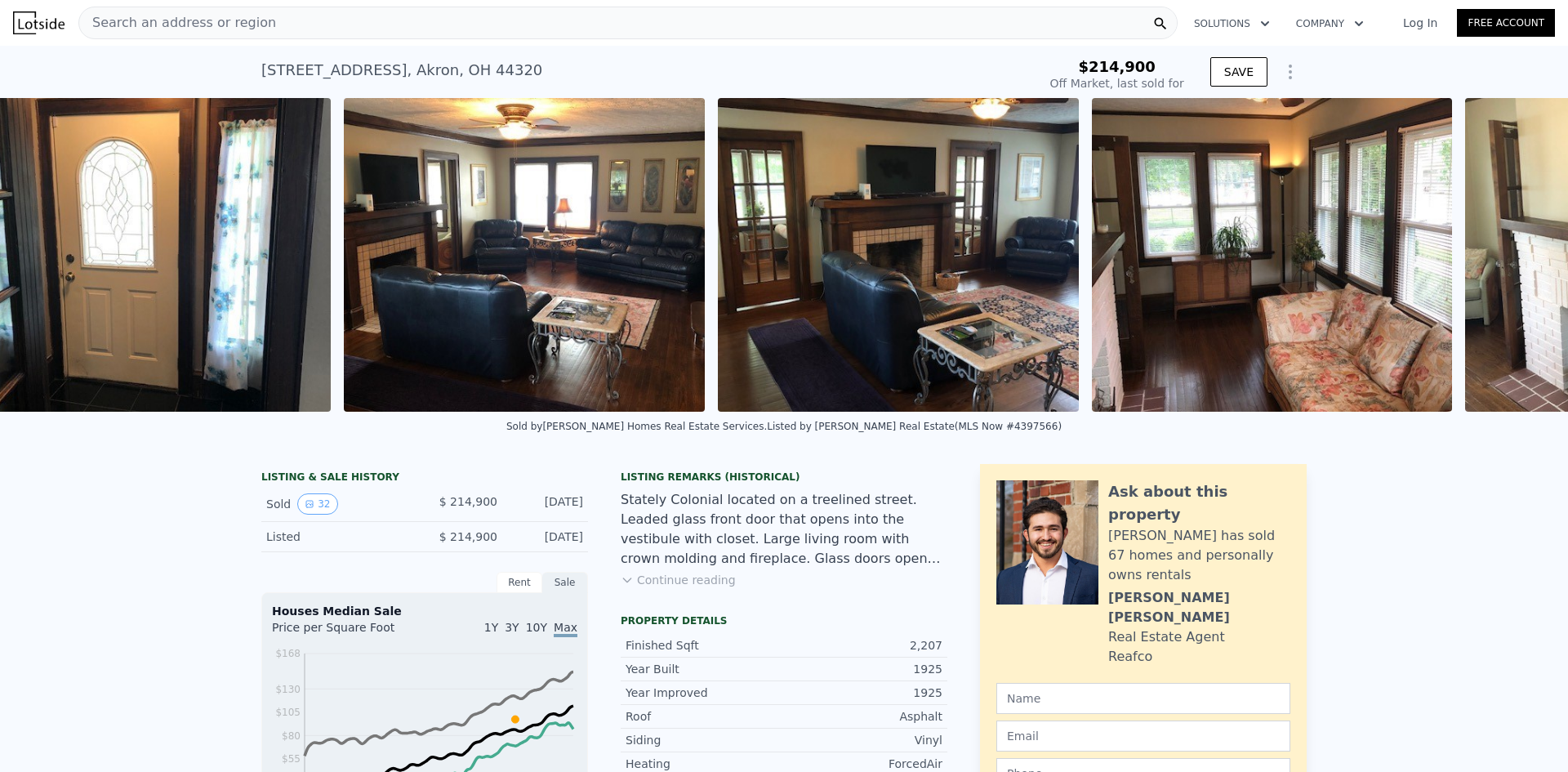
scroll to position [0, 1121]
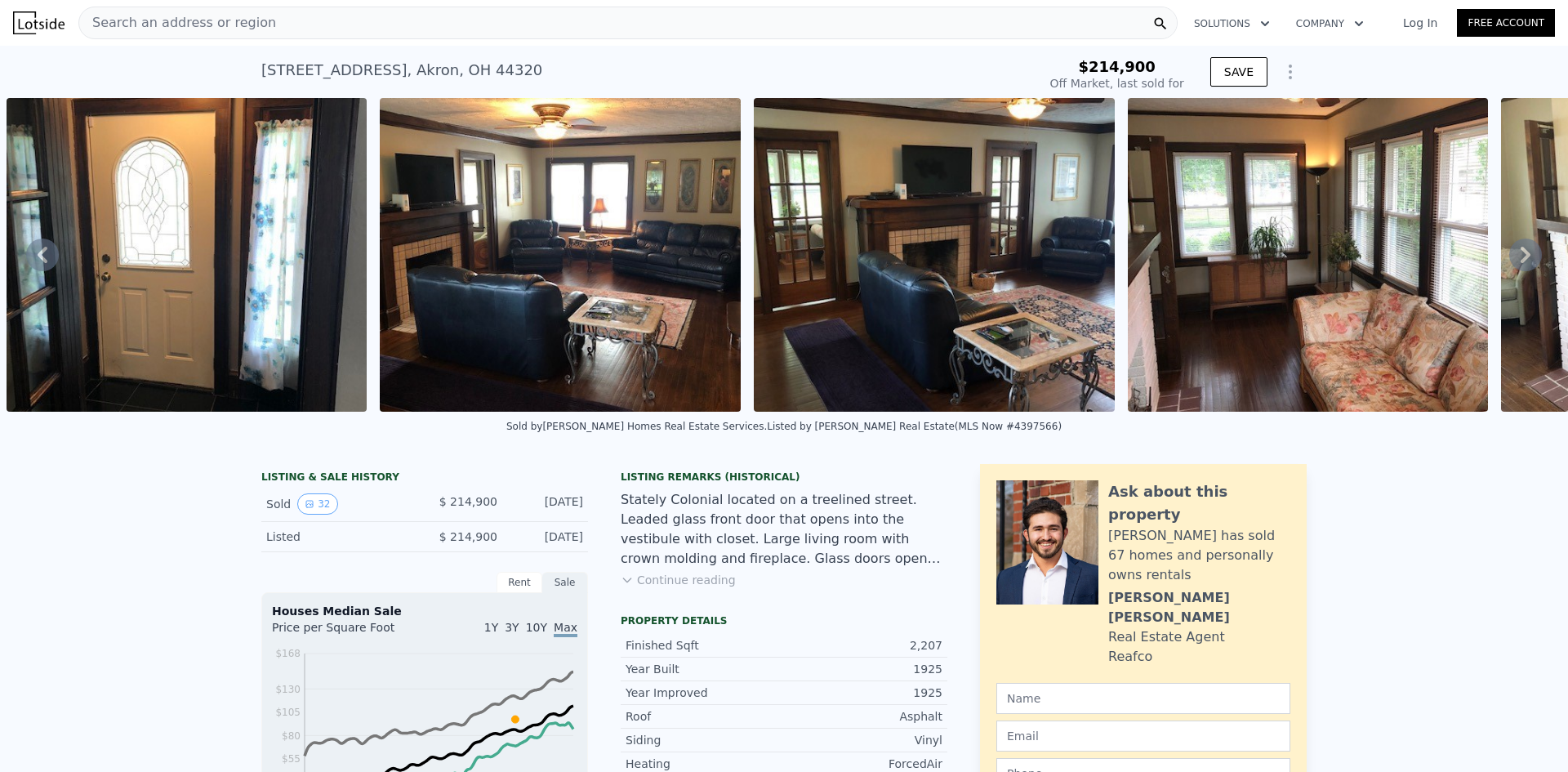
click at [50, 264] on icon at bounding box center [42, 255] width 33 height 33
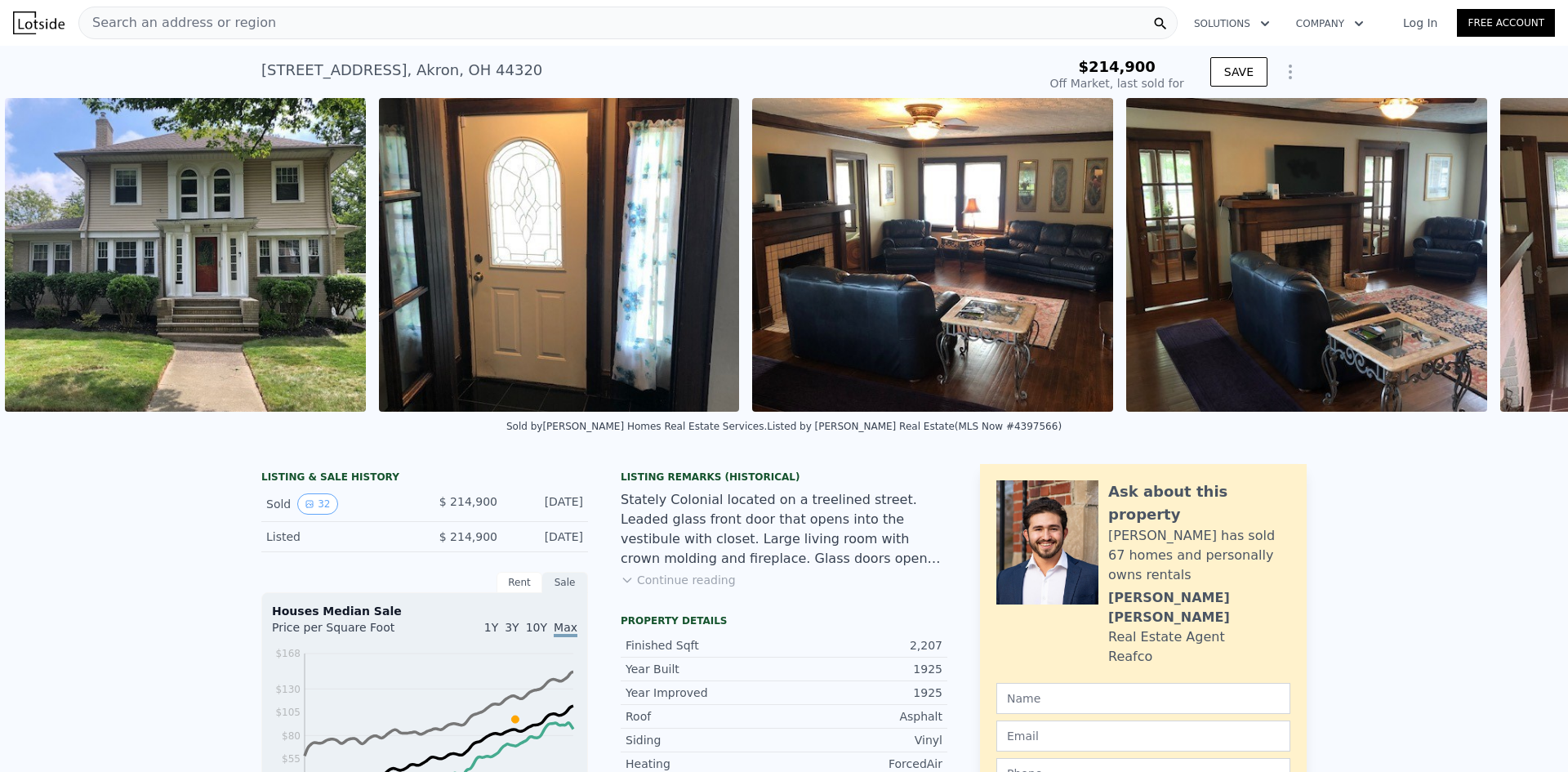
scroll to position [0, 747]
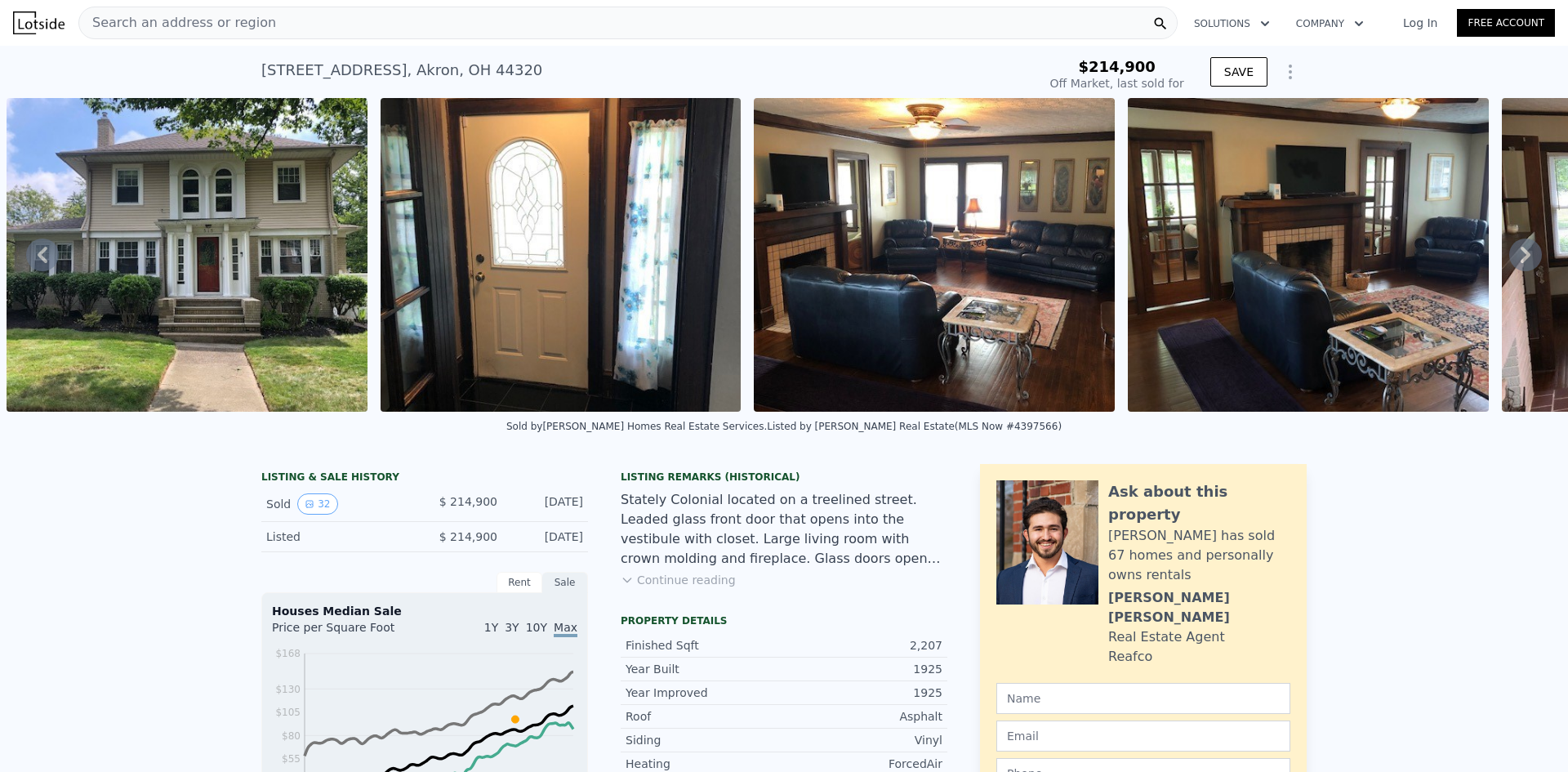
click at [50, 264] on icon at bounding box center [42, 255] width 33 height 33
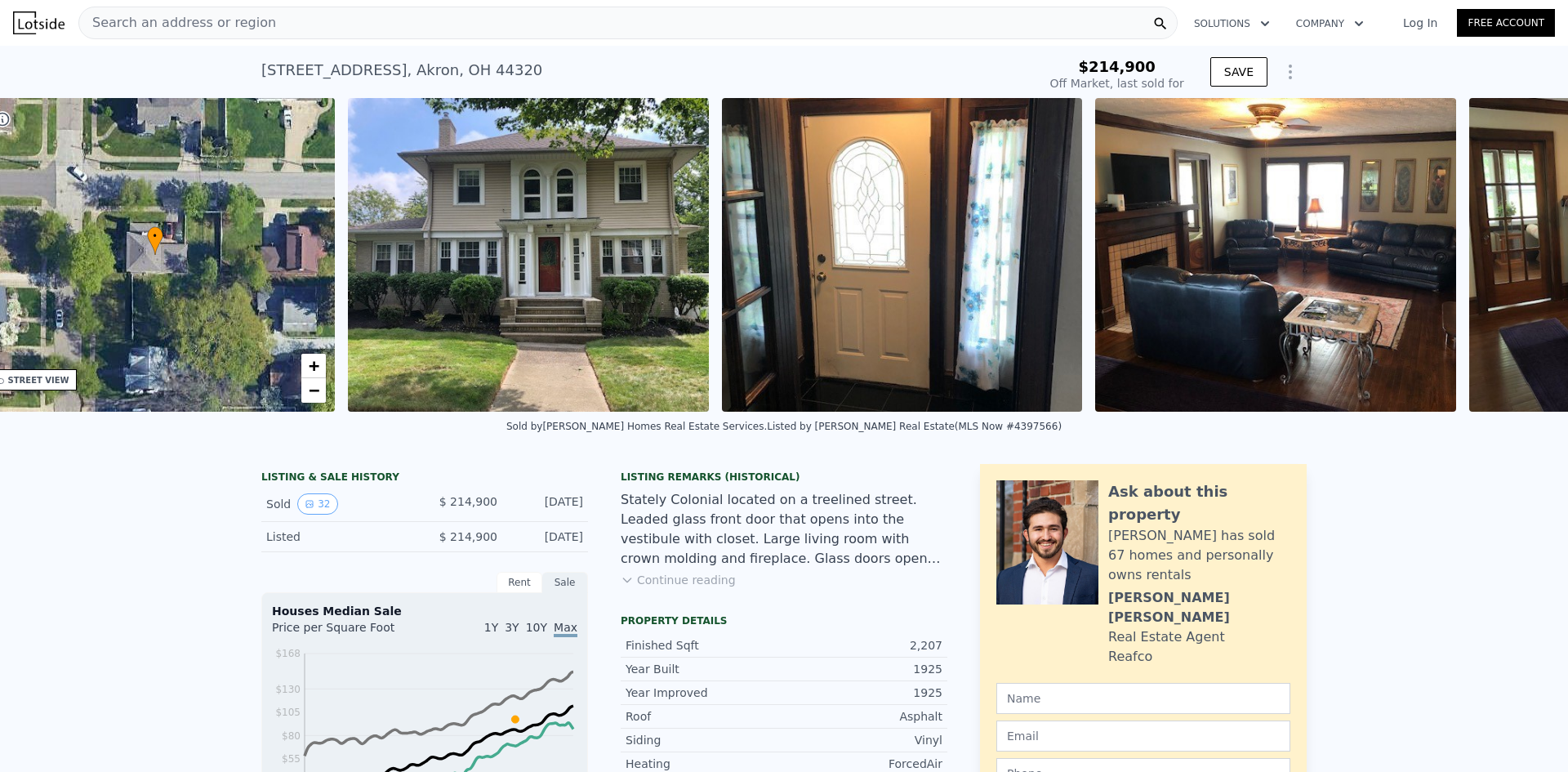
scroll to position [0, 381]
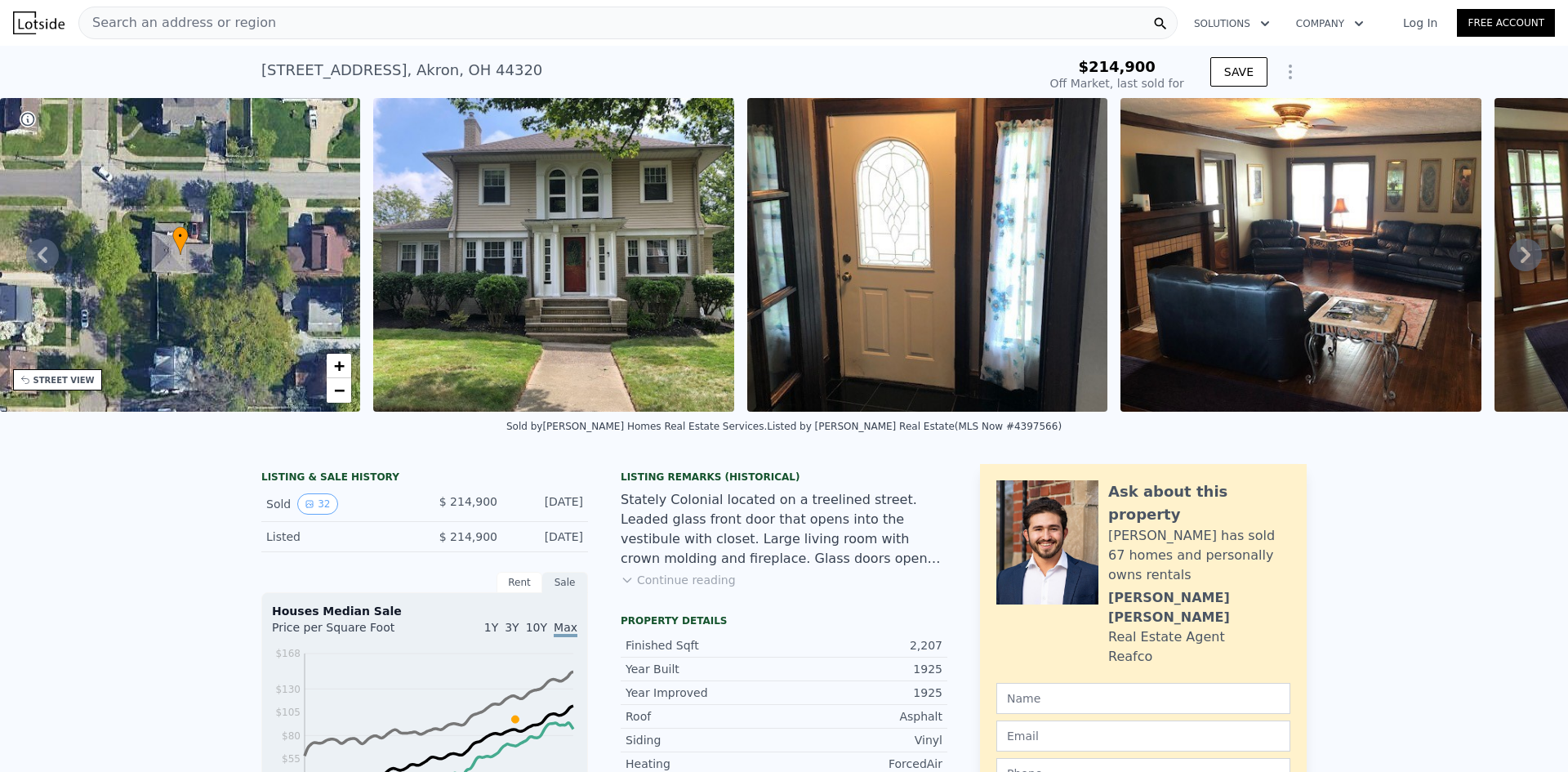
click at [1509, 253] on icon at bounding box center [1524, 255] width 33 height 33
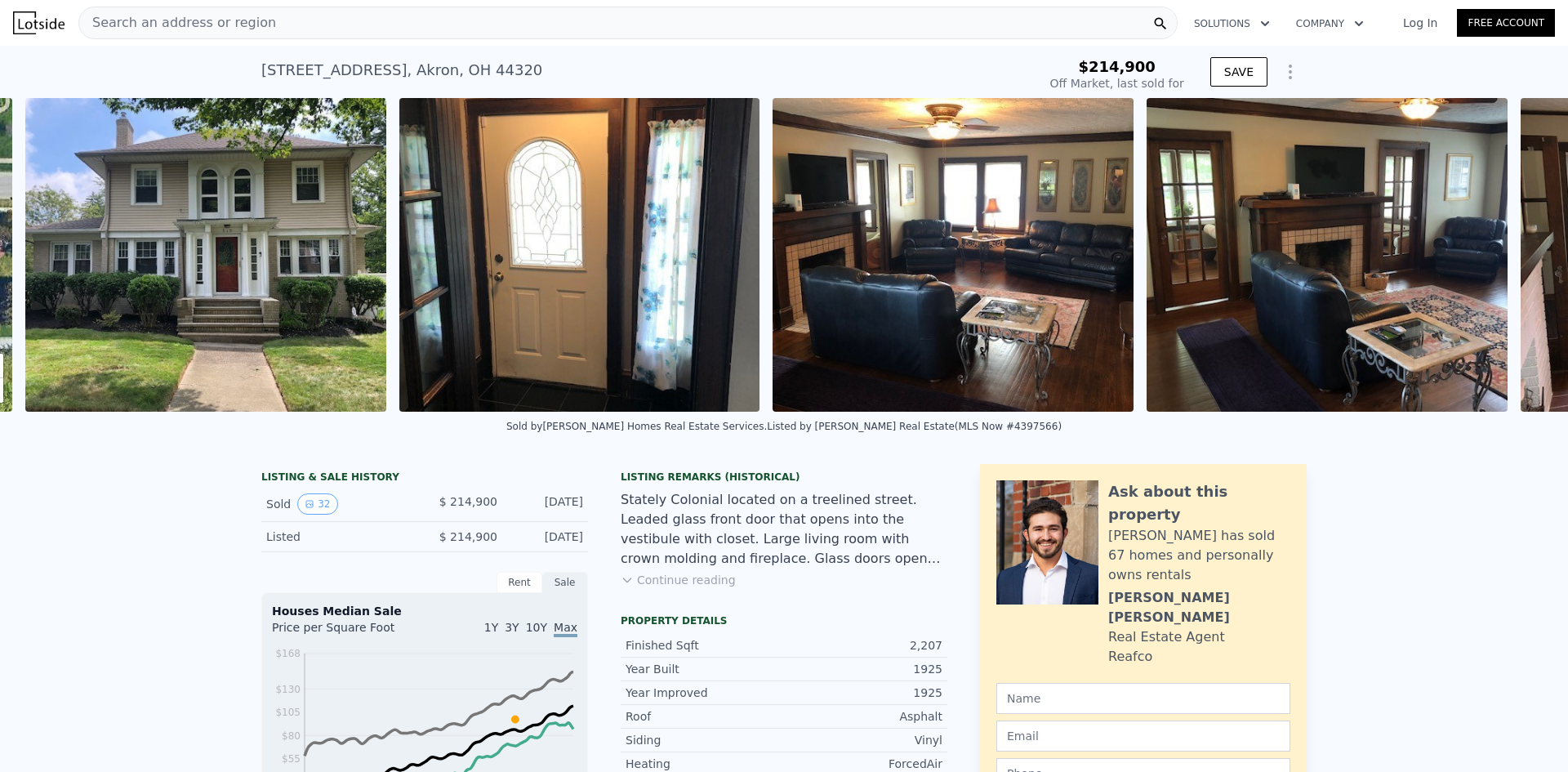
scroll to position [0, 747]
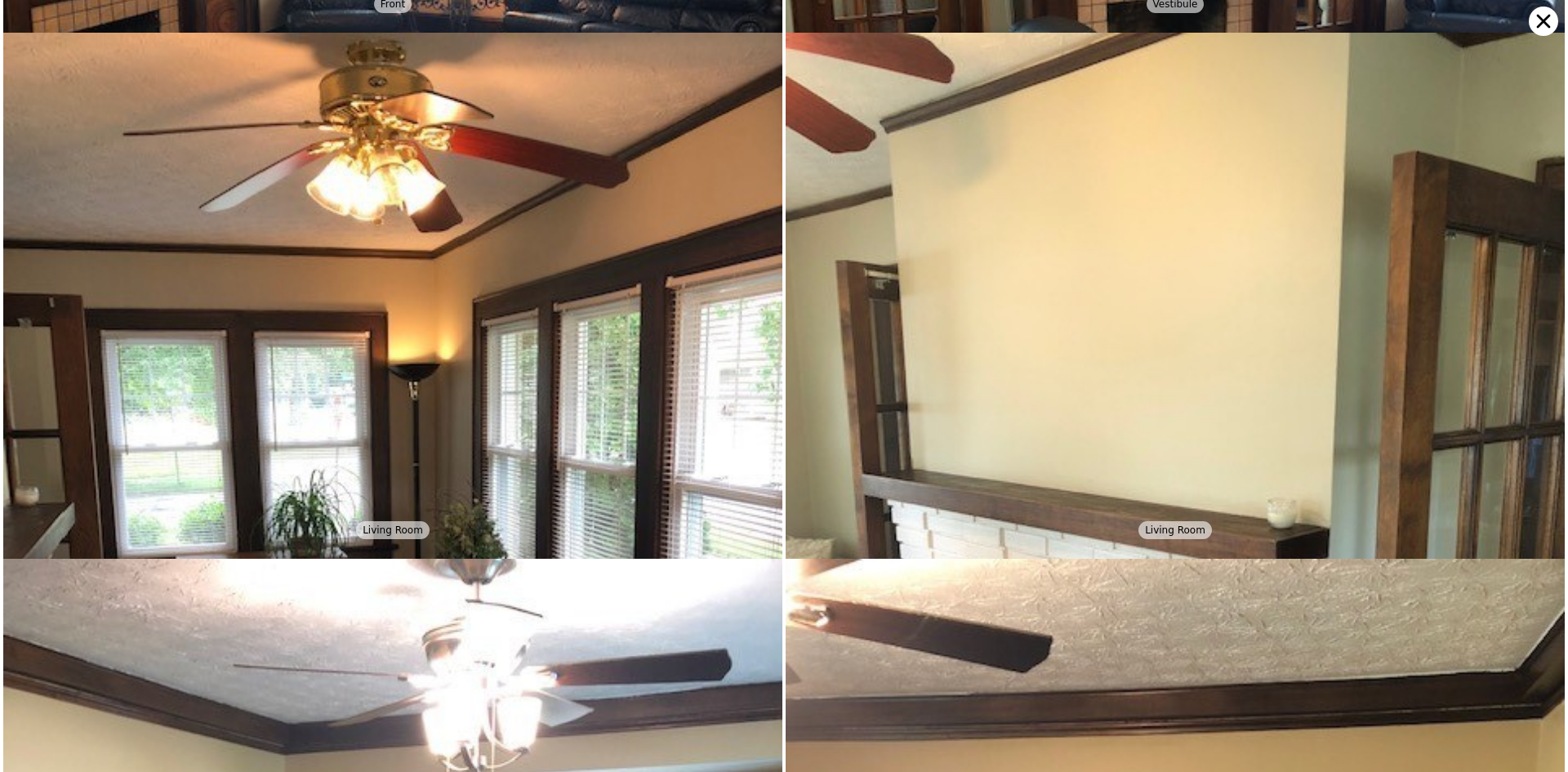
scroll to position [1052, 0]
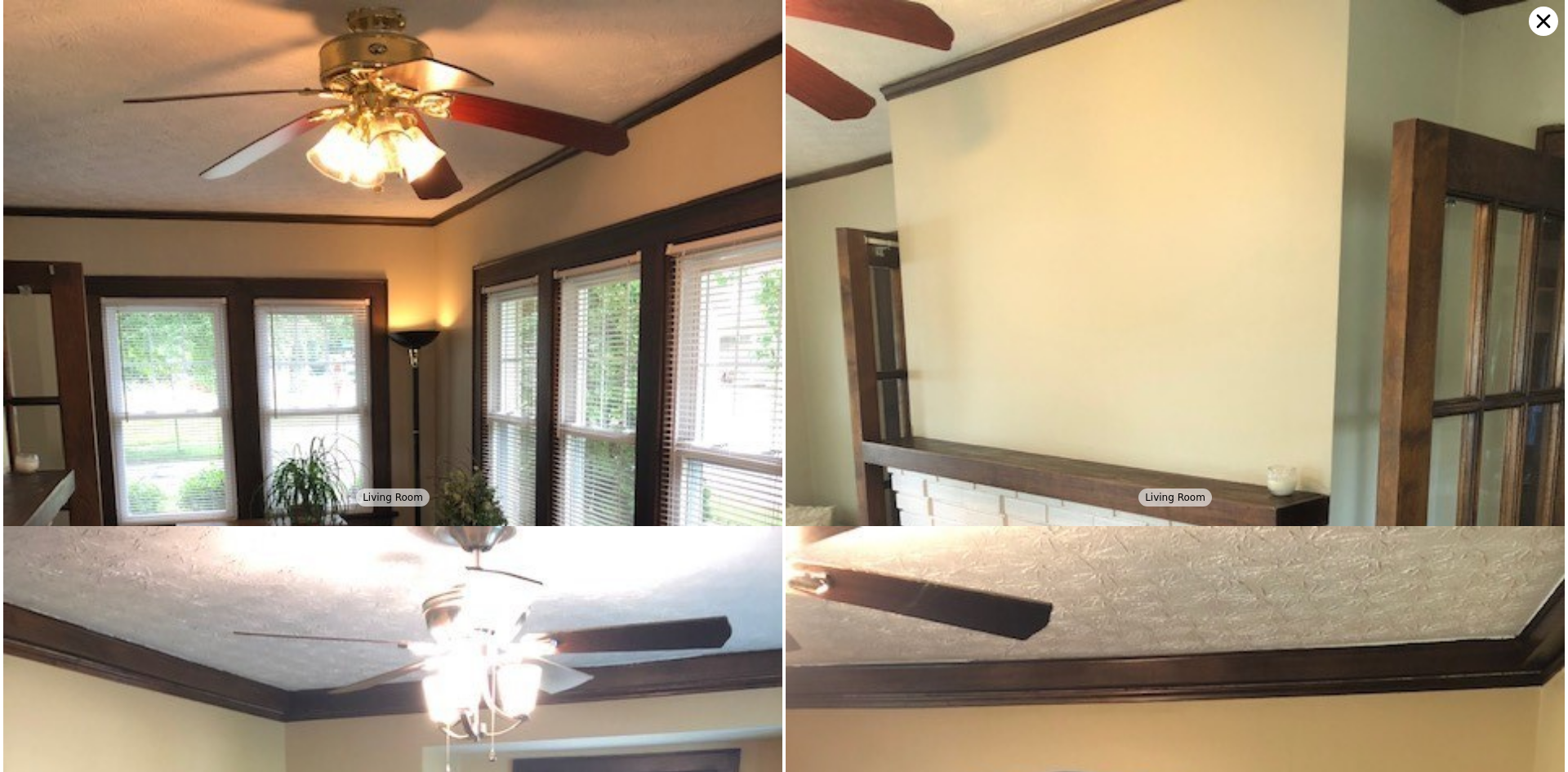
click at [1542, 25] on icon at bounding box center [1543, 21] width 30 height 30
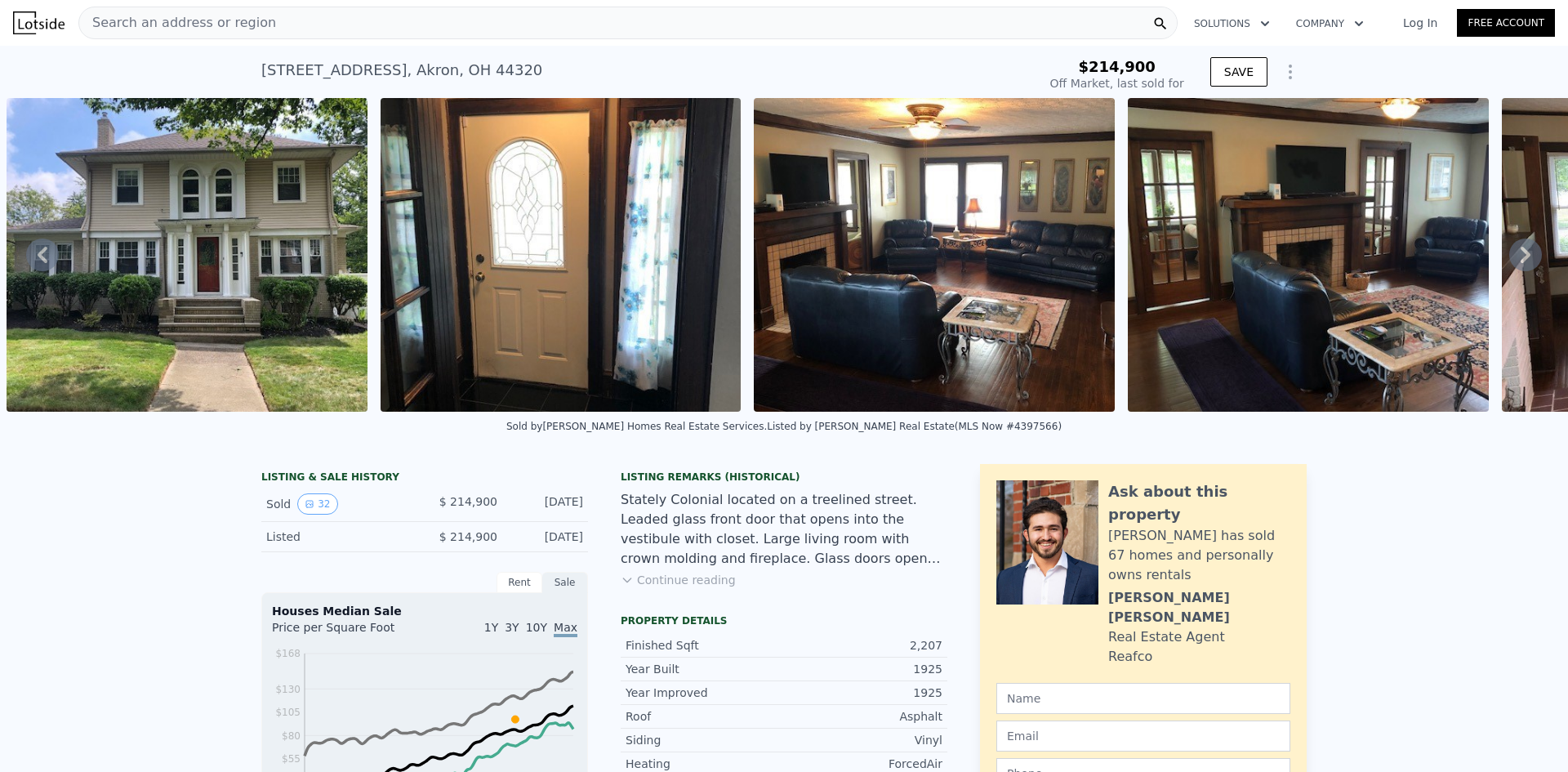
click at [1521, 262] on icon at bounding box center [1525, 255] width 10 height 17
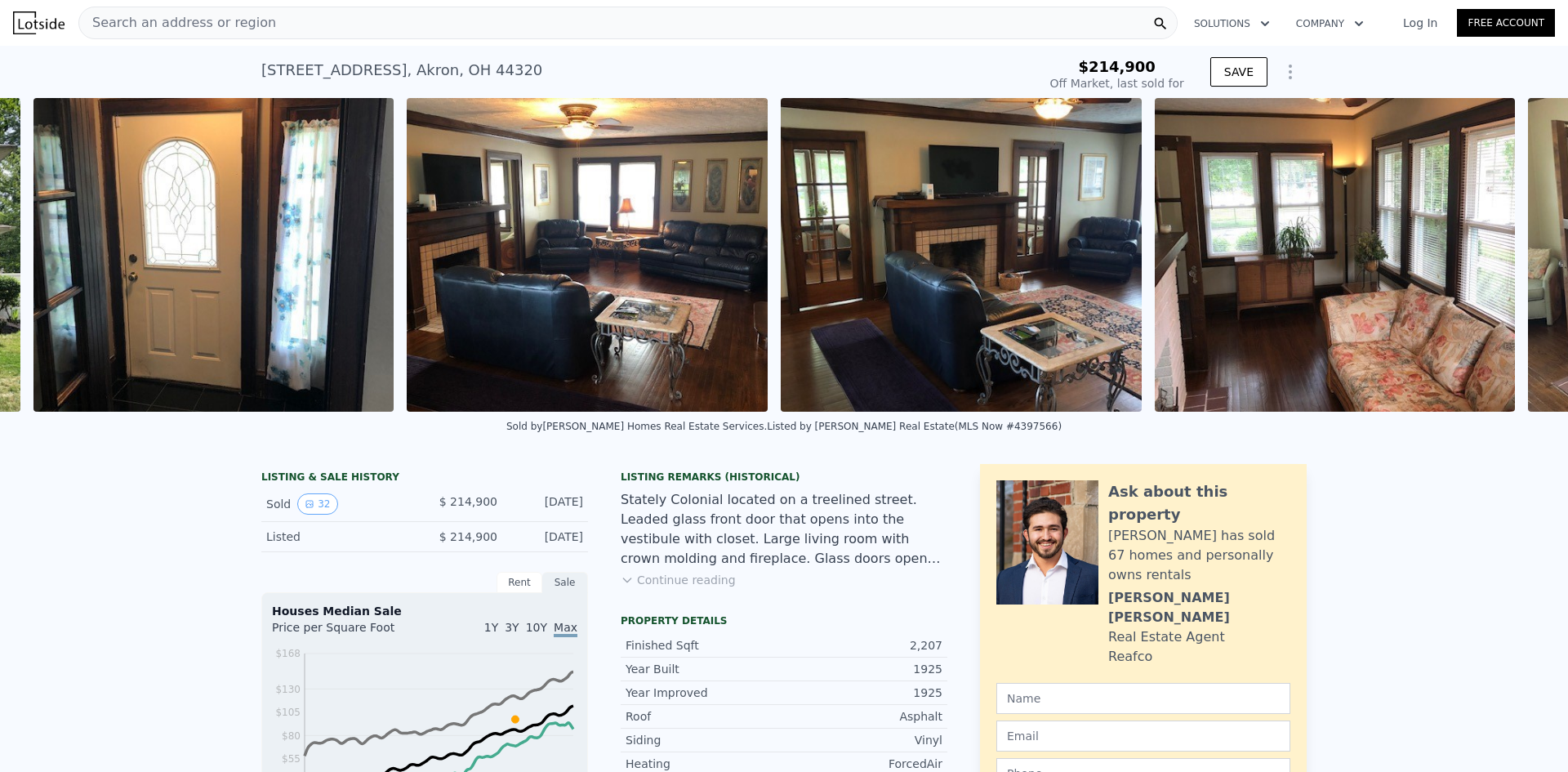
scroll to position [0, 1121]
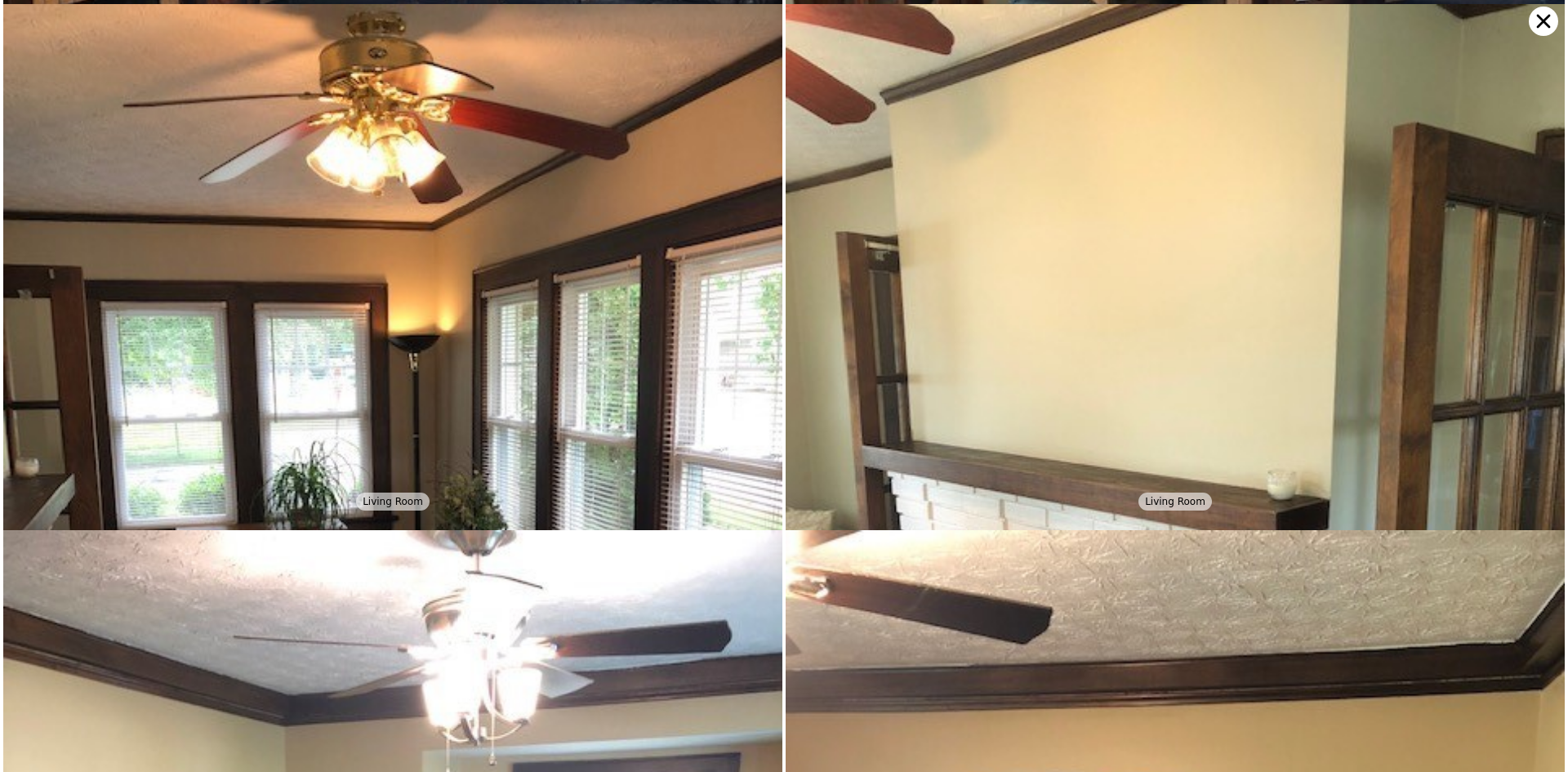
scroll to position [1052, 0]
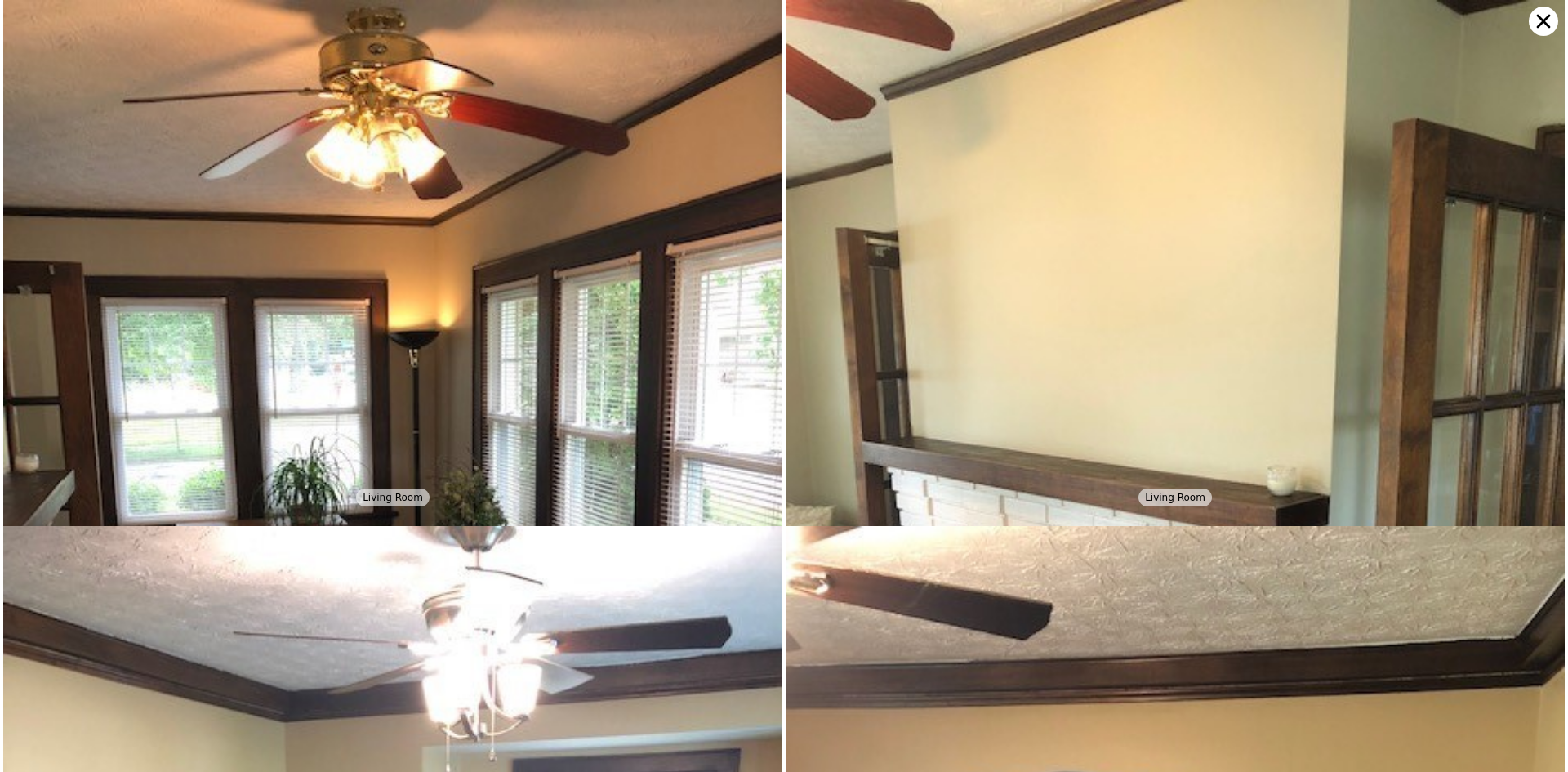
click at [1541, 24] on icon at bounding box center [1543, 21] width 14 height 14
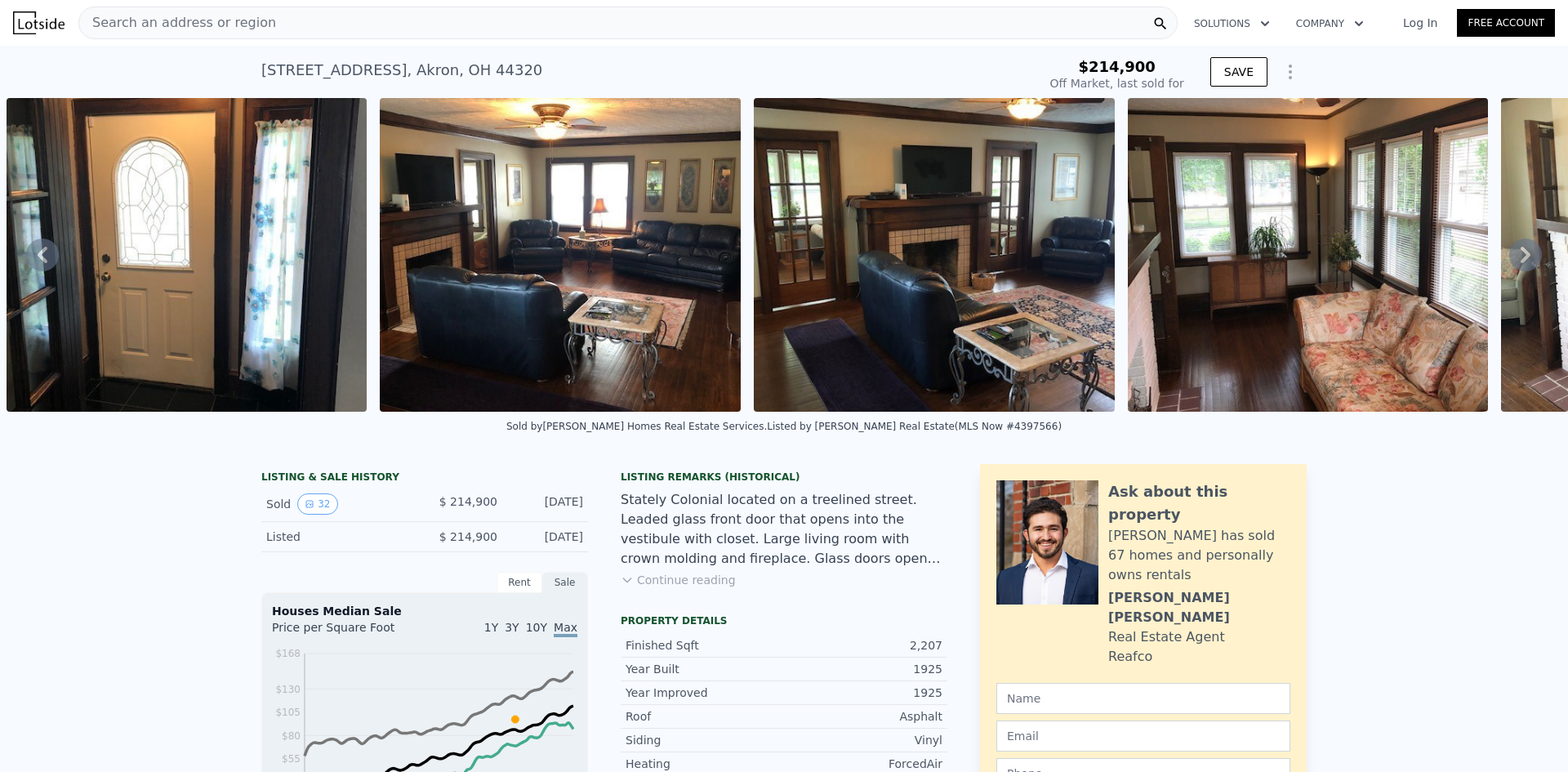
click at [1509, 256] on icon at bounding box center [1524, 255] width 33 height 33
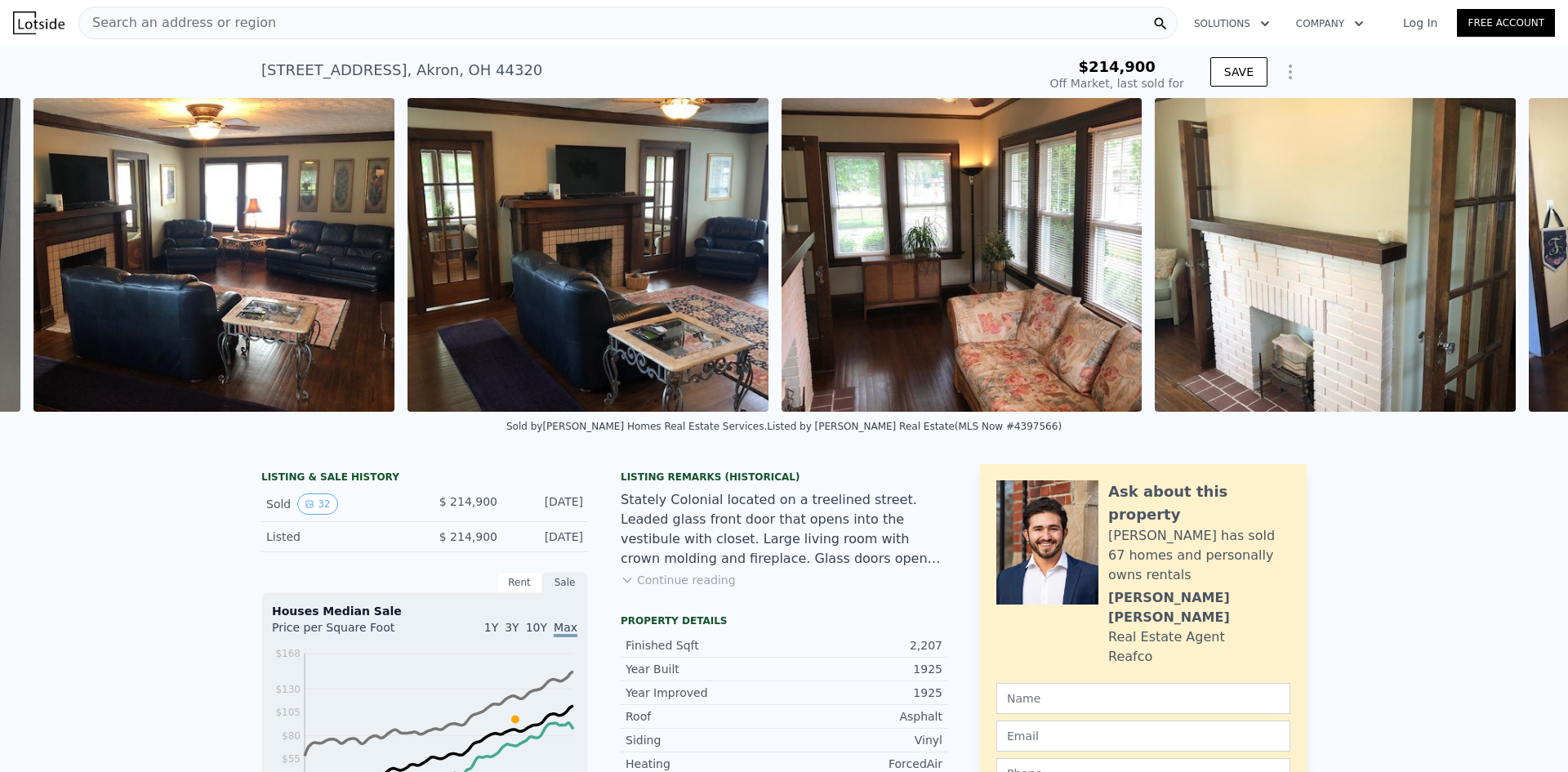
scroll to position [0, 1495]
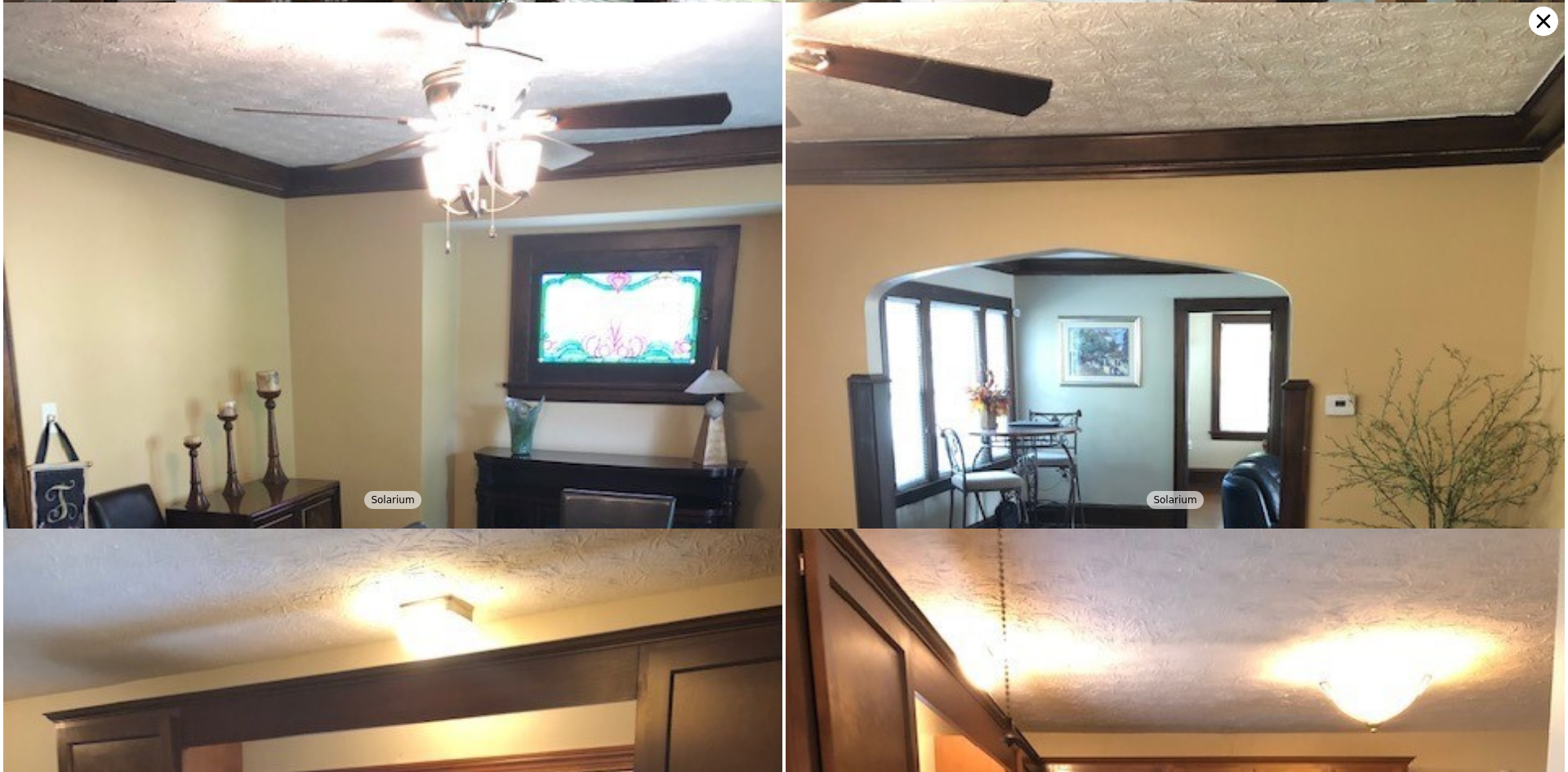
scroll to position [1577, 0]
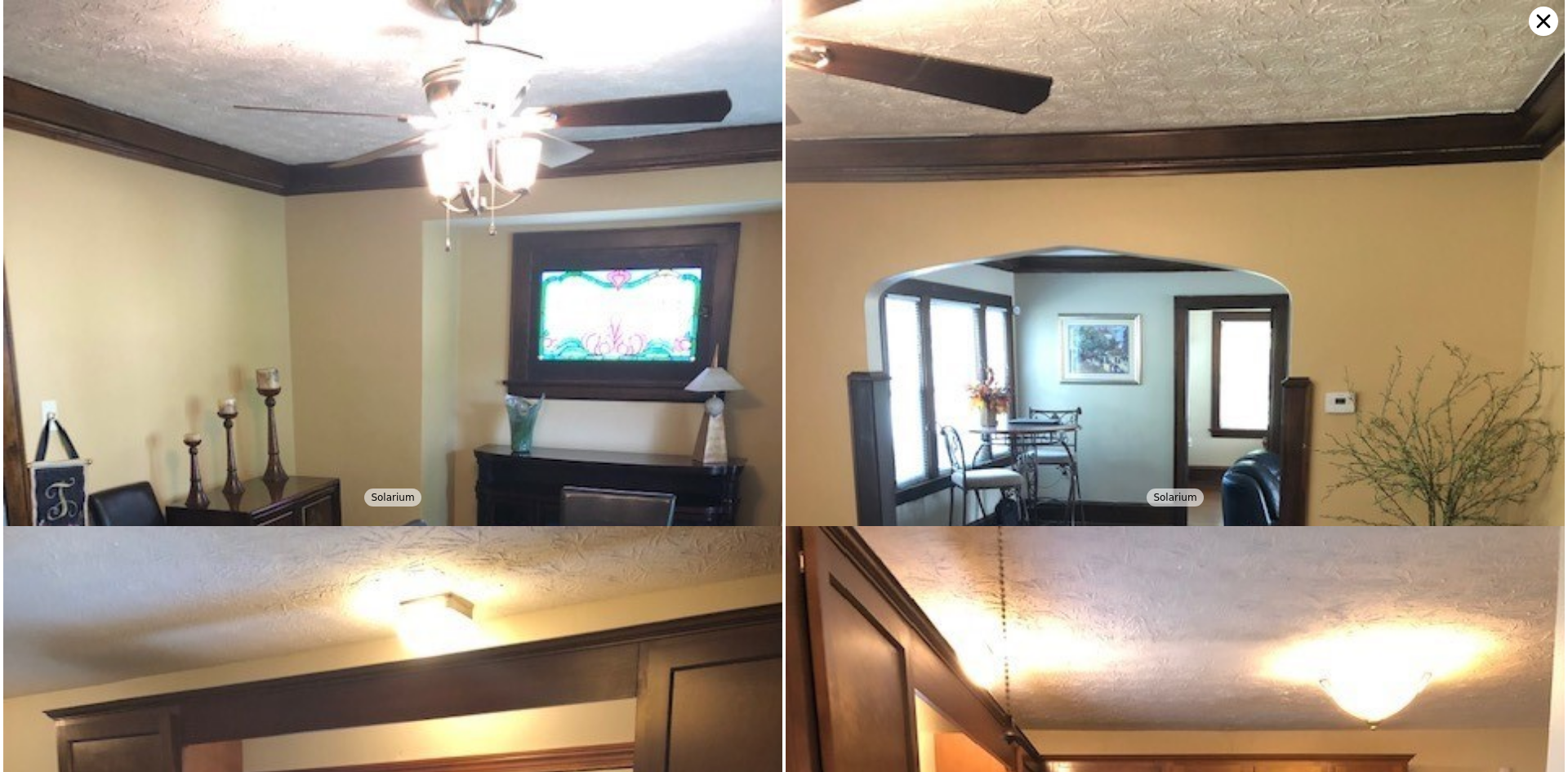
click at [1544, 14] on icon at bounding box center [1543, 21] width 30 height 30
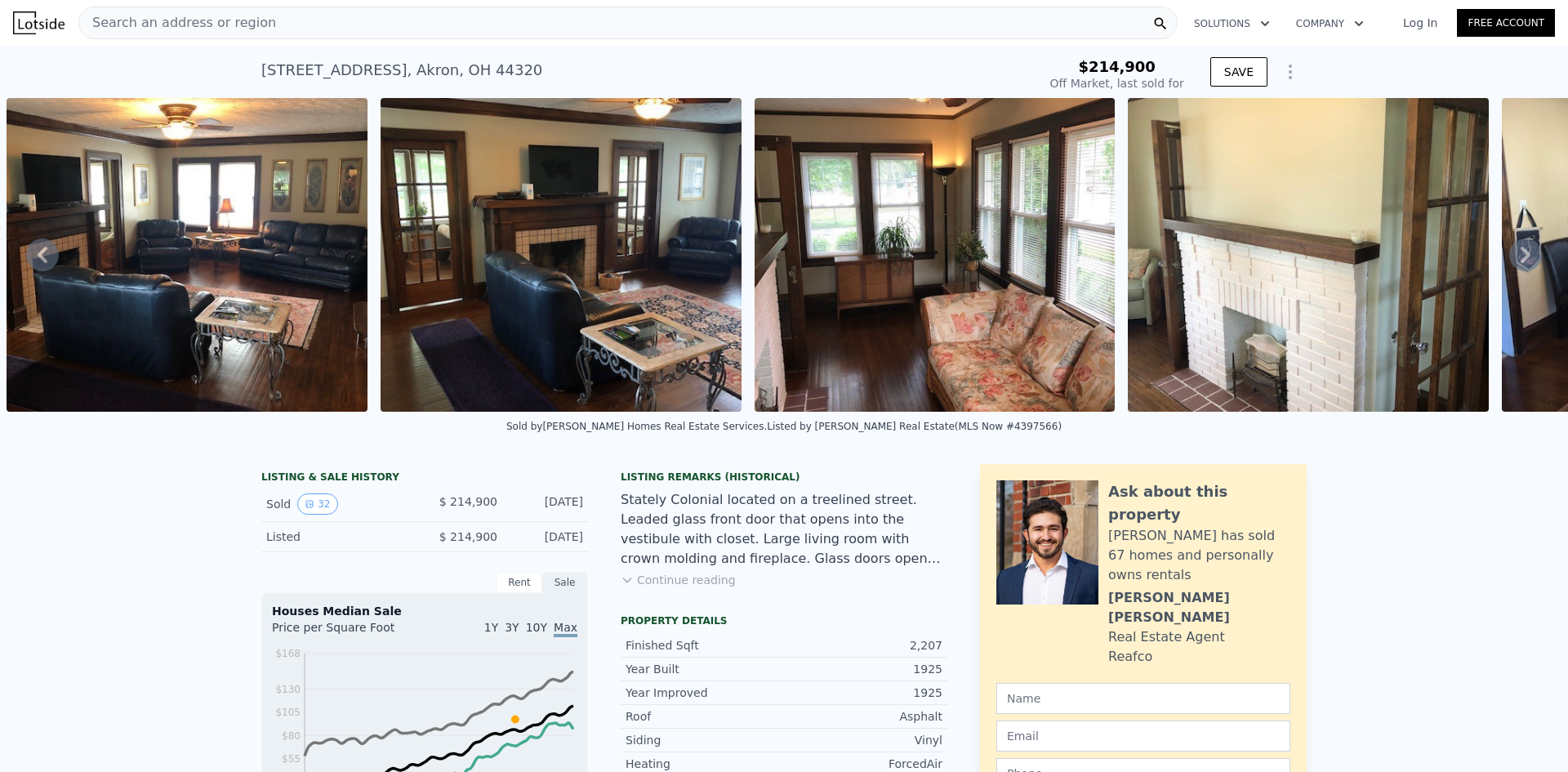
click at [1517, 258] on icon at bounding box center [1524, 255] width 33 height 33
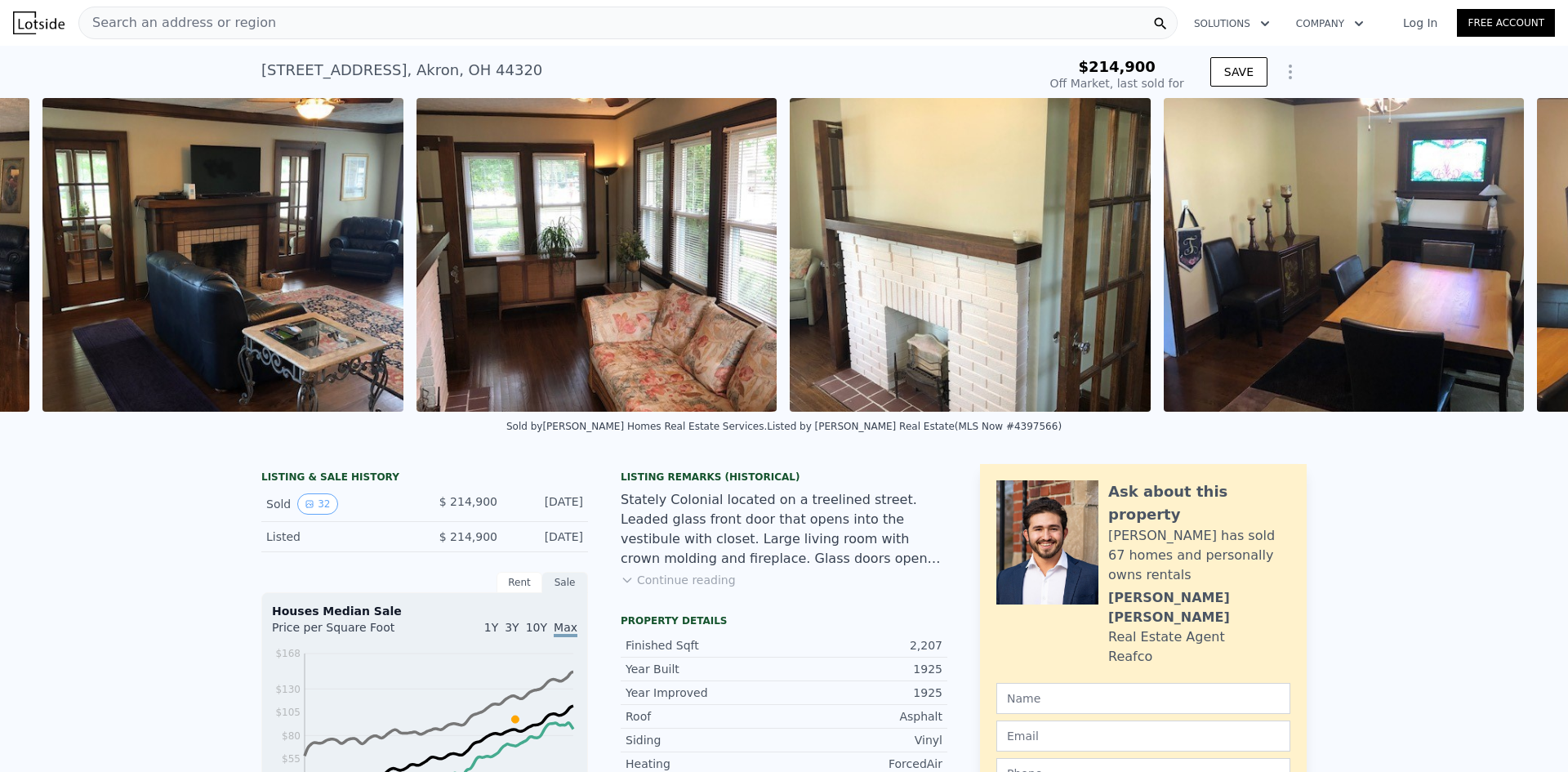
scroll to position [0, 1868]
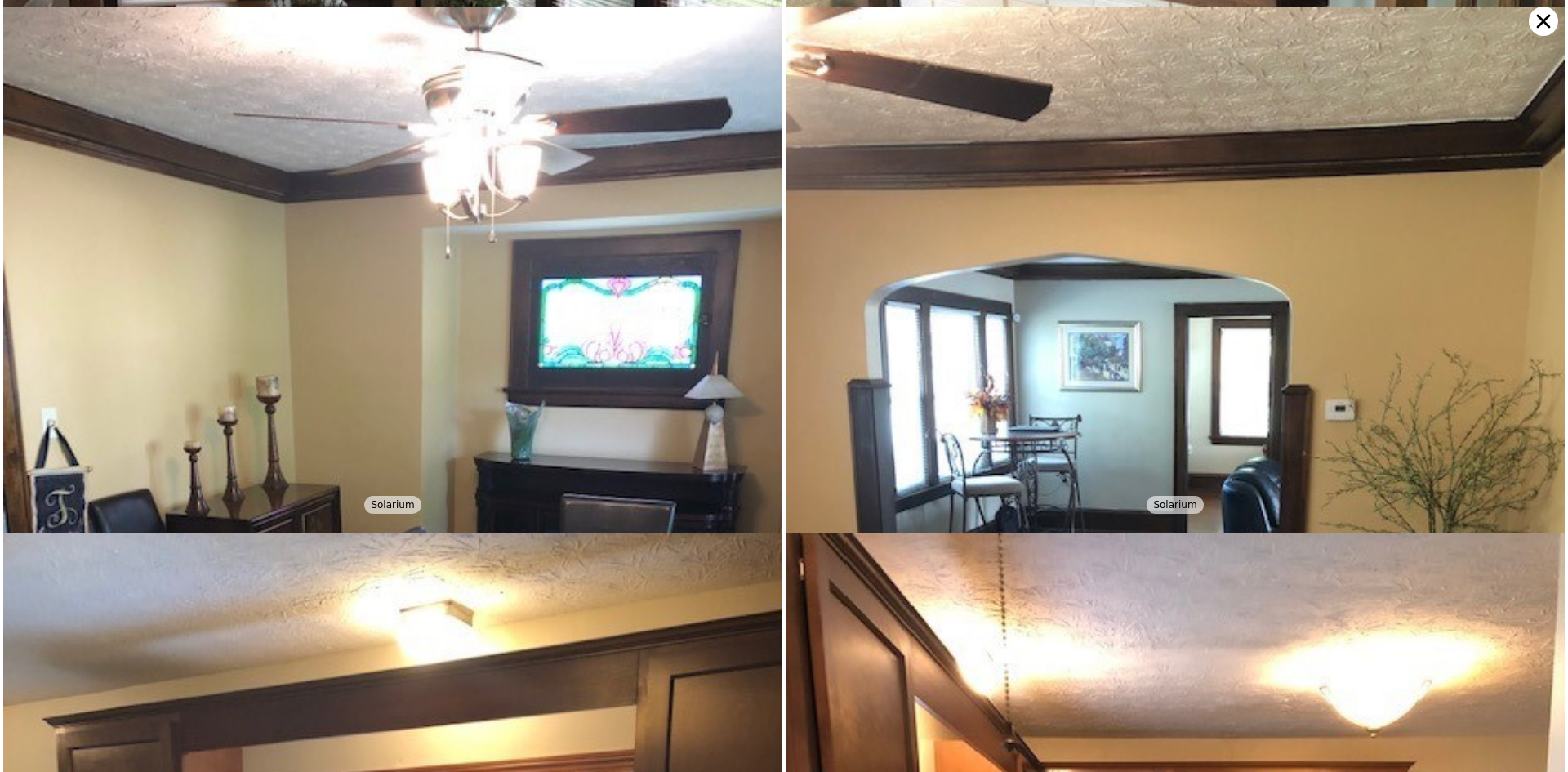
scroll to position [1577, 0]
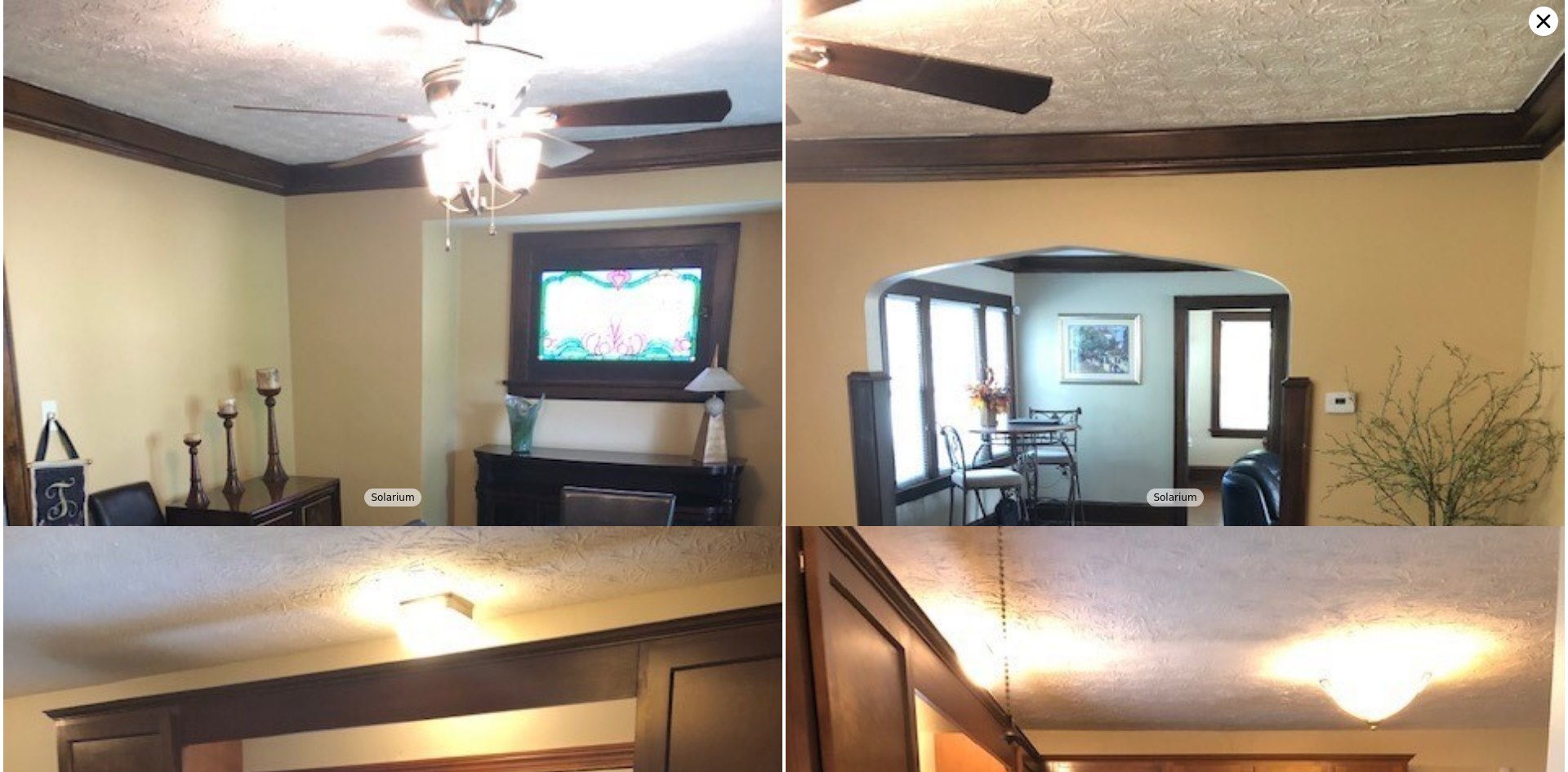
click at [1541, 13] on icon at bounding box center [1543, 21] width 30 height 30
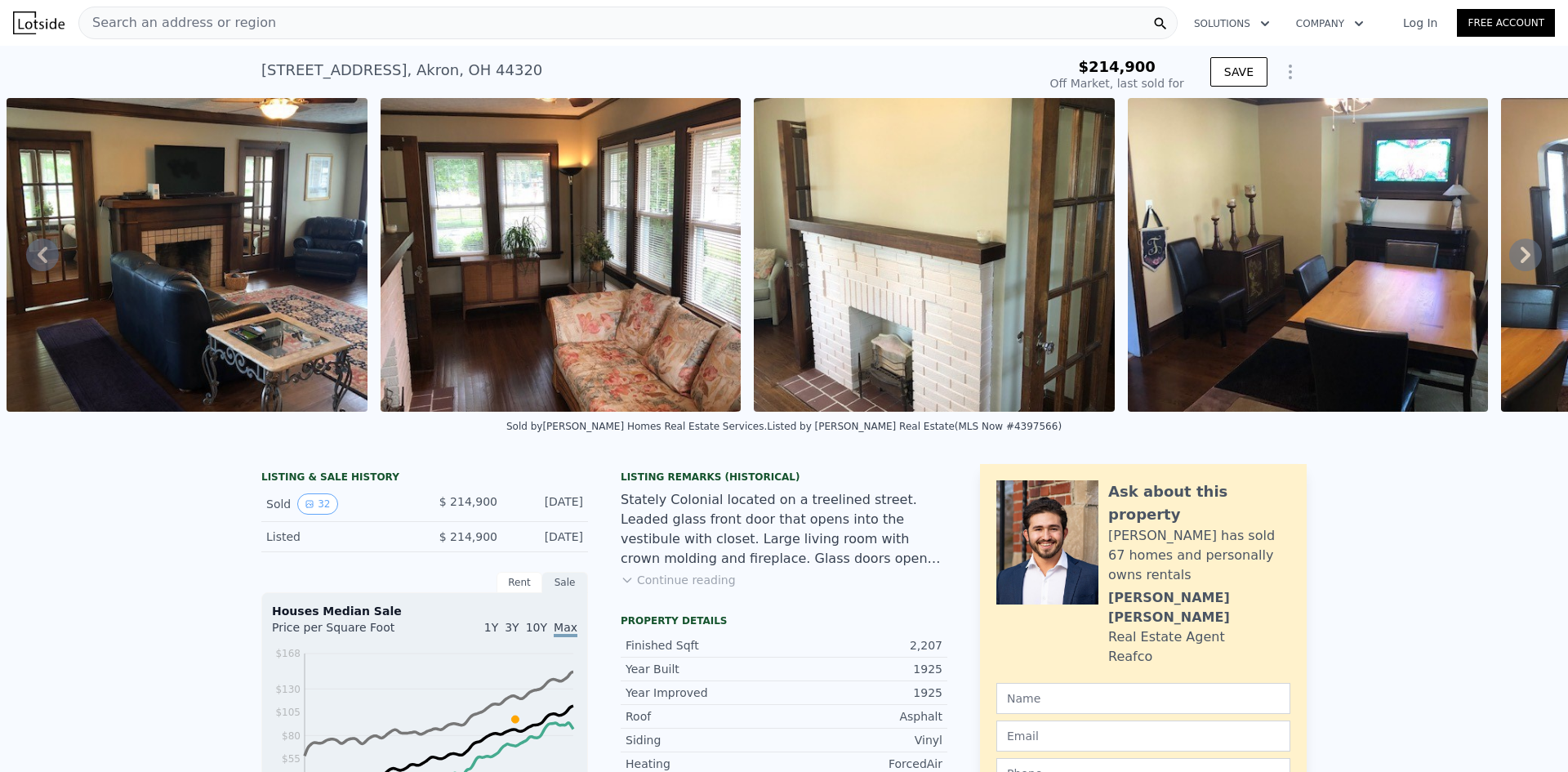
click at [1522, 258] on icon at bounding box center [1524, 255] width 33 height 33
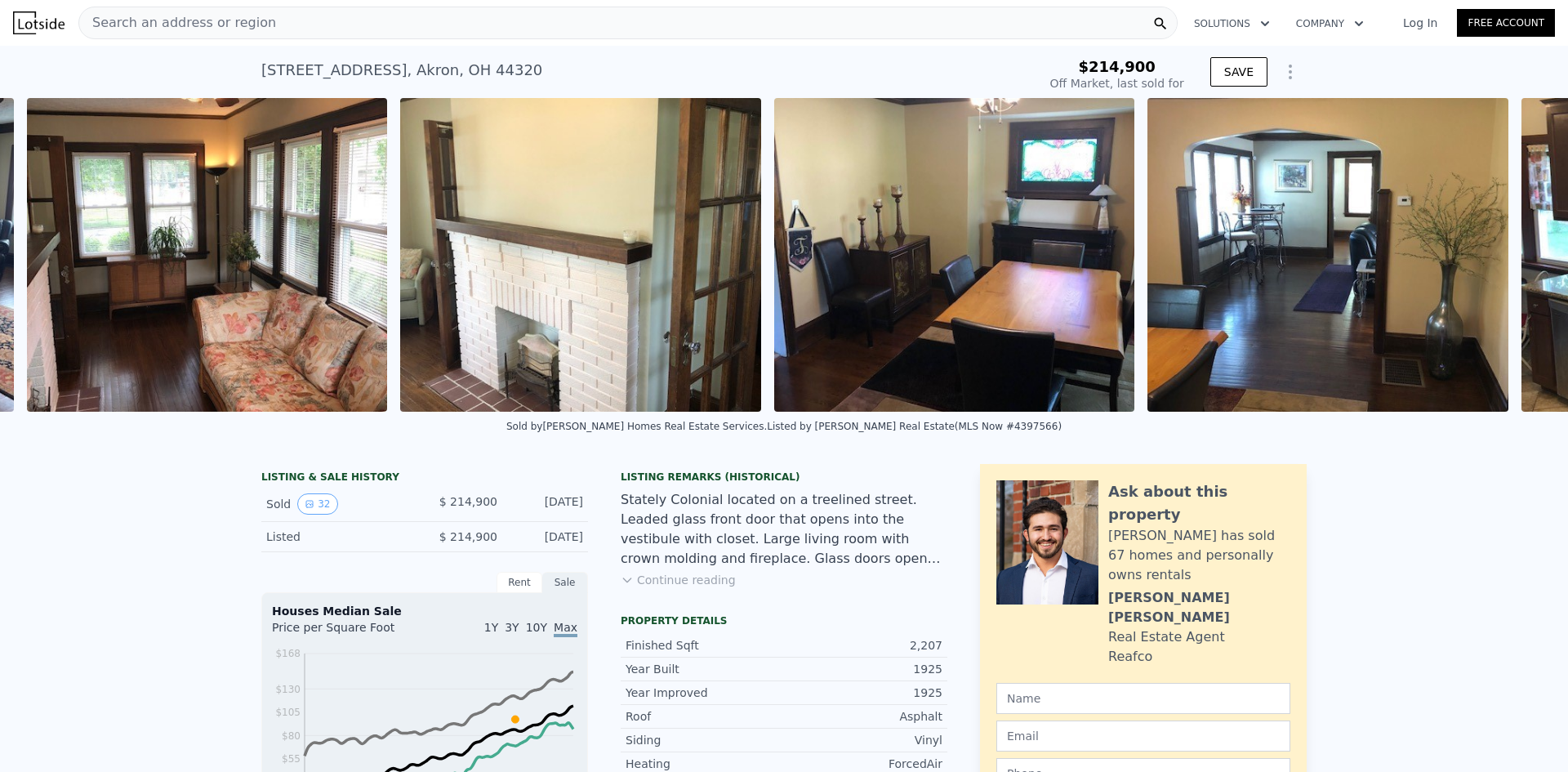
scroll to position [0, 2242]
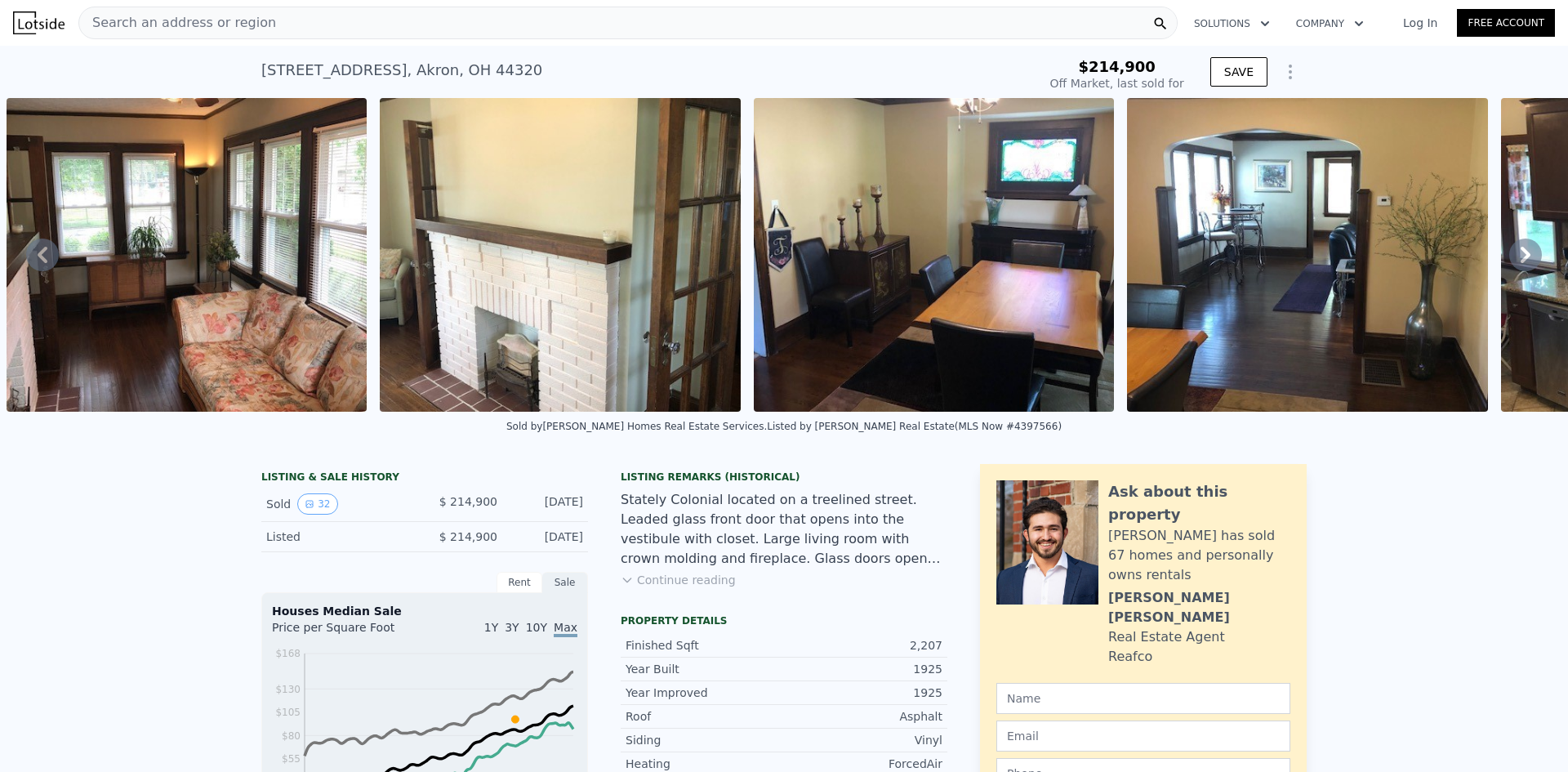
click at [1522, 258] on icon at bounding box center [1524, 255] width 33 height 33
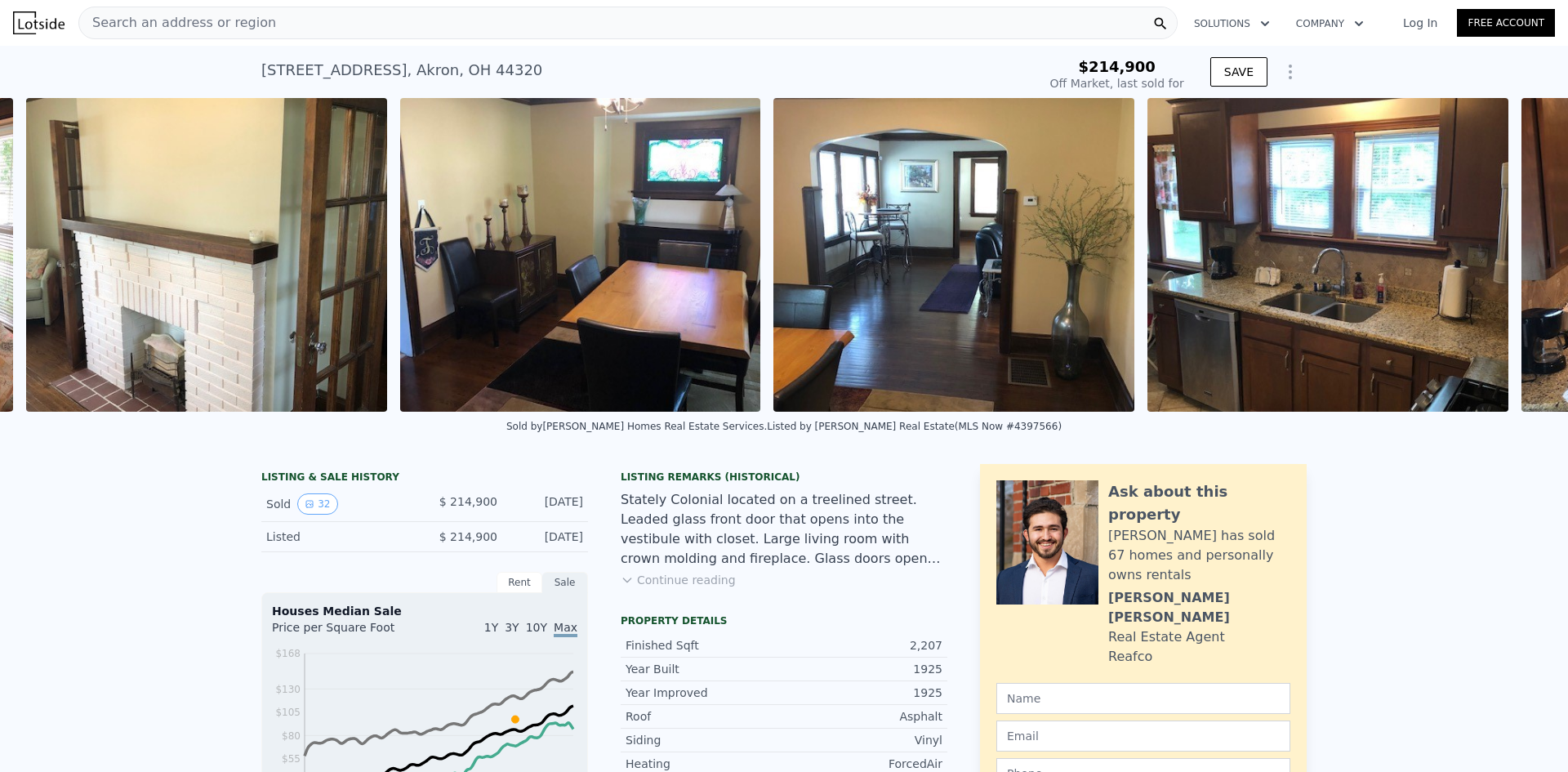
scroll to position [0, 2615]
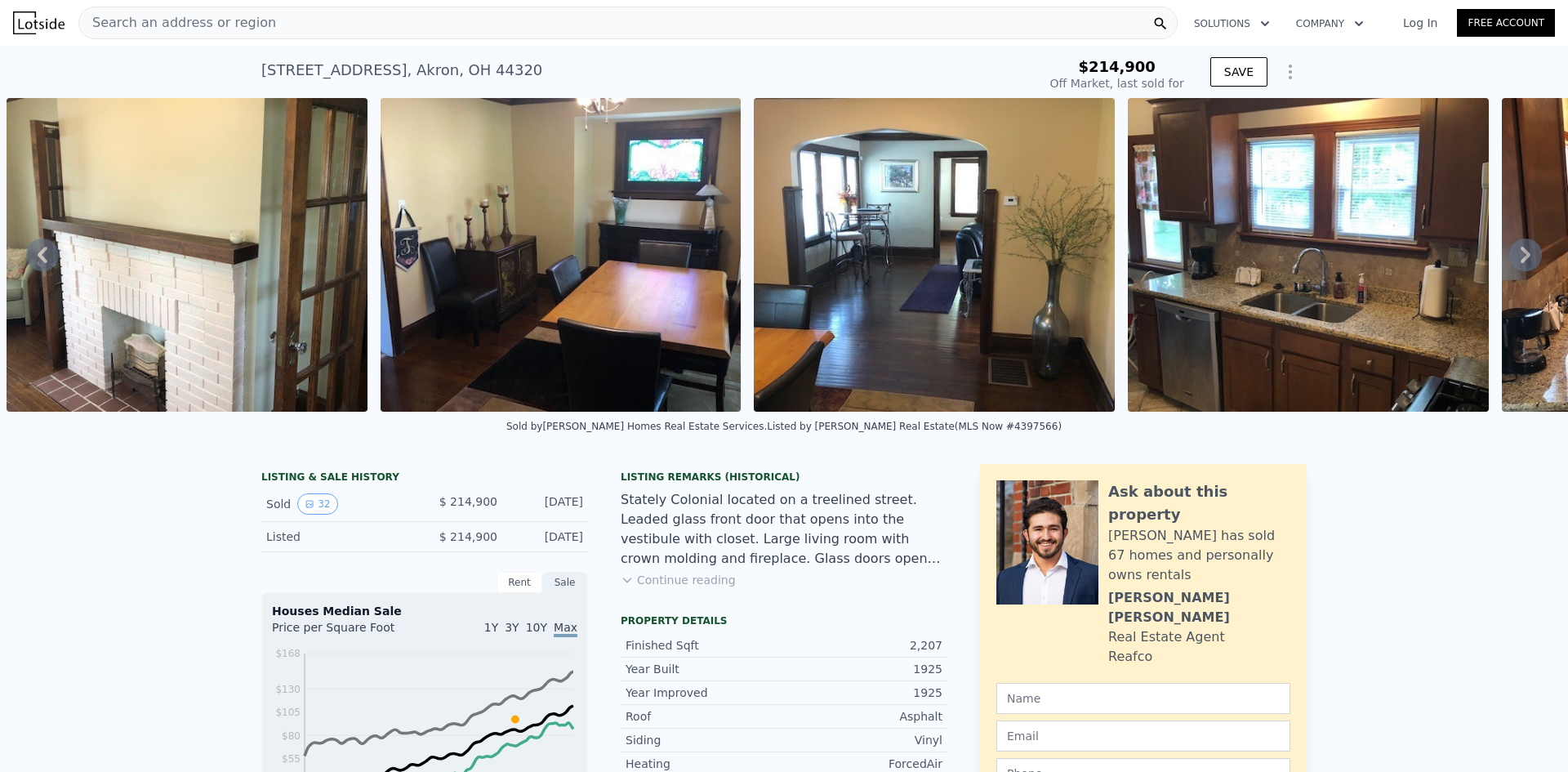
click at [1522, 258] on icon at bounding box center [1524, 255] width 33 height 33
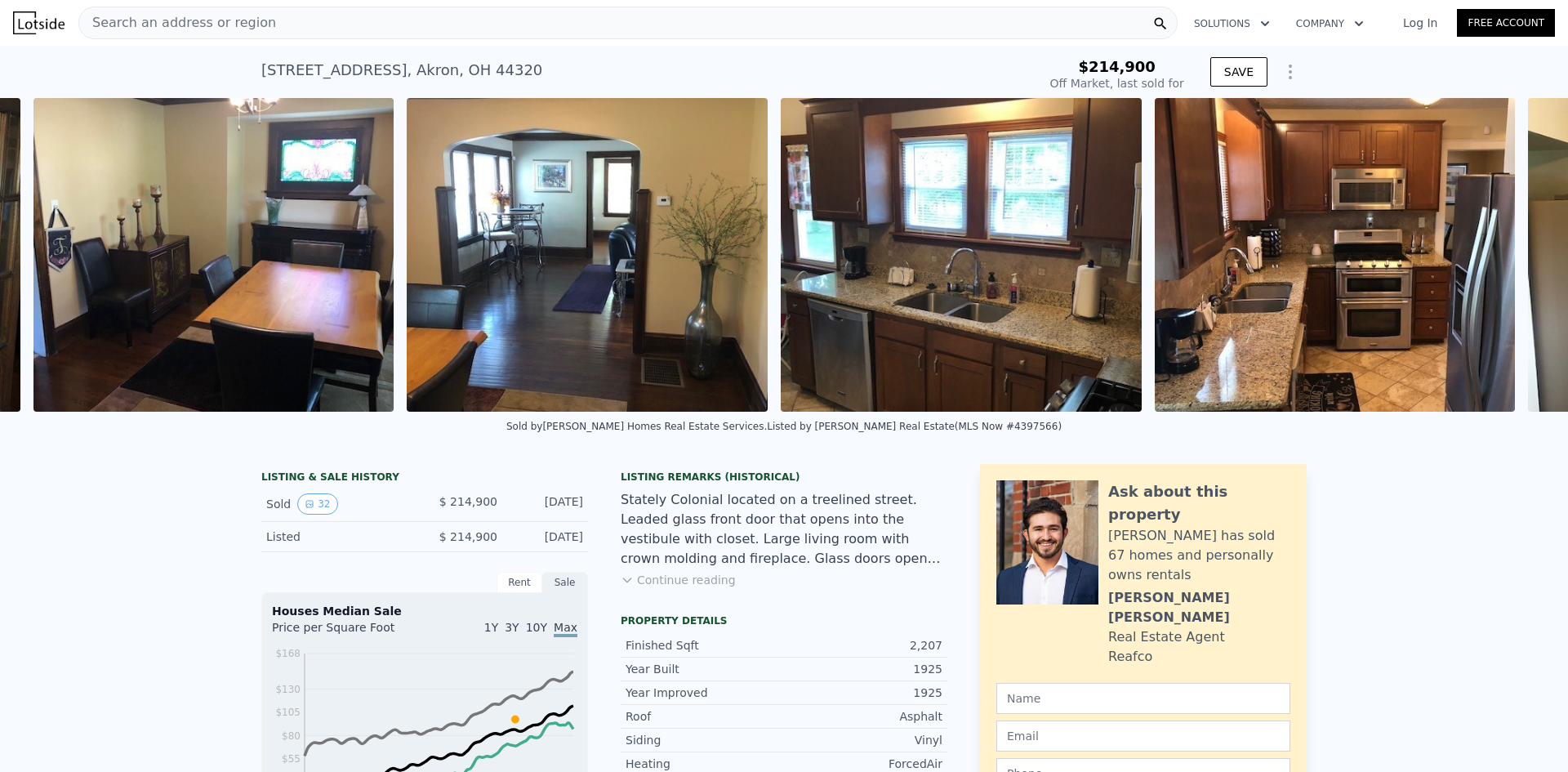
scroll to position [0, 2989]
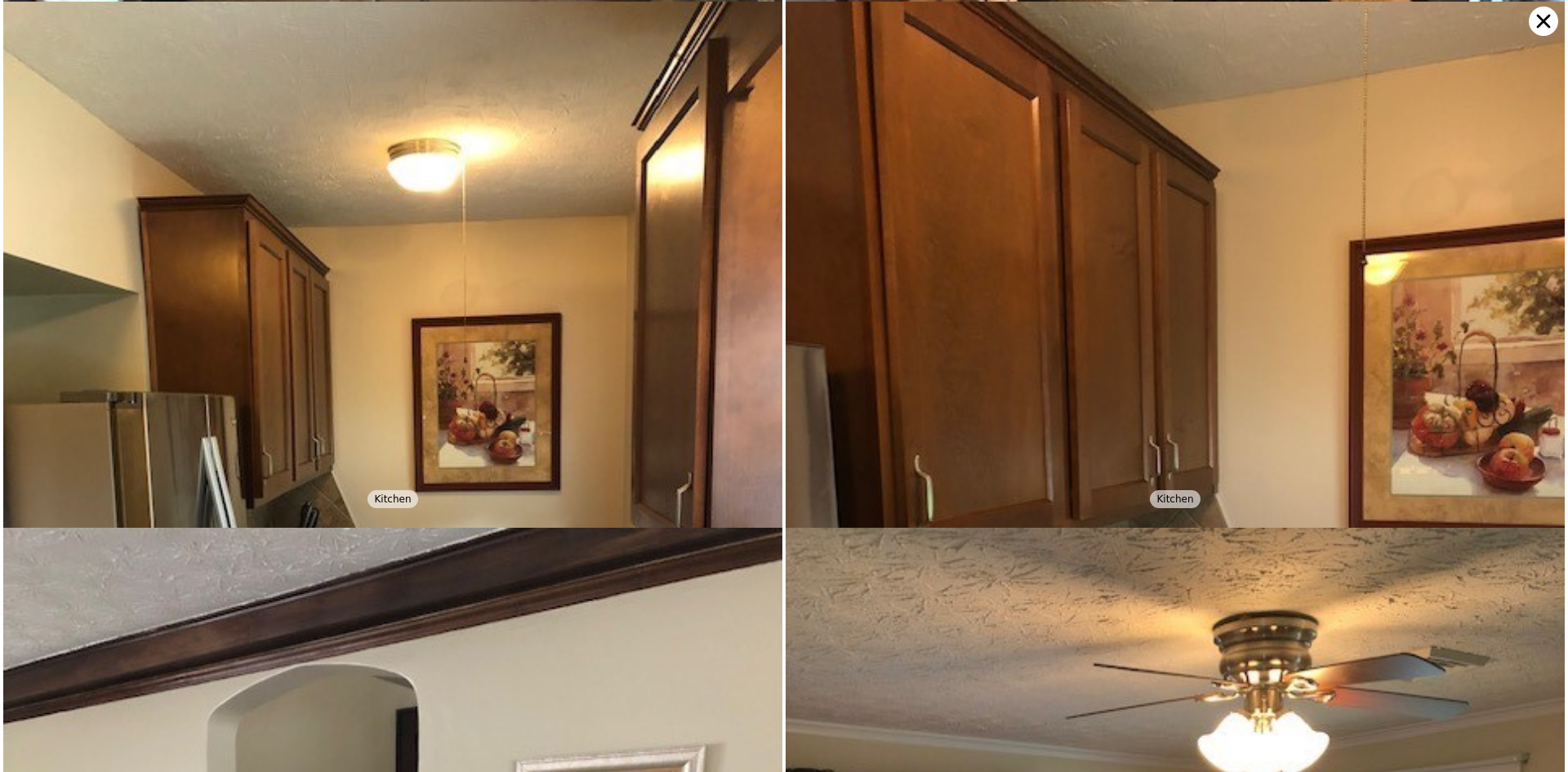
scroll to position [2629, 0]
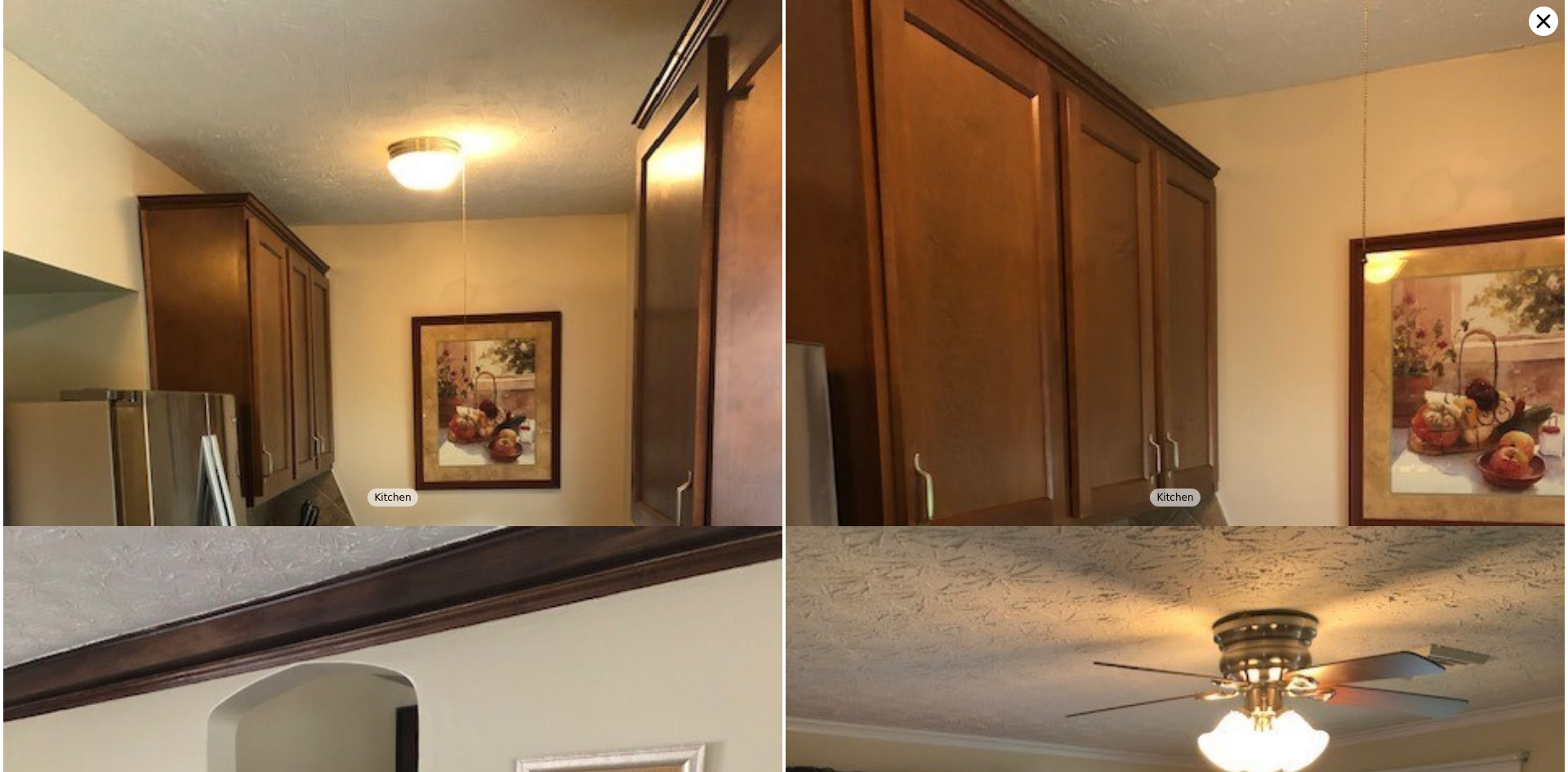
click at [1543, 25] on icon at bounding box center [1543, 21] width 30 height 30
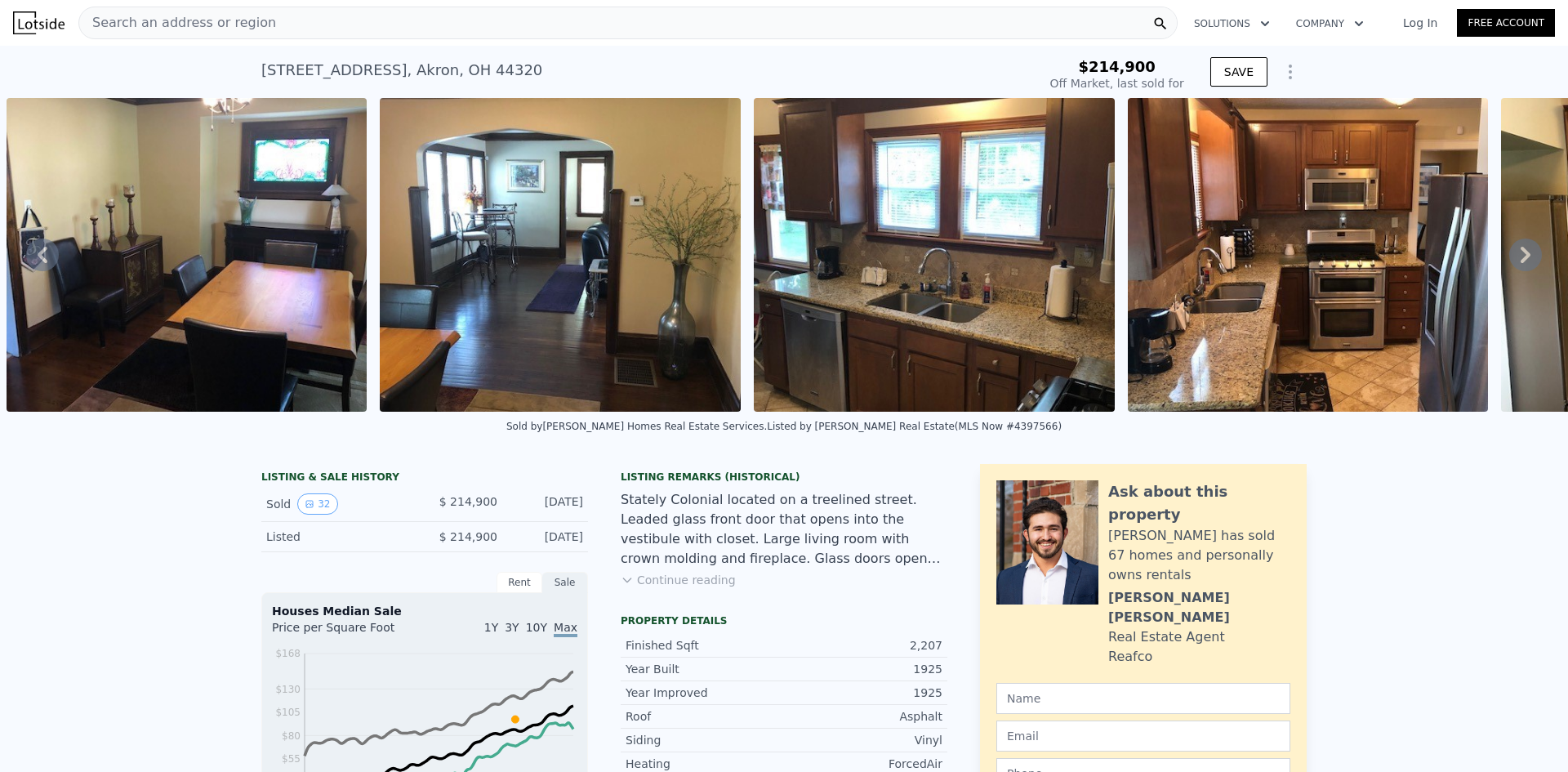
click at [1511, 261] on icon at bounding box center [1524, 255] width 33 height 33
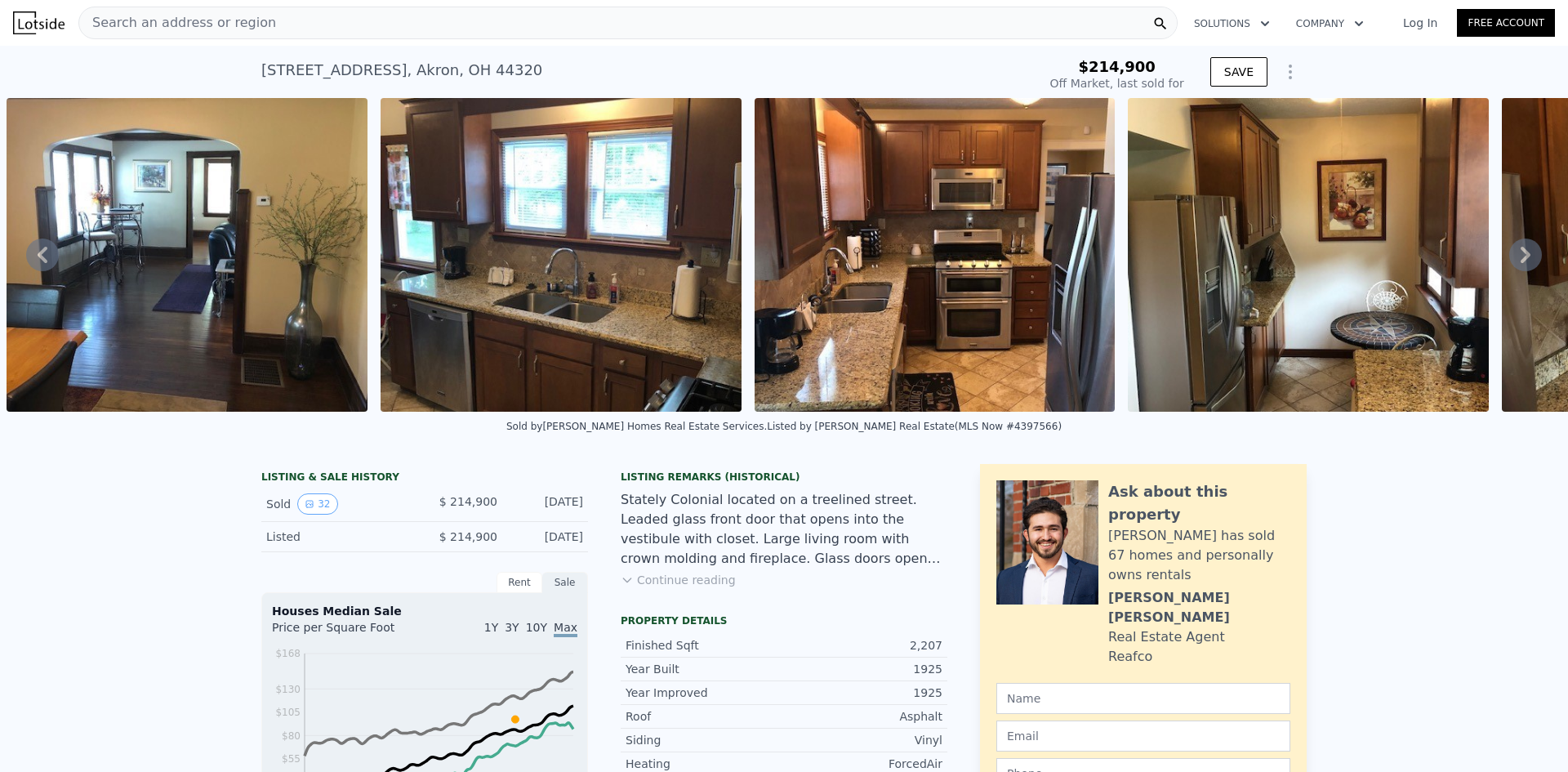
click at [1511, 261] on icon at bounding box center [1524, 255] width 33 height 33
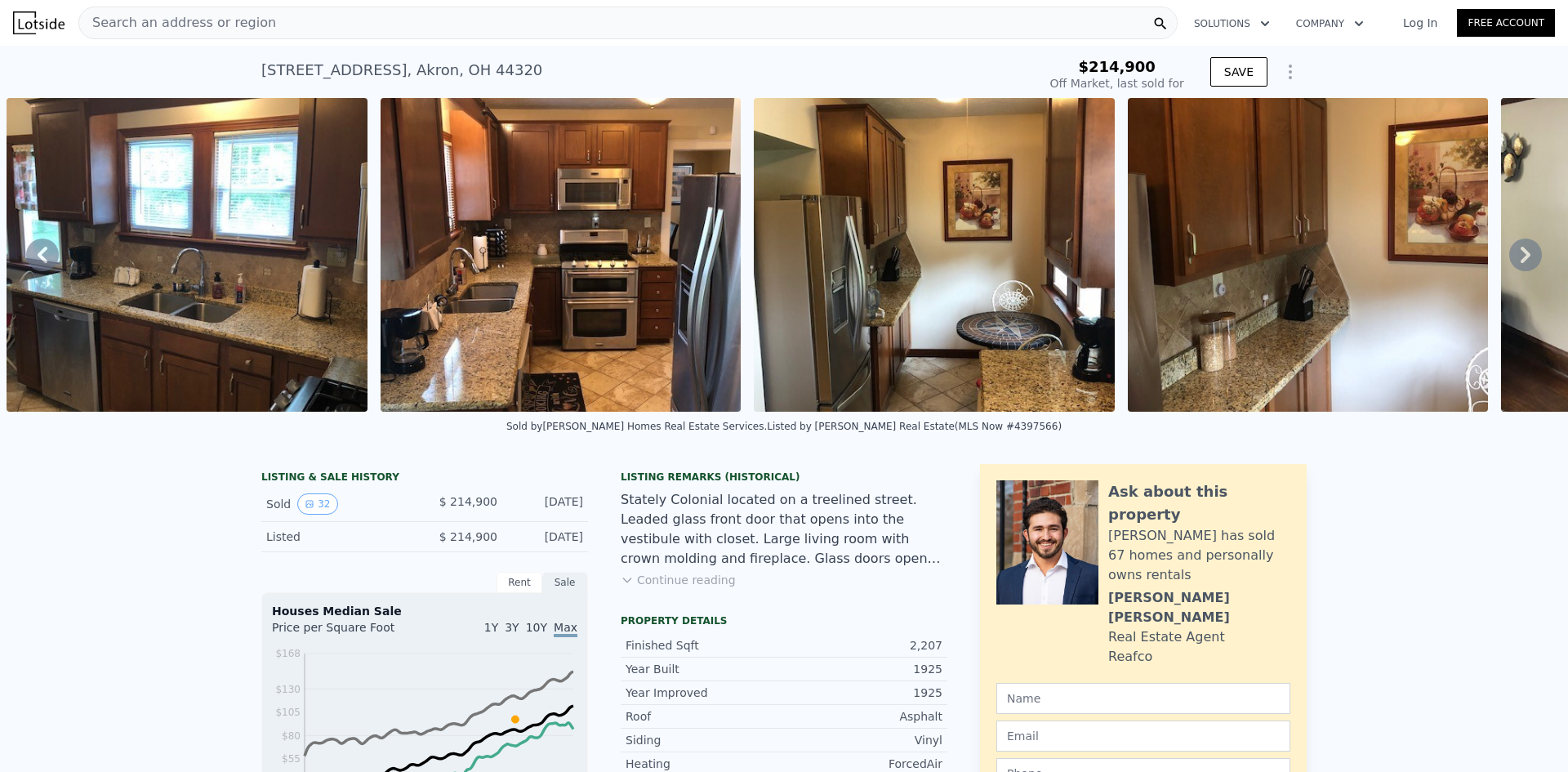
click at [1511, 261] on icon at bounding box center [1524, 255] width 33 height 33
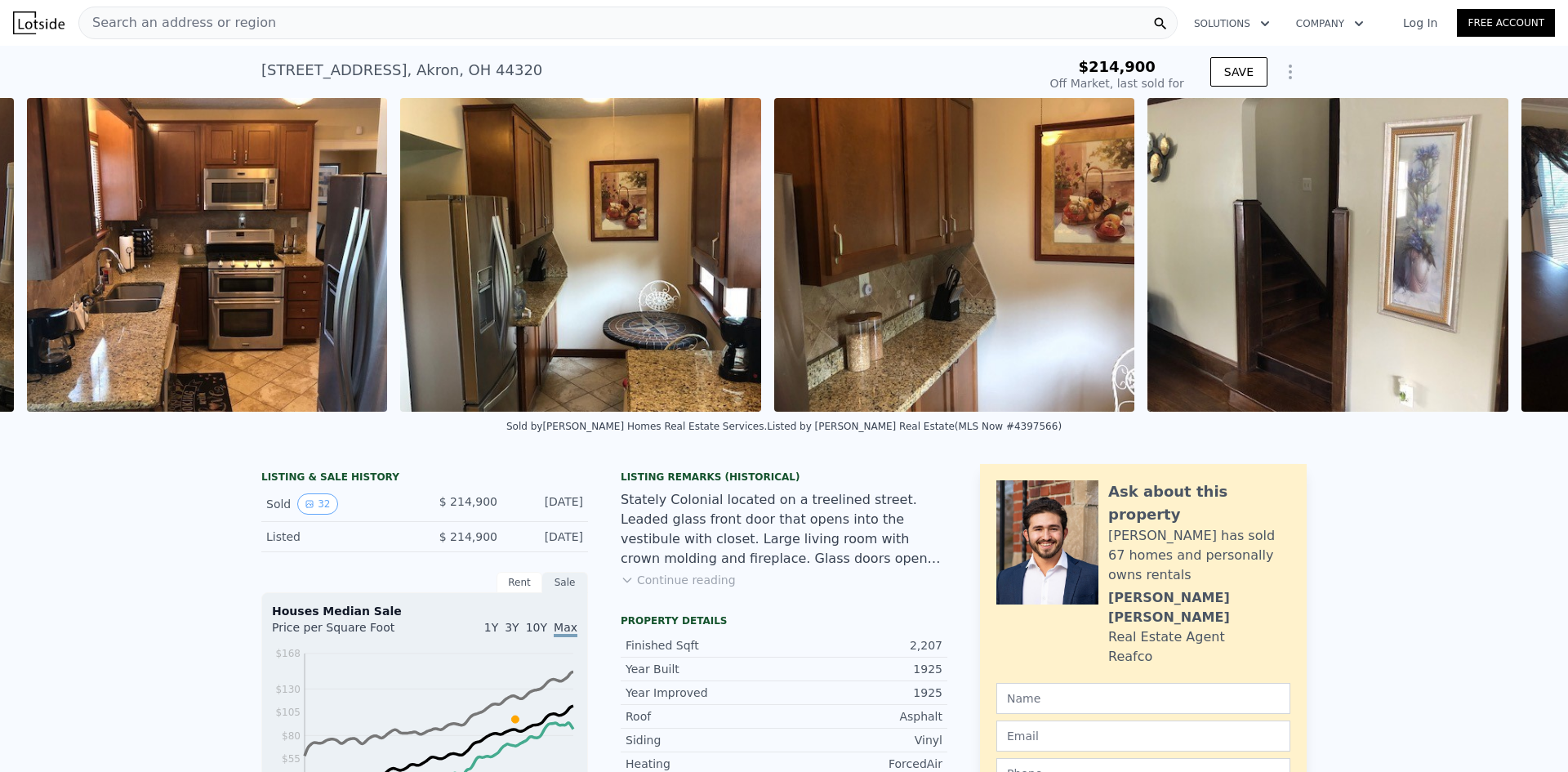
scroll to position [0, 4110]
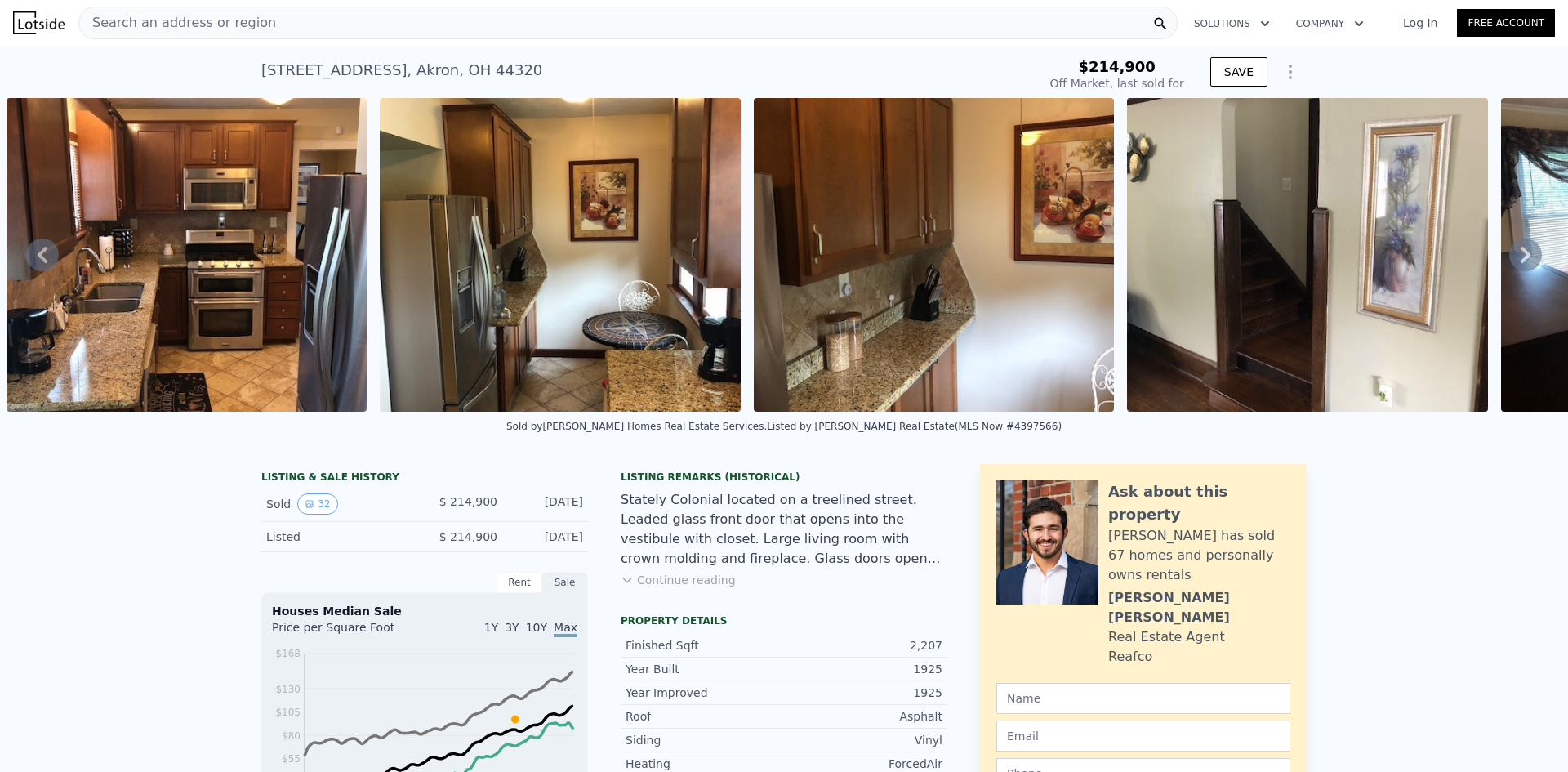
click at [1511, 261] on icon at bounding box center [1524, 255] width 33 height 33
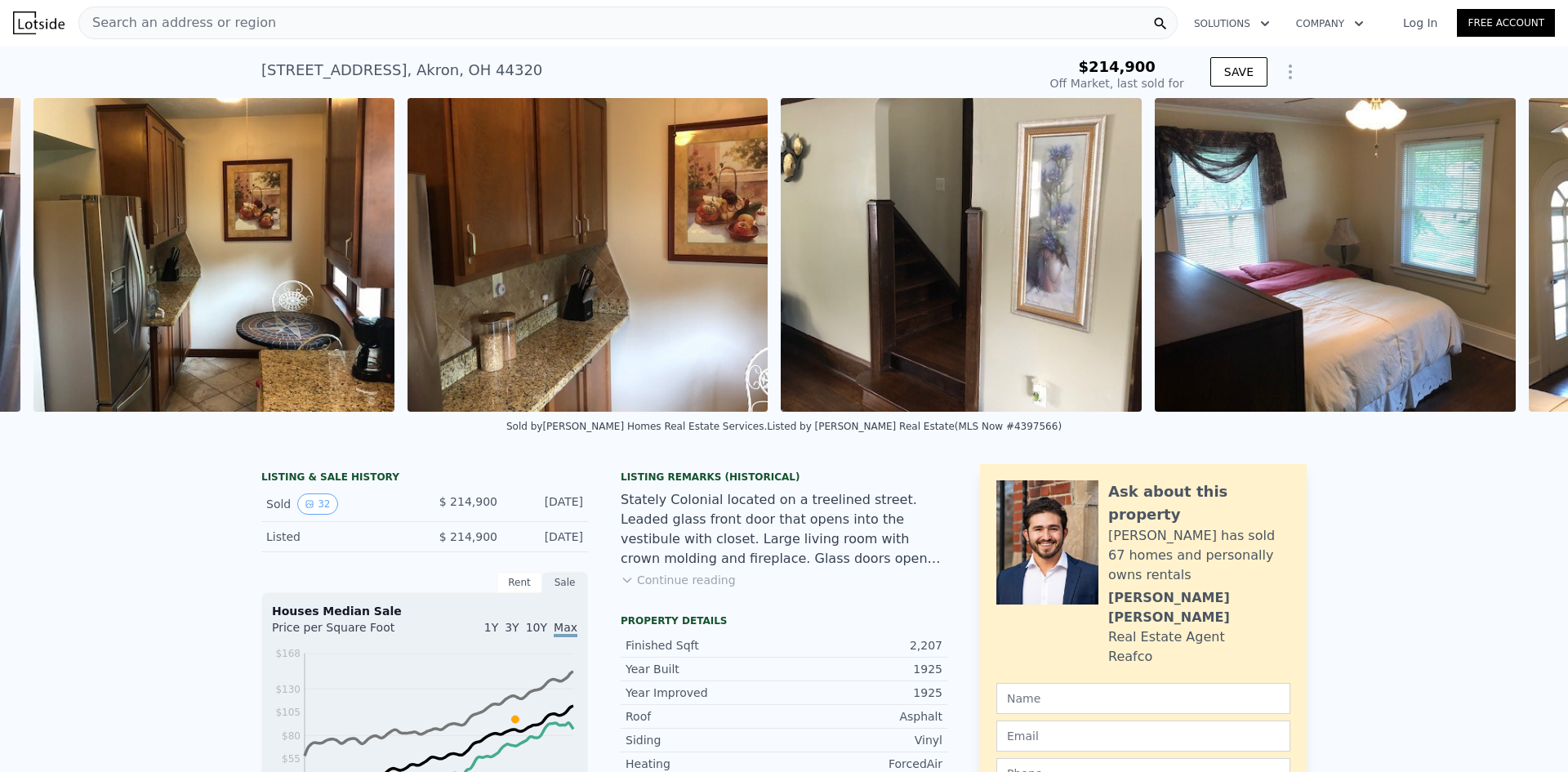
scroll to position [0, 4484]
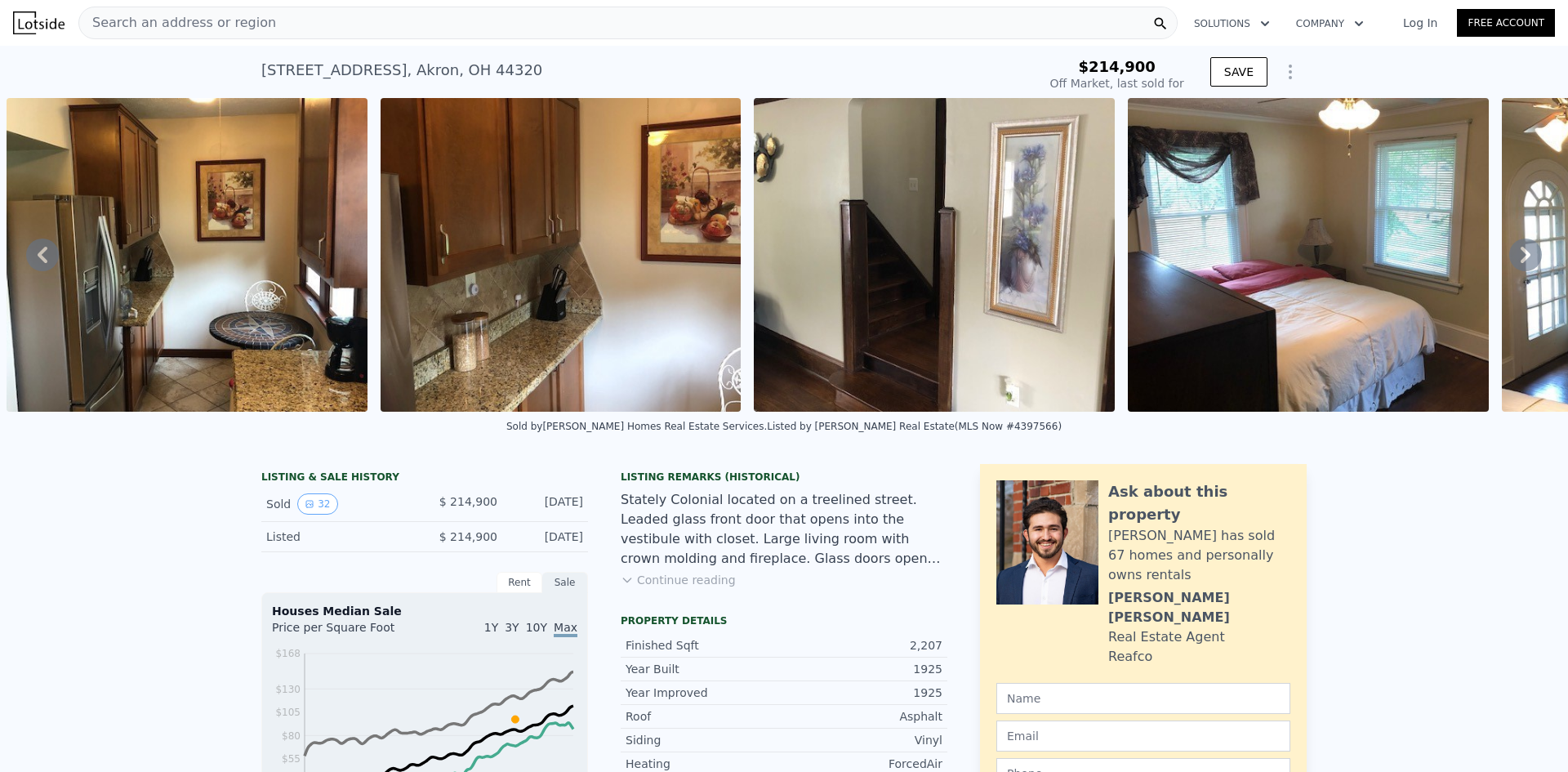
click at [705, 588] on button "Continue reading" at bounding box center [678, 580] width 115 height 17
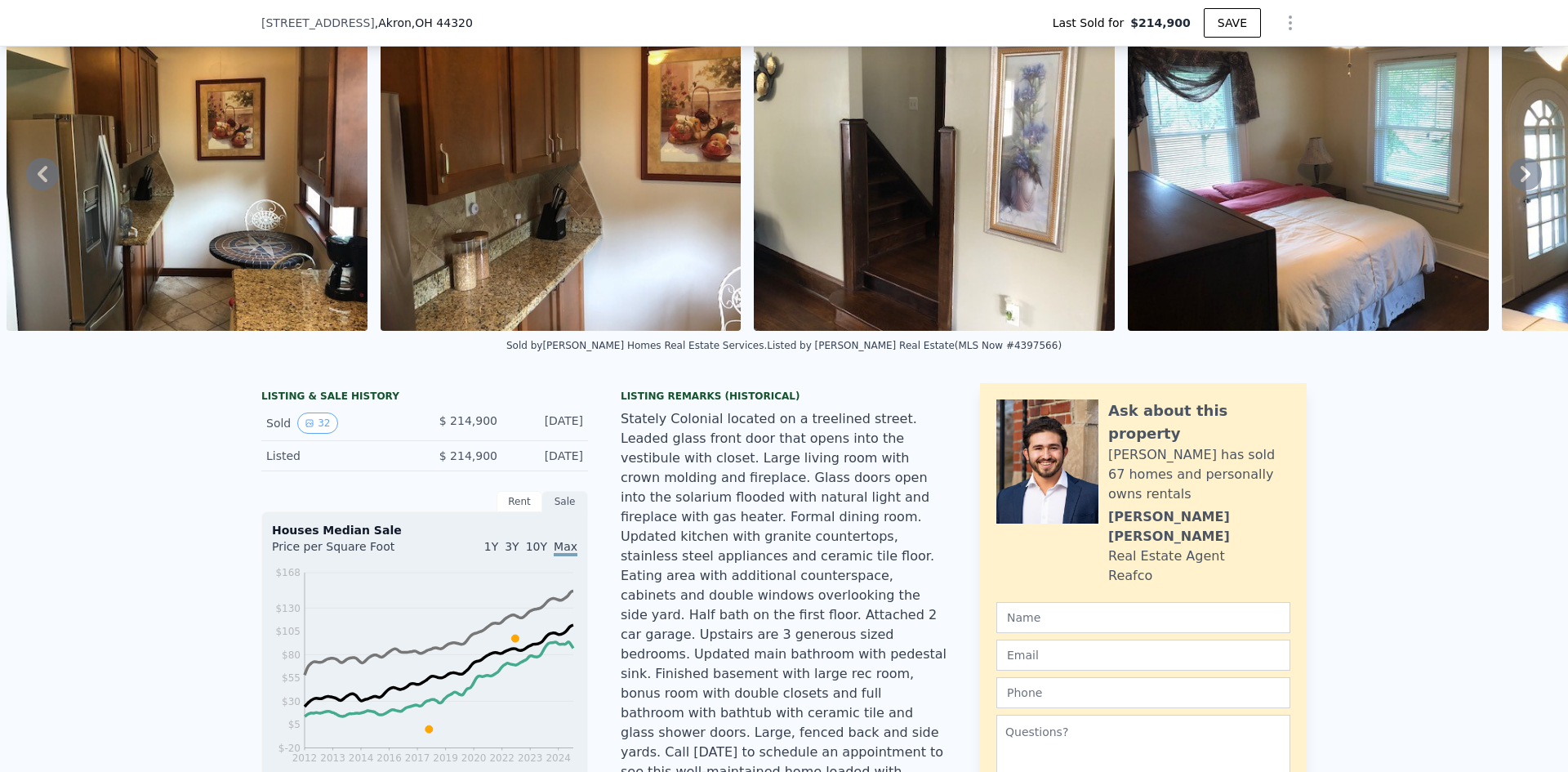
scroll to position [76, 0]
click at [1509, 179] on icon at bounding box center [1524, 173] width 33 height 33
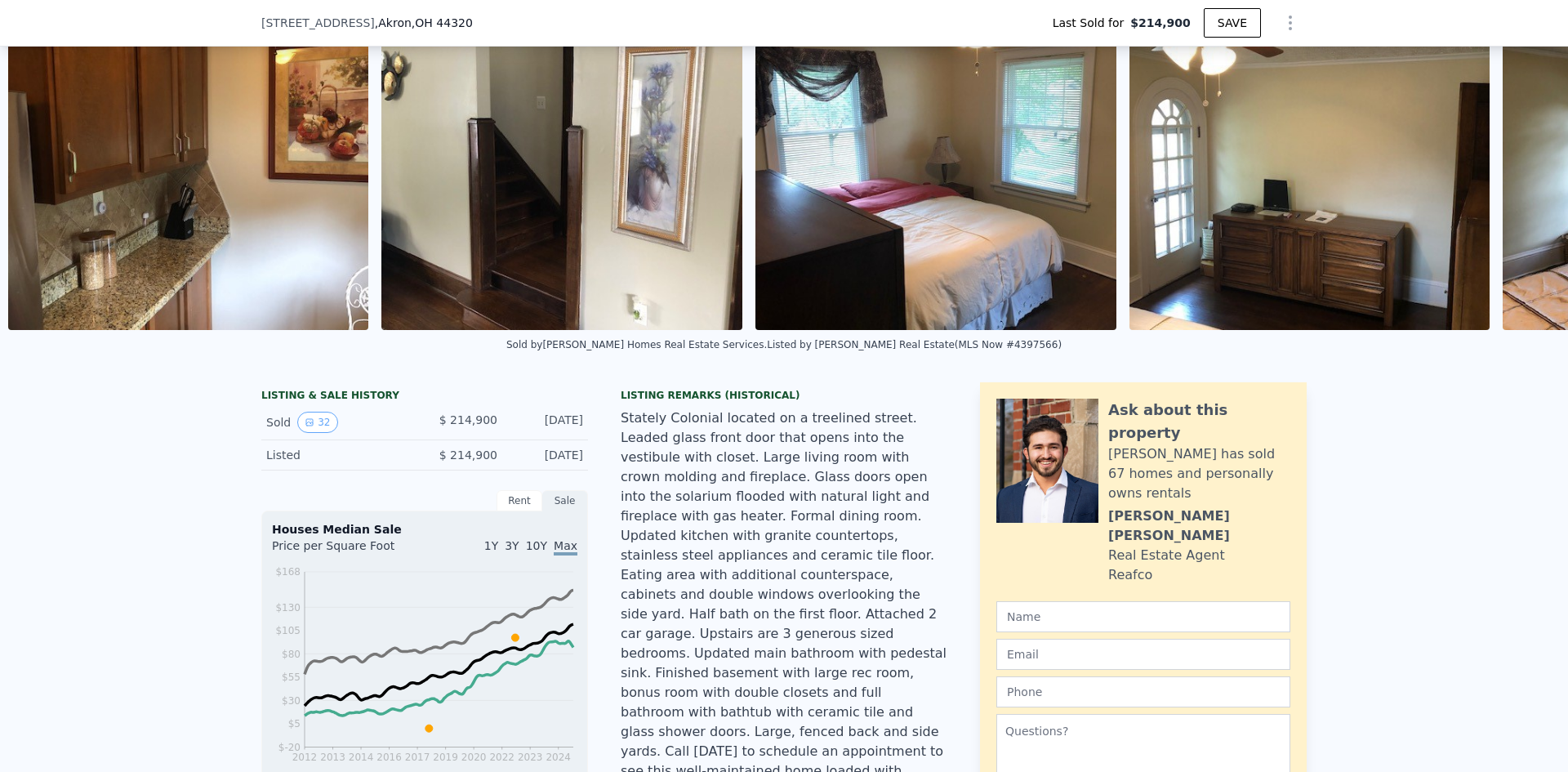
scroll to position [0, 4857]
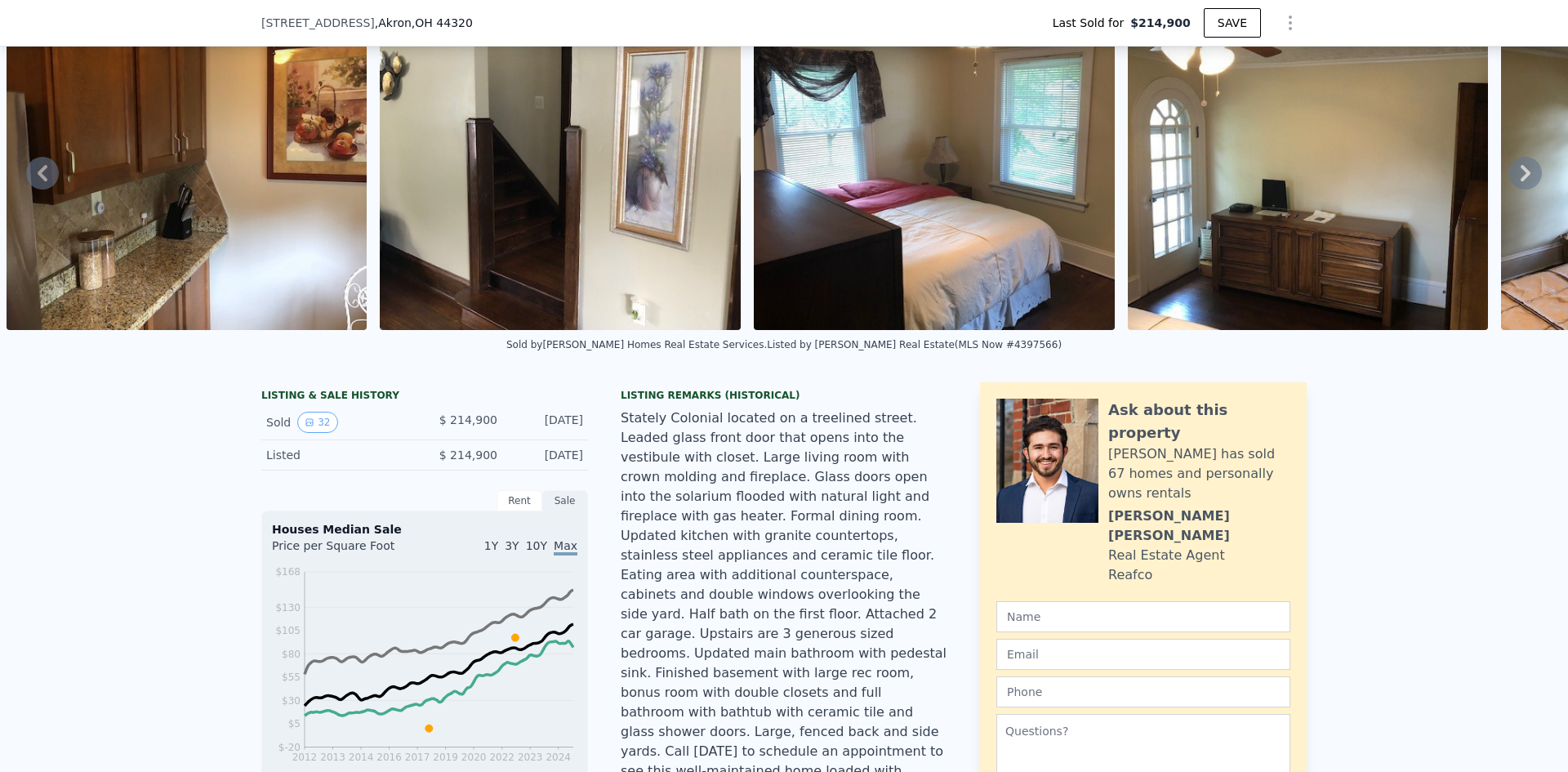
type input "$ 252,000"
type input "$ 7,661"
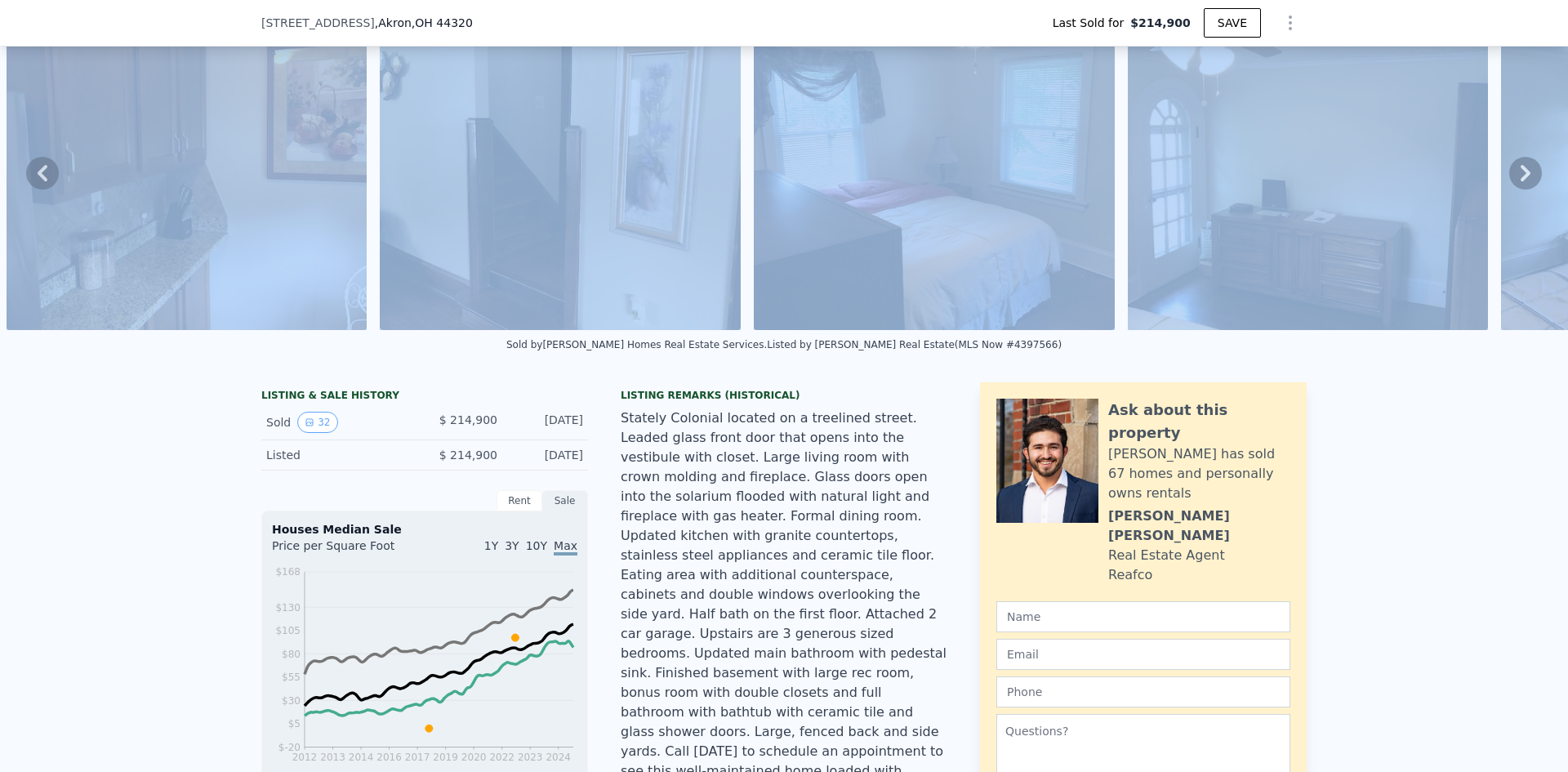
drag, startPoint x: 1512, startPoint y: 177, endPoint x: 1567, endPoint y: 173, distance: 55.1
click at [1567, 173] on div "Search an address or region Solutions Company Open main menu Log In Free Accoun…" at bounding box center [784, 386] width 1568 height 772
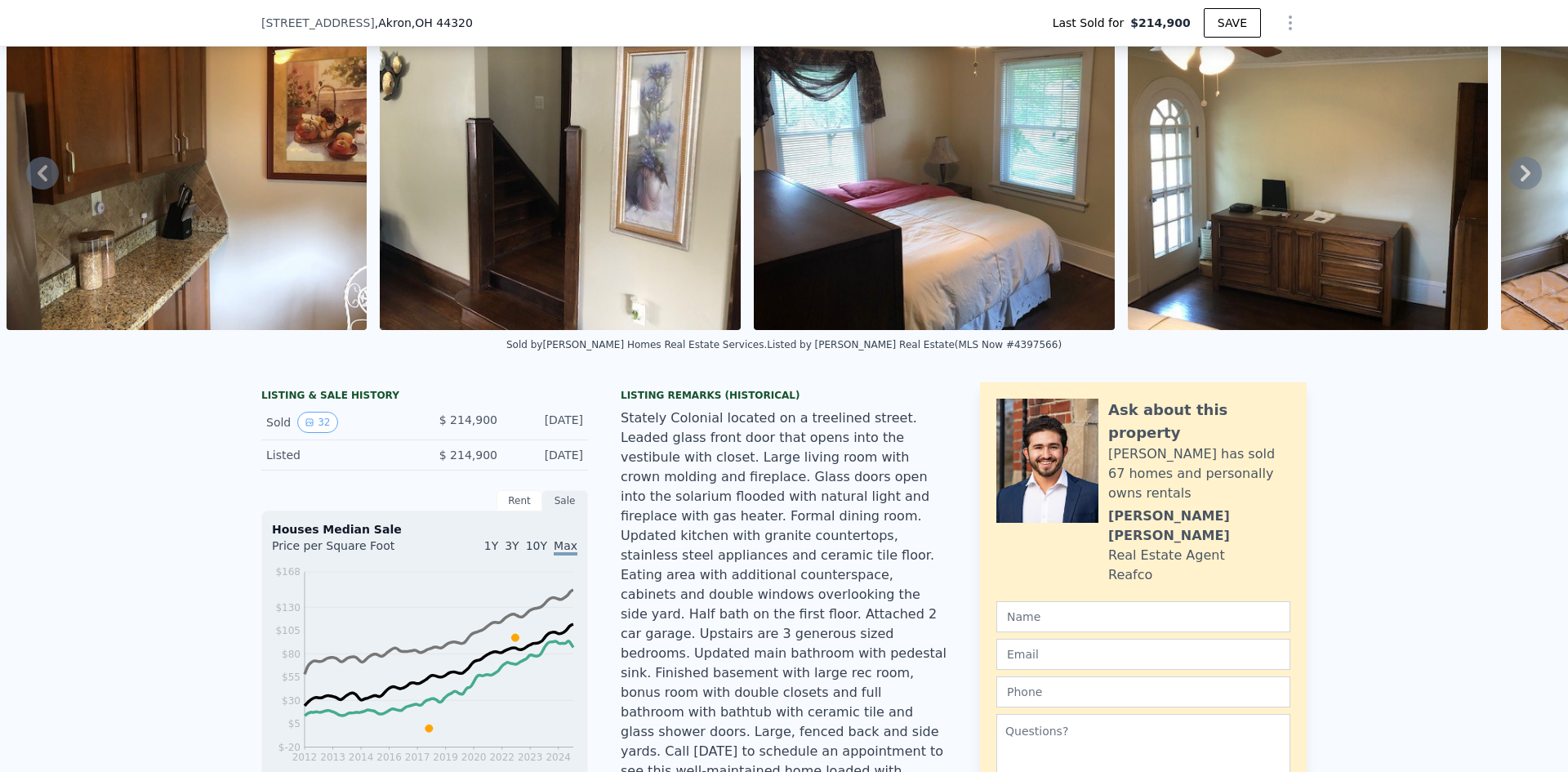
click at [1521, 181] on icon at bounding box center [1525, 174] width 10 height 17
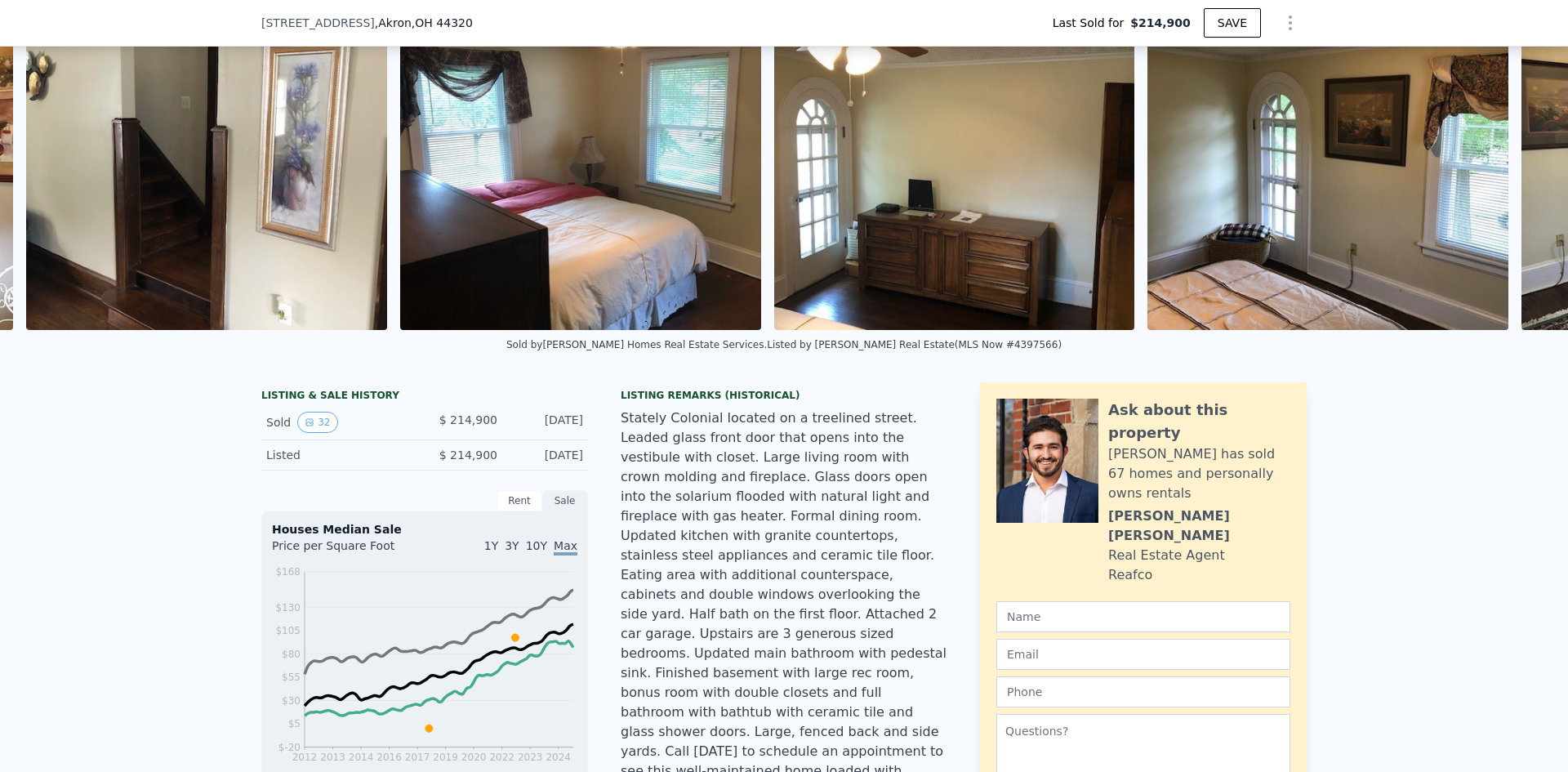
scroll to position [0, 5231]
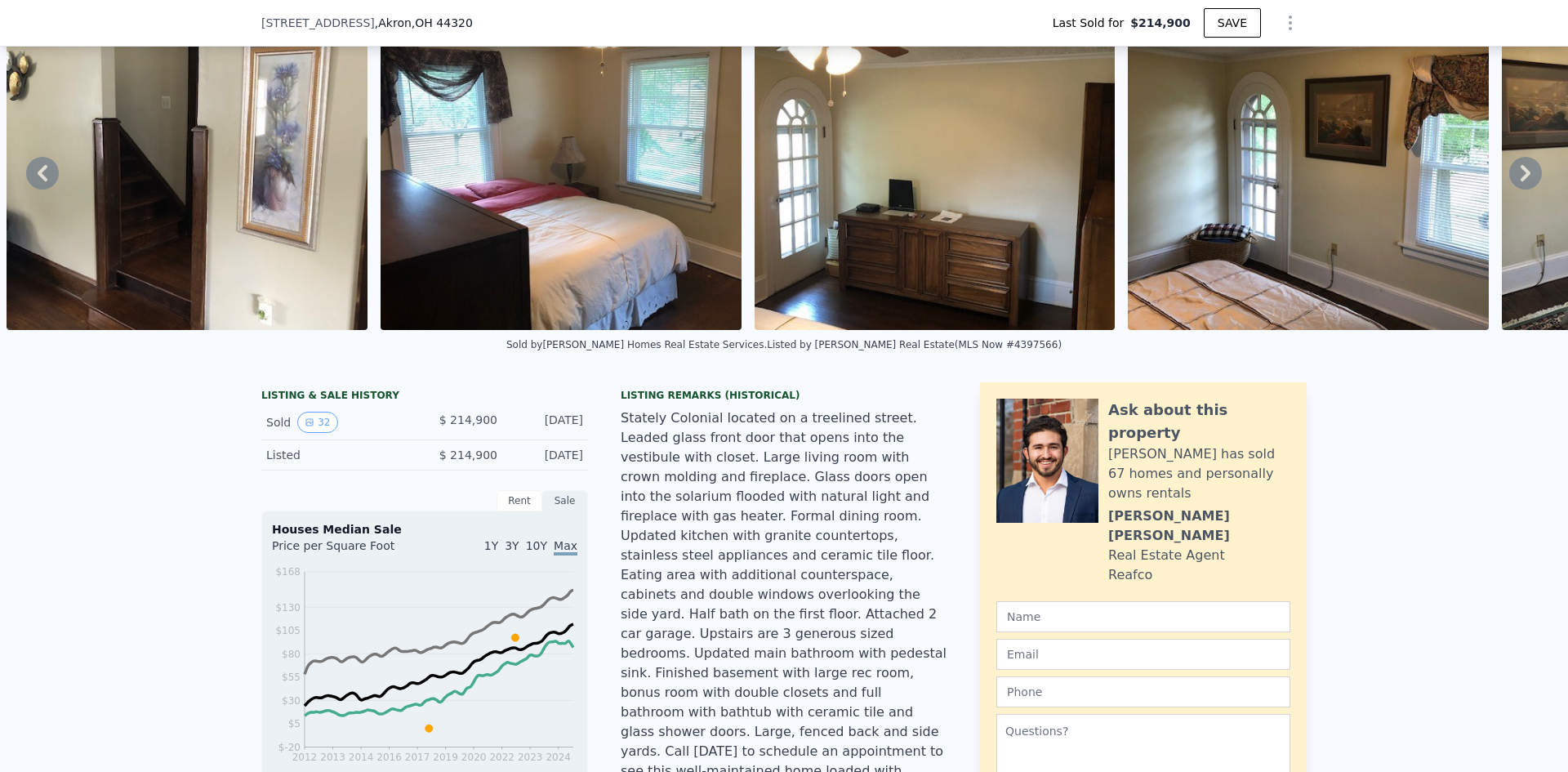
click at [1521, 181] on icon at bounding box center [1525, 174] width 10 height 17
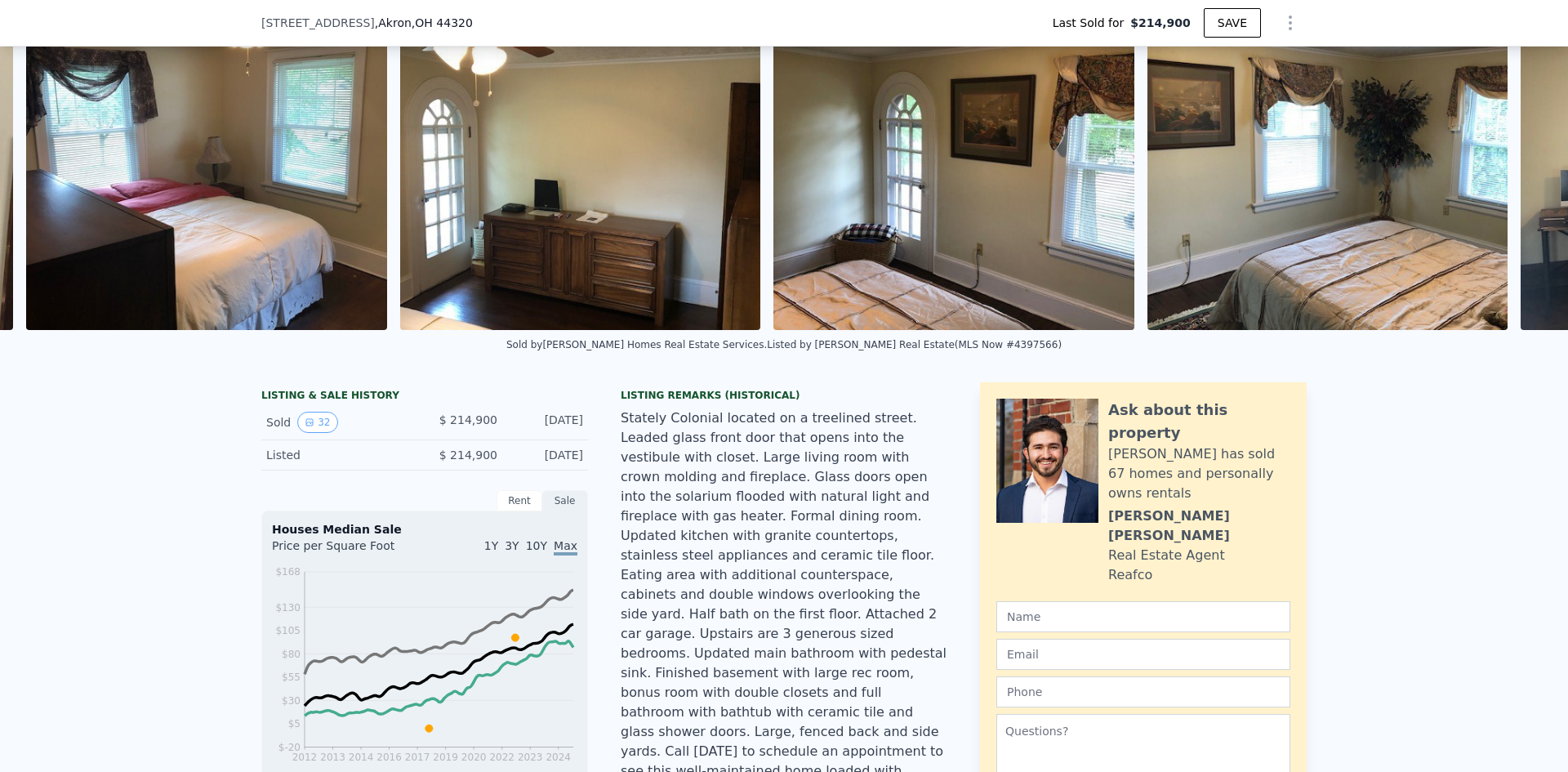
scroll to position [0, 5604]
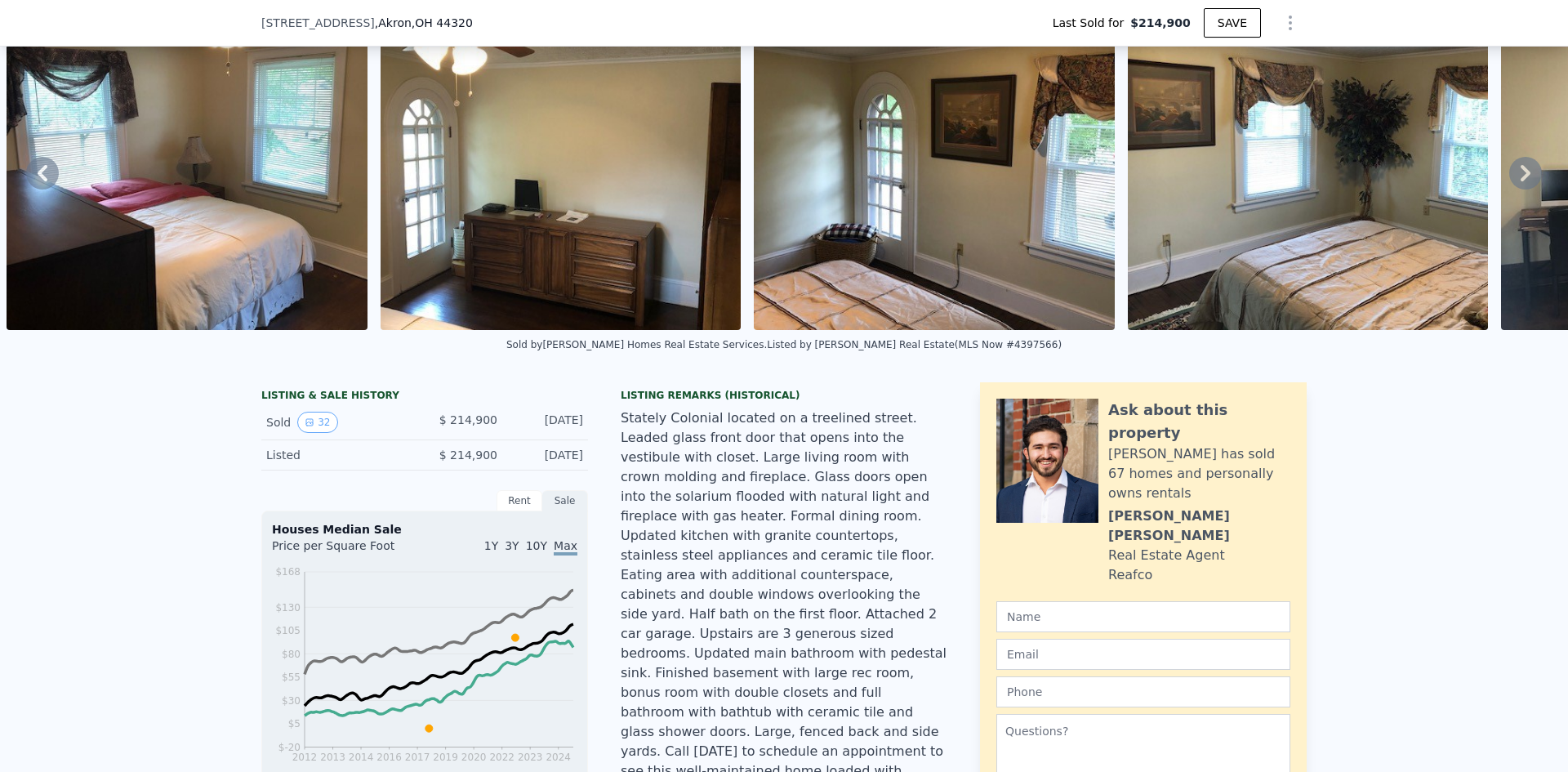
click at [1521, 181] on icon at bounding box center [1525, 174] width 10 height 17
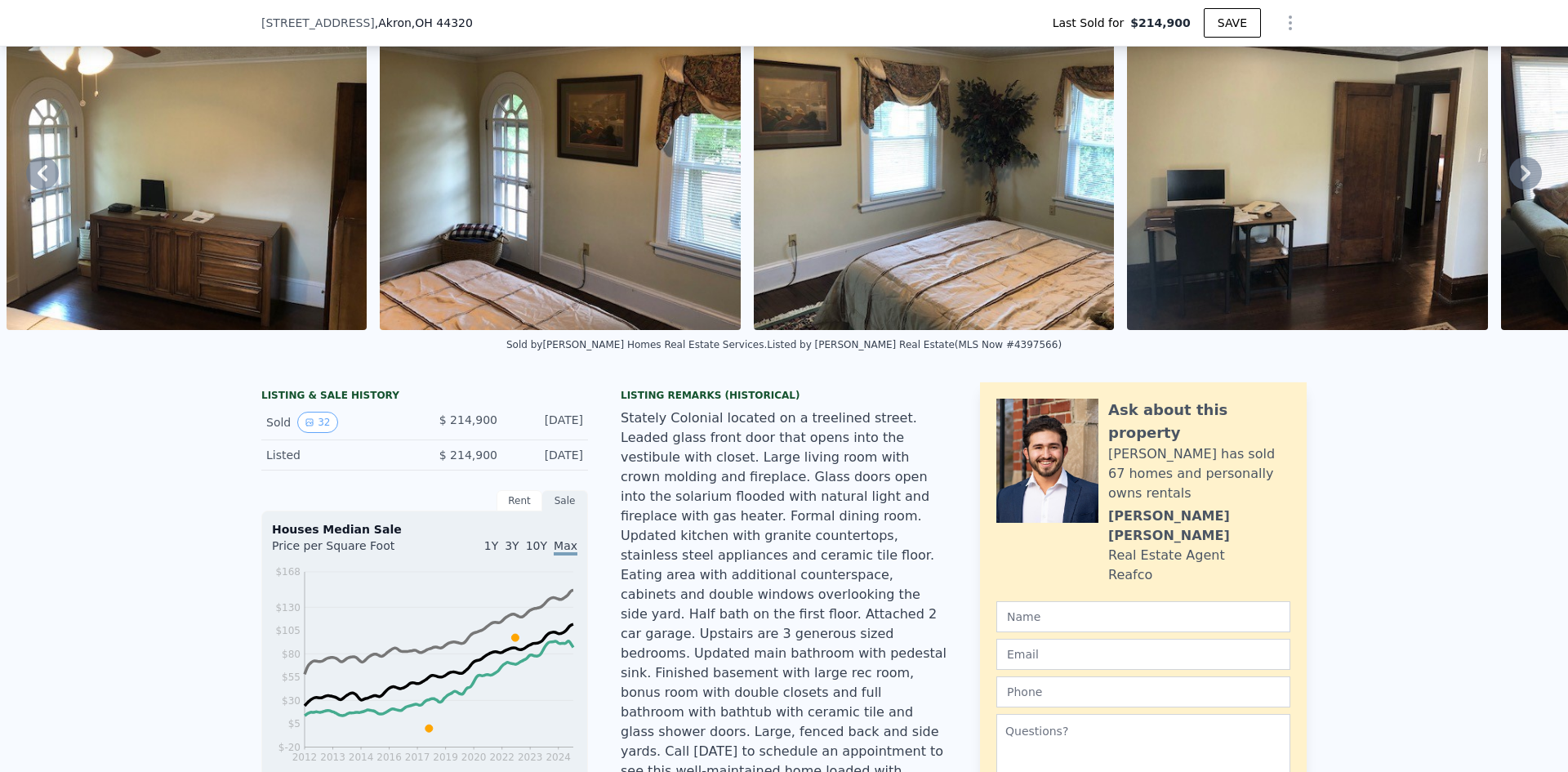
click at [1521, 181] on icon at bounding box center [1525, 174] width 10 height 17
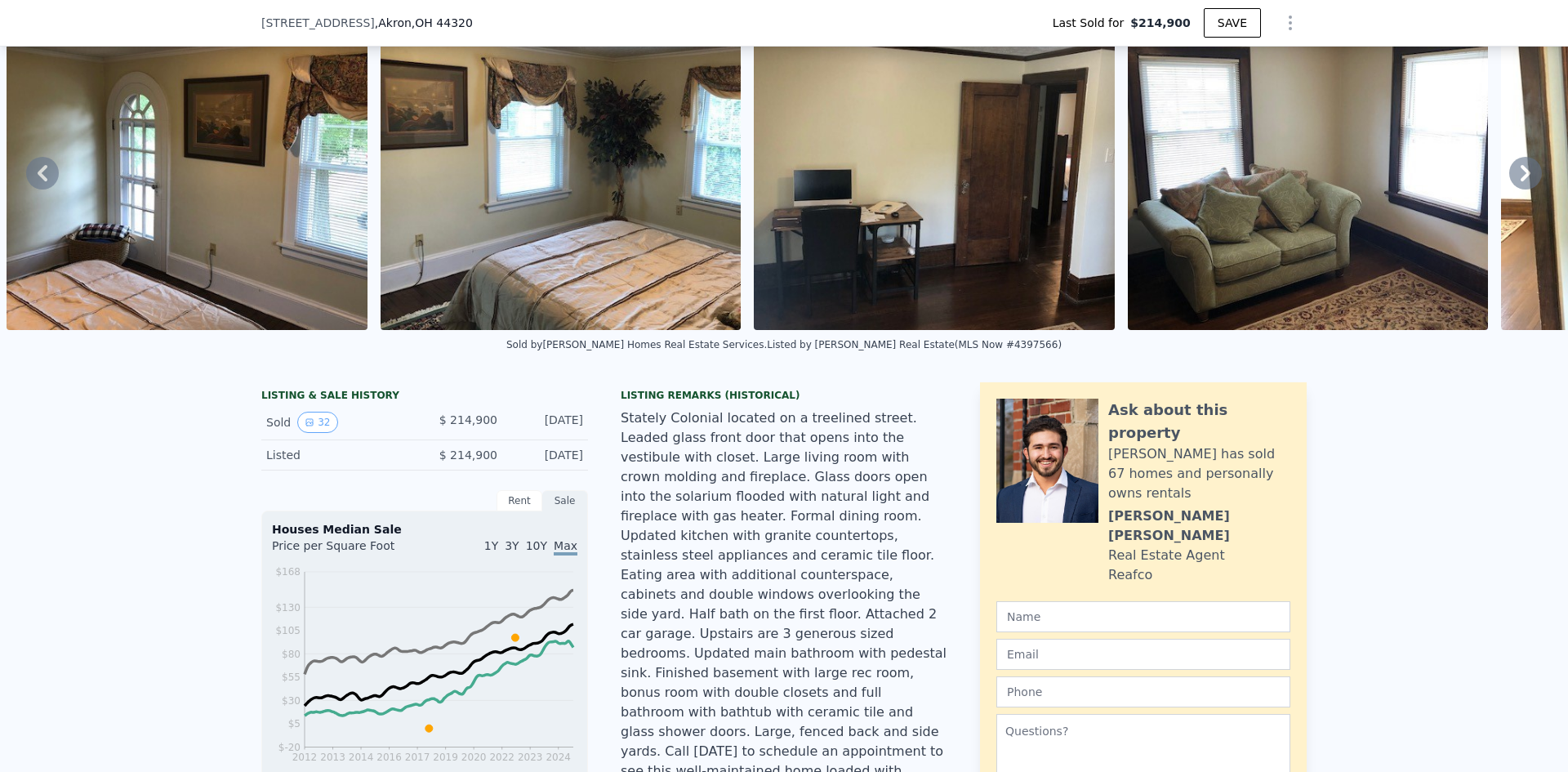
click at [1521, 181] on icon at bounding box center [1525, 174] width 10 height 17
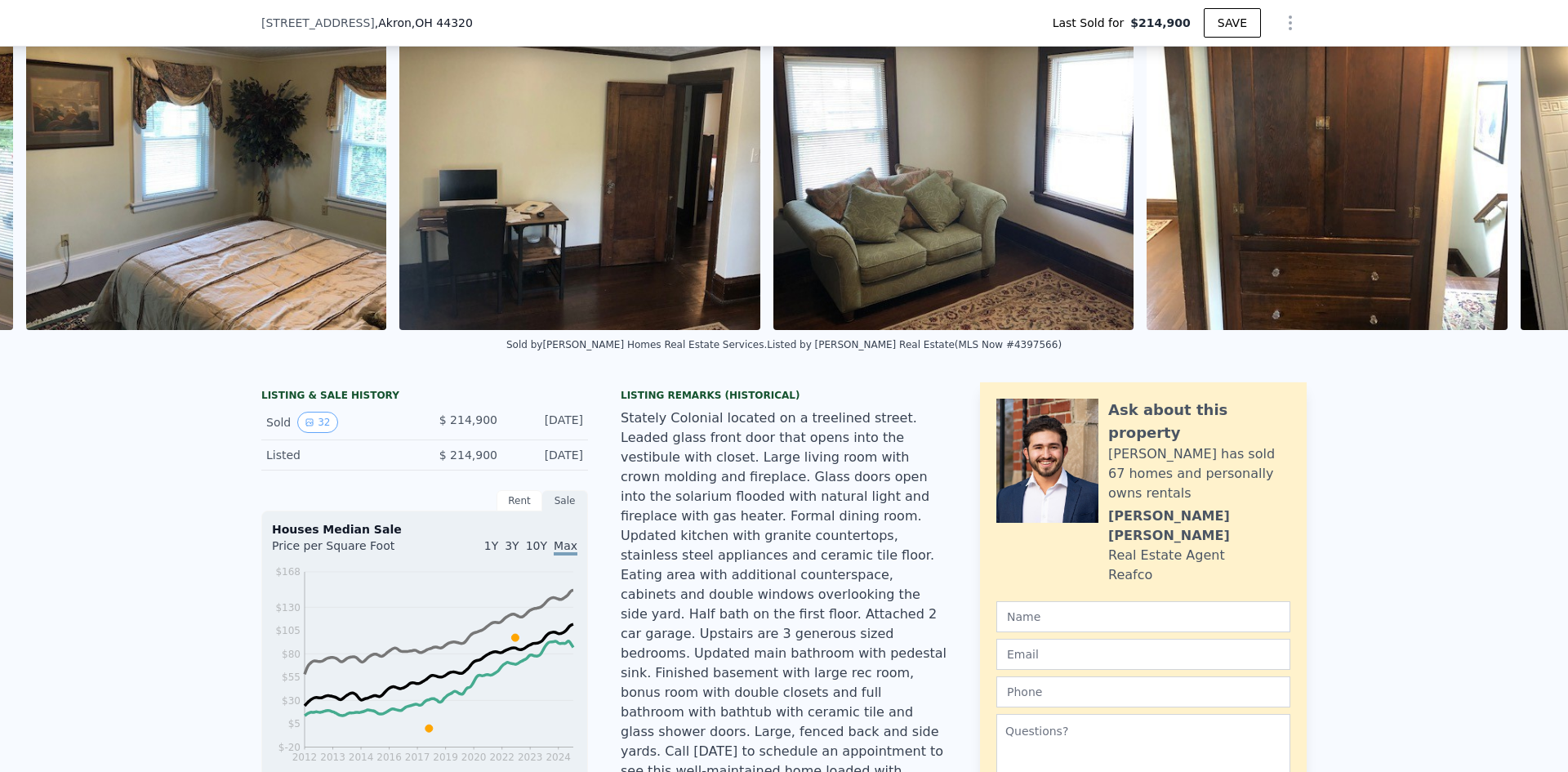
scroll to position [0, 6725]
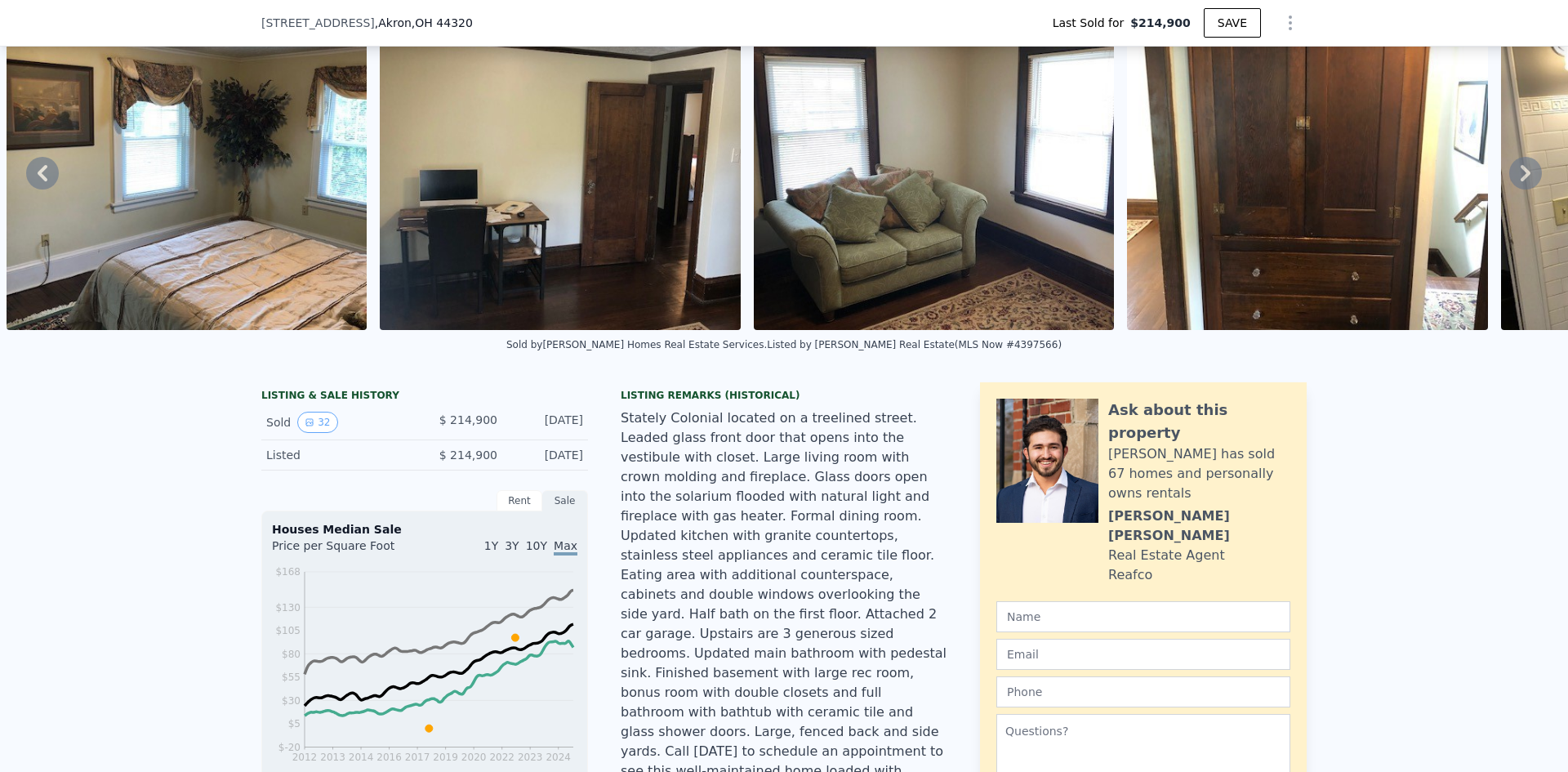
click at [1521, 181] on icon at bounding box center [1525, 174] width 10 height 17
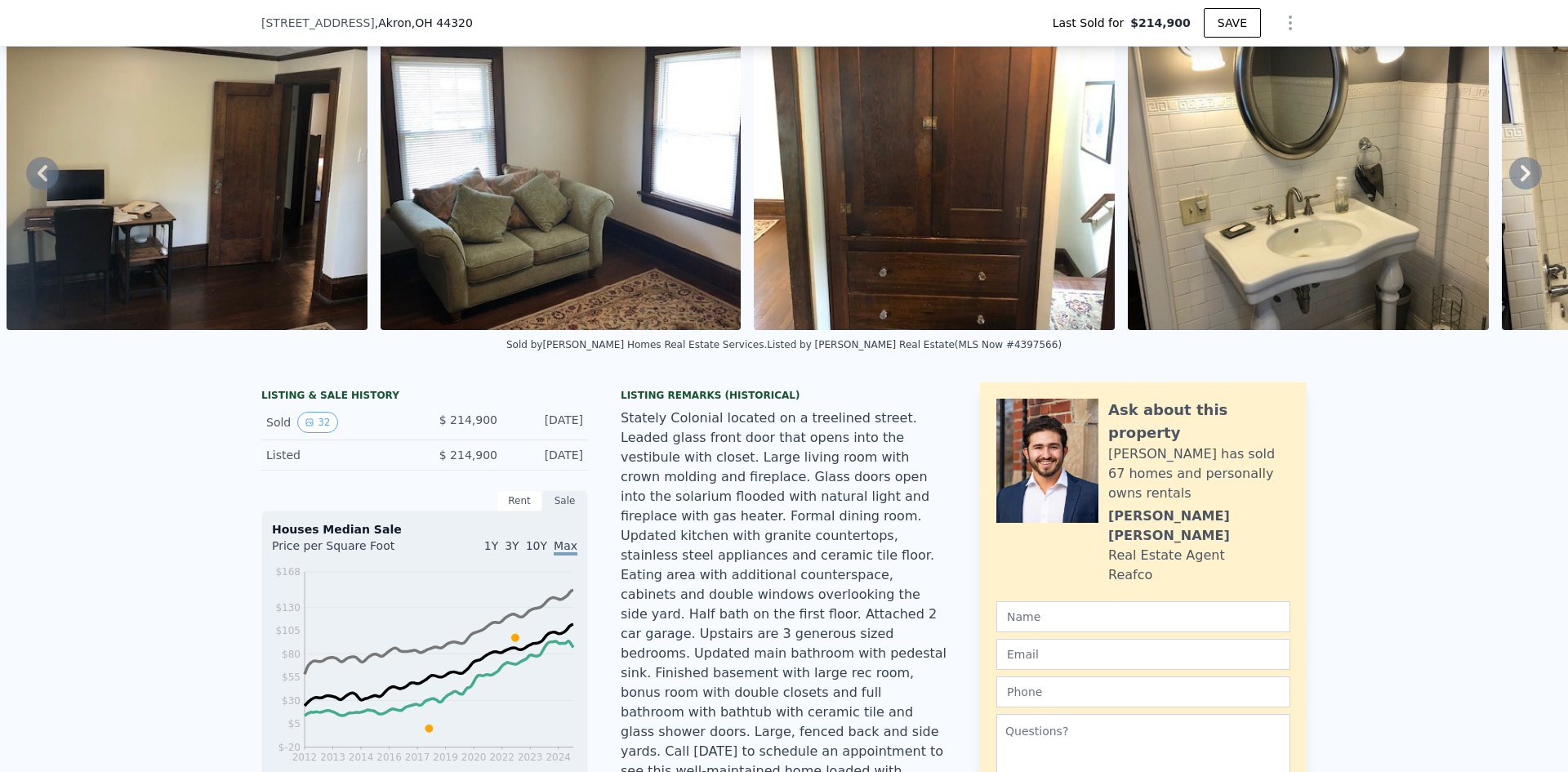
click at [1521, 181] on icon at bounding box center [1525, 174] width 10 height 17
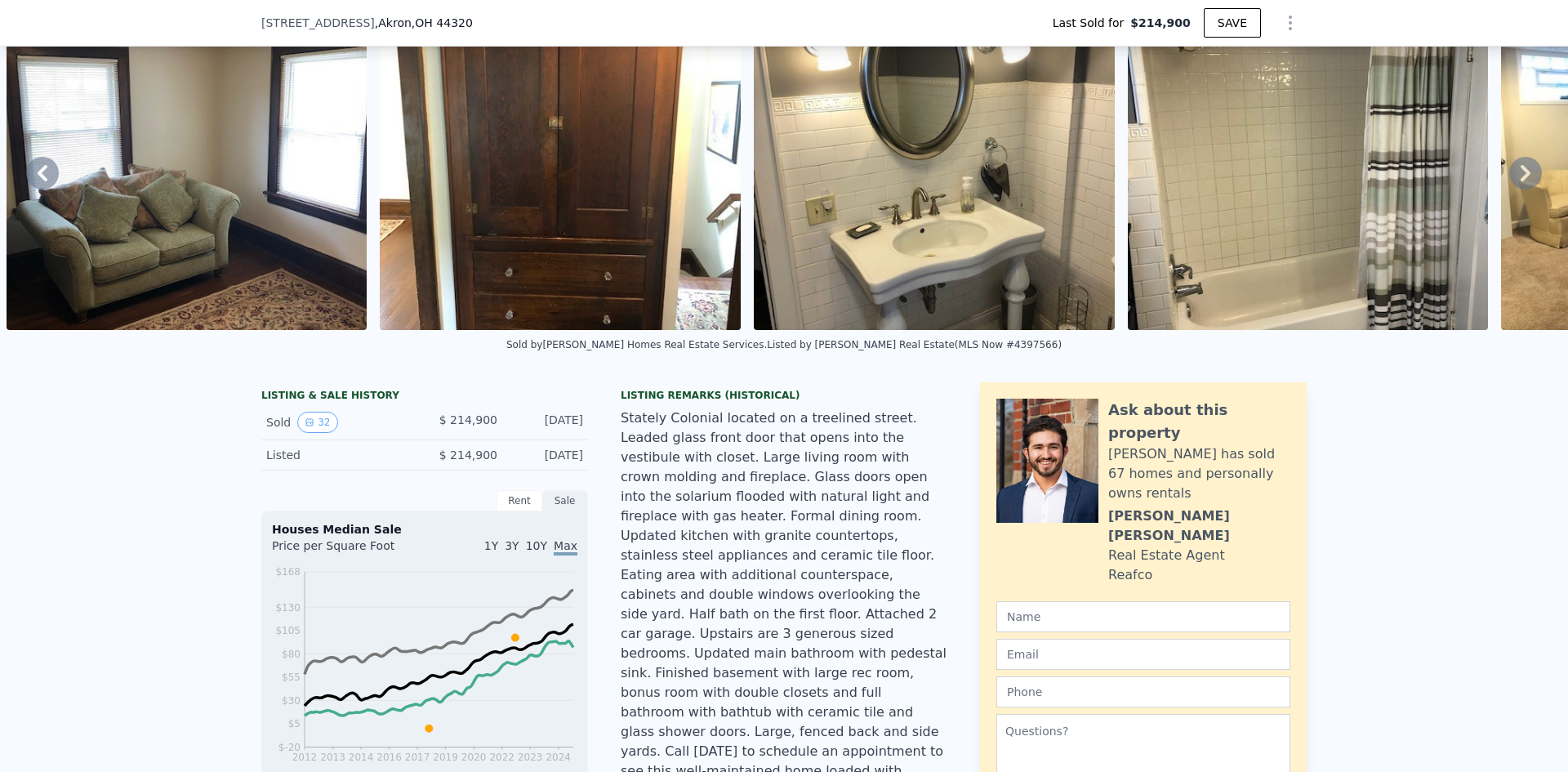
click at [1521, 181] on icon at bounding box center [1525, 174] width 10 height 17
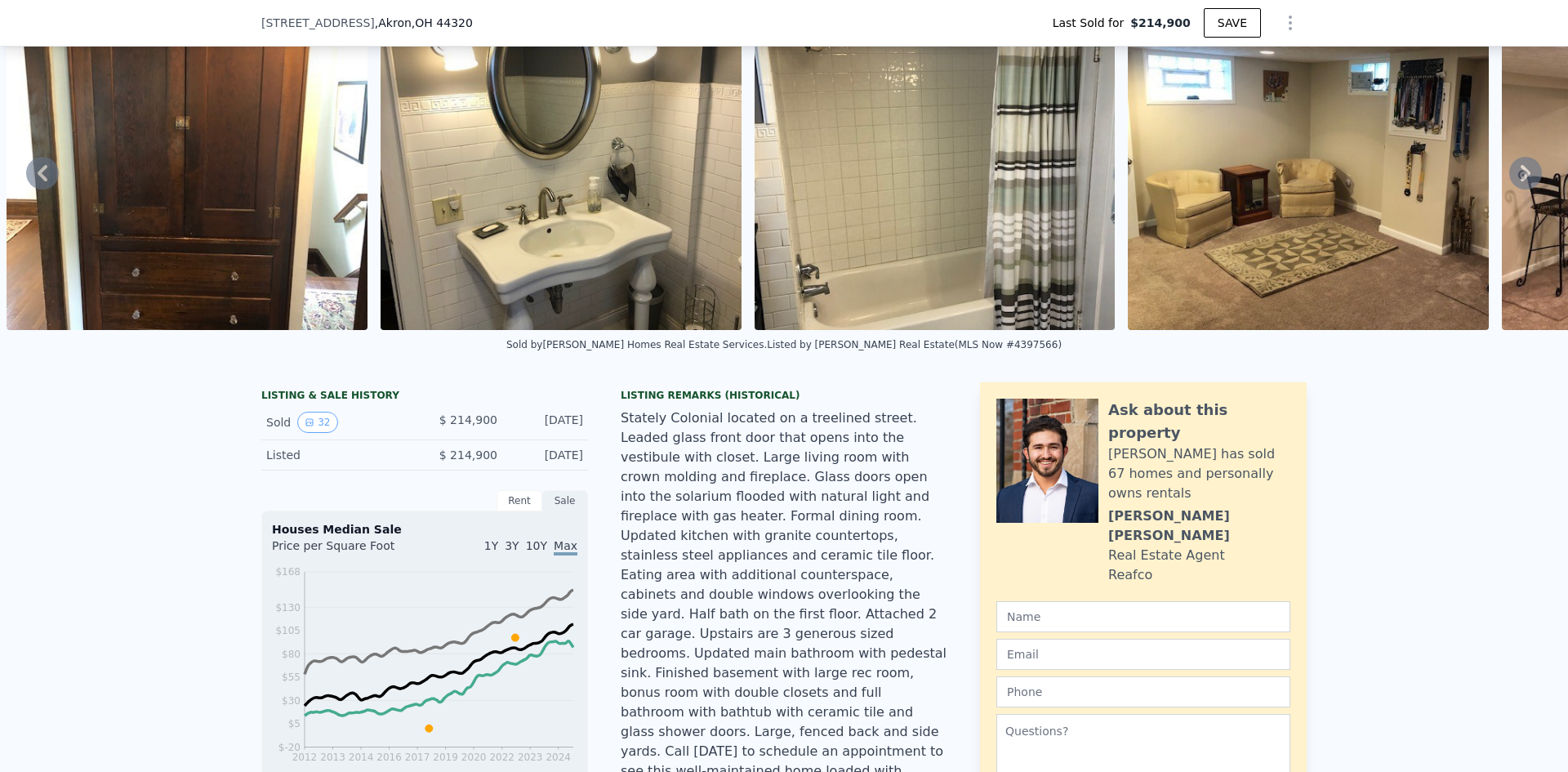
click at [1521, 181] on icon at bounding box center [1525, 174] width 10 height 17
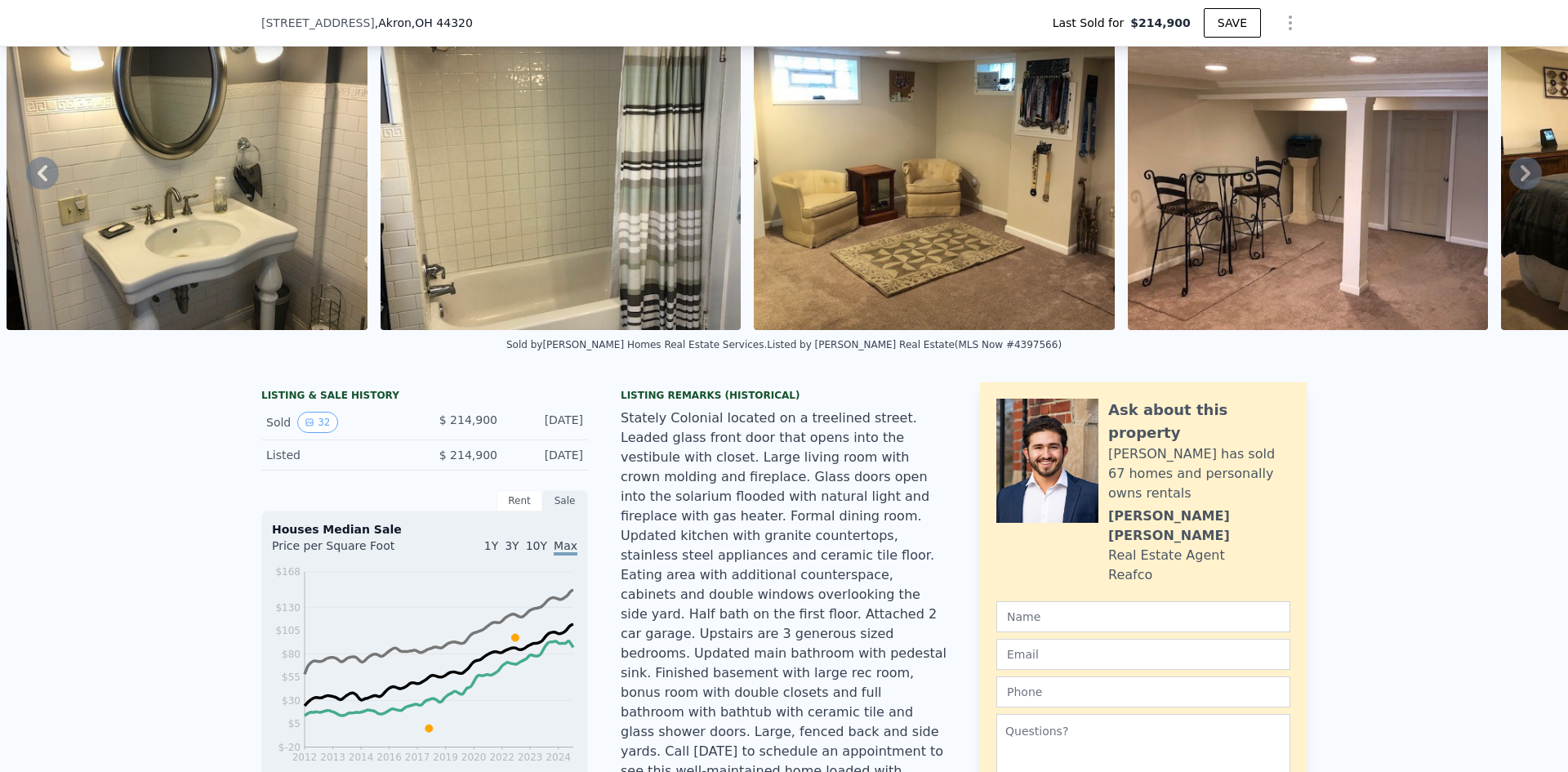
click at [1521, 181] on icon at bounding box center [1525, 174] width 10 height 17
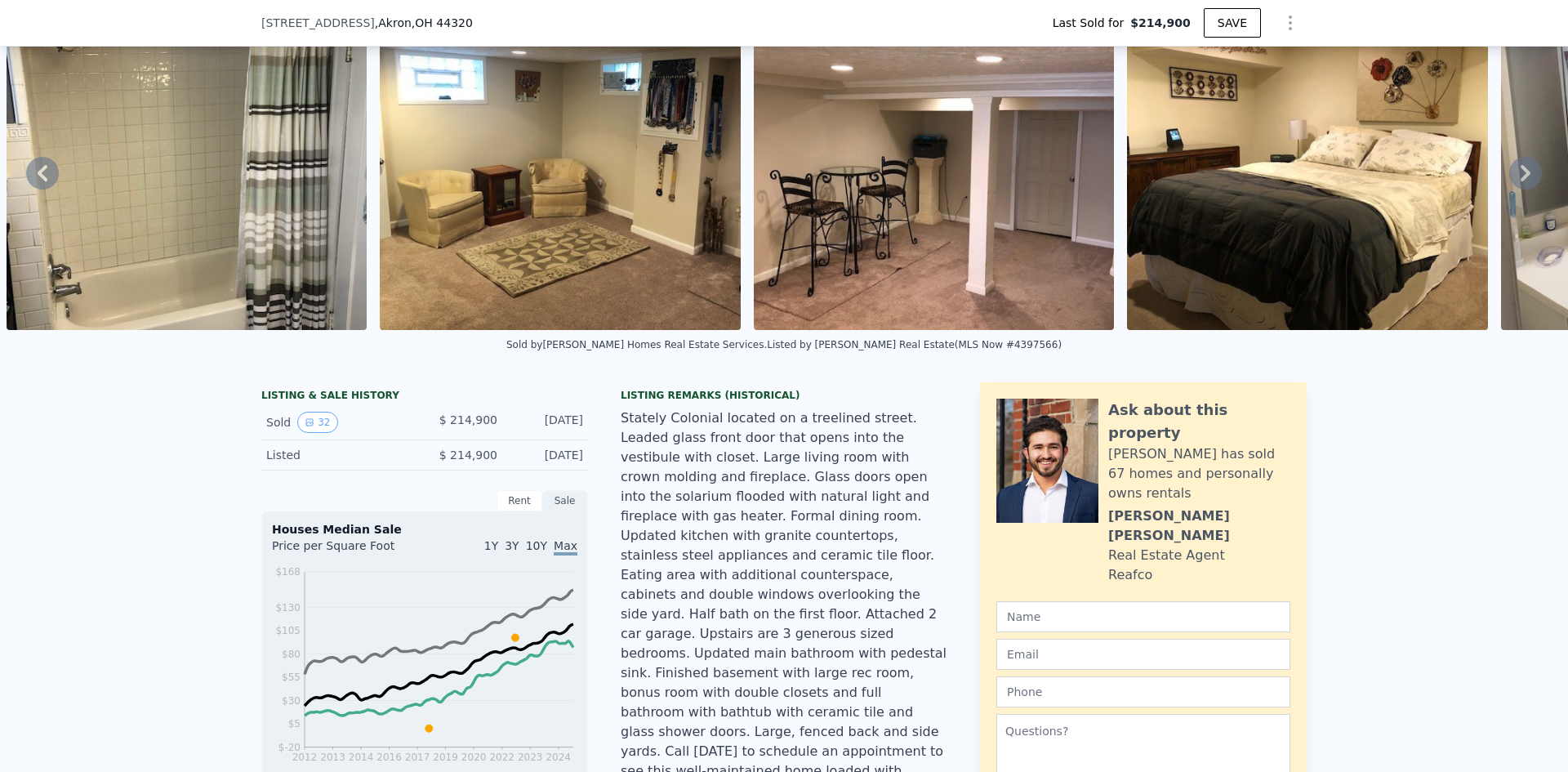
click at [1521, 181] on icon at bounding box center [1525, 174] width 10 height 17
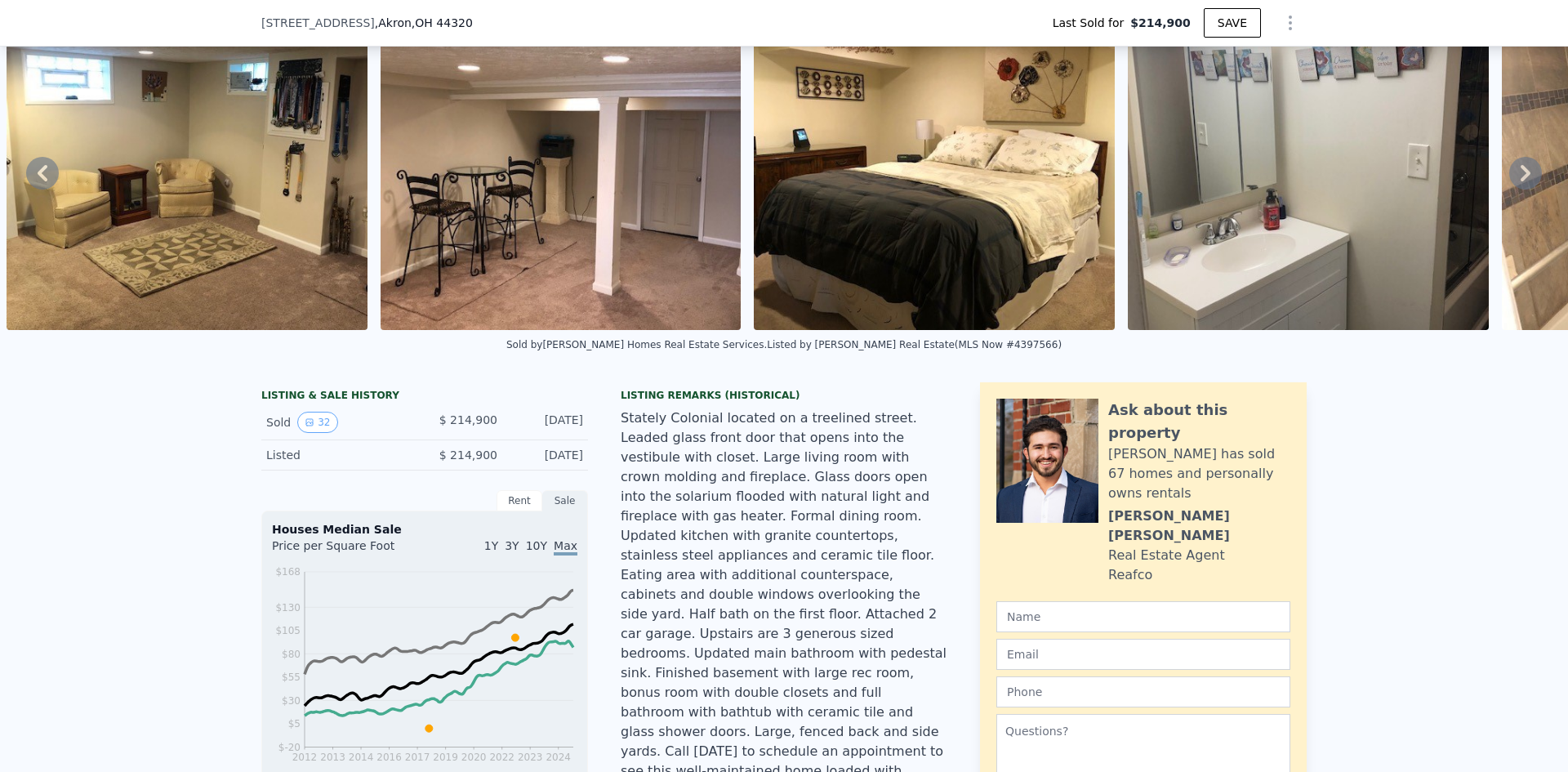
click at [1521, 181] on icon at bounding box center [1525, 174] width 10 height 17
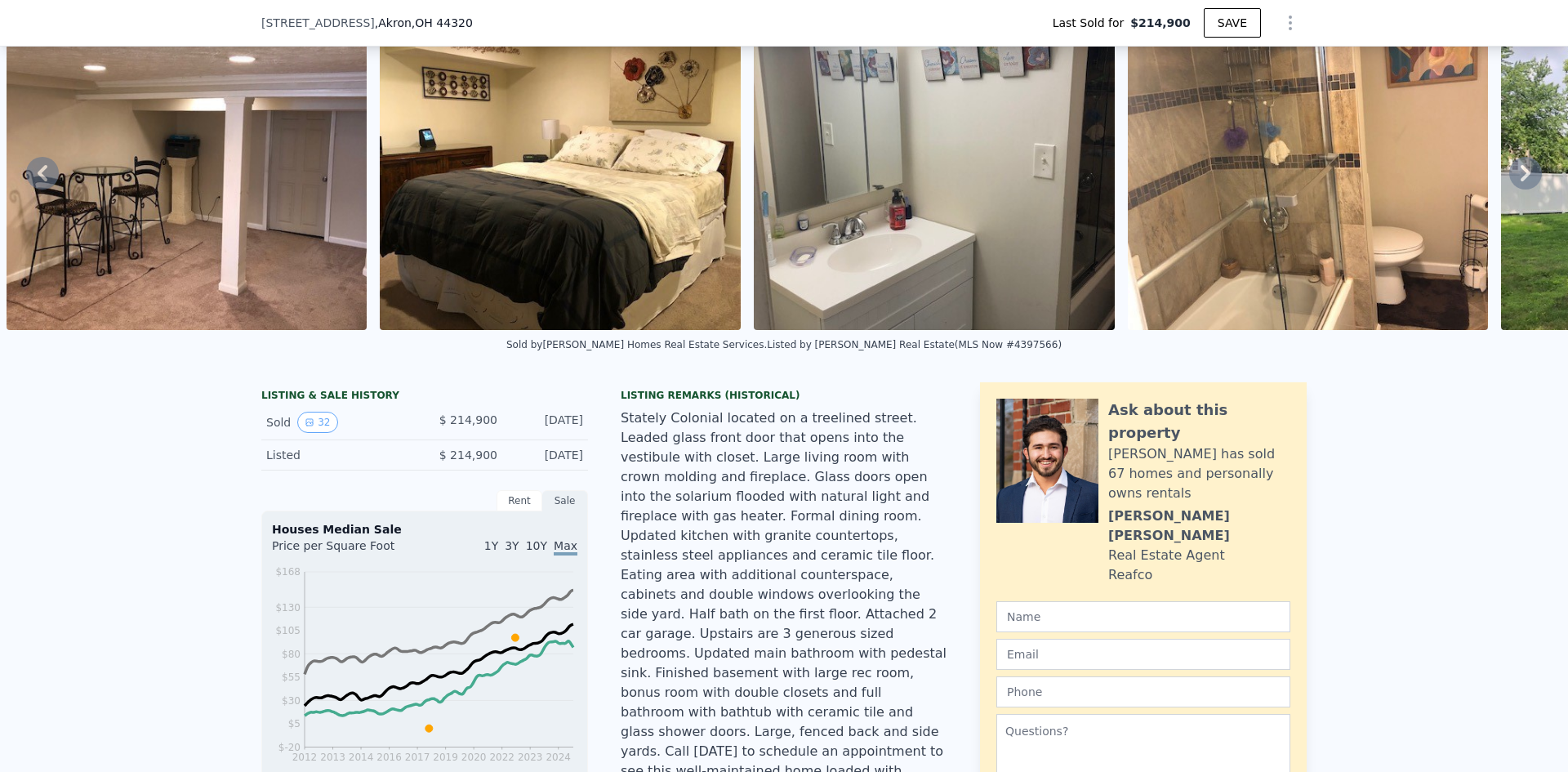
click at [1521, 181] on icon at bounding box center [1525, 174] width 10 height 17
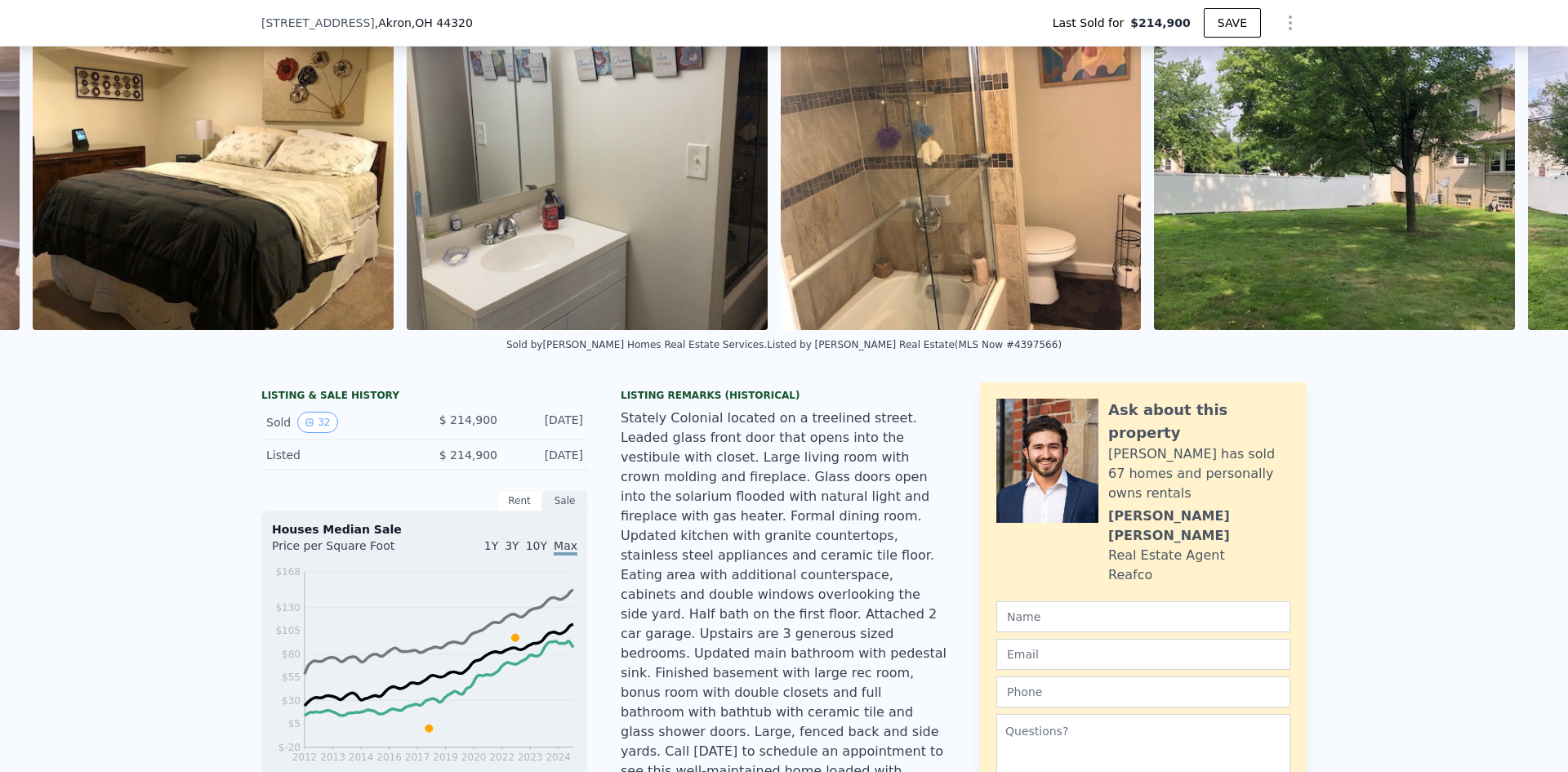
scroll to position [0, 9715]
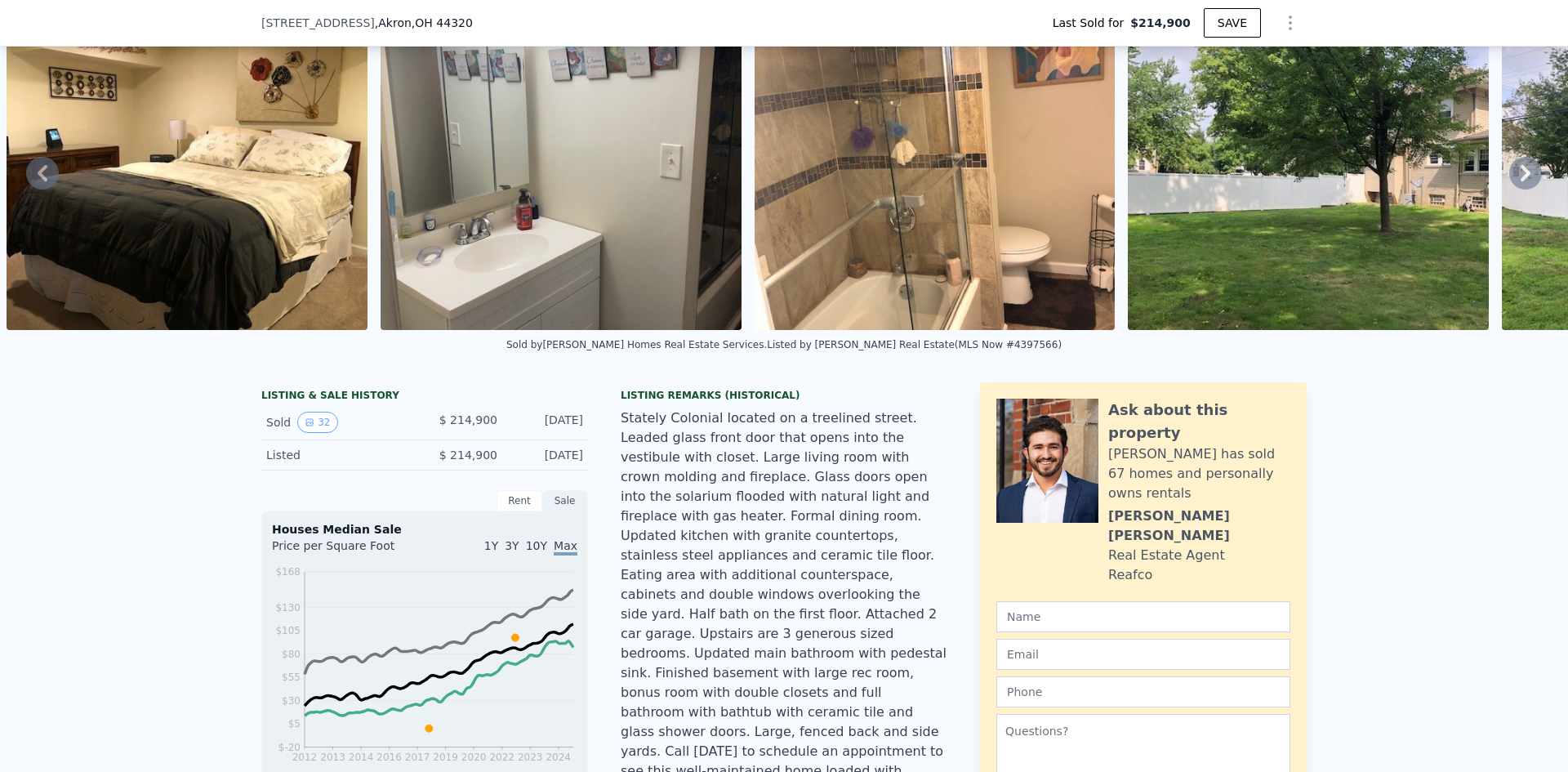
click at [1509, 180] on icon at bounding box center [1524, 173] width 33 height 33
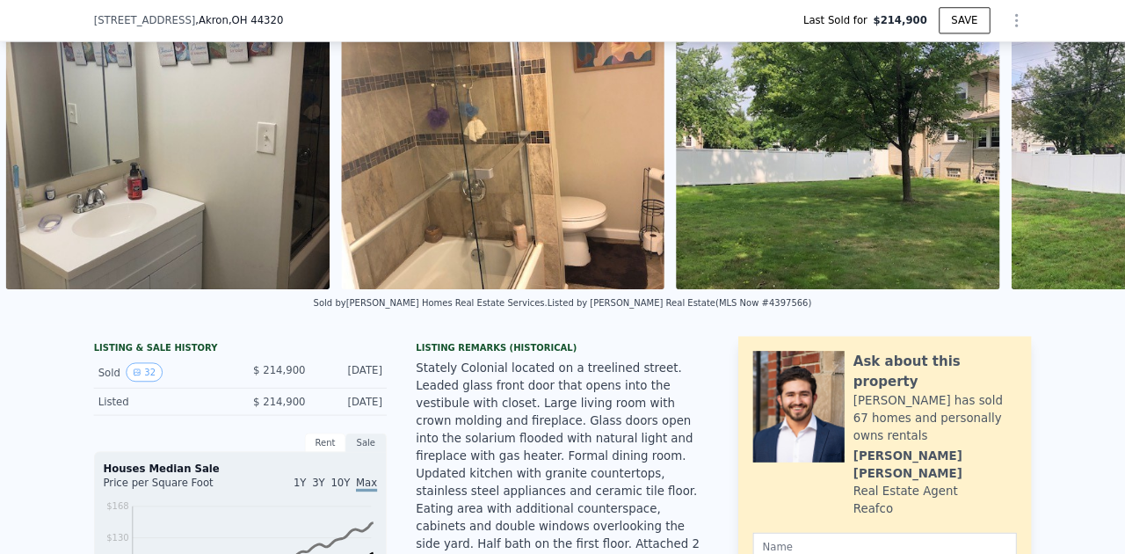
scroll to position [0, 10860]
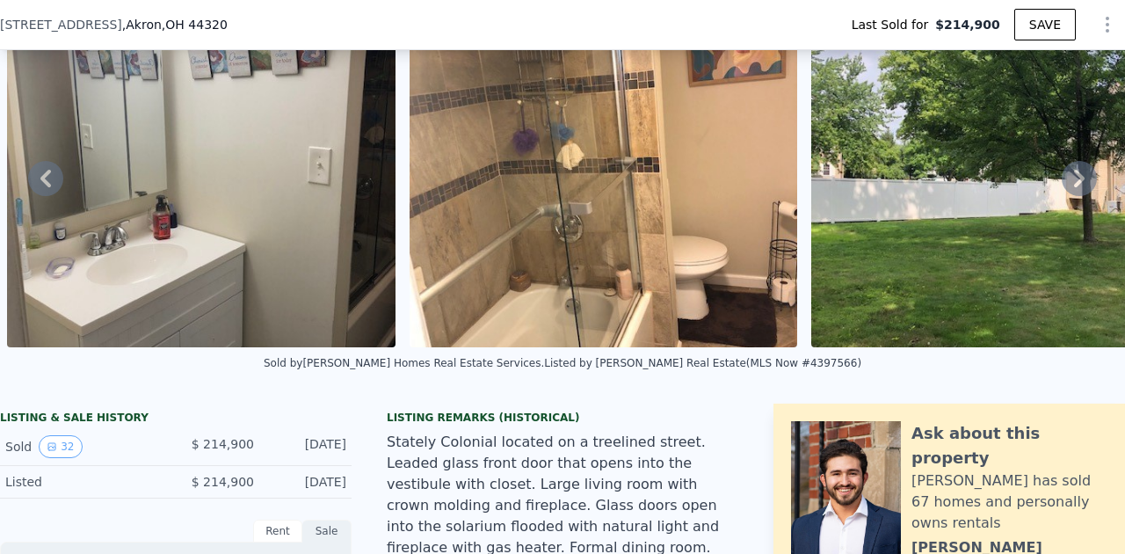
drag, startPoint x: 1657, startPoint y: 0, endPoint x: 826, endPoint y: 385, distance: 915.5
click at [826, 385] on div "Sold by [PERSON_NAME] Homes Real Estate Services . Listed by [PERSON_NAME] Real…" at bounding box center [562, 368] width 1125 height 42
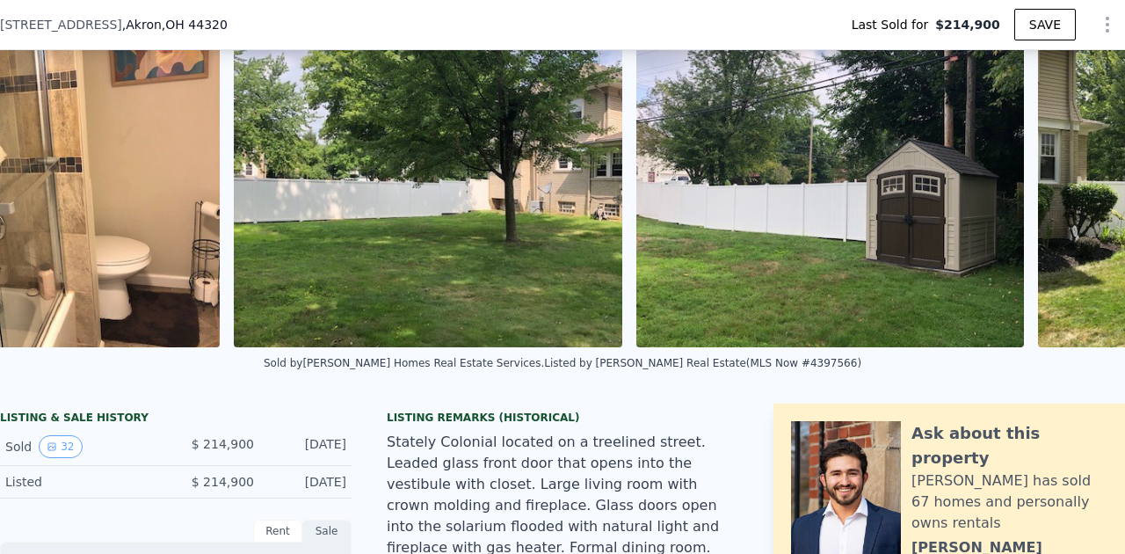
scroll to position [0, 11262]
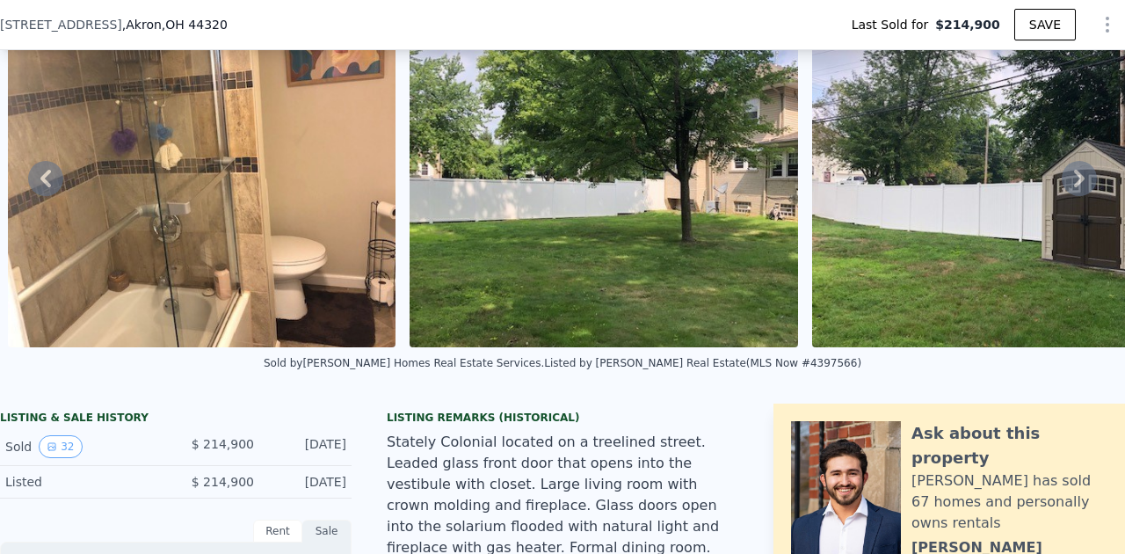
click at [1062, 186] on icon at bounding box center [1079, 178] width 35 height 35
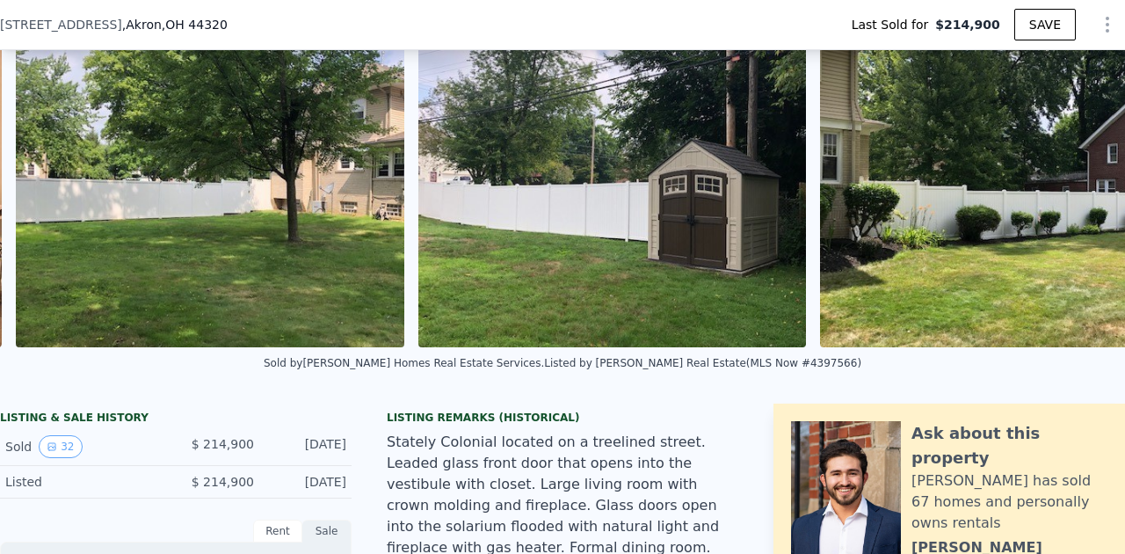
scroll to position [0, 11664]
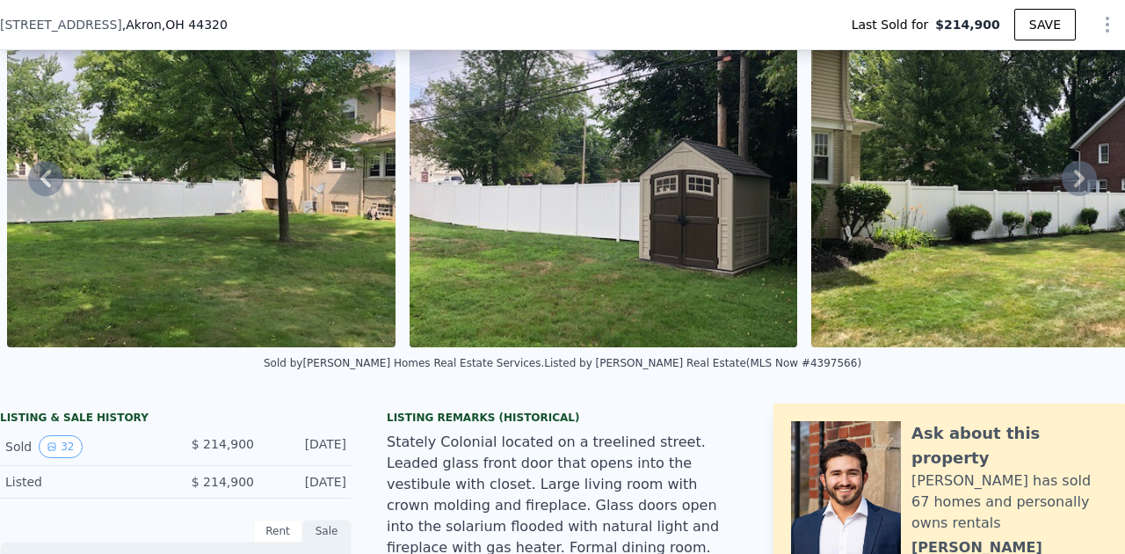
click at [1074, 179] on icon at bounding box center [1079, 179] width 11 height 18
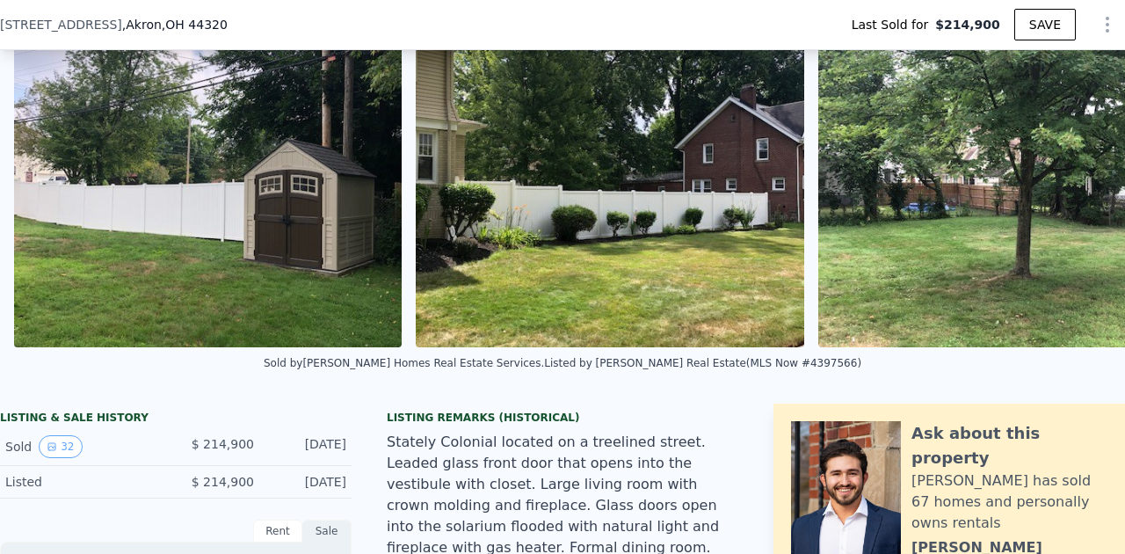
scroll to position [0, 12067]
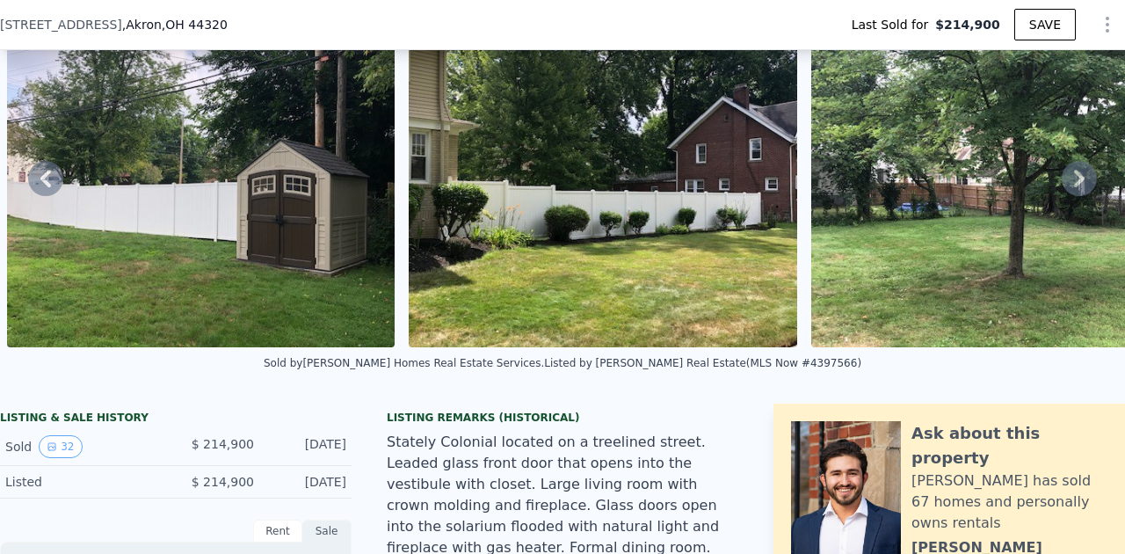
click at [1074, 179] on icon at bounding box center [1079, 179] width 11 height 18
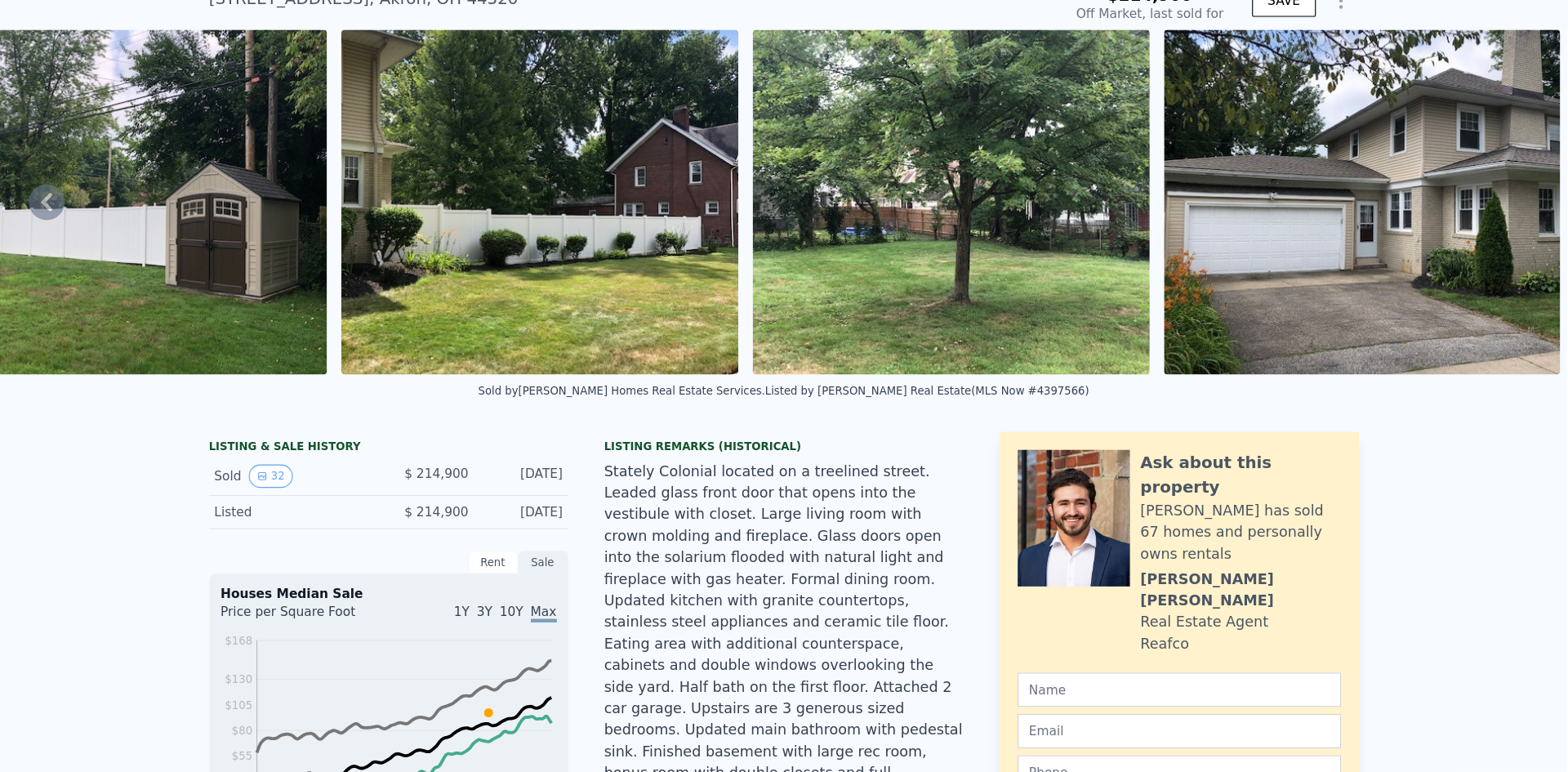
scroll to position [0, 11148]
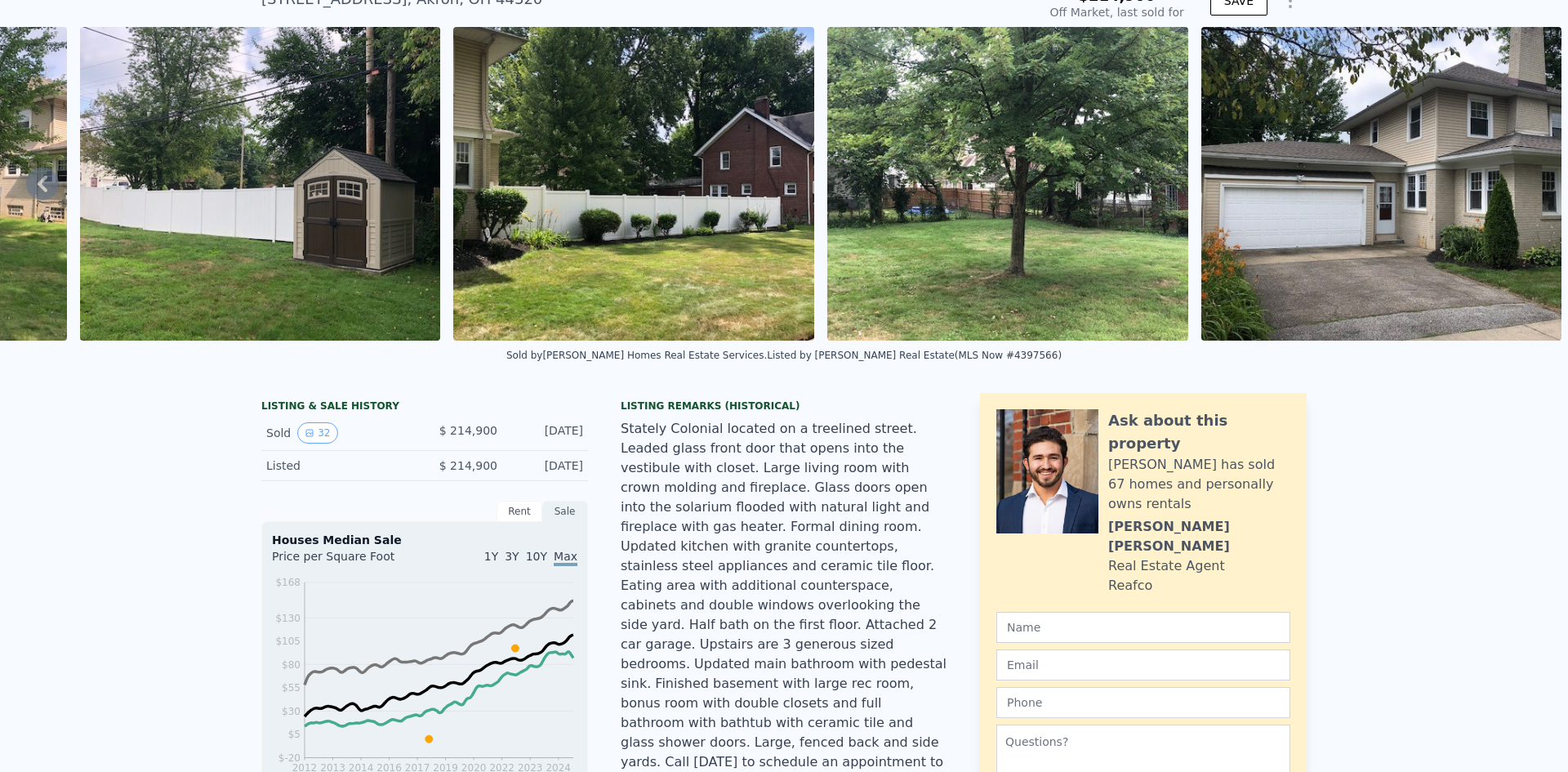
drag, startPoint x: 1044, startPoint y: 0, endPoint x: 85, endPoint y: 423, distance: 1048.1
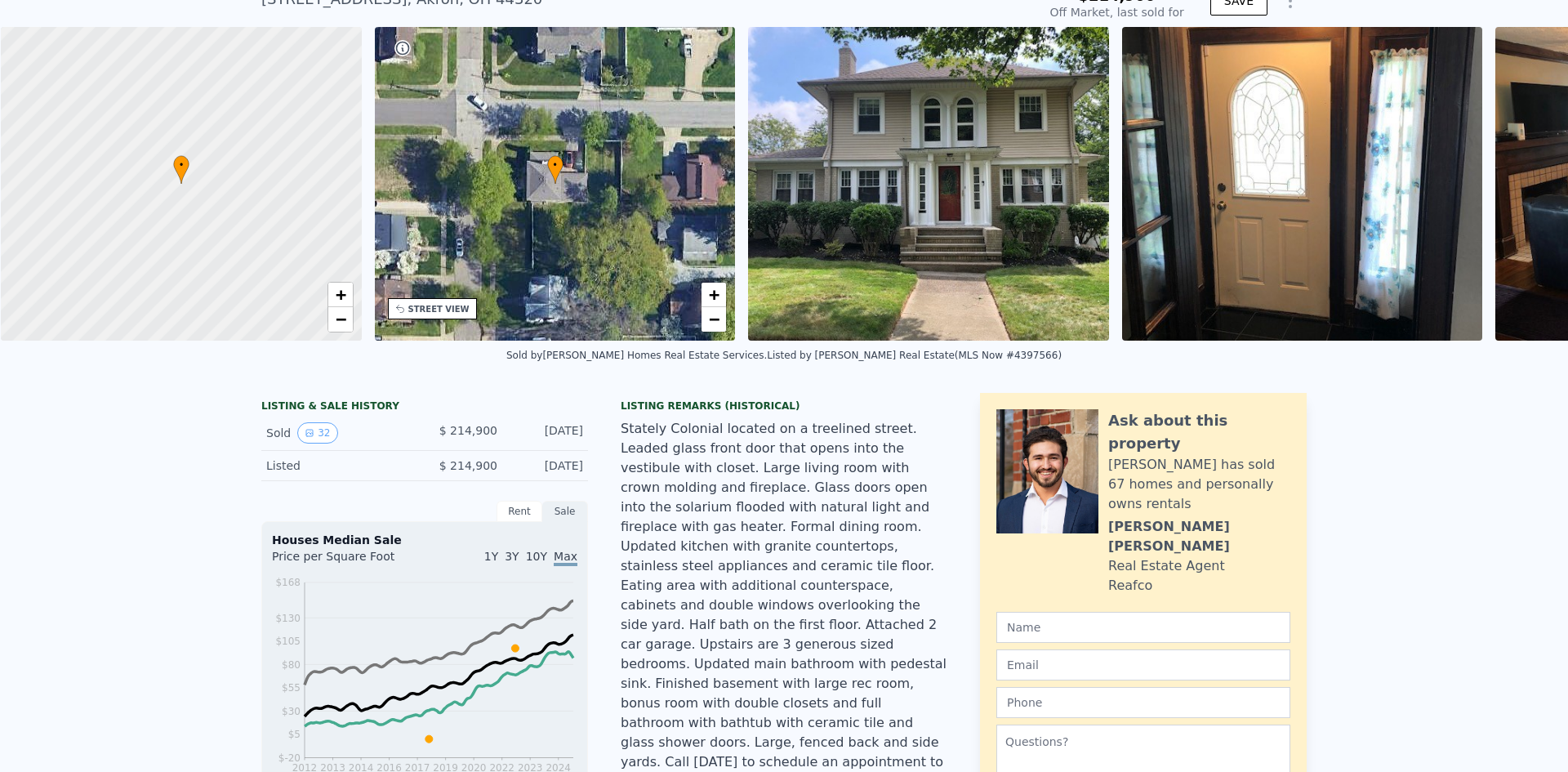
scroll to position [0, 7]
